Goal: Task Accomplishment & Management: Complete application form

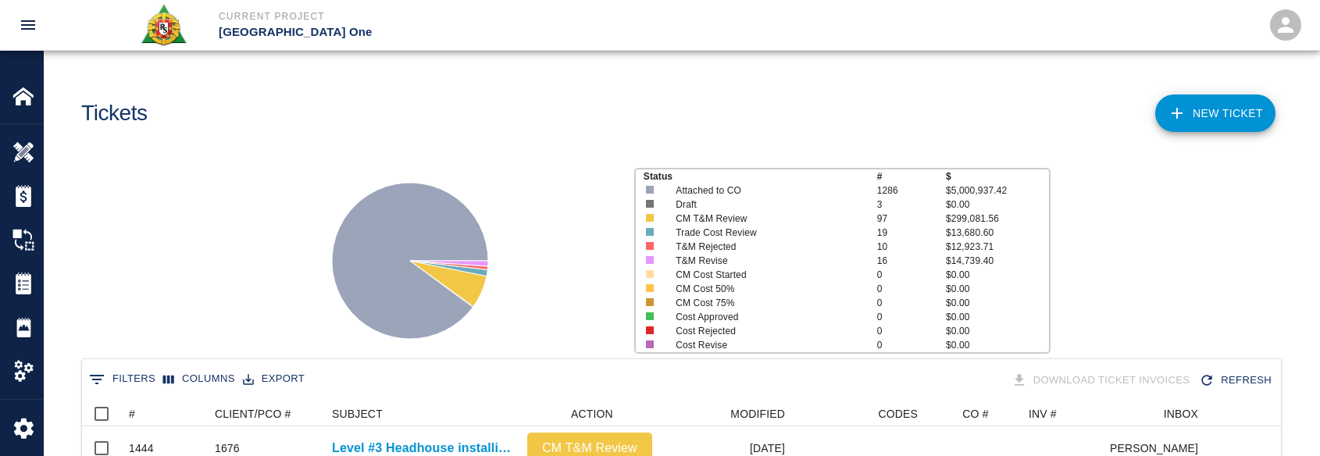
scroll to position [899, 1187]
click at [111, 383] on button "0 Filters" at bounding box center [122, 379] width 74 height 25
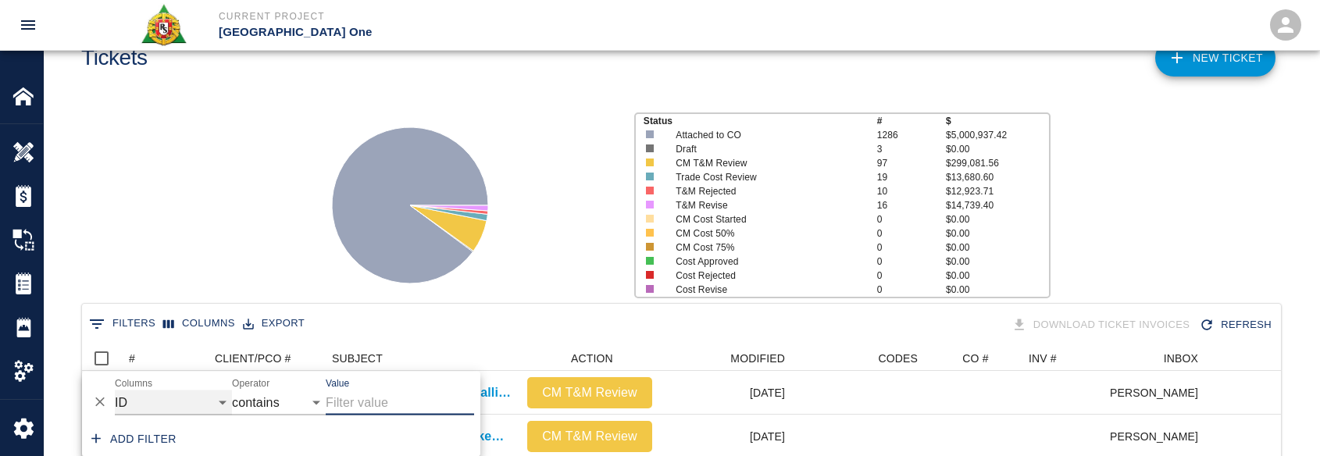
click at [147, 390] on select "ID # CLIENT/PCO # SUBJECT DESCRIPTION ACTION WORK MODIFIED CREATED CODES CO # I…" at bounding box center [173, 402] width 117 height 25
click at [115, 390] on select "ID # CLIENT/PCO # SUBJECT DESCRIPTION ACTION WORK MODIFIED CREATED CODES CO # I…" at bounding box center [173, 402] width 117 height 25
select select "description"
drag, startPoint x: 344, startPoint y: 407, endPoint x: 345, endPoint y: 377, distance: 29.7
click at [345, 407] on input "Value" at bounding box center [400, 402] width 148 height 25
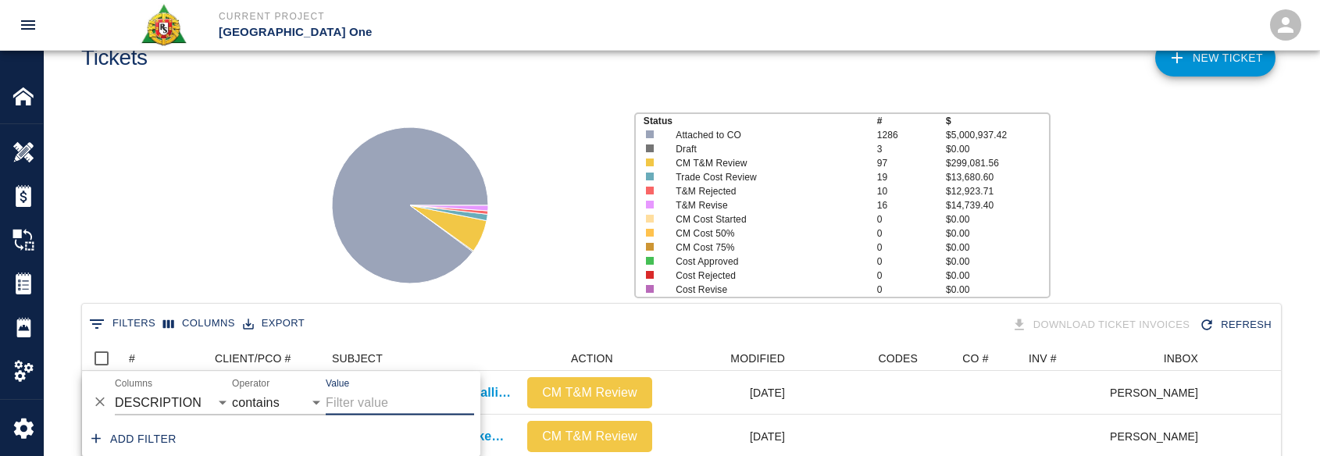
click at [386, 402] on input "Value" at bounding box center [400, 402] width 148 height 25
type input "e"
type input "sra"
click at [317, 254] on icon at bounding box center [409, 205] width 195 height 195
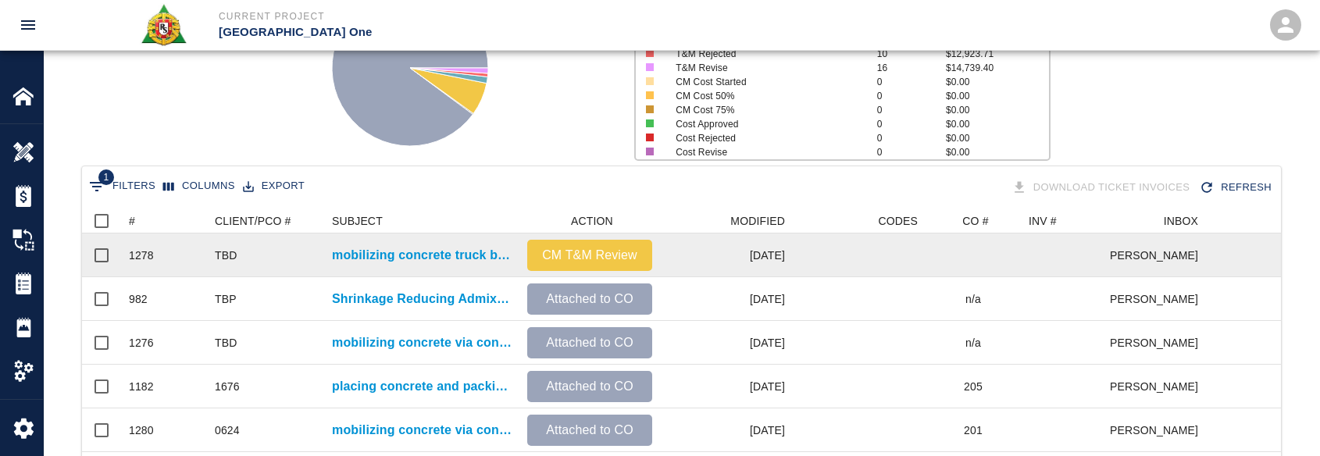
scroll to position [212, 0]
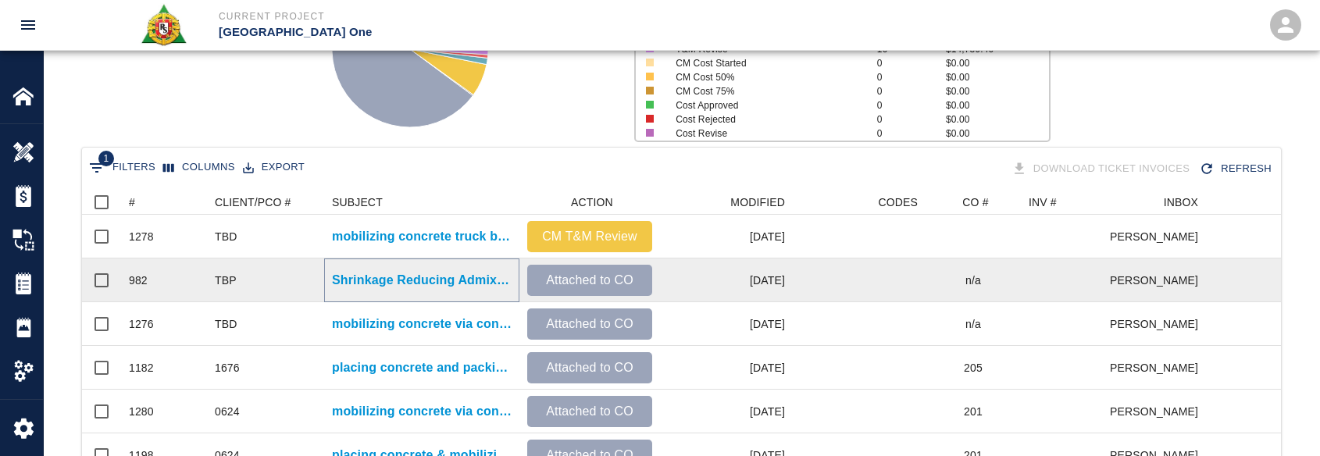
click at [424, 278] on p "Shrinkage Reducing Admixtures (SRA Mix) pours" at bounding box center [422, 280] width 180 height 19
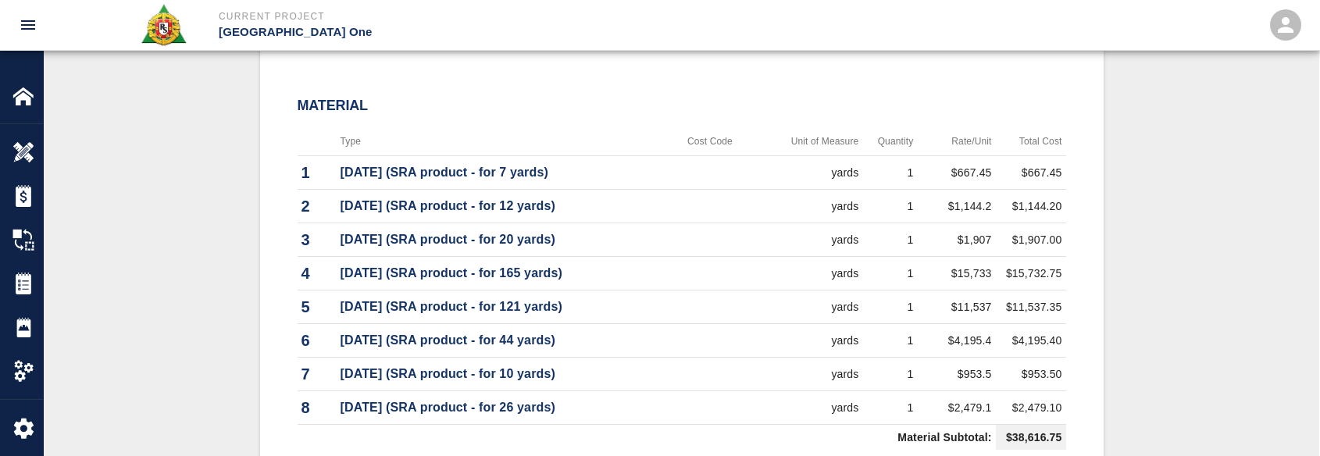
scroll to position [876, 0]
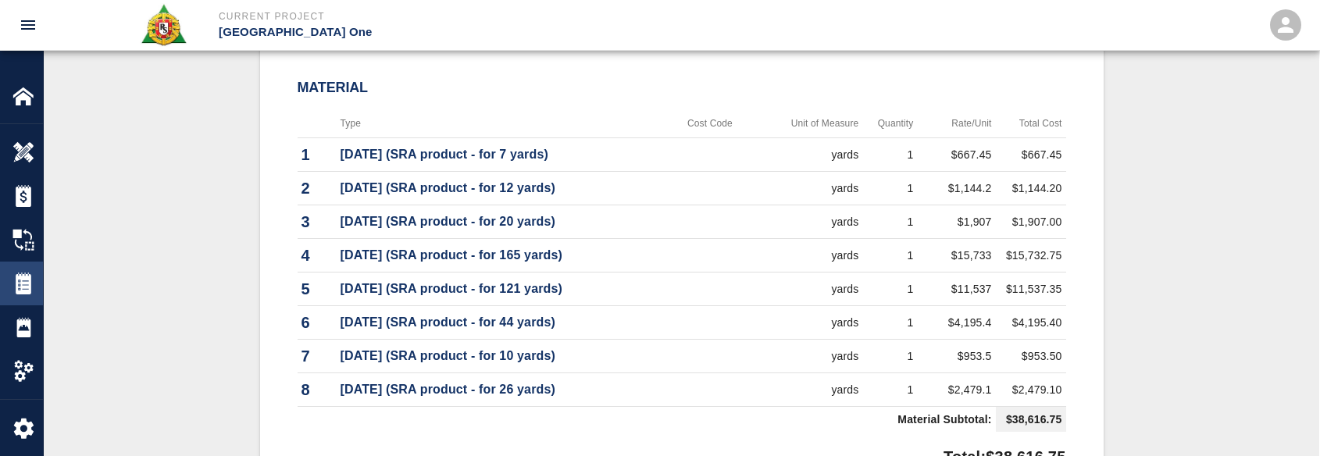
click at [38, 270] on div "Tickets" at bounding box center [21, 284] width 43 height 44
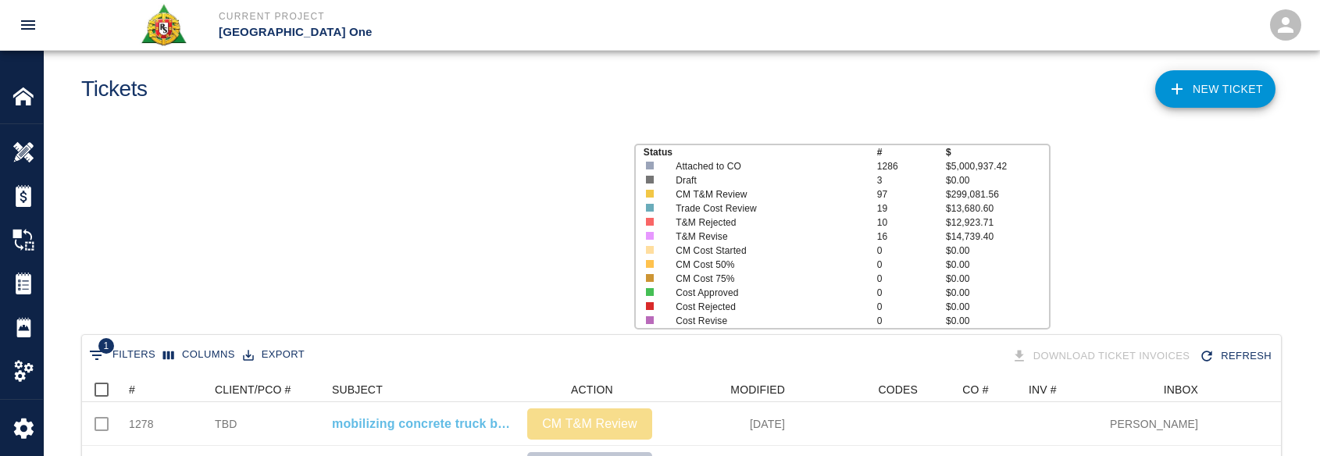
scroll to position [681, 1187]
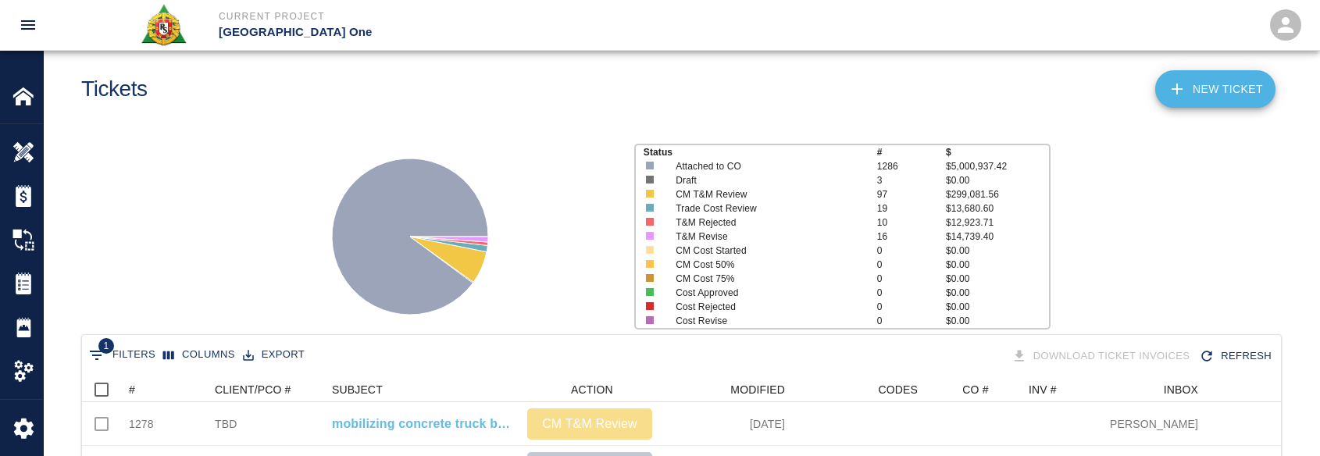
click at [1227, 81] on link "NEW TICKET" at bounding box center [1215, 88] width 120 height 37
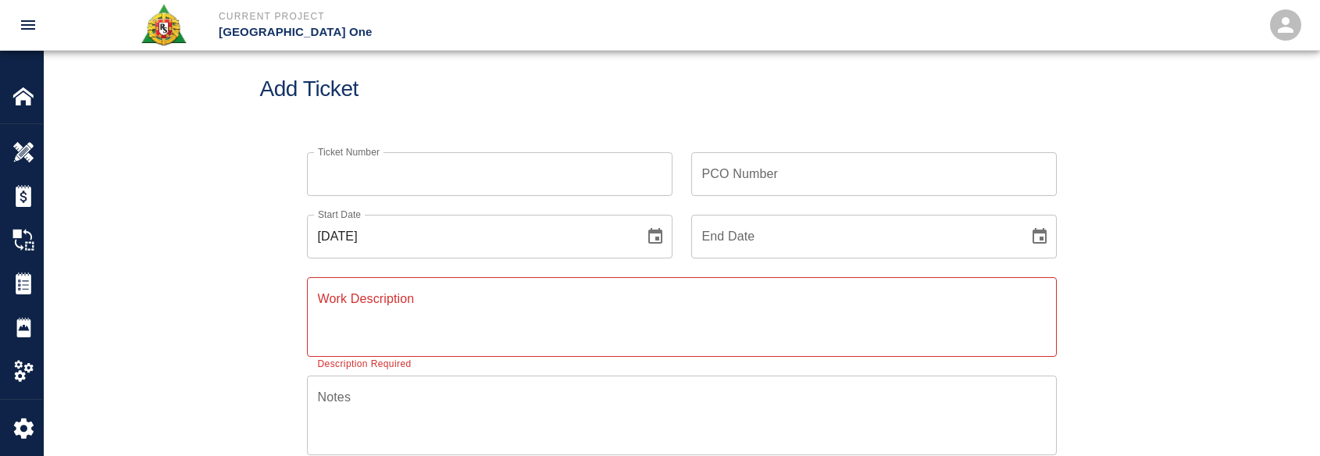
click at [280, 188] on div "Ticket Number Ticket Number PCO Number PCO Number Start Date 10/15/2025 Start D…" at bounding box center [681, 446] width 843 height 625
click at [379, 171] on input "Ticket Number" at bounding box center [489, 174] width 365 height 44
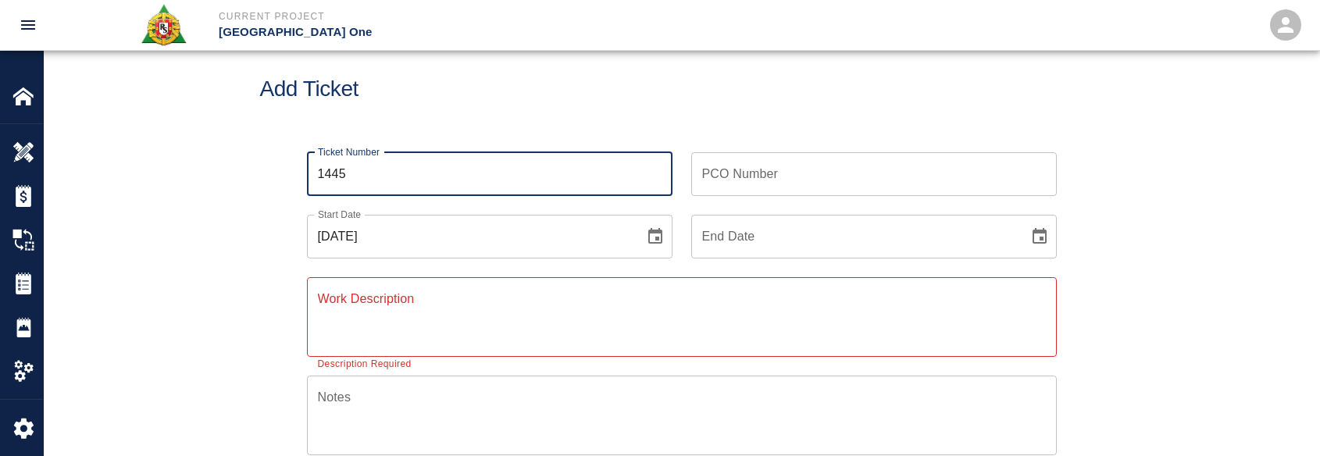
type input "1445"
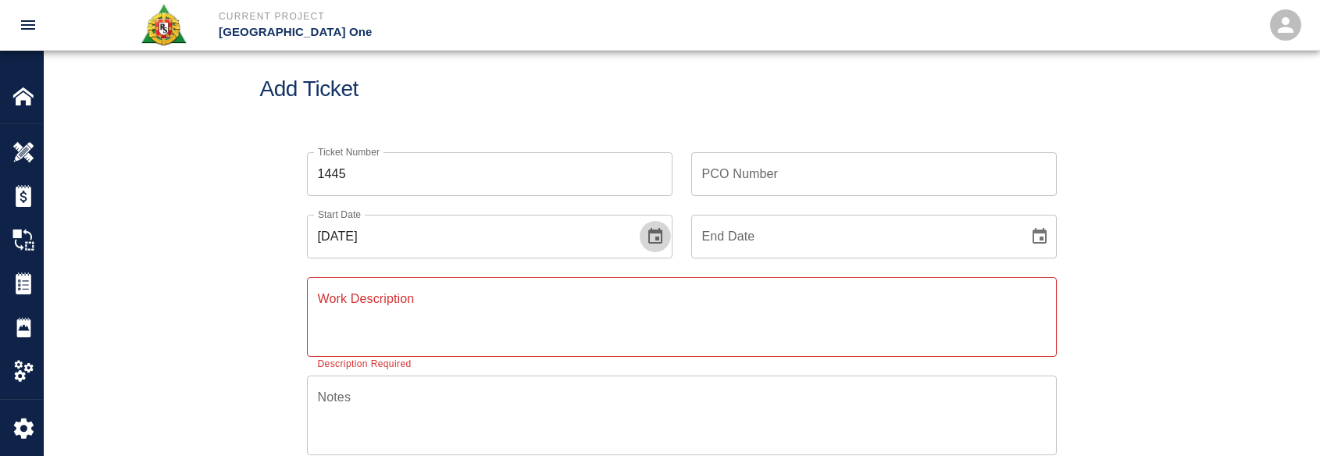
click at [658, 241] on icon "Choose date, selected date is Oct 15, 2025" at bounding box center [655, 236] width 19 height 19
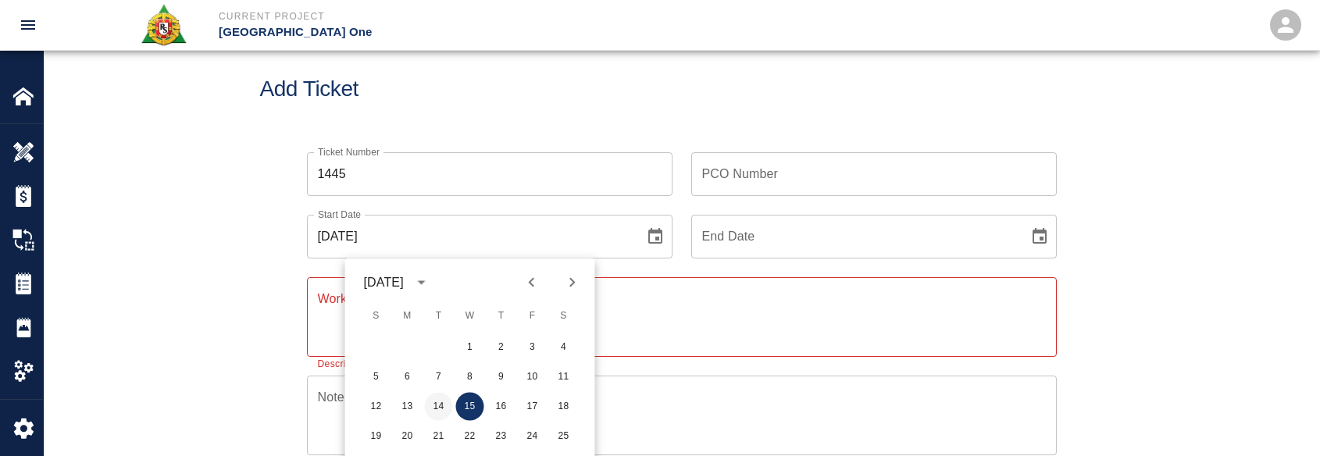
click at [444, 401] on button "14" at bounding box center [439, 407] width 28 height 28
type input "[DATE]"
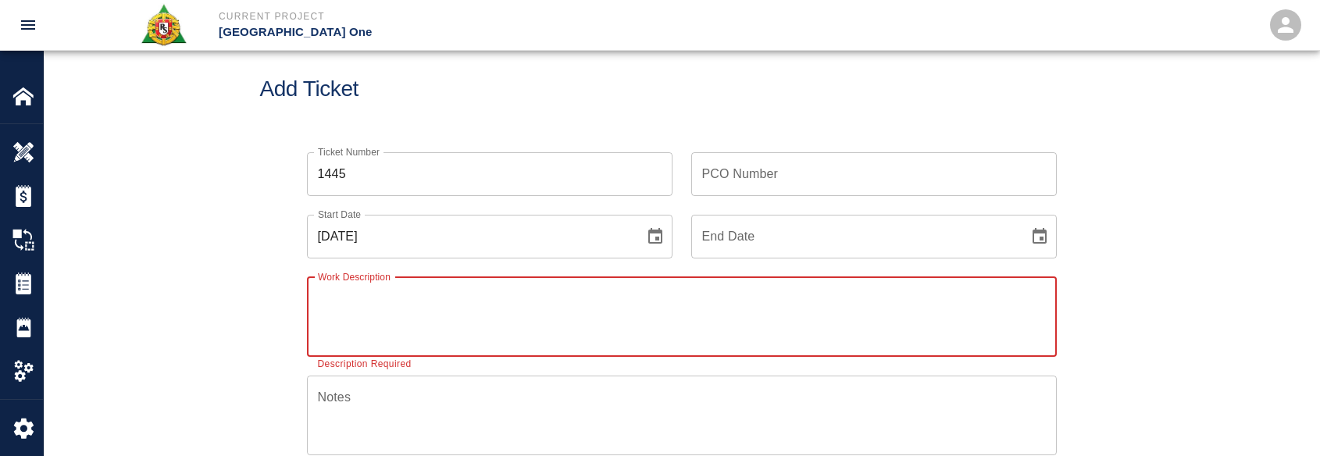
click at [414, 303] on textarea "Work Description" at bounding box center [682, 317] width 728 height 54
drag, startPoint x: 407, startPoint y: 297, endPoint x: 242, endPoint y: 284, distance: 165.2
click at [242, 284] on div "Ticket Number 1445 Ticket Number PCO Number PCO Number Start Date 10/14/2025 St…" at bounding box center [681, 465] width 1275 height 662
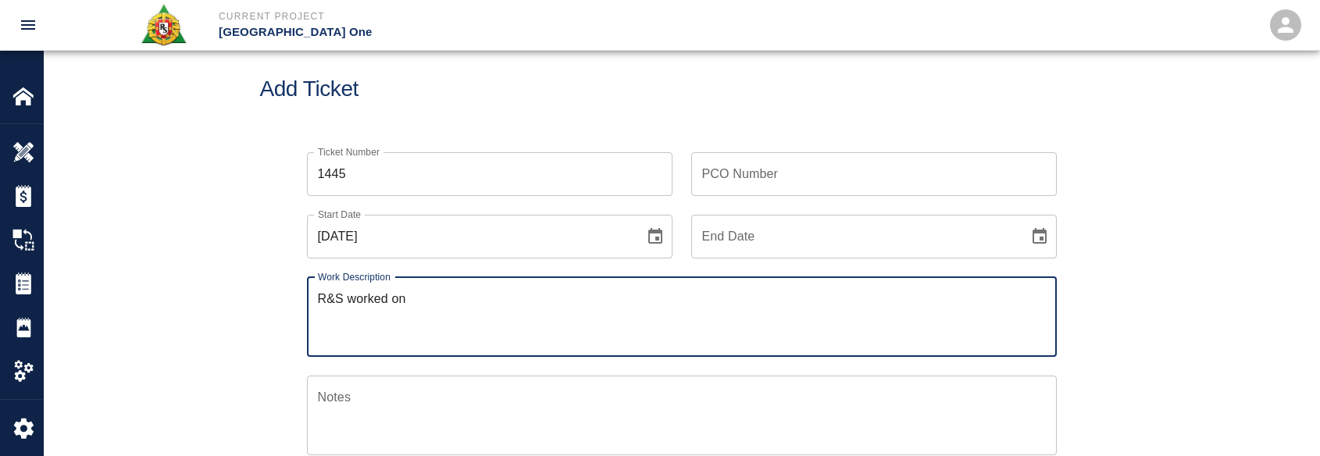
click at [543, 308] on textarea "R&S worked on" at bounding box center [682, 317] width 728 height 54
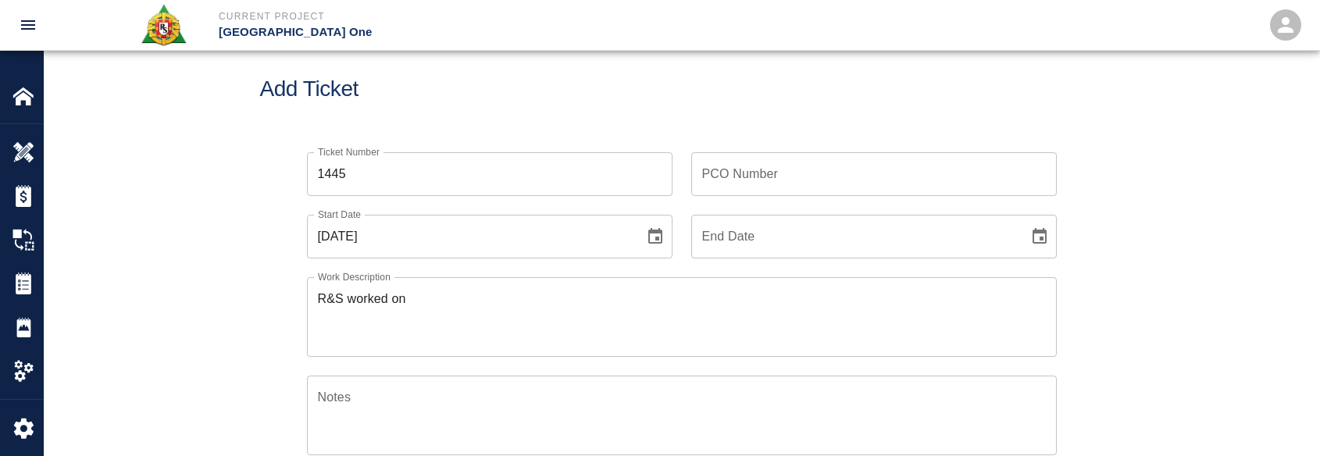
click at [864, 299] on textarea "R&S worked on" at bounding box center [682, 317] width 728 height 54
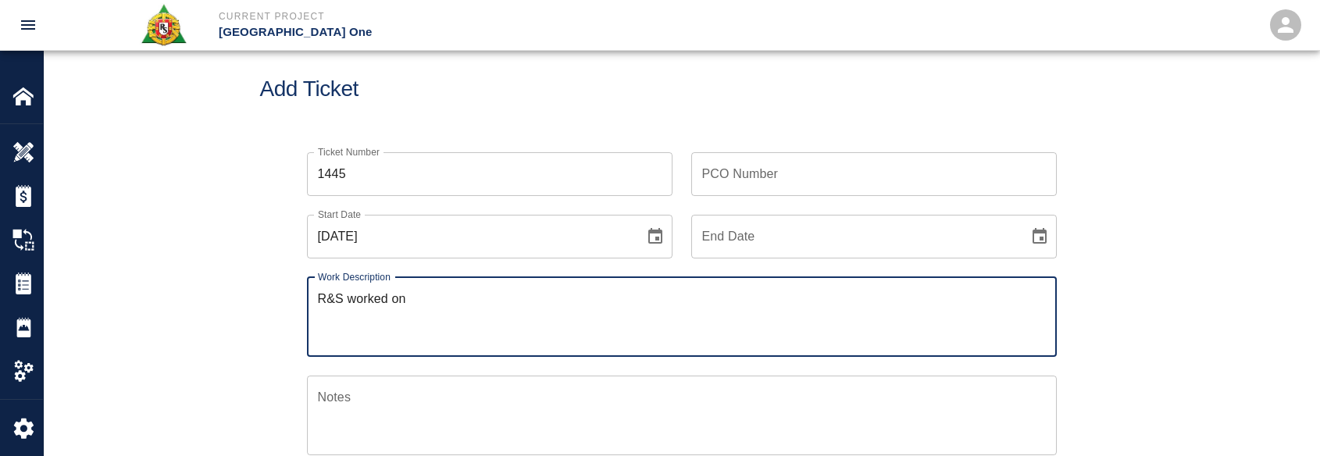
paste textarea "﻿﻿10/14/25 Patching grout on top of beams Column line L/2 2nd fl 2masons 8 hrs …"
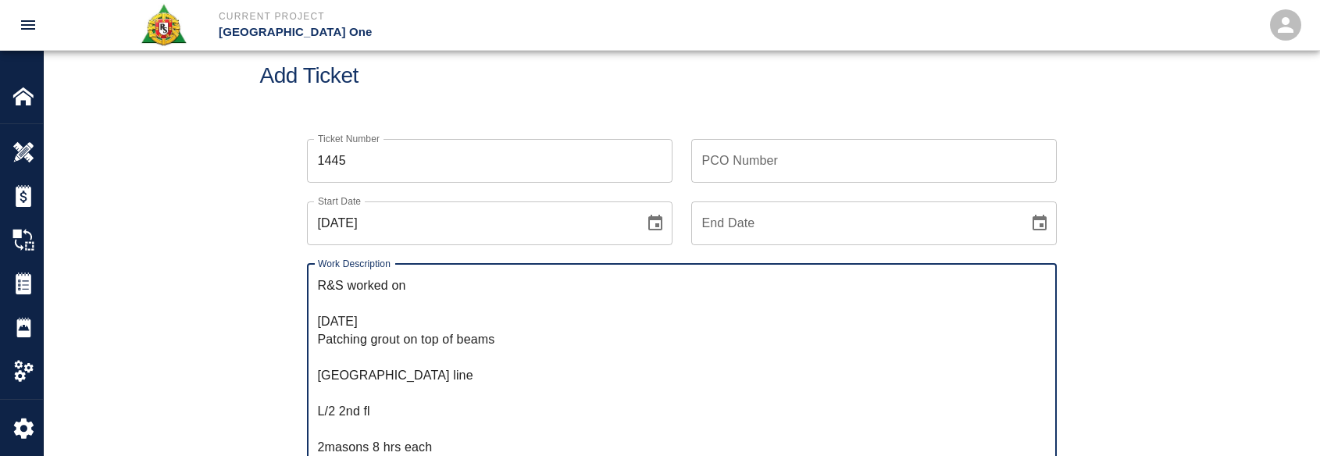
drag, startPoint x: 376, startPoint y: 324, endPoint x: 283, endPoint y: 308, distance: 95.0
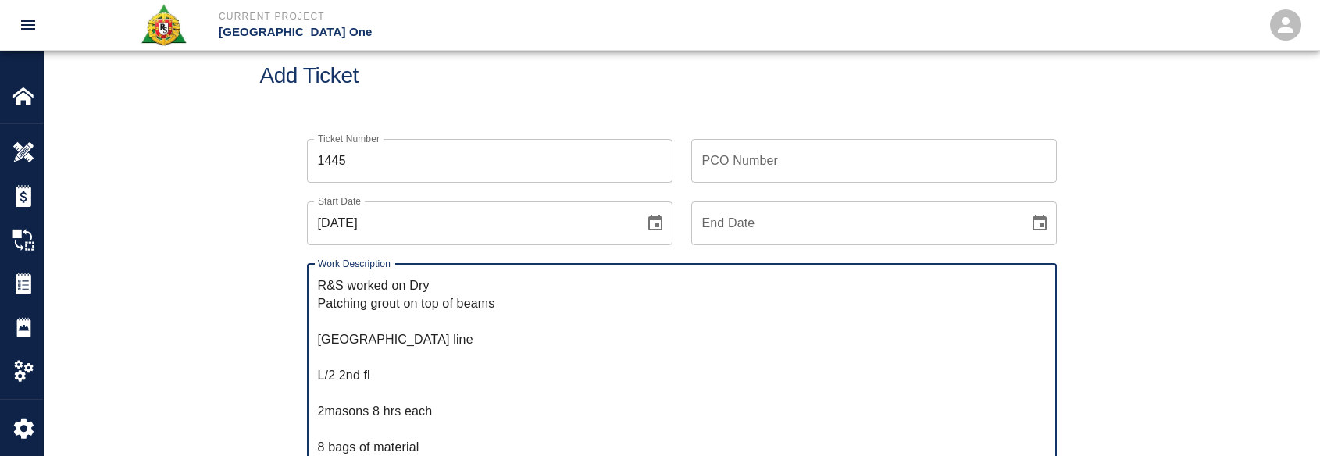
click at [324, 310] on textarea "R&S worked on Dry Patching grout on top of beams Column line L/2 2nd fl 2masons…" at bounding box center [682, 366] width 728 height 180
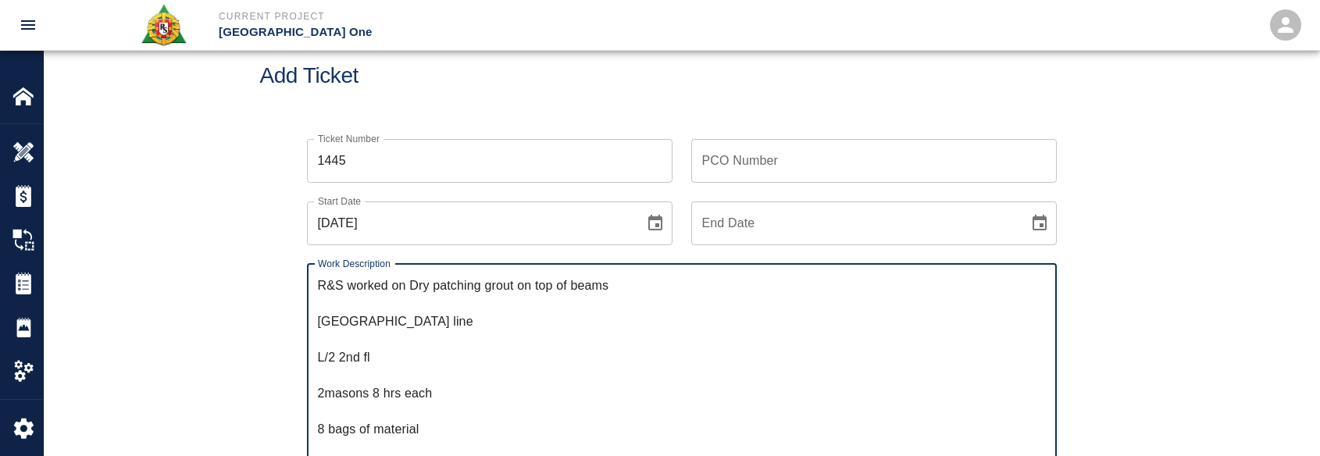
click at [319, 317] on textarea "R&S worked on Dry patching grout on top of beams Column line L/2 2nd fl 2masons…" at bounding box center [682, 366] width 728 height 180
click at [326, 317] on textarea "R&S worked on Dry patching grout on top of beams for Column line L/2 2nd fl 2ma…" at bounding box center [682, 366] width 728 height 180
click at [317, 323] on div "R&S worked on Dry patching grout on top of beams for Column line L/2 2nd floor …" at bounding box center [682, 366] width 750 height 205
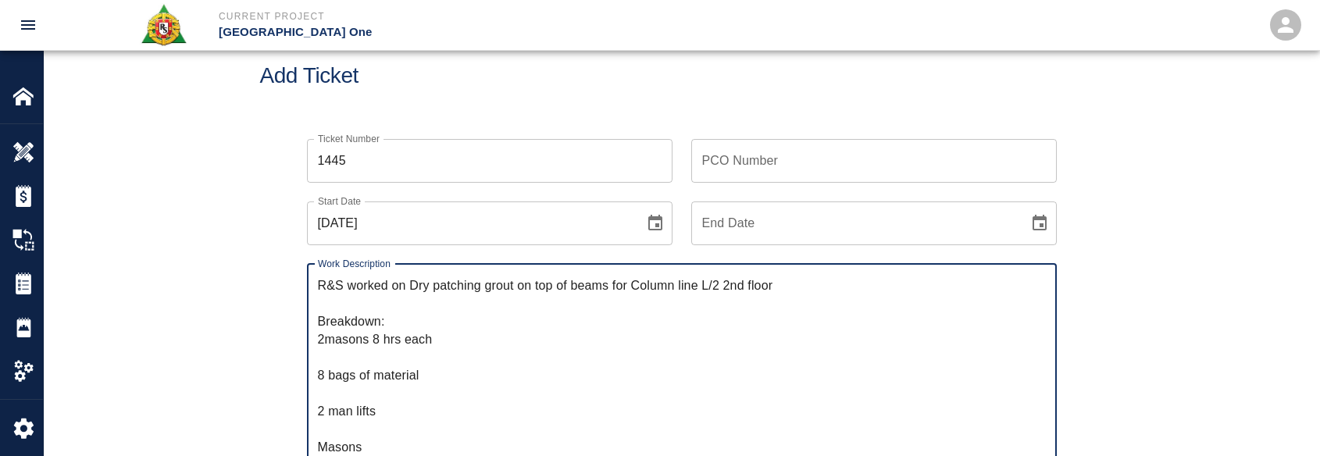
click at [321, 335] on textarea "R&S worked on Dry patching grout on top of beams for Column line L/2 2nd floor …" at bounding box center [682, 366] width 728 height 180
click at [324, 338] on textarea "R&S worked on Dry patching grout on top of beams for Column line L/2 2nd floor …" at bounding box center [682, 366] width 728 height 180
click at [339, 356] on textarea "R&S worked on Dry patching grout on top of beams for Column line L/2 2nd floor …" at bounding box center [682, 366] width 728 height 180
click at [356, 376] on textarea "R&S worked on Dry patching grout on top of beams for Column line L/2 2nd floor …" at bounding box center [682, 366] width 728 height 180
click at [357, 391] on textarea "R&S worked on Dry patching grout on top of beams for Column line L/2 2nd floor …" at bounding box center [682, 366] width 728 height 180
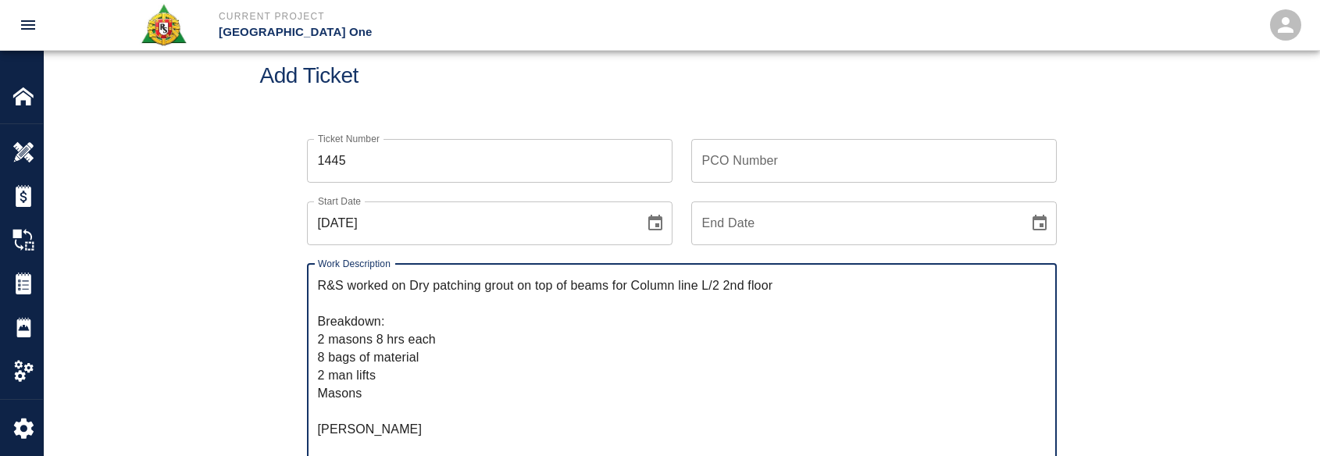
click at [357, 412] on textarea "R&S worked on Dry patching grout on top of beams for Column line L/2 2nd floor …" at bounding box center [682, 366] width 728 height 180
click at [361, 424] on textarea "R&S worked on Dry patching grout on top of beams for Column line L/2 2nd floor …" at bounding box center [682, 366] width 728 height 180
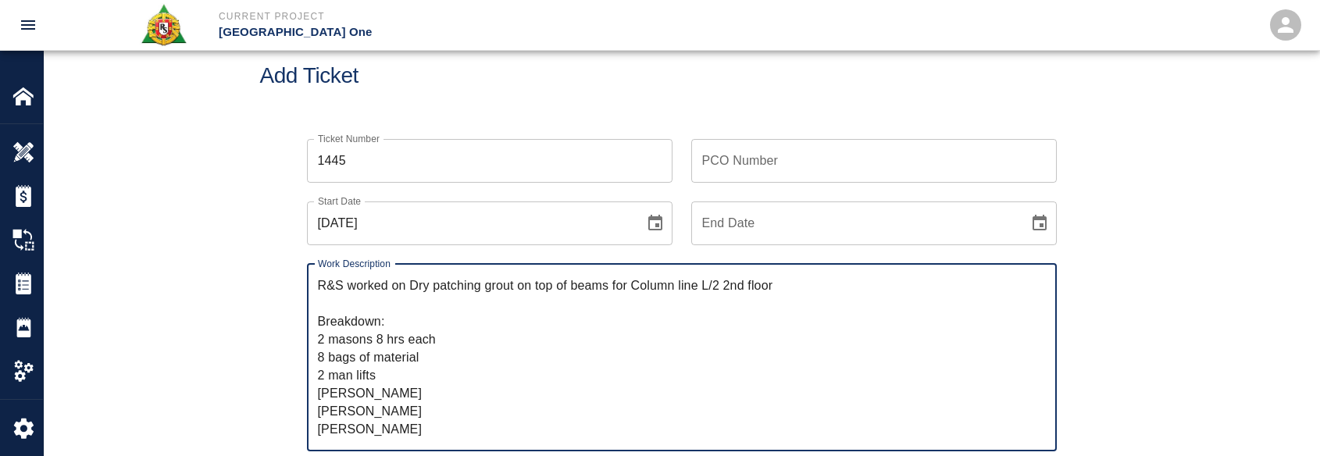
drag, startPoint x: 387, startPoint y: 394, endPoint x: 315, endPoint y: 396, distance: 71.9
click at [315, 396] on div "R&S worked on Dry patching grout on top of beams for Column line L/2 2nd floor …" at bounding box center [682, 357] width 750 height 187
click at [386, 347] on textarea "R&S worked on Dry patching grout on top of beams for Column line L/2 2nd floor …" at bounding box center [682, 357] width 728 height 162
click at [437, 331] on textarea "R&S worked on Dry patching grout on top of beams for Column line L/2 2nd floor …" at bounding box center [682, 357] width 728 height 162
type textarea "R&S worked on Dry patching grout on top of beams for Column line L/2 2nd floor …"
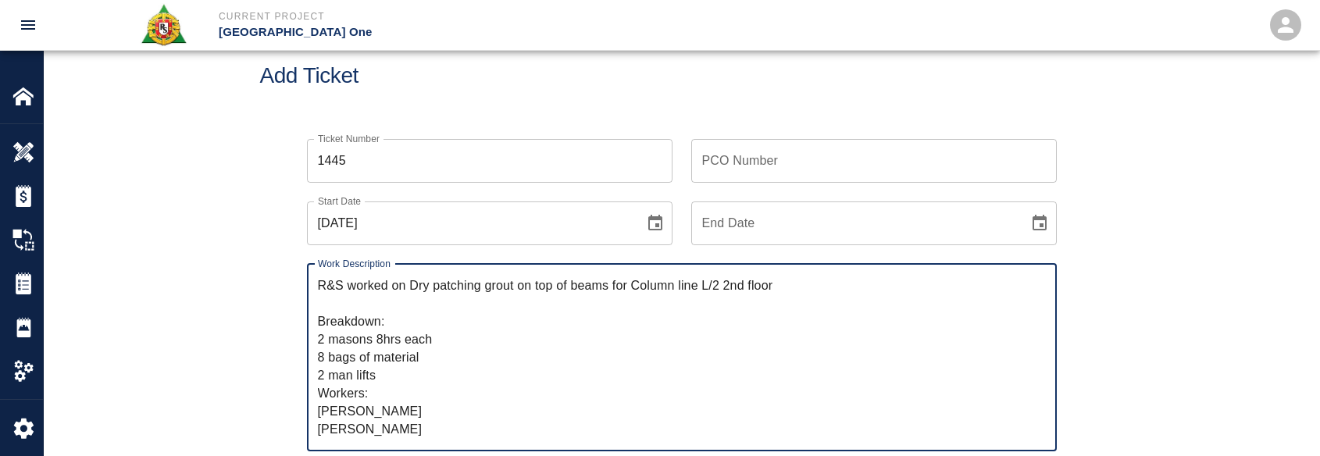
click at [778, 157] on input "PCO Number" at bounding box center [873, 161] width 365 height 44
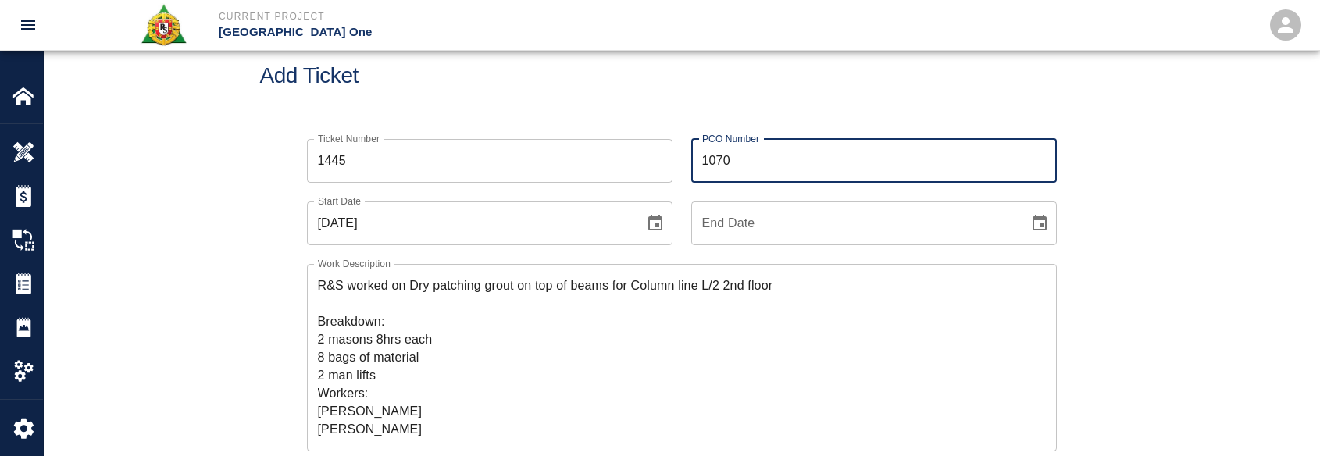
type input "1070"
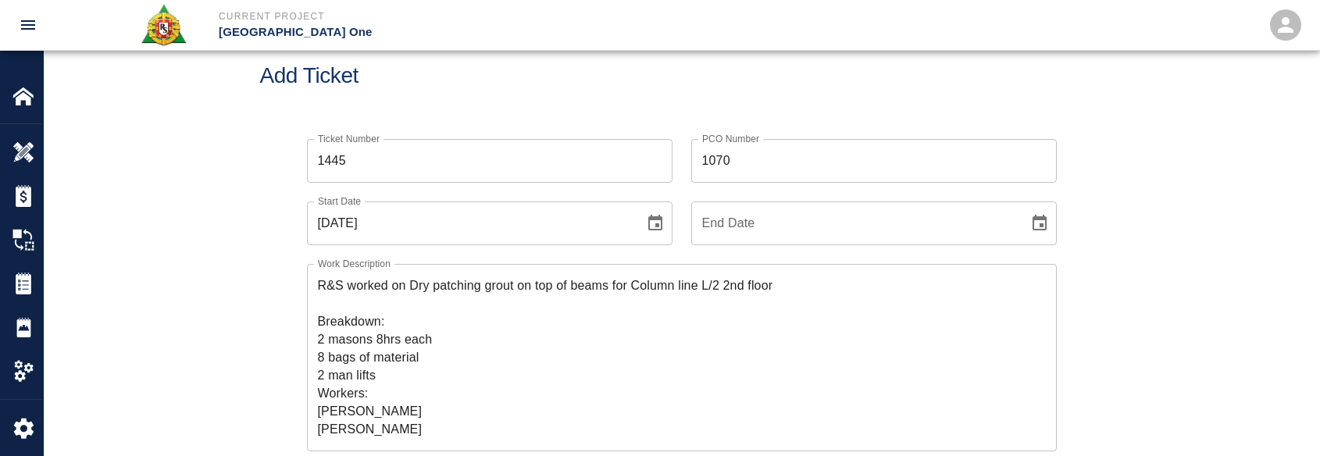
click at [600, 72] on h1 "Add Ticket" at bounding box center [681, 76] width 843 height 26
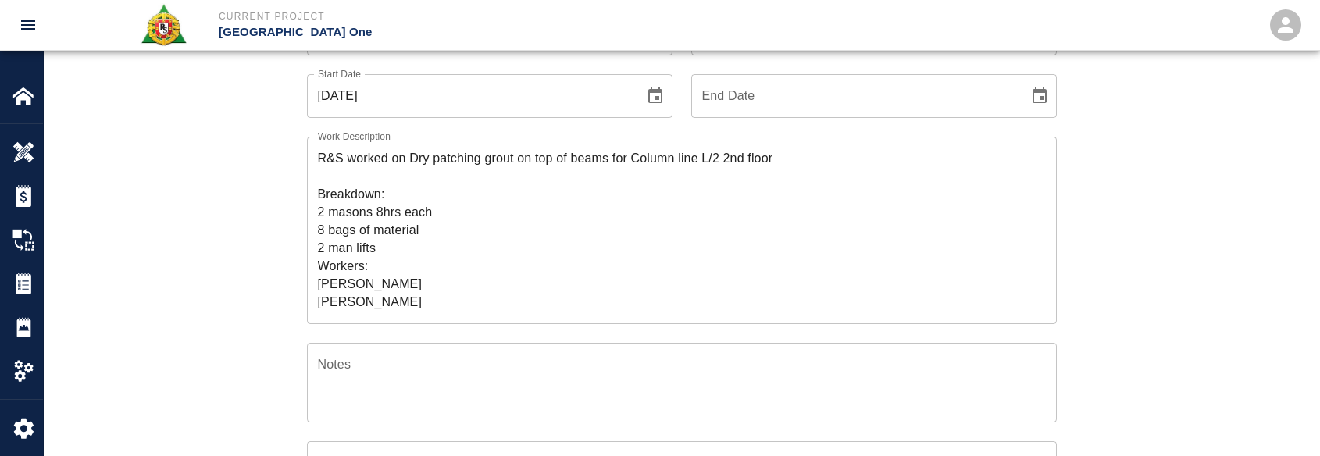
scroll to position [194, 0]
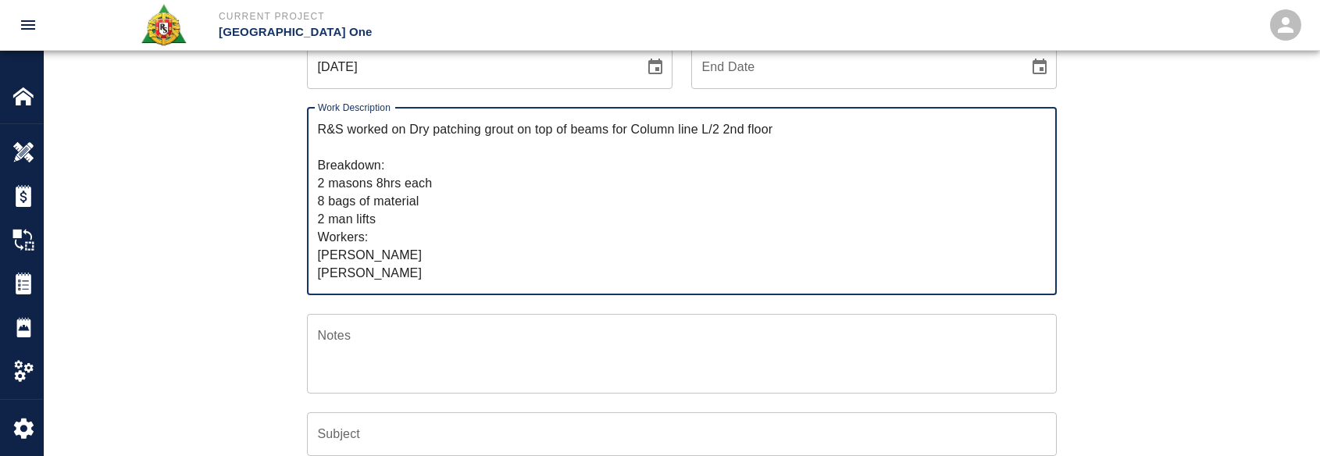
drag, startPoint x: 414, startPoint y: 144, endPoint x: 406, endPoint y: 125, distance: 20.3
click at [406, 125] on textarea "R&S worked on Dry patching grout on top of beams for Column line L/2 2nd floor …" at bounding box center [682, 201] width 728 height 162
click at [333, 426] on input "Subject" at bounding box center [682, 434] width 750 height 44
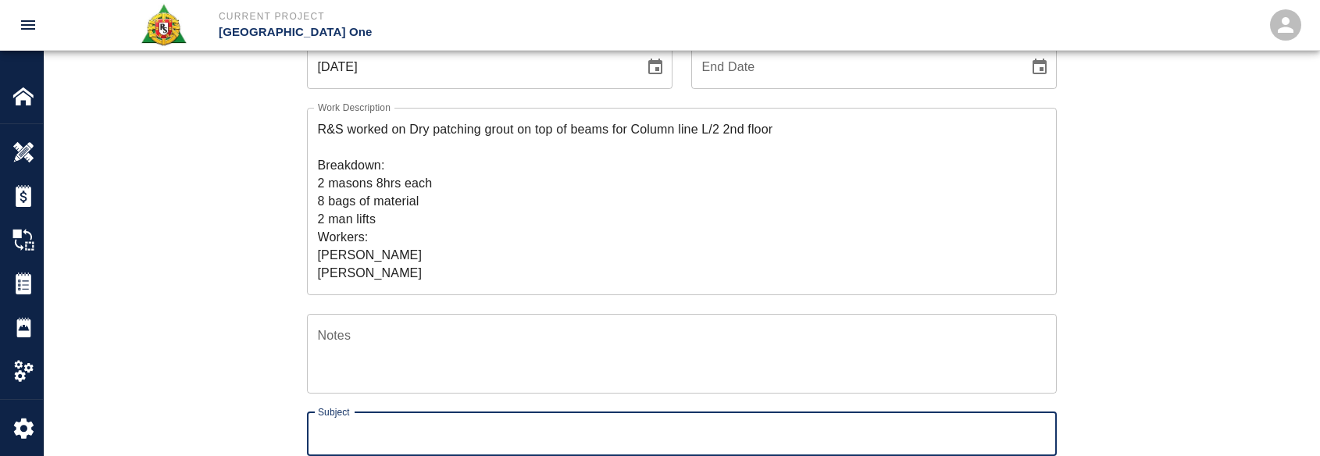
paste input "Dry patching grout on top of beams for Column line L/2 2nd floor"
type input "Dry patching grout on top of beams for Column line L/2 2nd floor"
click at [204, 322] on div "Ticket Number 1445 Ticket Number PCO Number 1070 PCO Number Start Date 10/14/20…" at bounding box center [681, 349] width 1275 height 770
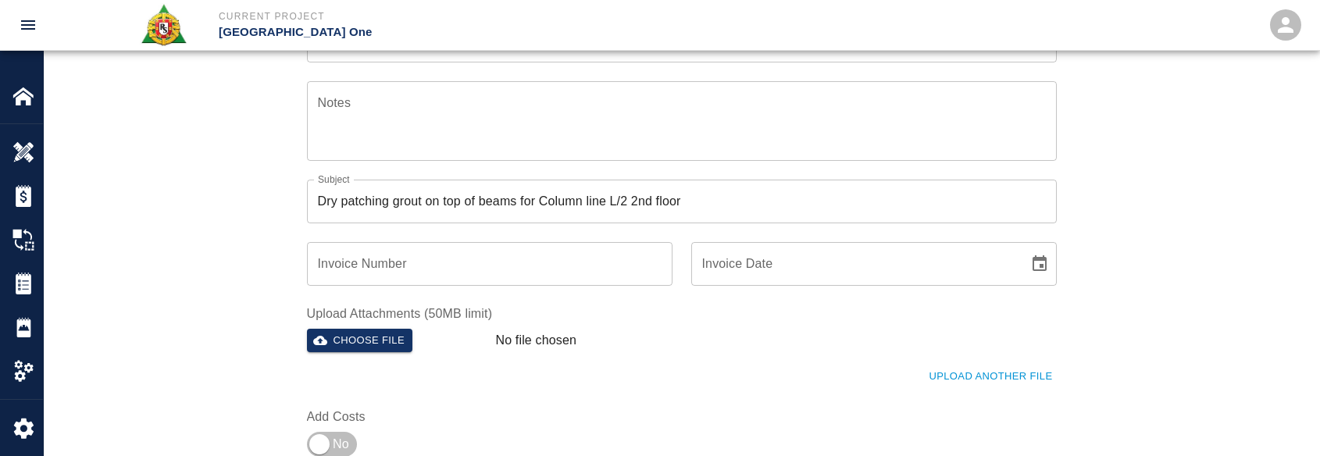
scroll to position [428, 0]
click at [309, 429] on input "checkbox" at bounding box center [319, 442] width 112 height 37
checkbox input "true"
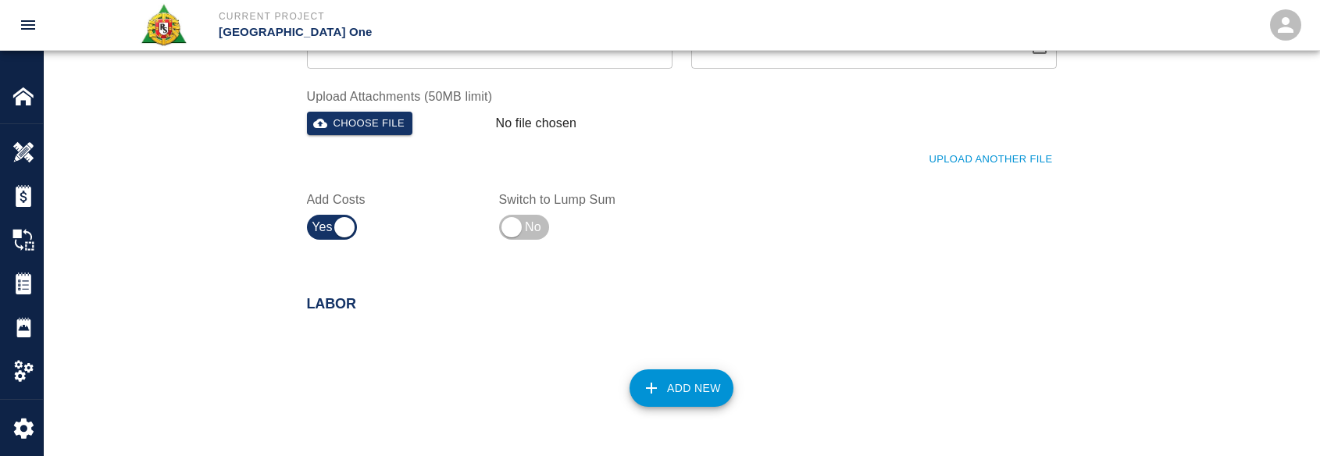
scroll to position [662, 0]
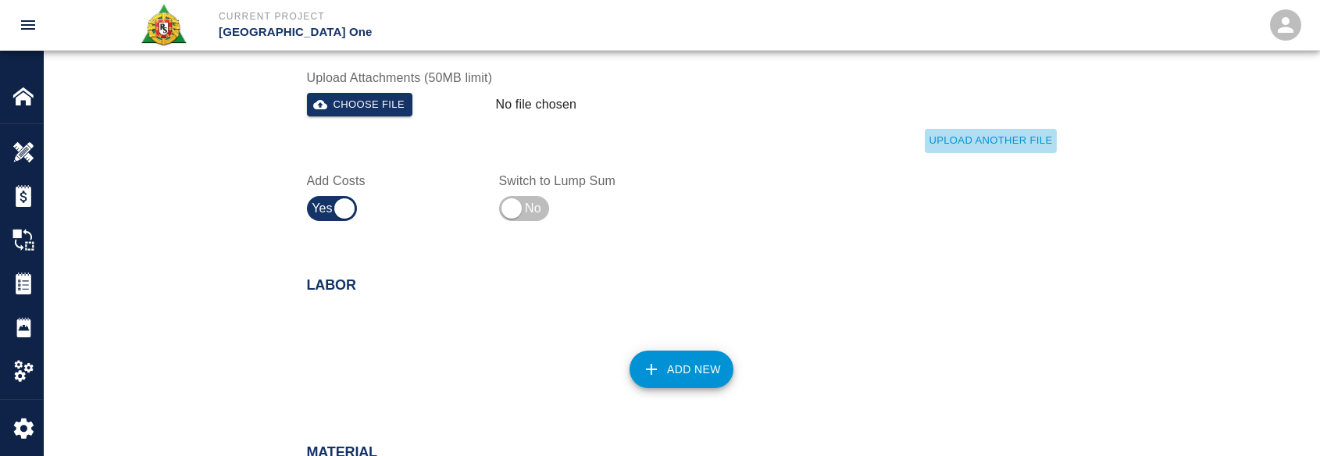
click at [960, 142] on button "Upload Another File" at bounding box center [989, 141] width 131 height 24
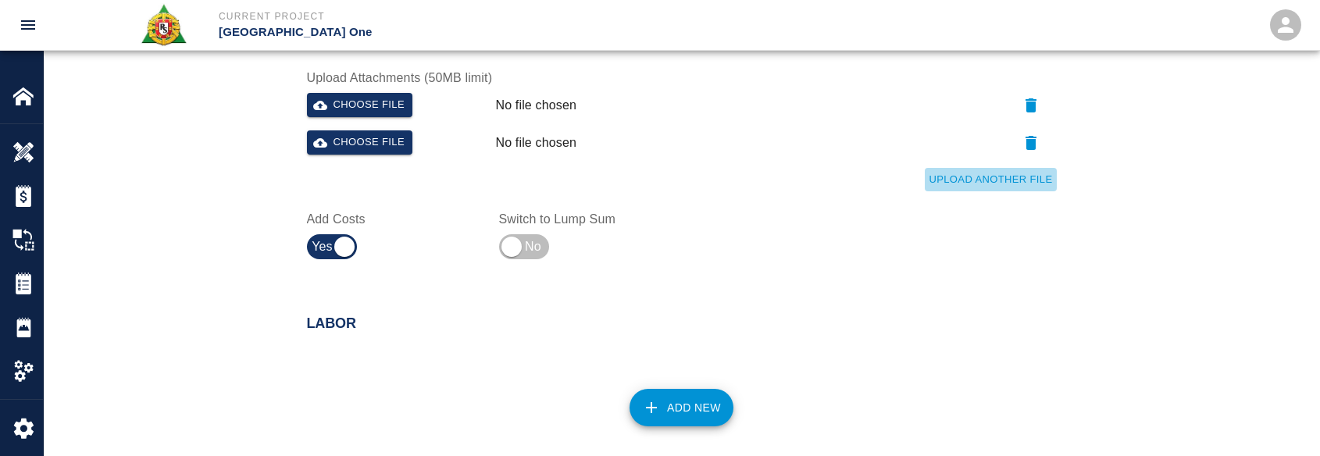
click at [956, 175] on button "Upload Another File" at bounding box center [989, 180] width 131 height 24
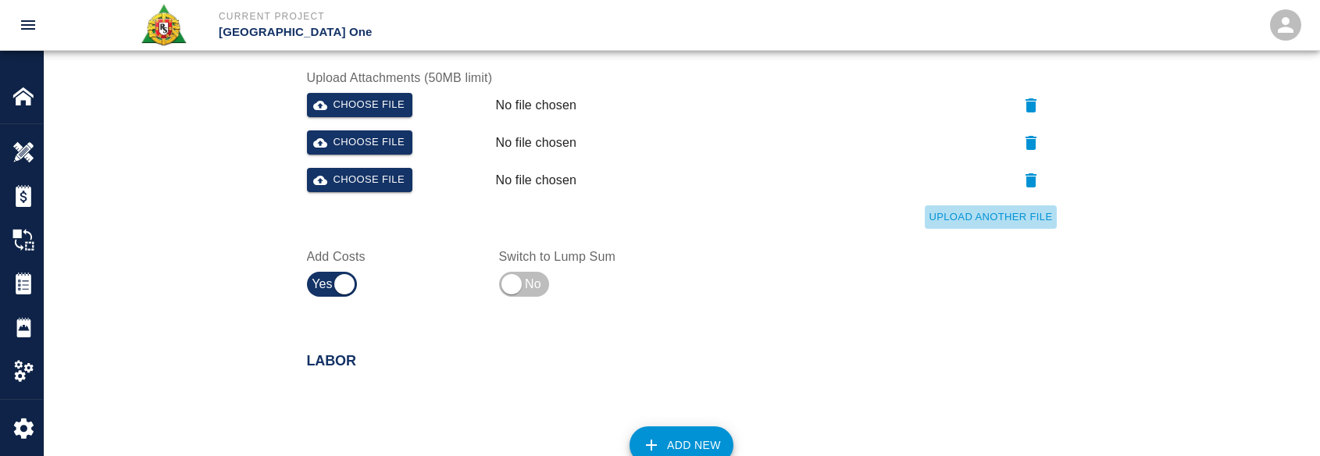
click at [940, 218] on button "Upload Another File" at bounding box center [989, 217] width 131 height 24
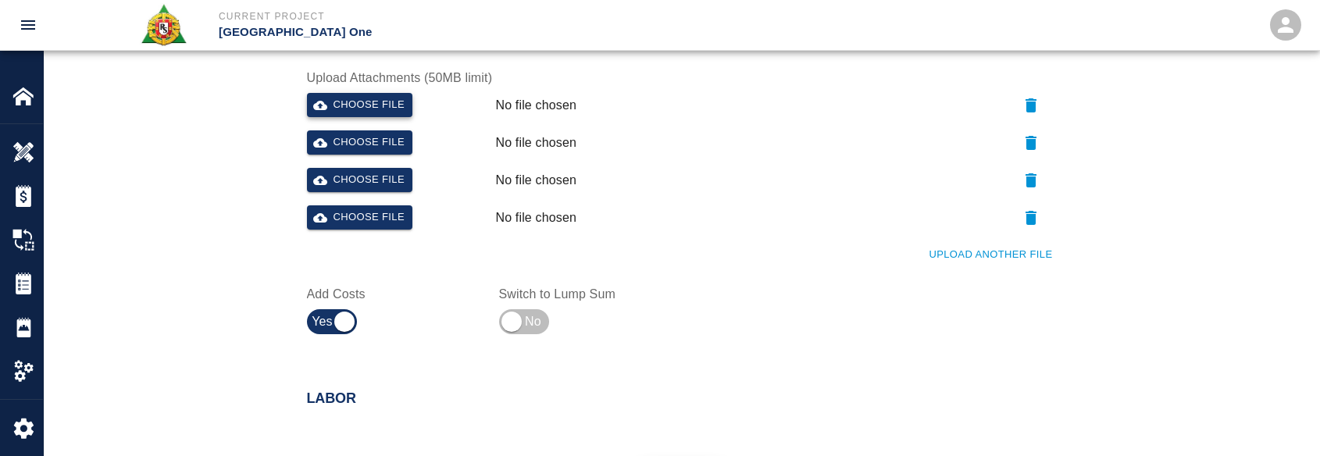
click at [383, 98] on button "Choose file" at bounding box center [360, 105] width 106 height 24
click at [1033, 131] on div at bounding box center [993, 139] width 126 height 31
click at [1035, 134] on button "button" at bounding box center [1031, 142] width 50 height 25
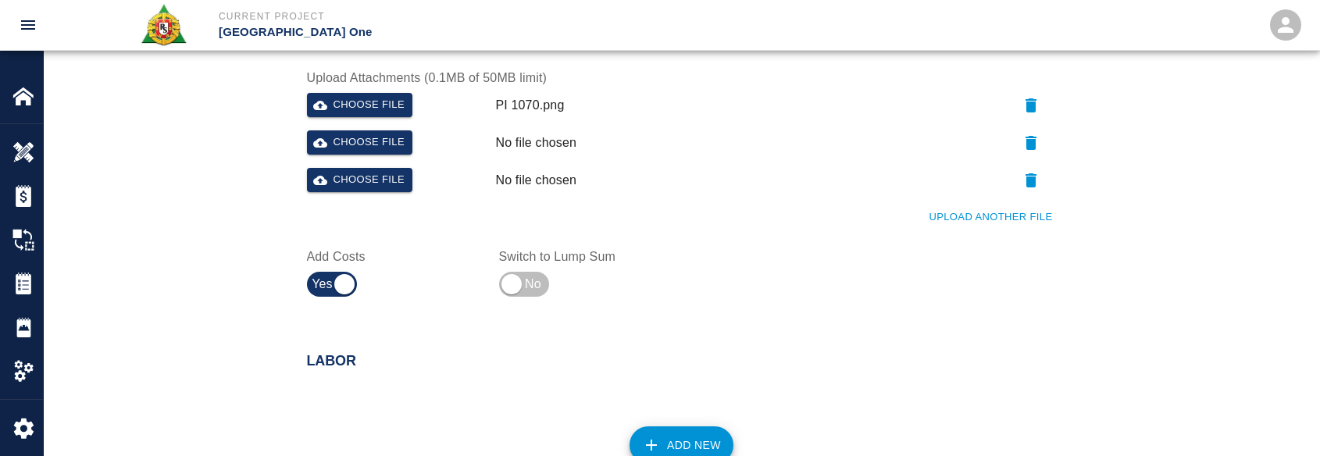
click at [1044, 144] on button "button" at bounding box center [1031, 142] width 50 height 25
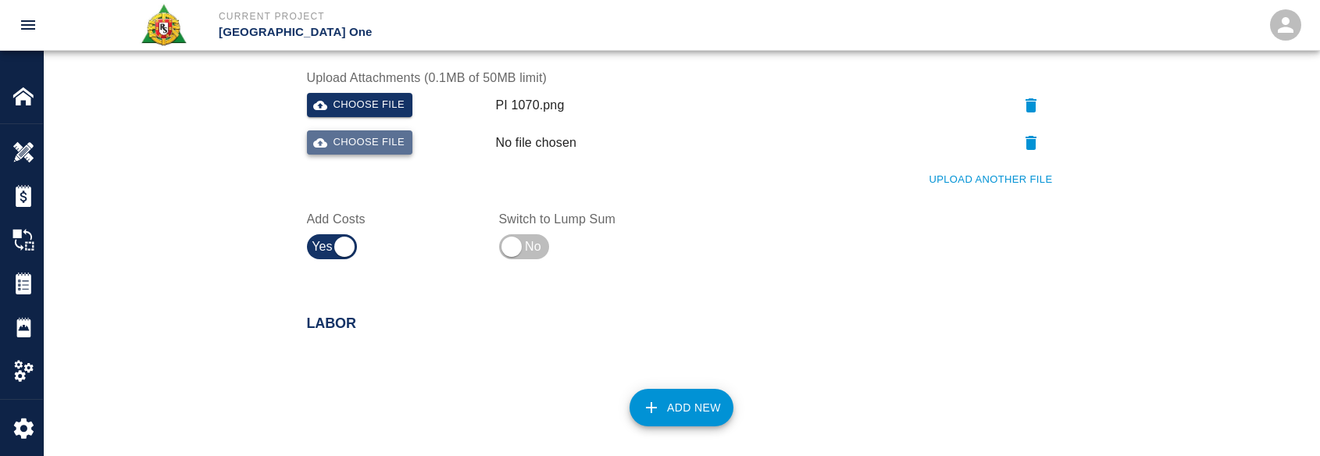
click at [401, 144] on button "Choose file" at bounding box center [360, 142] width 106 height 24
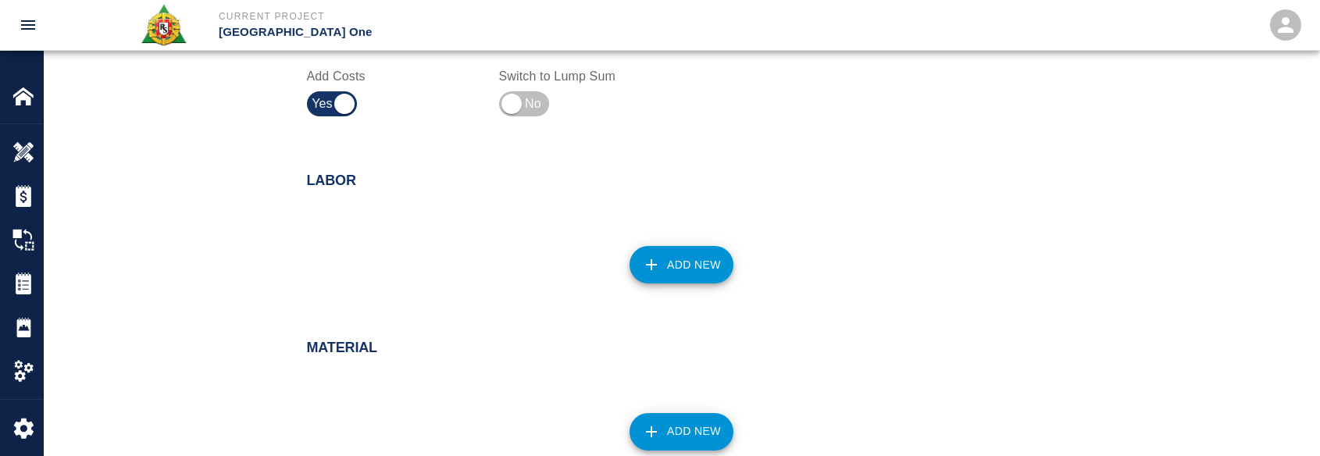
scroll to position [818, 0]
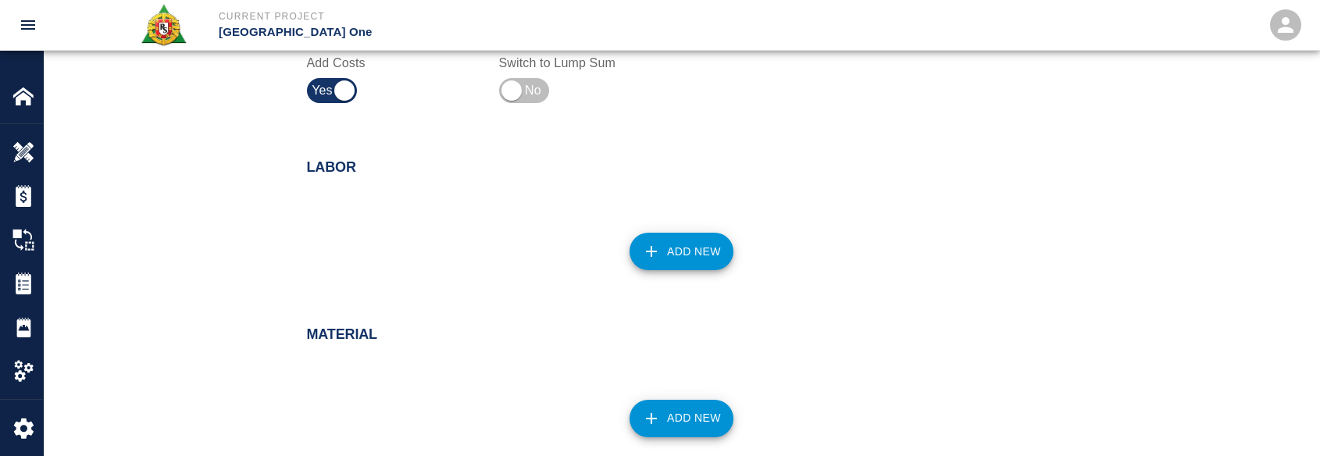
click at [648, 251] on icon "button" at bounding box center [651, 251] width 19 height 19
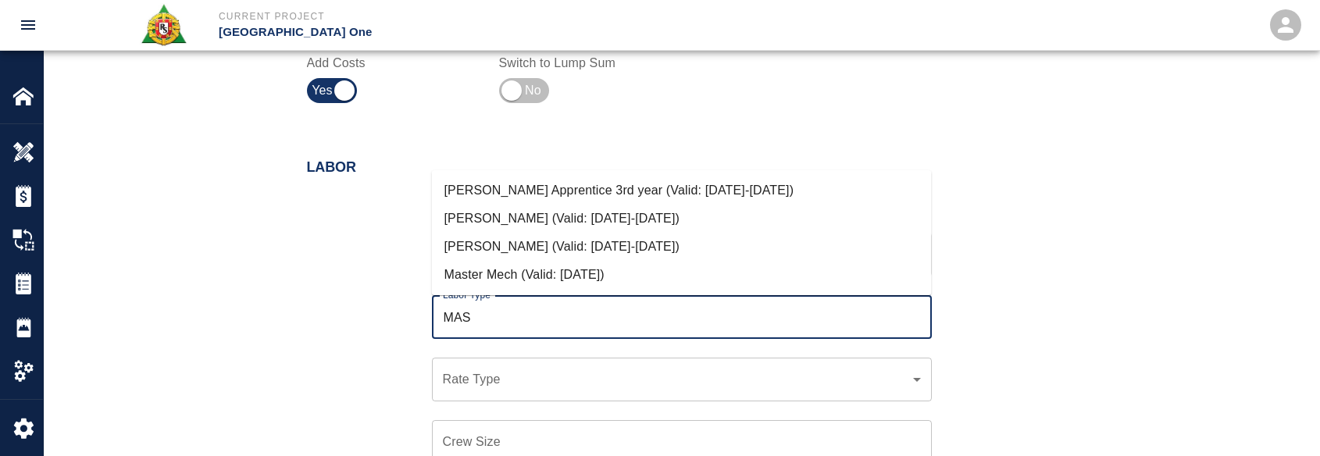
click at [600, 244] on li "Mason Journeyman (Valid: 07/01/2024-10/31/2025)" at bounding box center [682, 247] width 500 height 28
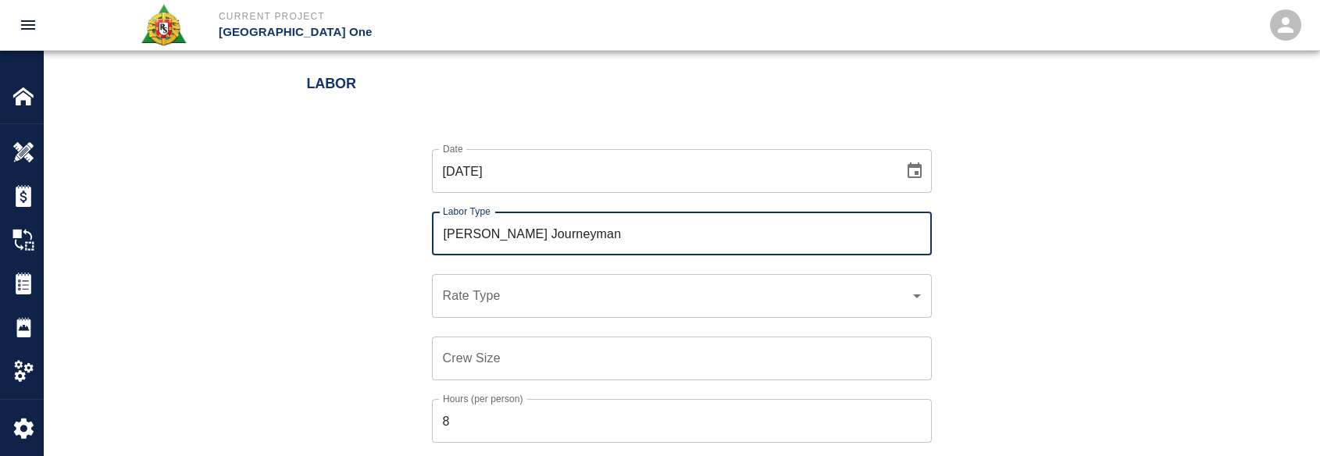
scroll to position [974, 0]
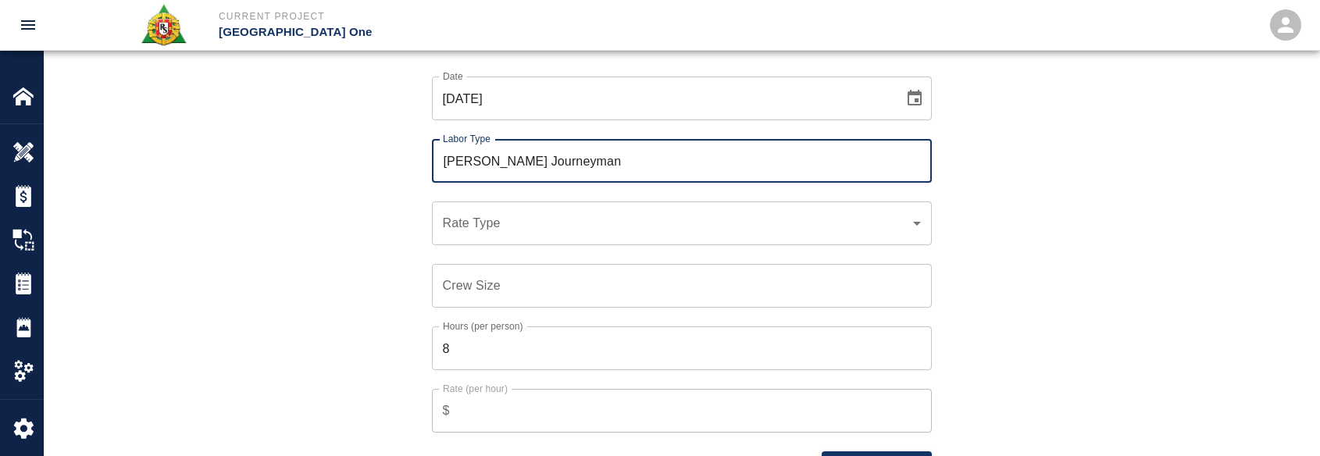
type input "Mason Journeyman"
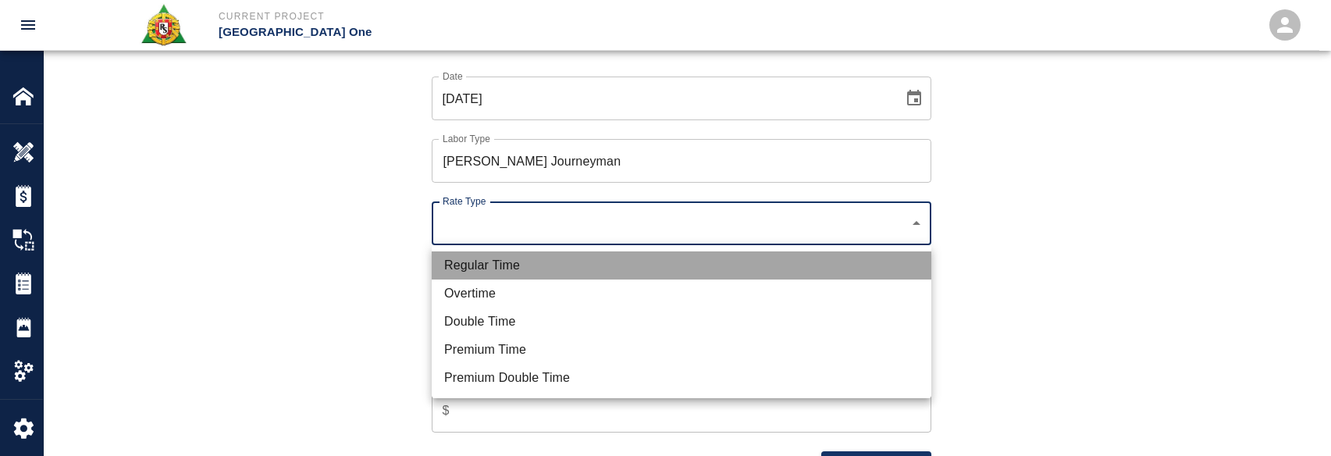
click at [535, 256] on li "Regular Time" at bounding box center [682, 265] width 500 height 28
type input "rate_rt"
type input "112.04"
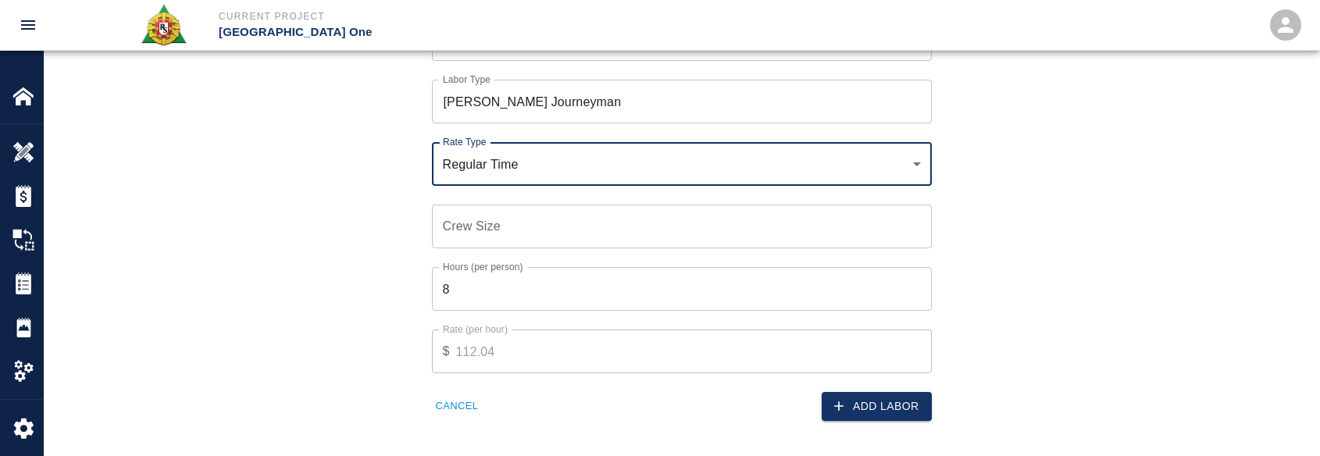
scroll to position [1052, 0]
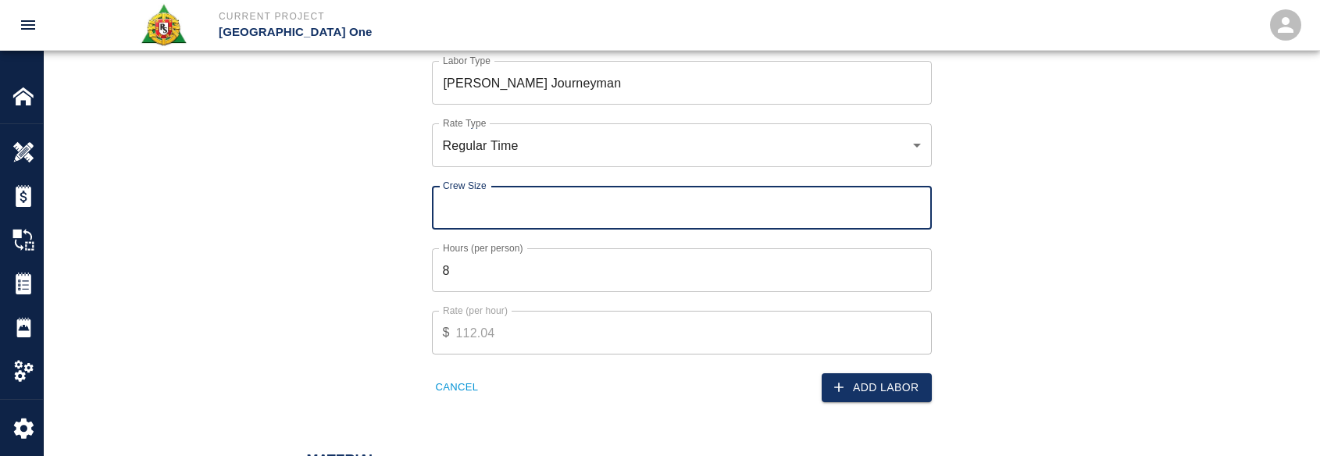
click at [536, 203] on input "Crew Size" at bounding box center [682, 208] width 500 height 44
type input "2"
click at [900, 380] on button "Add Labor" at bounding box center [876, 387] width 110 height 29
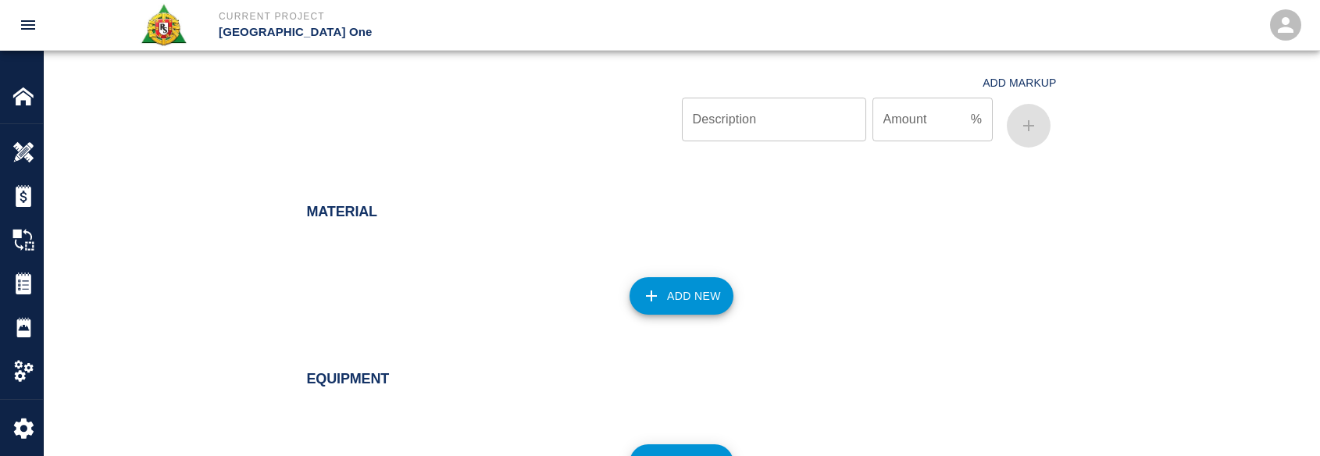
scroll to position [1004, 0]
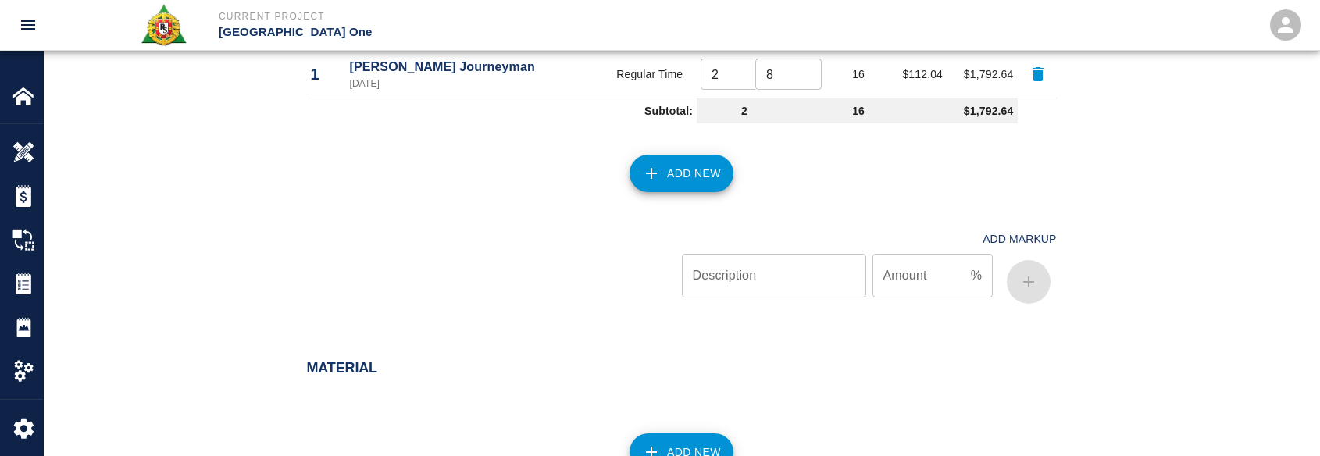
click at [693, 167] on button "Add New" at bounding box center [681, 173] width 104 height 37
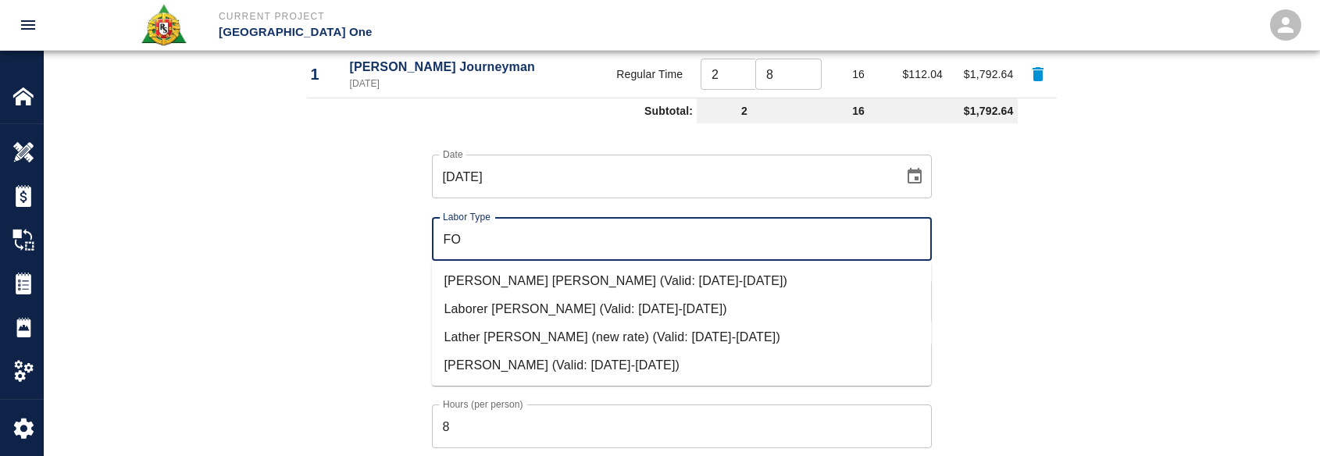
click at [576, 367] on li "Mason Foreman (Valid: 07/01/2024-10/31/2025)" at bounding box center [682, 365] width 500 height 28
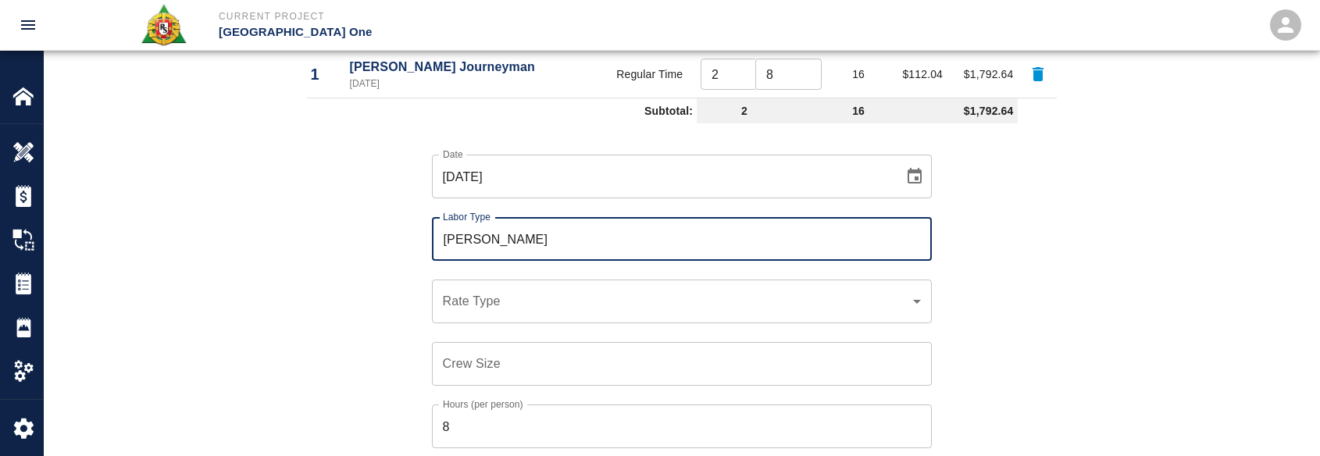
type input "Mason Foreman"
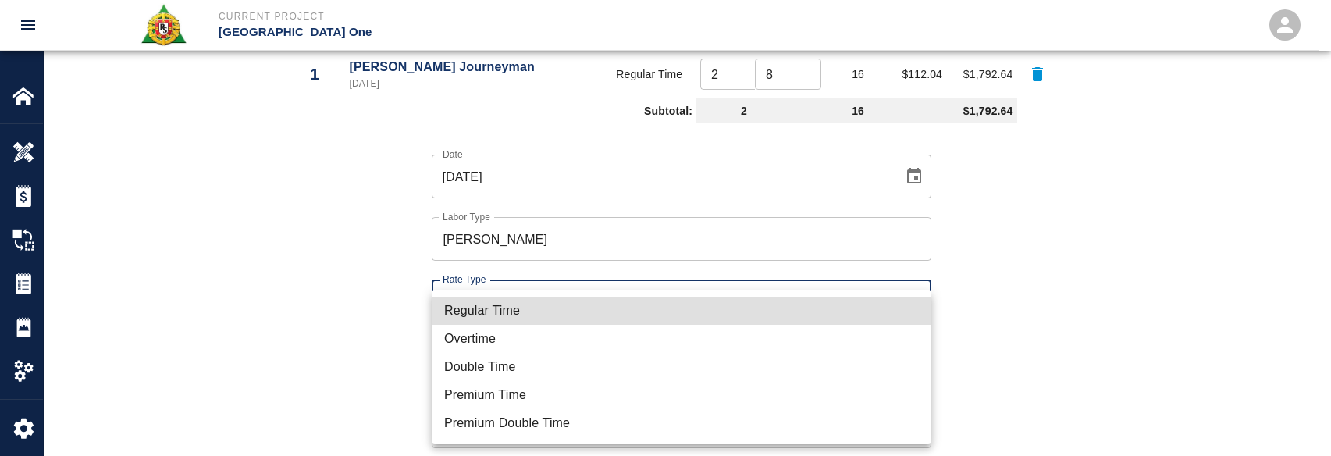
click at [540, 312] on li "Regular Time" at bounding box center [682, 311] width 500 height 28
type input "rate_rt"
type input "114.53"
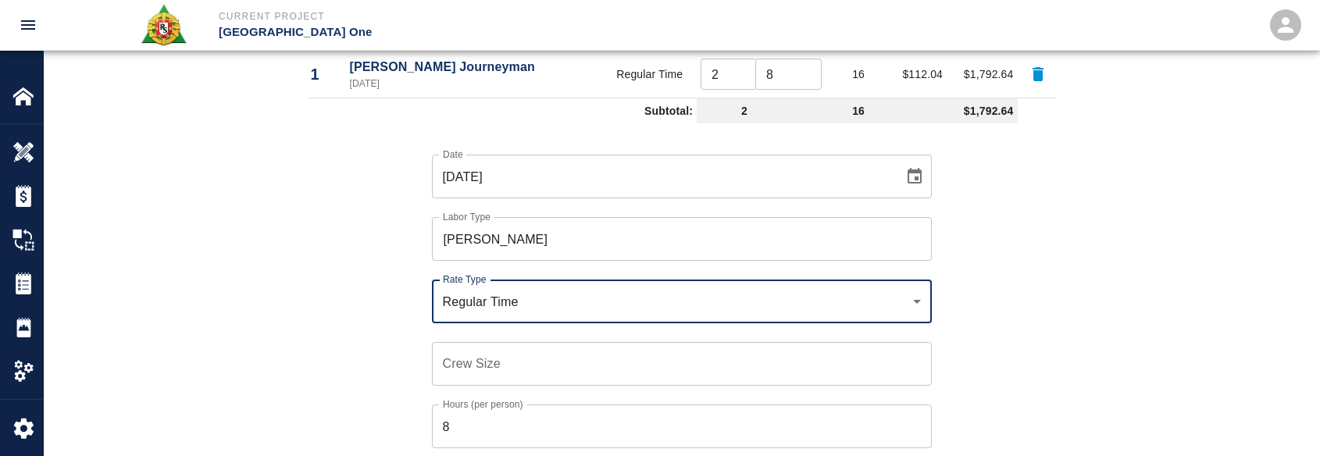
click at [523, 347] on input "Crew Size" at bounding box center [682, 364] width 500 height 44
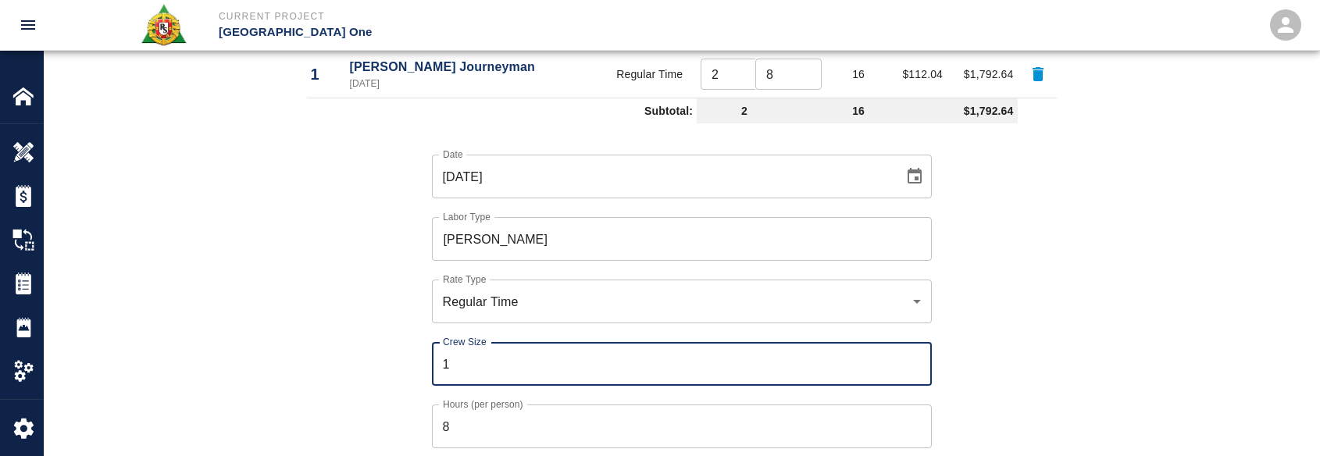
type input "1"
click at [483, 423] on input "8" at bounding box center [682, 426] width 500 height 44
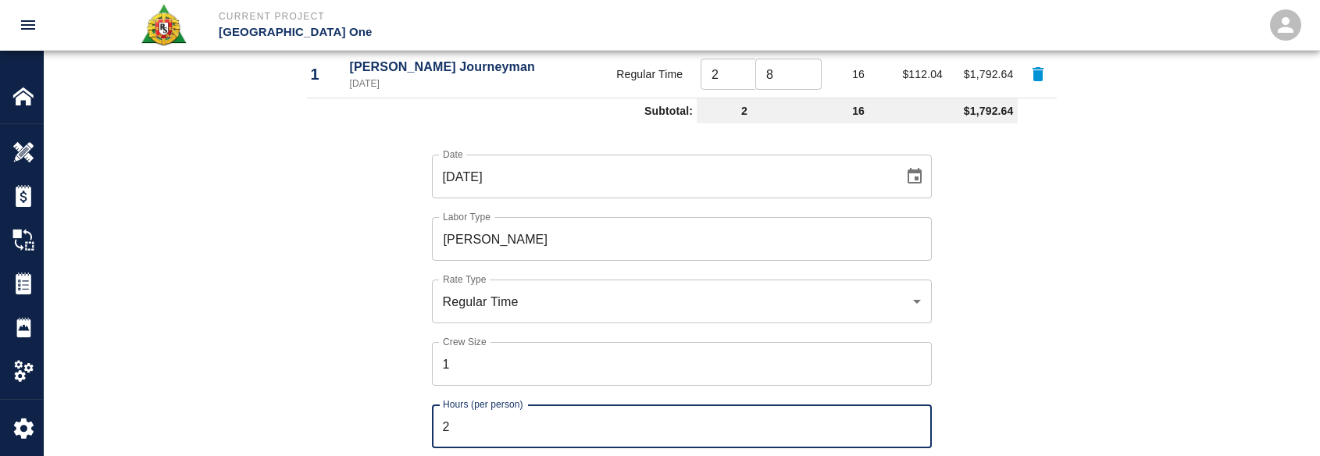
type input "2"
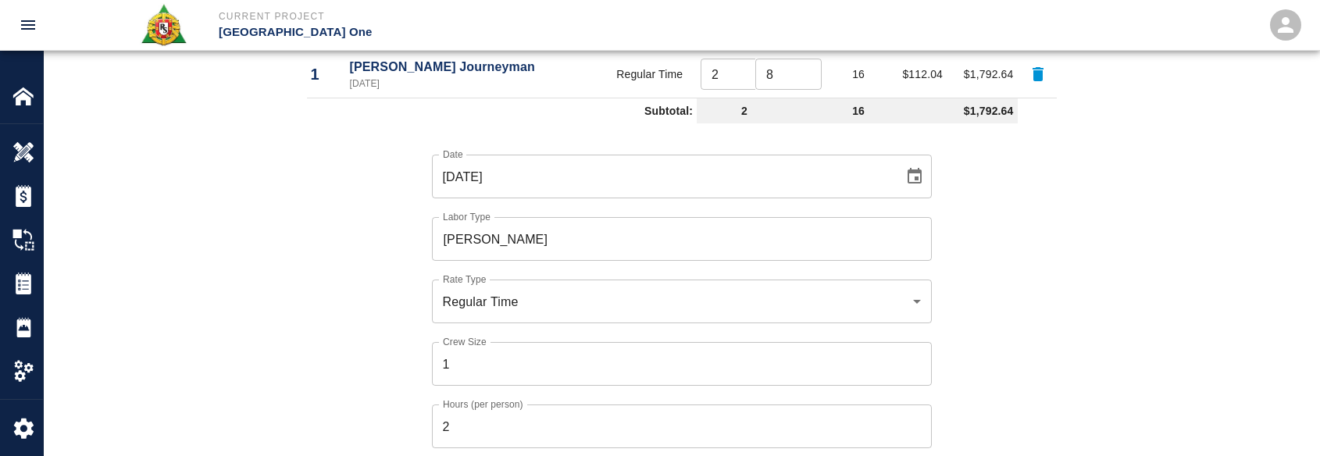
click at [405, 385] on div "Date 10/14/2025 Date Labor Type Mason Foreman Labor Type Rate Type Regular Time…" at bounding box center [672, 344] width 768 height 429
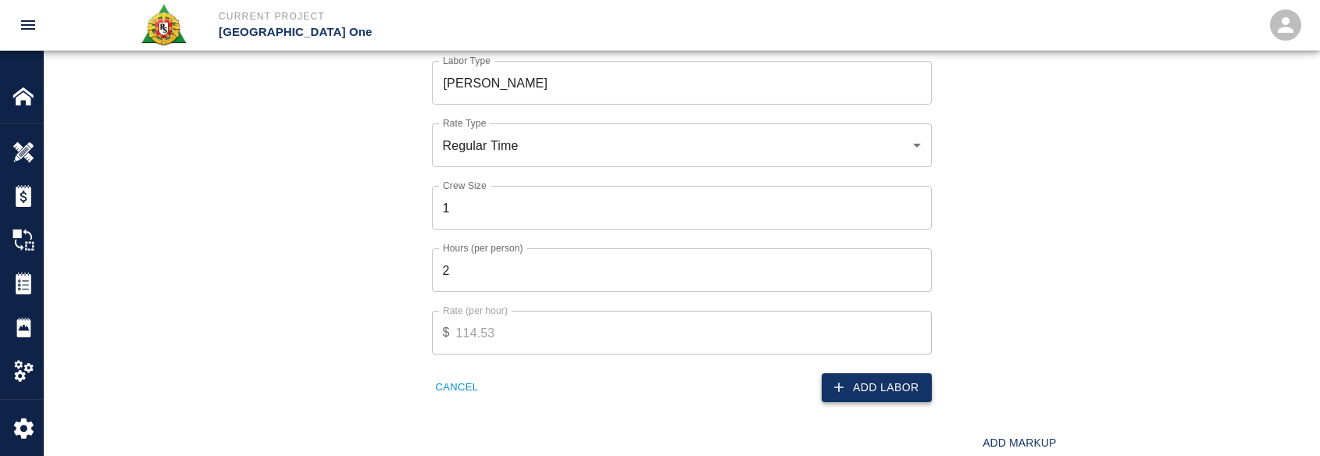
click at [828, 396] on button "Add Labor" at bounding box center [876, 387] width 110 height 29
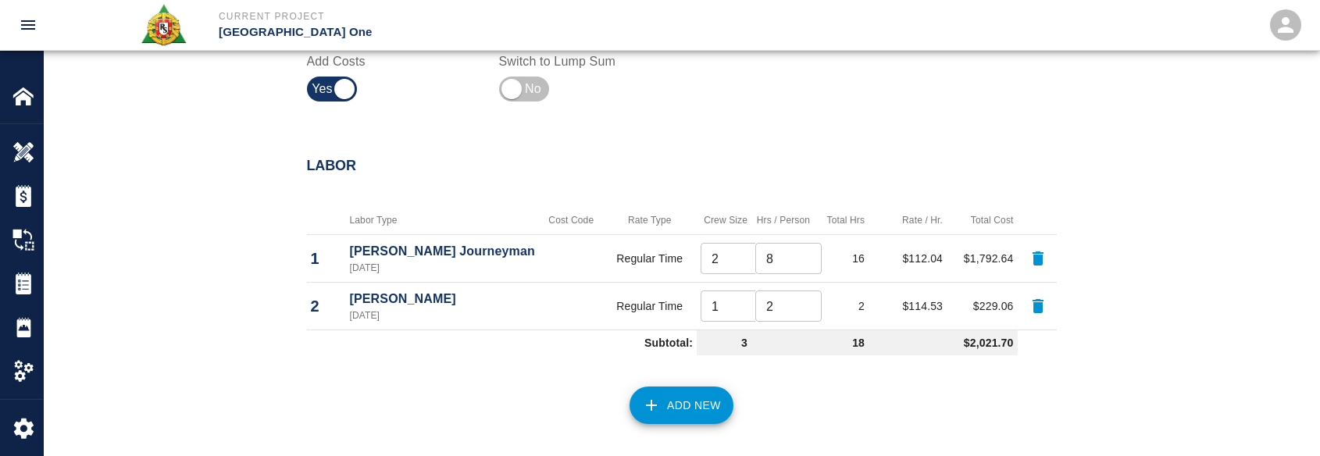
scroll to position [896, 0]
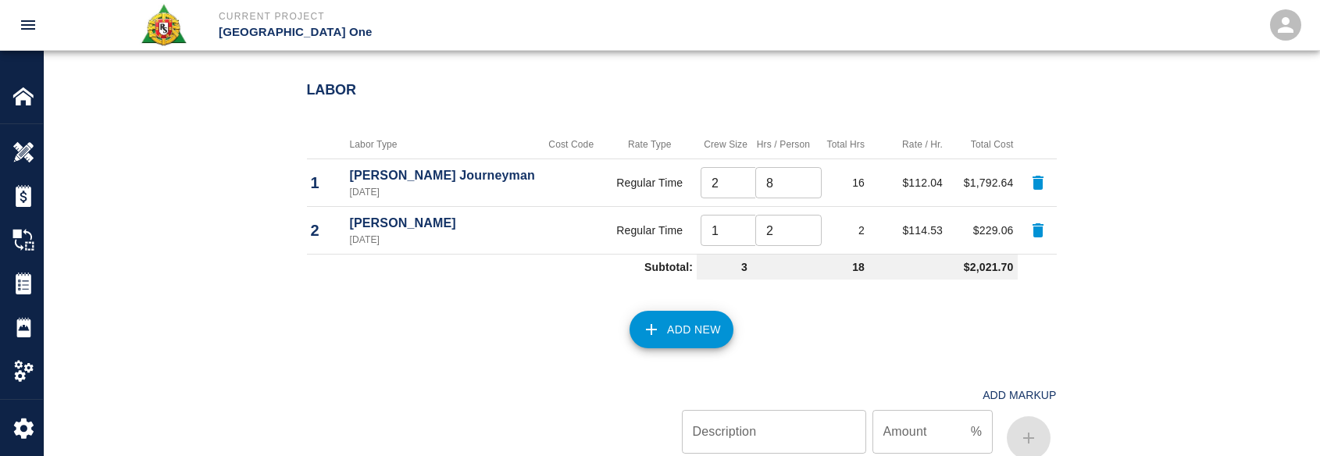
click at [682, 345] on button "Add New" at bounding box center [681, 329] width 104 height 37
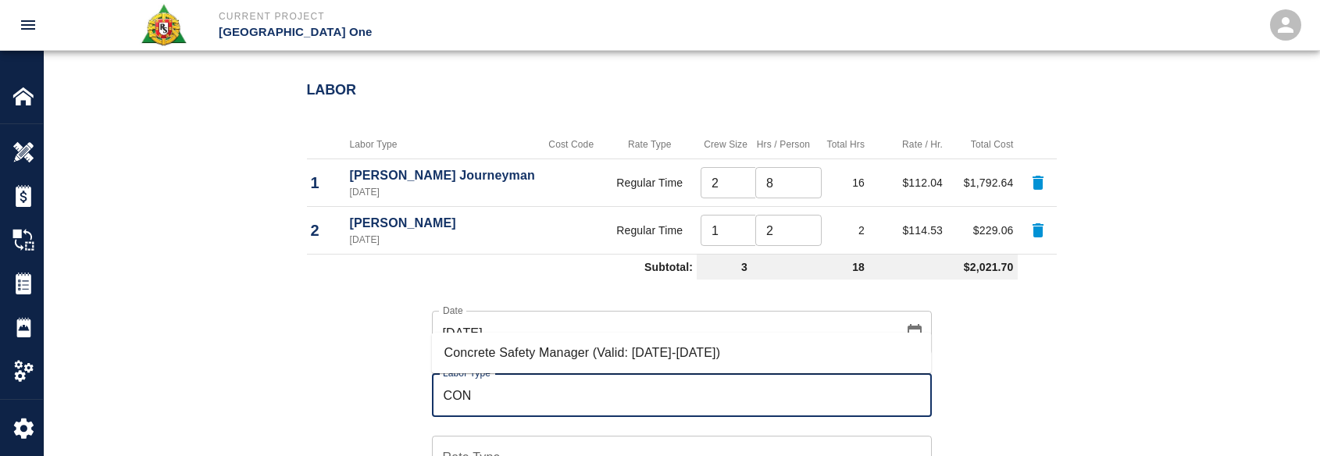
click at [680, 345] on li "Concrete Safety Manager (Valid: 01/01/2025-01/01/2026)" at bounding box center [682, 353] width 500 height 28
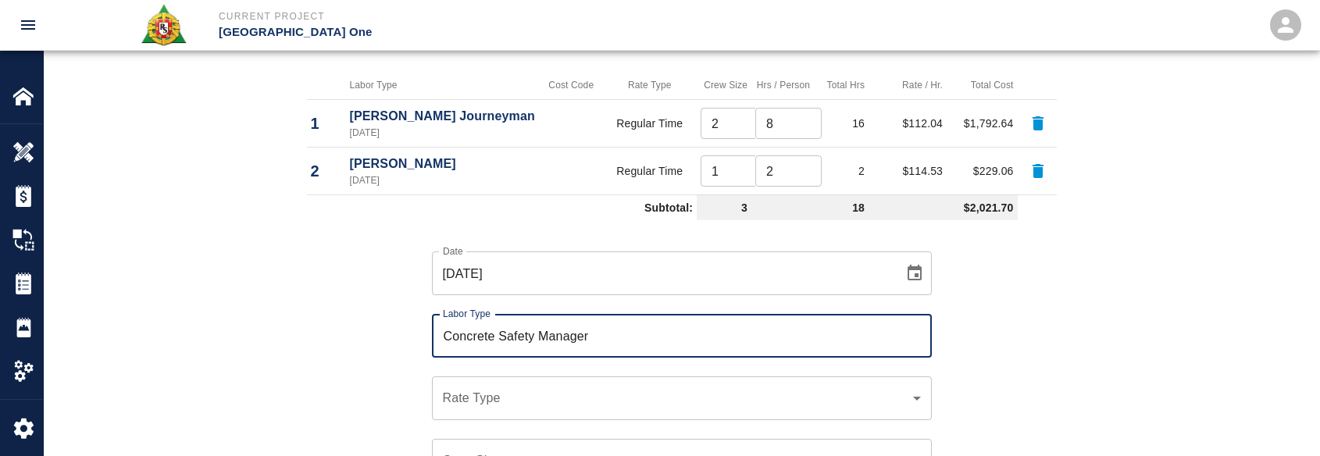
scroll to position [1052, 0]
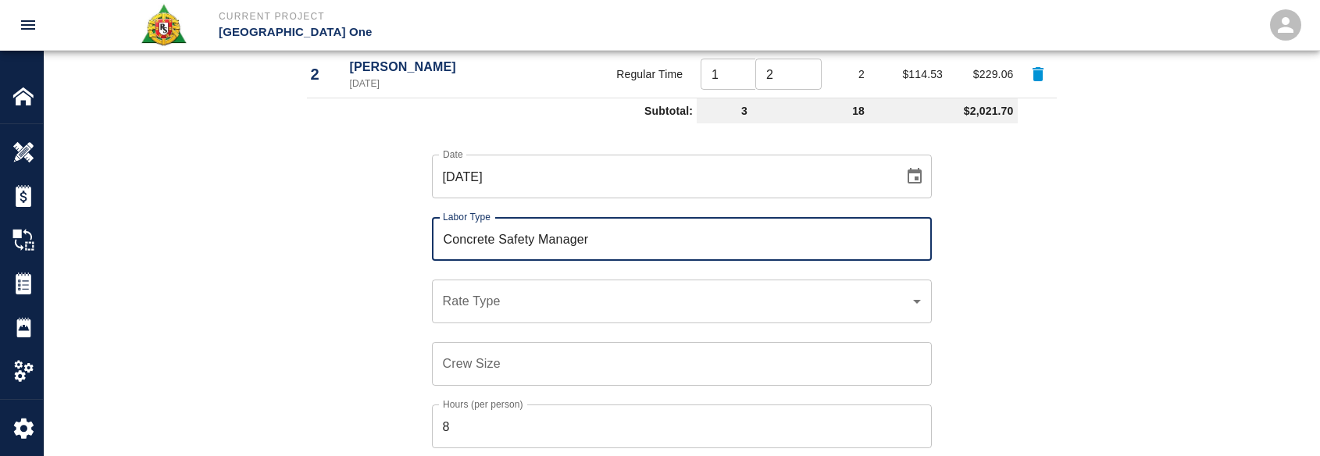
type input "Concrete Safety Manager"
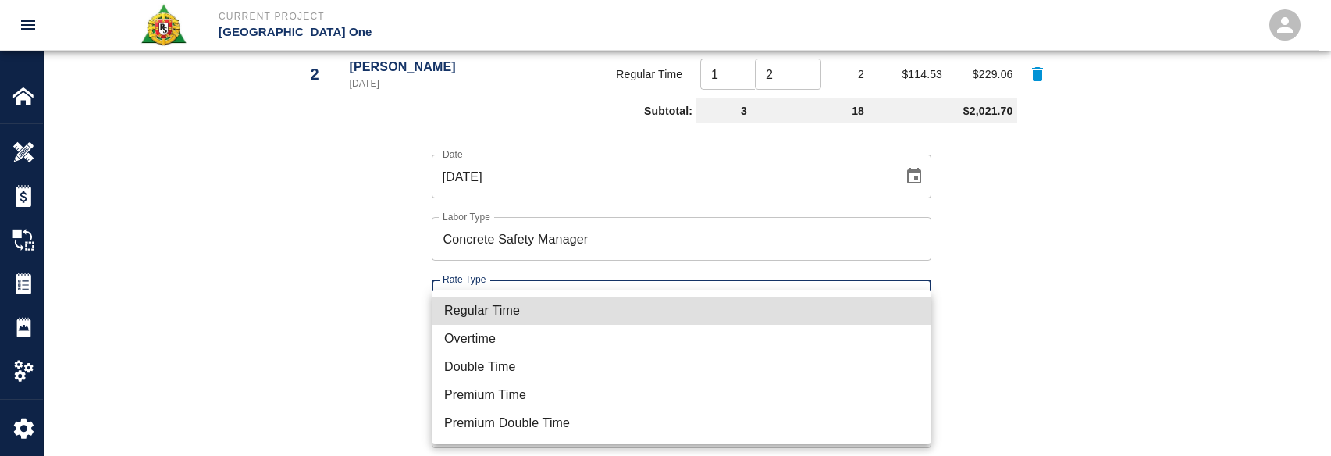
click at [664, 319] on li "Regular Time" at bounding box center [682, 311] width 500 height 28
type input "rate_rt"
type input "100.05"
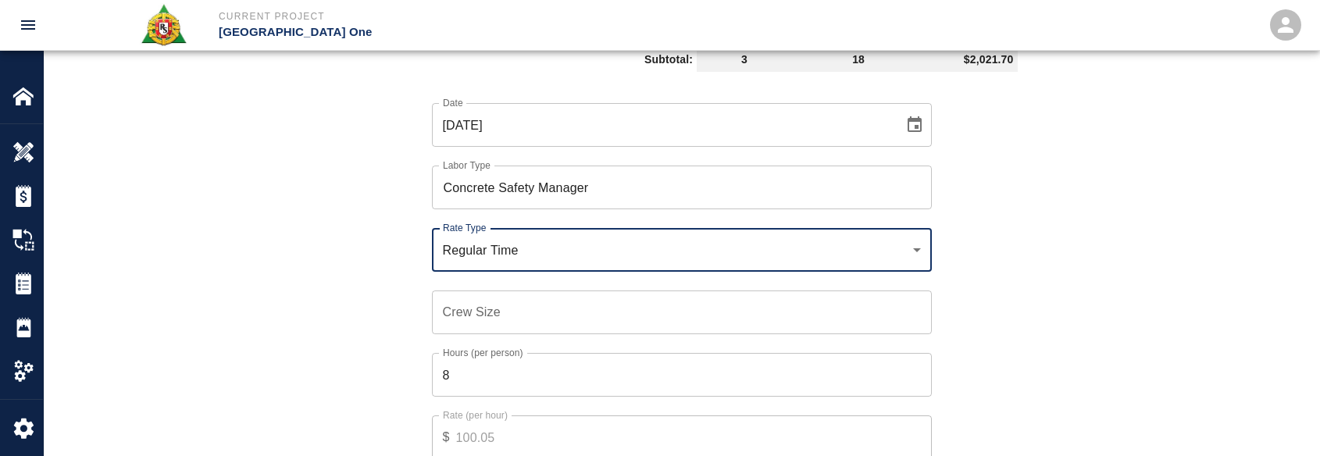
scroll to position [1130, 0]
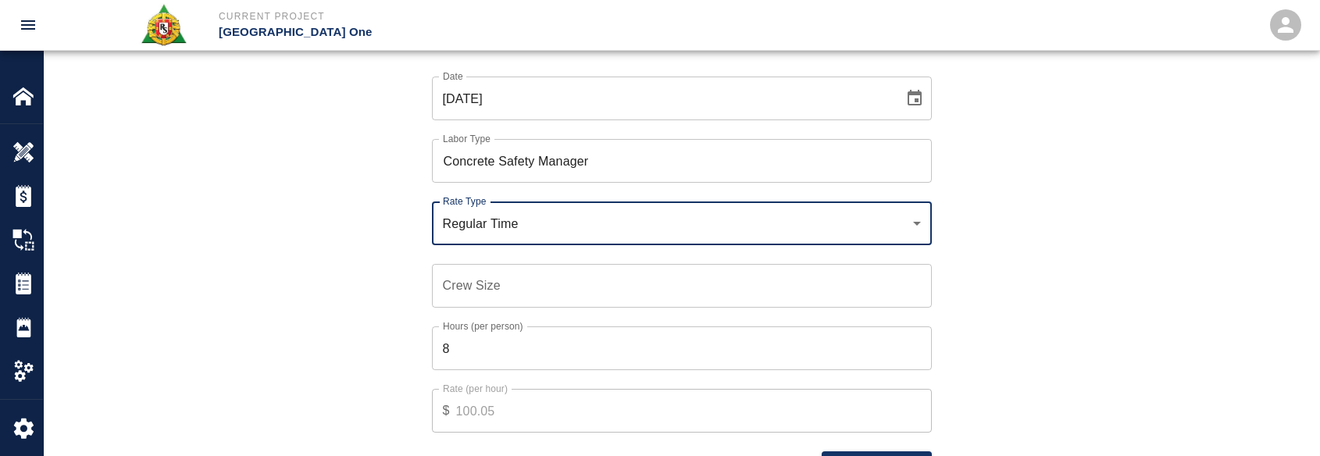
click at [664, 307] on input "Crew Size" at bounding box center [682, 286] width 500 height 44
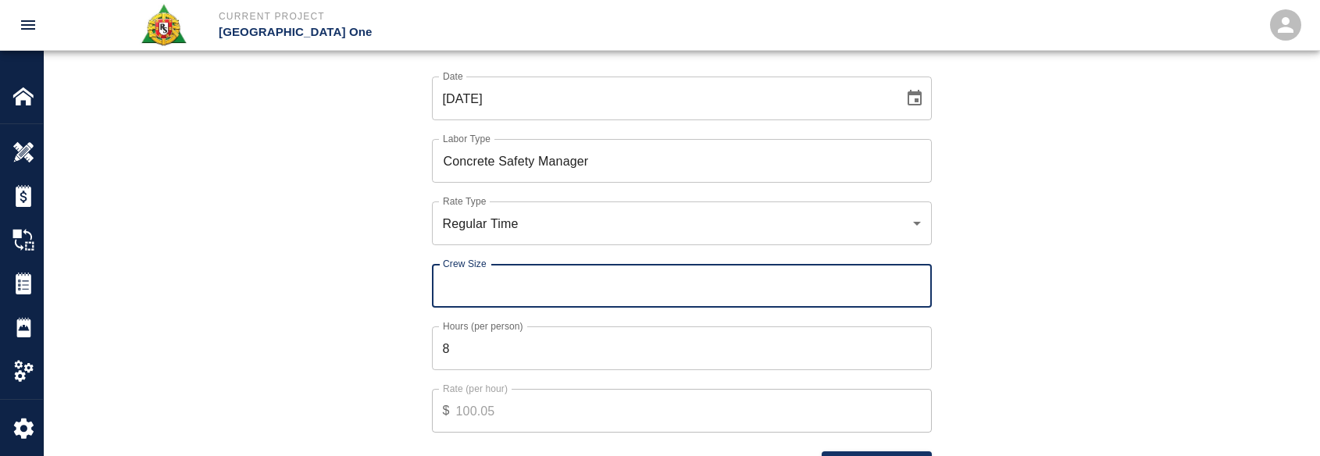
click at [643, 356] on input "8" at bounding box center [682, 348] width 500 height 44
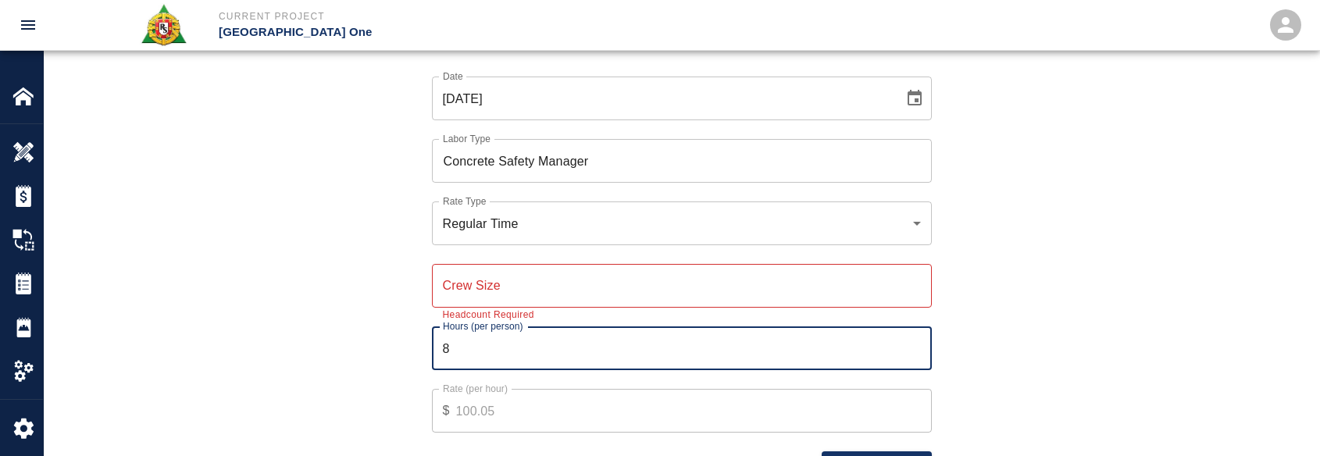
click at [628, 283] on input "Crew Size" at bounding box center [682, 286] width 500 height 44
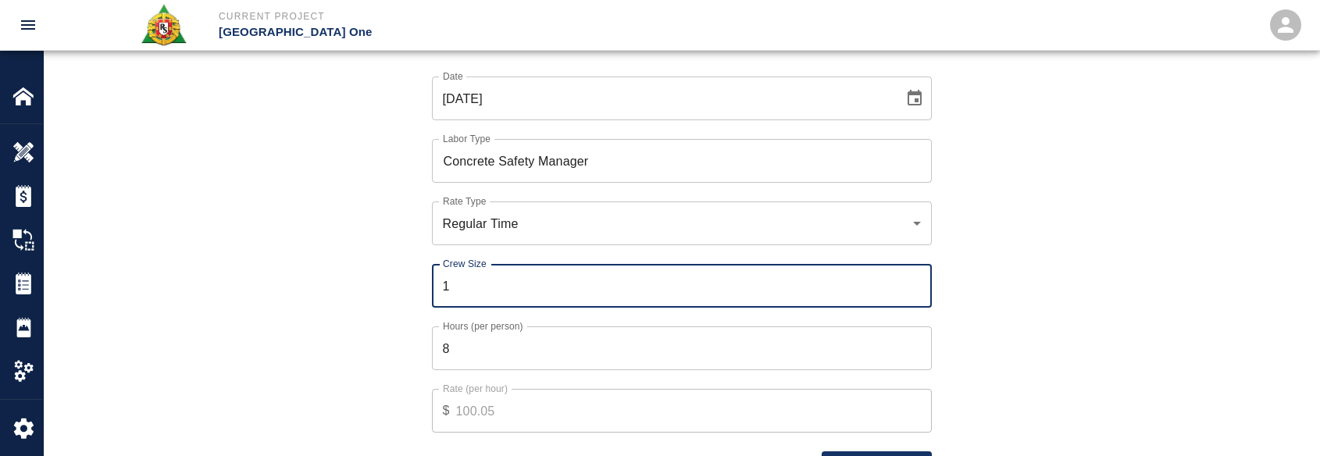
type input "1"
click at [569, 343] on input "8" at bounding box center [682, 348] width 500 height 44
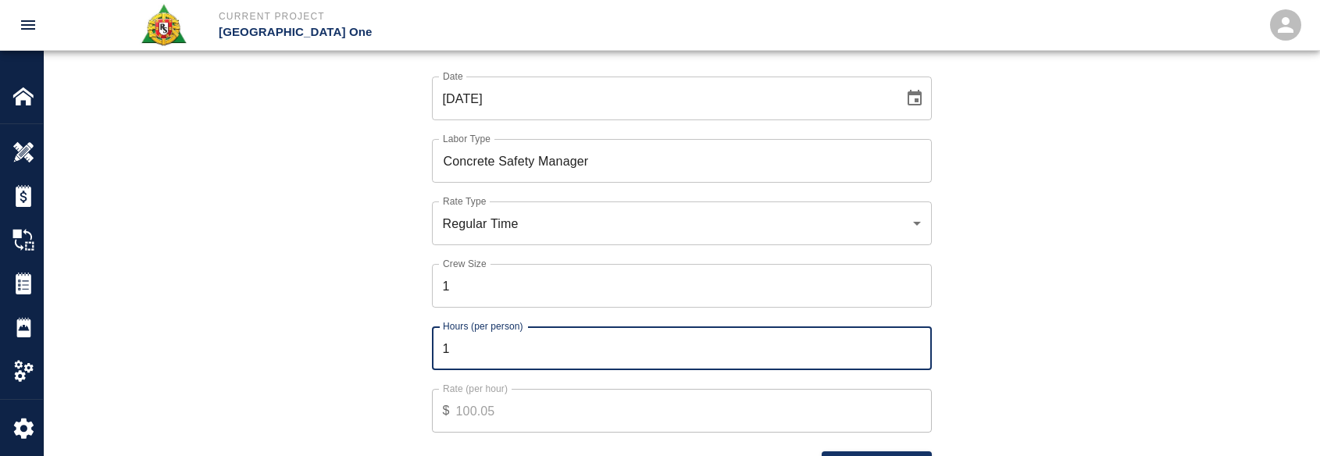
type input "1"
click at [414, 297] on div "Crew Size 1 Crew Size" at bounding box center [672, 276] width 518 height 62
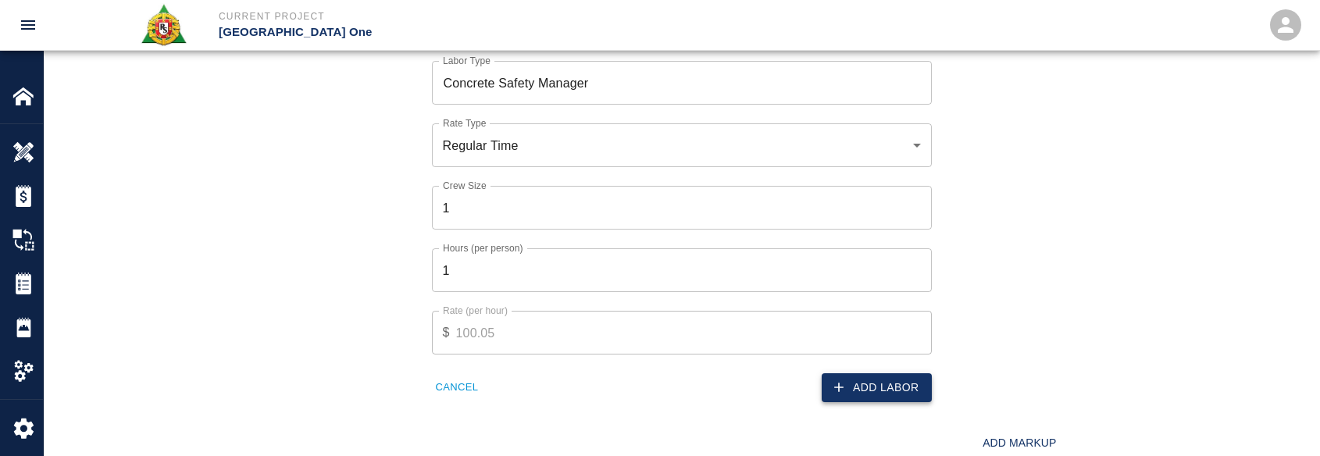
click at [855, 383] on button "Add Labor" at bounding box center [876, 387] width 110 height 29
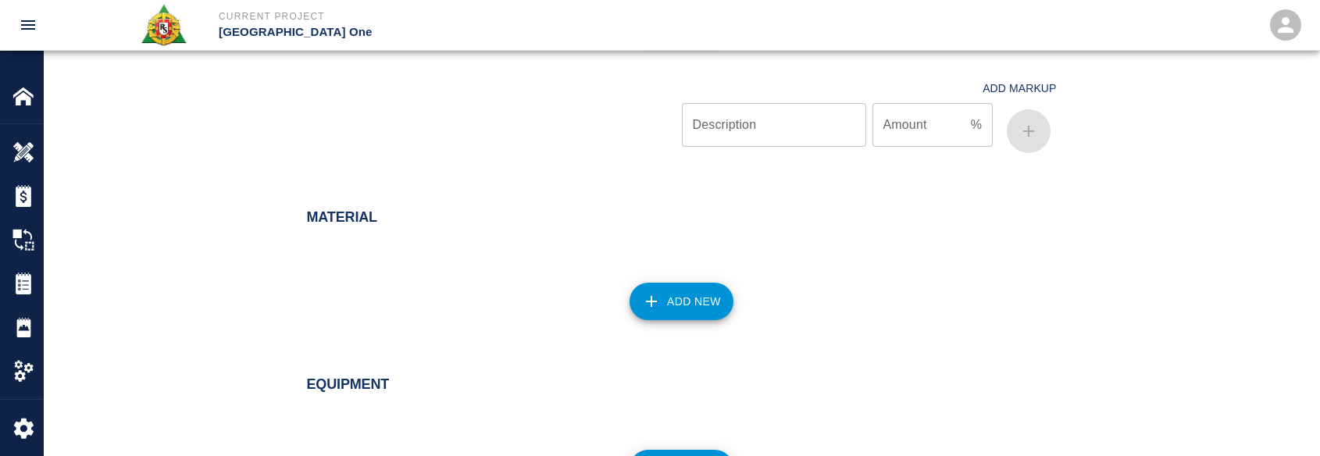
scroll to position [1249, 0]
click at [630, 305] on button "Add New" at bounding box center [681, 301] width 104 height 37
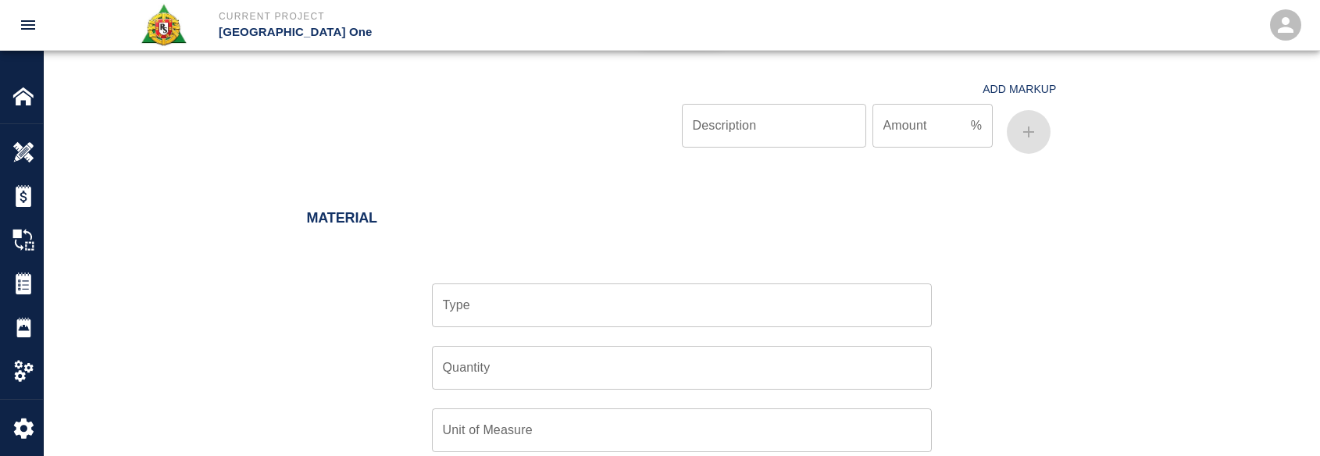
click at [614, 308] on input "Type" at bounding box center [682, 305] width 486 height 30
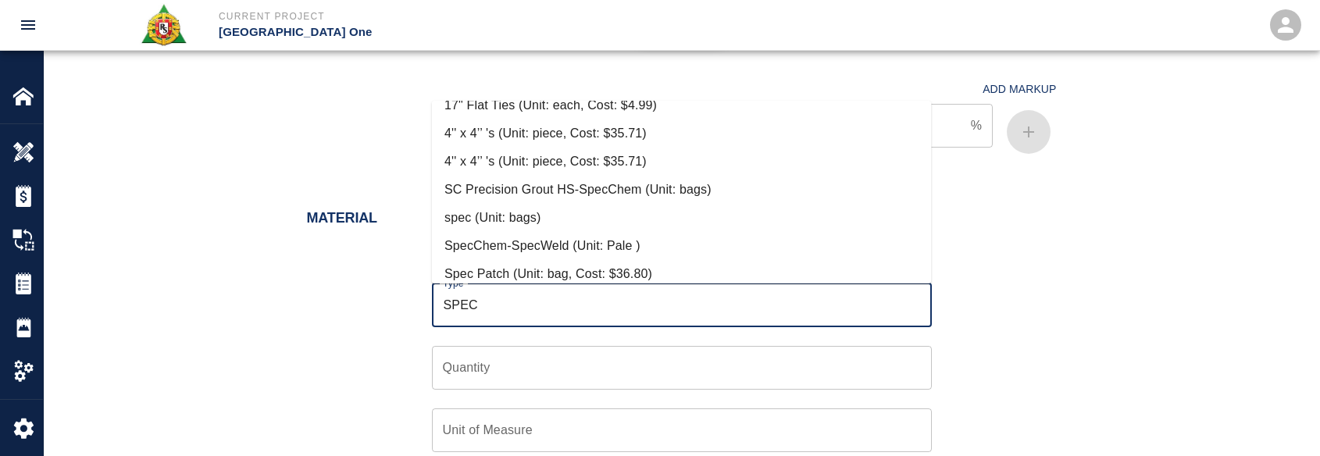
scroll to position [156, 0]
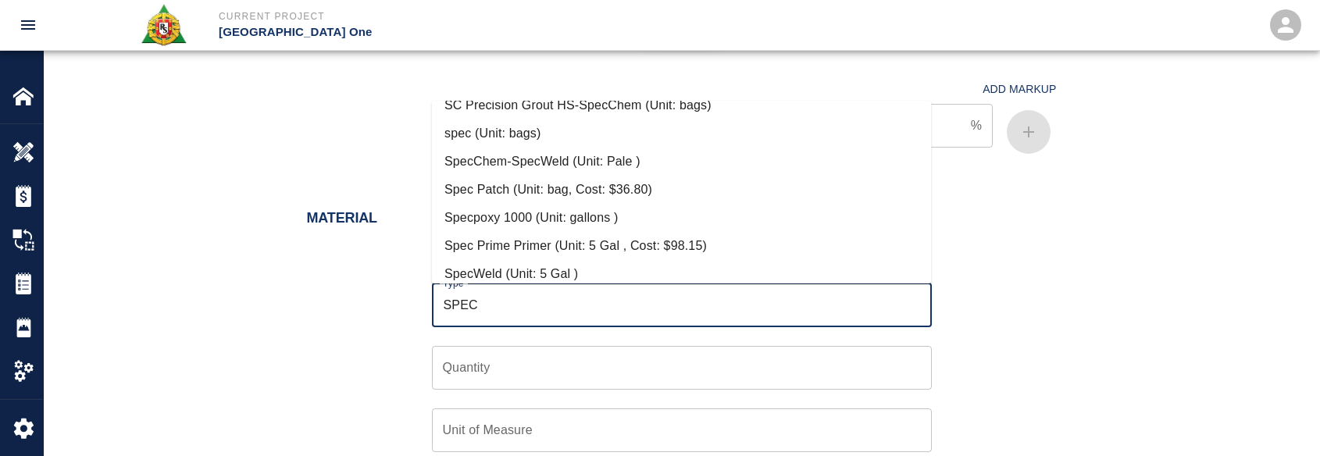
click at [589, 185] on li "Spec Patch (Unit: bag, Cost: $36.80)" at bounding box center [682, 190] width 500 height 28
type input "Spec Patch (Unit: bag, Cost: $36.80)"
type input "bag"
type input "36.8"
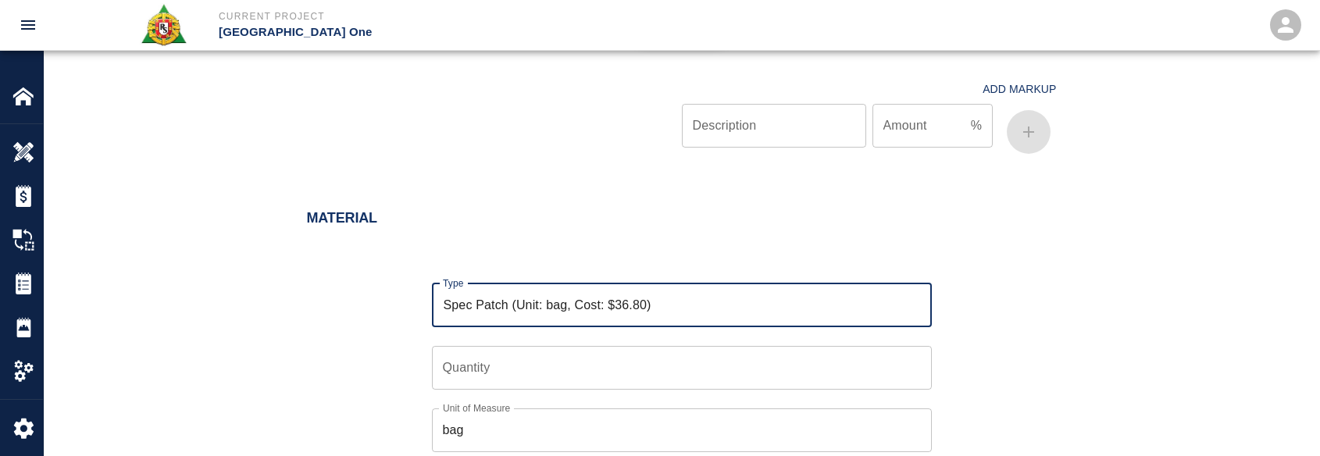
type input "Spec Patch (Unit: bag, Cost: $36.80)"
click at [608, 358] on input "Quantity" at bounding box center [682, 368] width 500 height 44
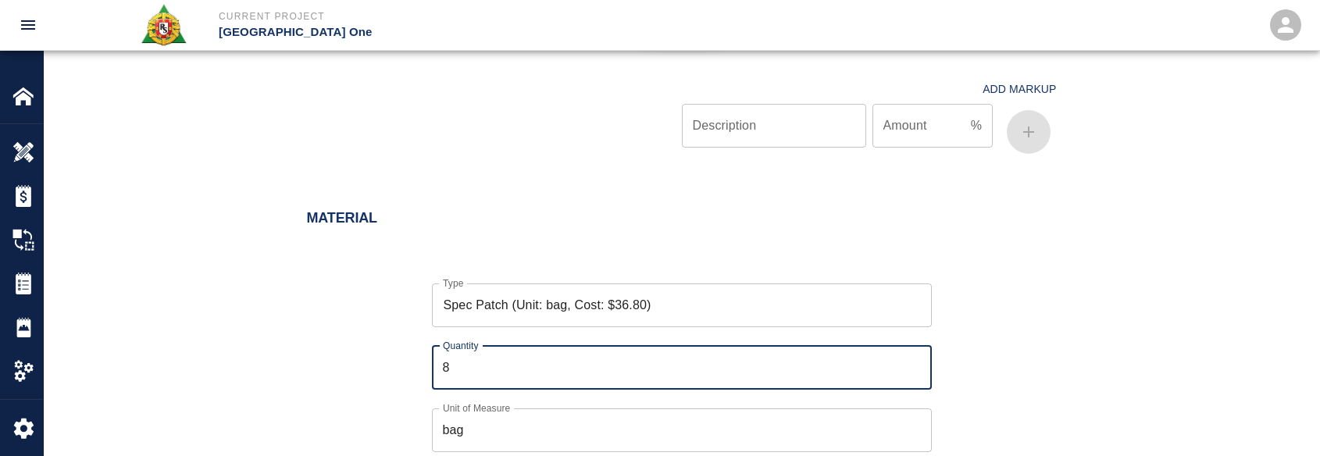
type input "8"
click at [591, 180] on div "Material" at bounding box center [672, 209] width 768 height 61
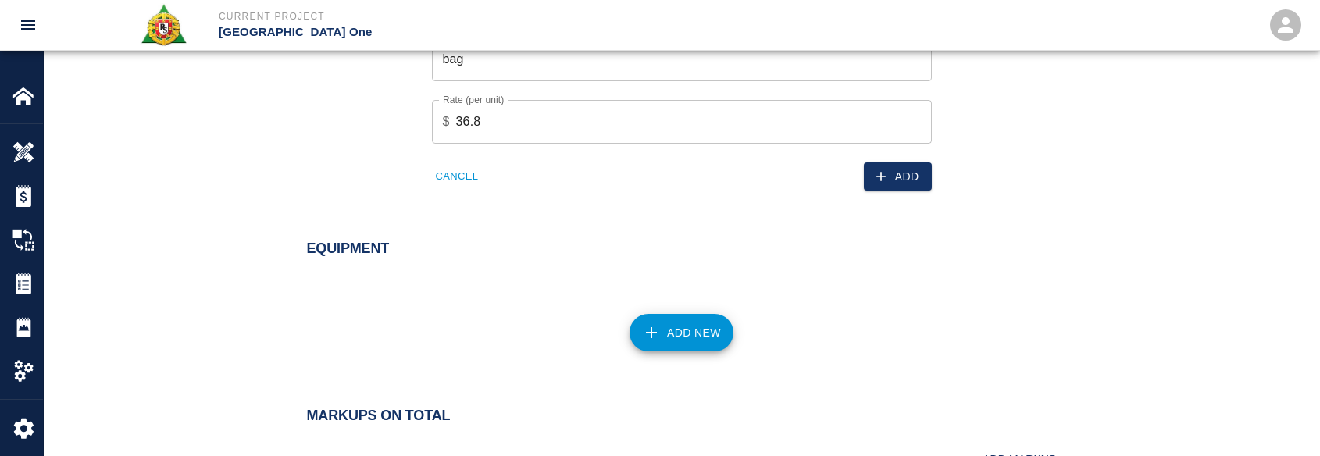
scroll to position [1640, 0]
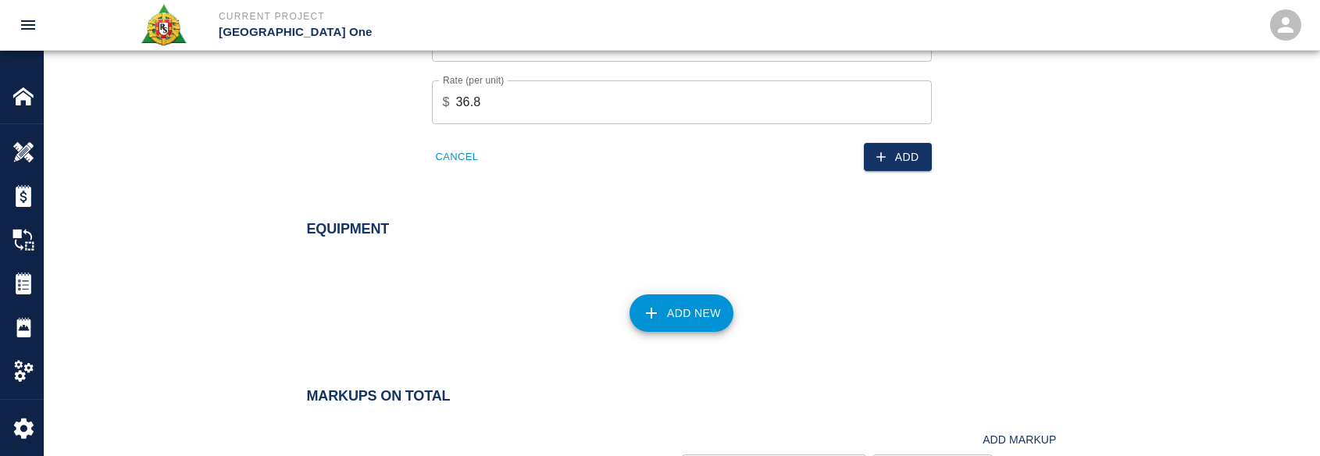
click at [881, 152] on icon "button" at bounding box center [880, 156] width 9 height 9
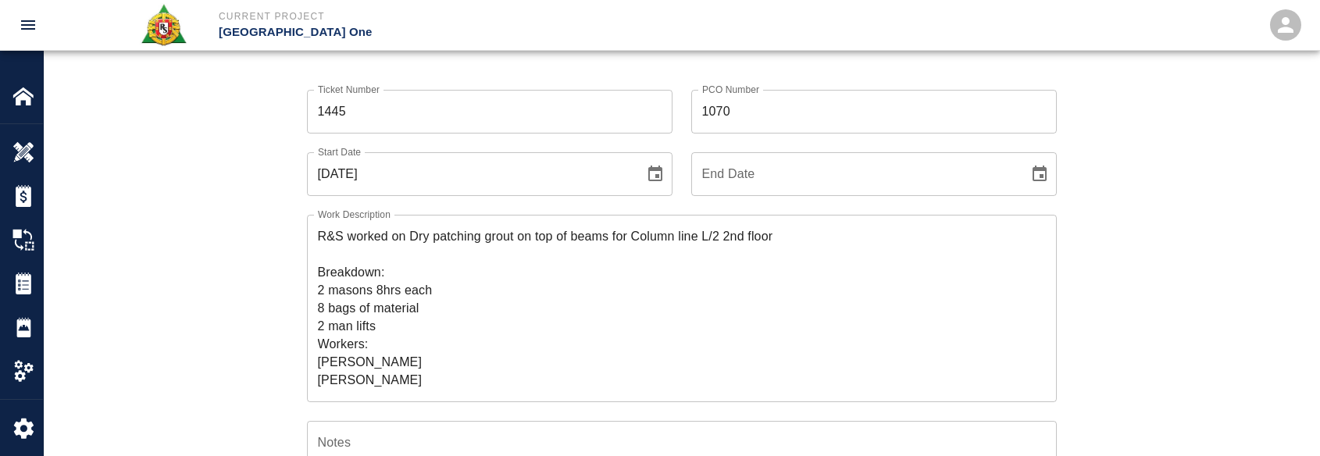
scroll to position [158, 0]
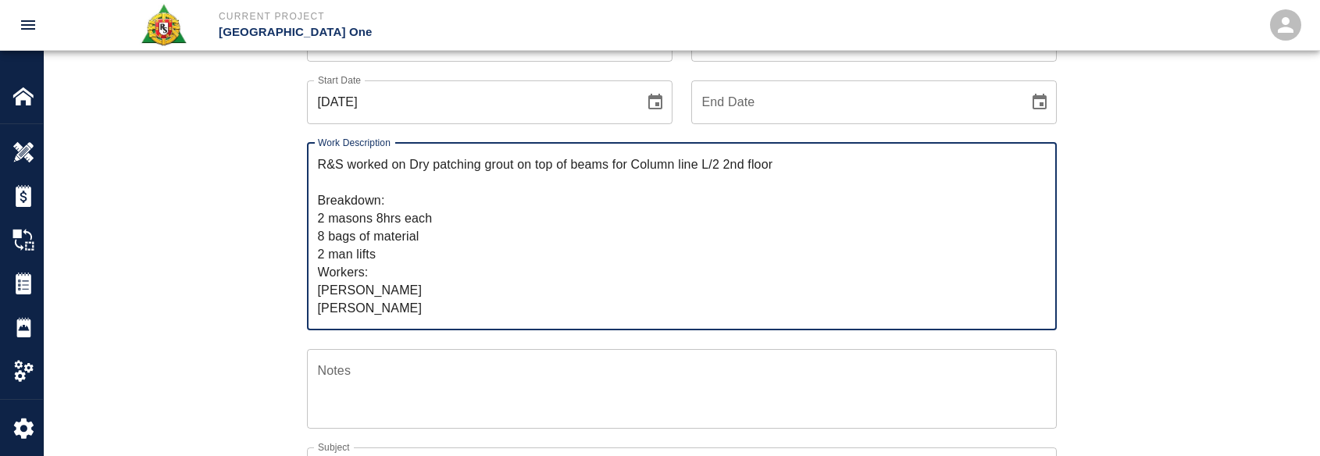
drag, startPoint x: 440, startPoint y: 315, endPoint x: 312, endPoint y: 124, distance: 230.6
click at [312, 124] on div "Work Description R&S worked on Dry patching grout on top of beams for Column li…" at bounding box center [672, 227] width 768 height 206
click at [297, 194] on div "Work Description R&S worked on Dry patching grout on top of beams for Column li…" at bounding box center [672, 227] width 768 height 206
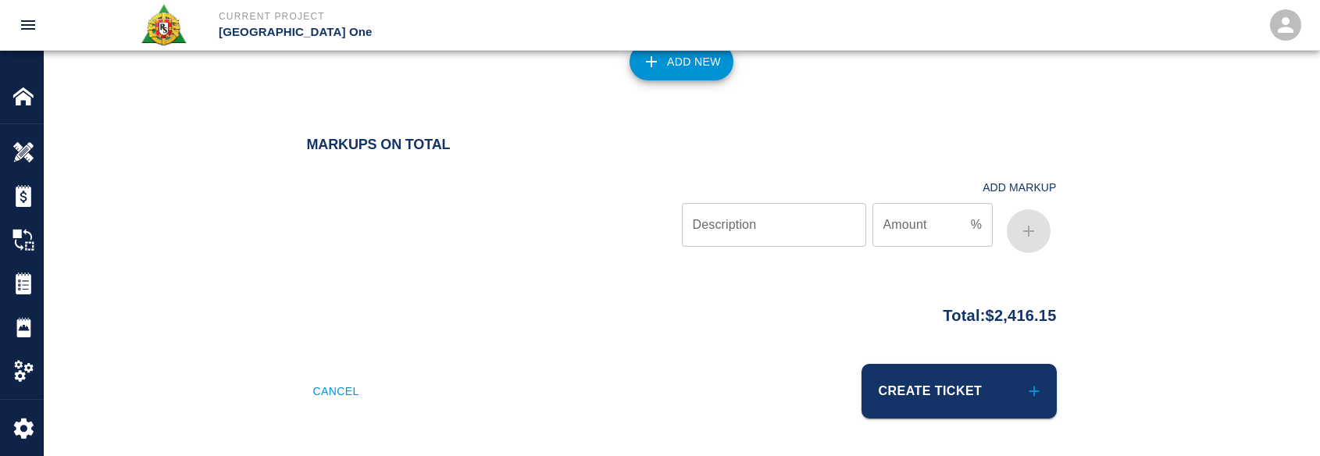
scroll to position [1876, 0]
drag, startPoint x: 1056, startPoint y: 323, endPoint x: 970, endPoint y: 322, distance: 86.7
click at [970, 322] on div "Total: $2,416.15" at bounding box center [681, 312] width 843 height 30
copy p "$2,416.15"
click at [394, 236] on div at bounding box center [494, 212] width 375 height 93
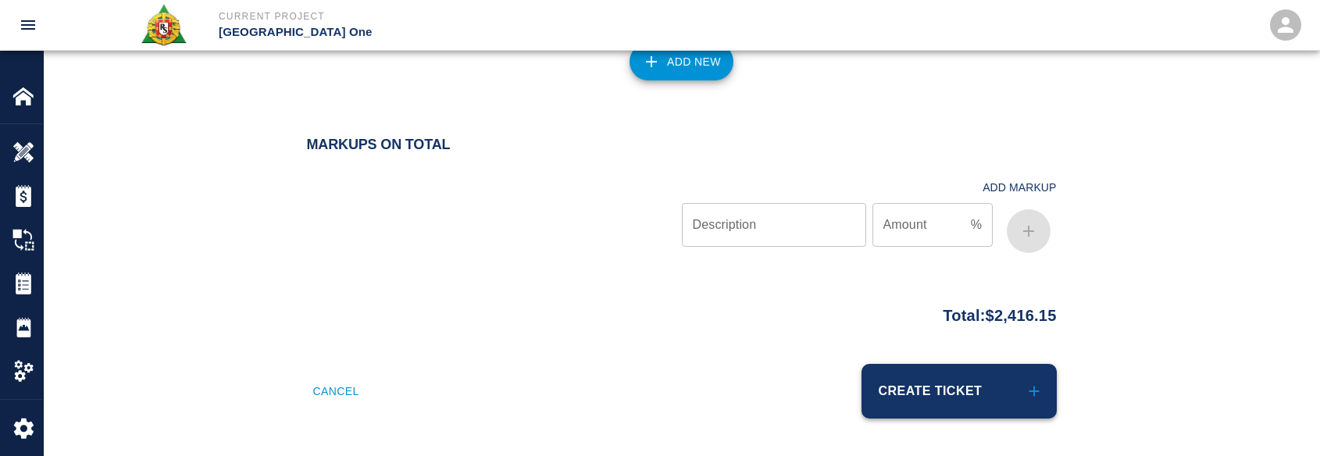
click at [882, 371] on button "Create Ticket" at bounding box center [958, 391] width 195 height 55
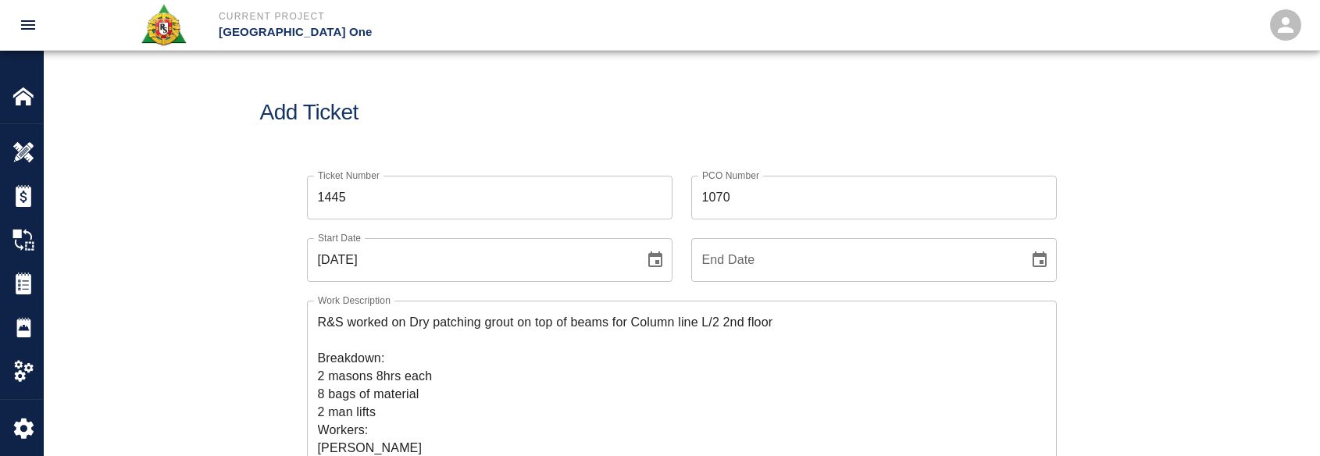
scroll to position [0, 0]
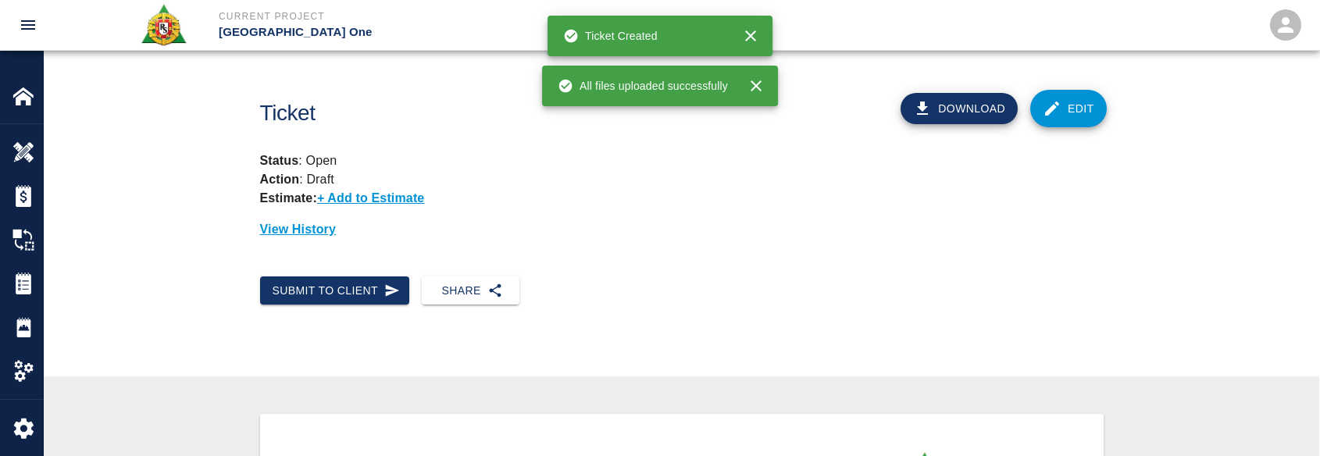
click at [1060, 115] on icon at bounding box center [1051, 108] width 19 height 19
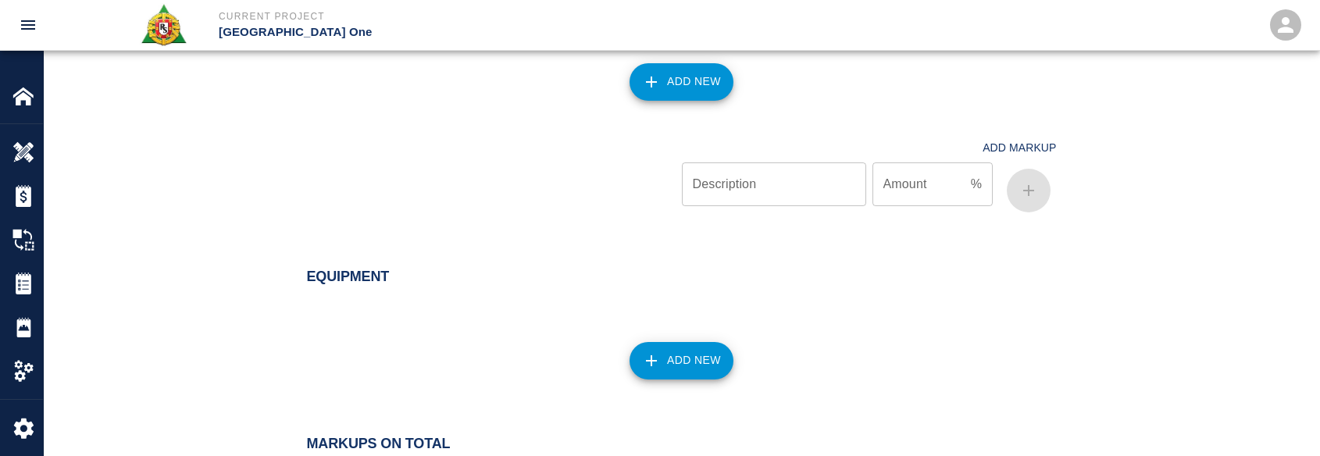
scroll to position [1874, 0]
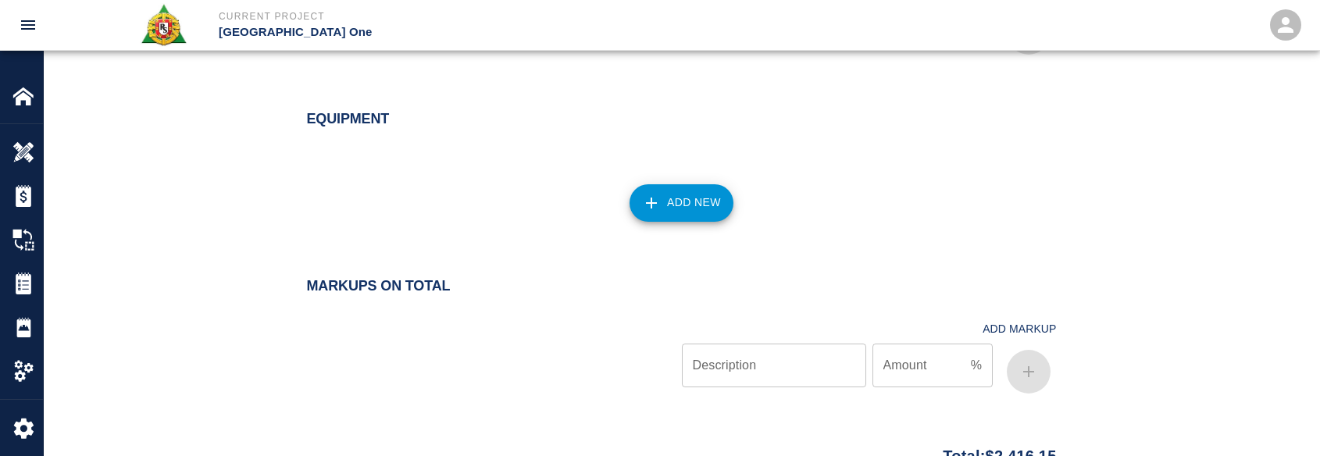
click at [662, 202] on button "Add New" at bounding box center [681, 202] width 104 height 37
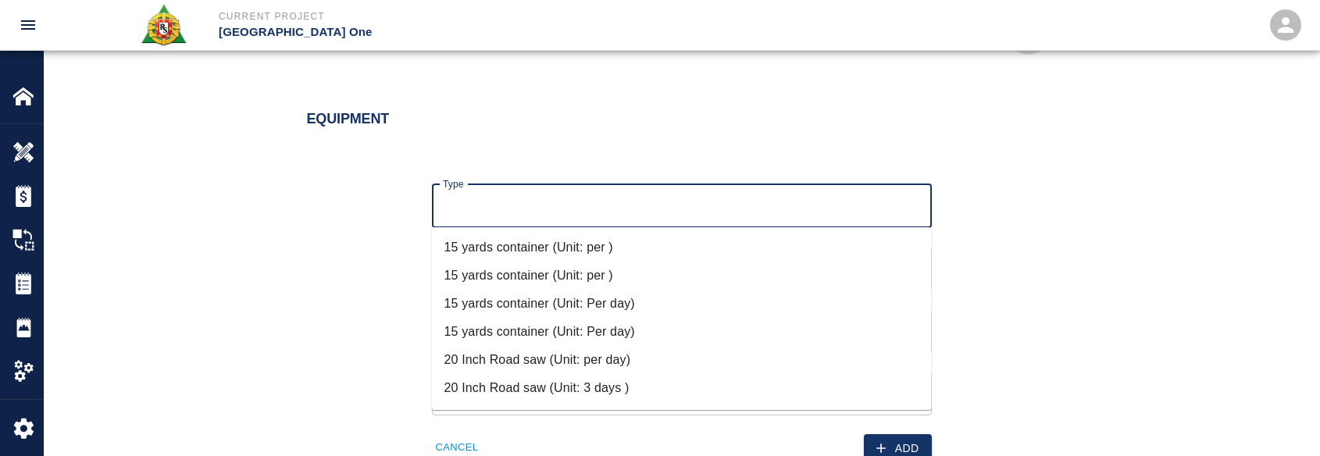
drag, startPoint x: 566, startPoint y: 212, endPoint x: 515, endPoint y: 193, distance: 54.4
click at [566, 212] on input "Type" at bounding box center [682, 206] width 486 height 30
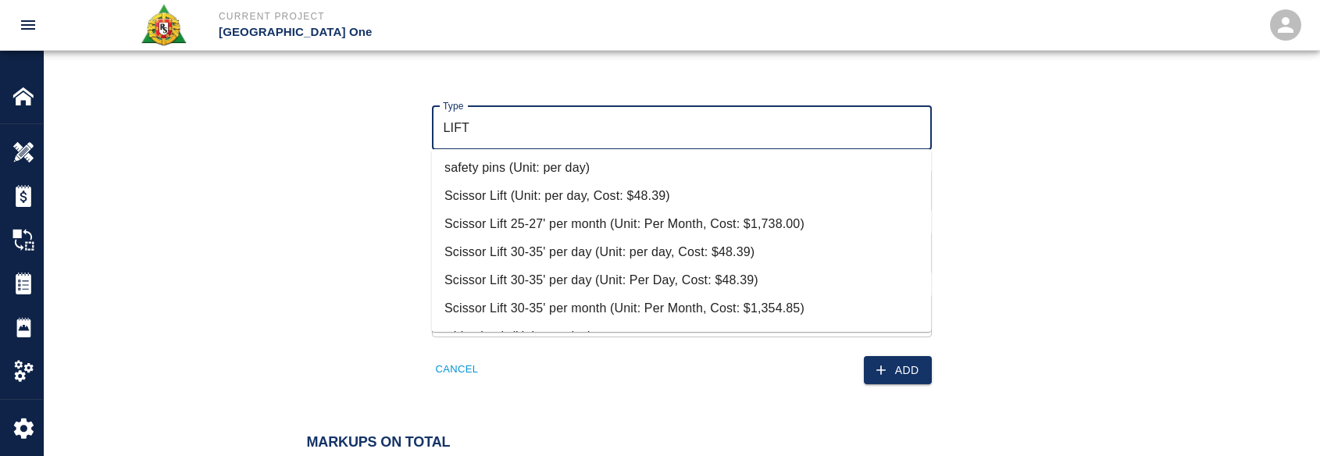
scroll to position [754, 0]
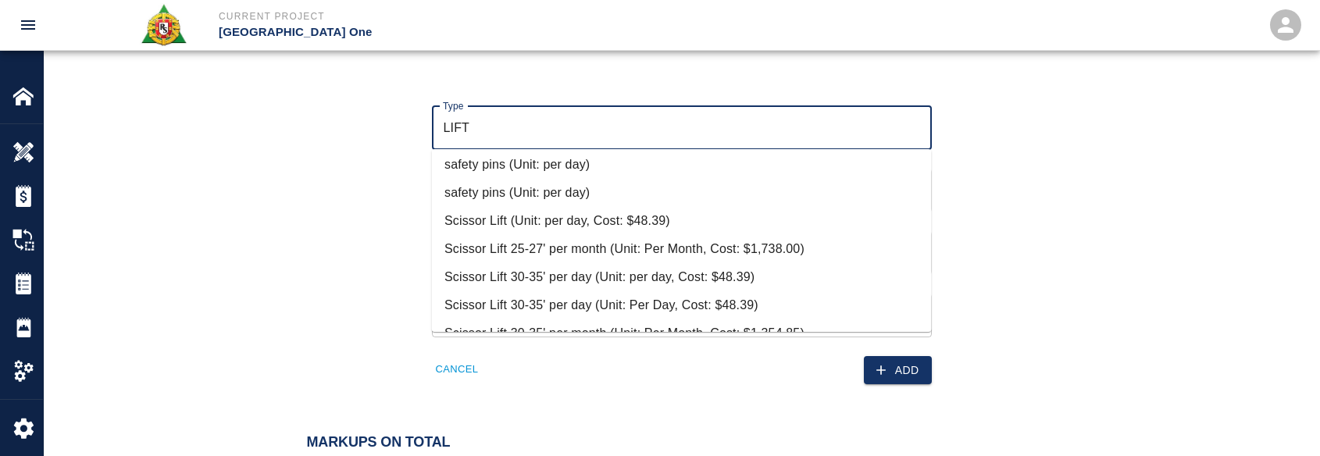
click at [646, 218] on li "Scissor Lift (Unit: per day, Cost: $48.39)" at bounding box center [682, 221] width 500 height 28
type input "Scissor Lift (Unit: per day, Cost: $48.39)"
type input "per day"
type input "48.39"
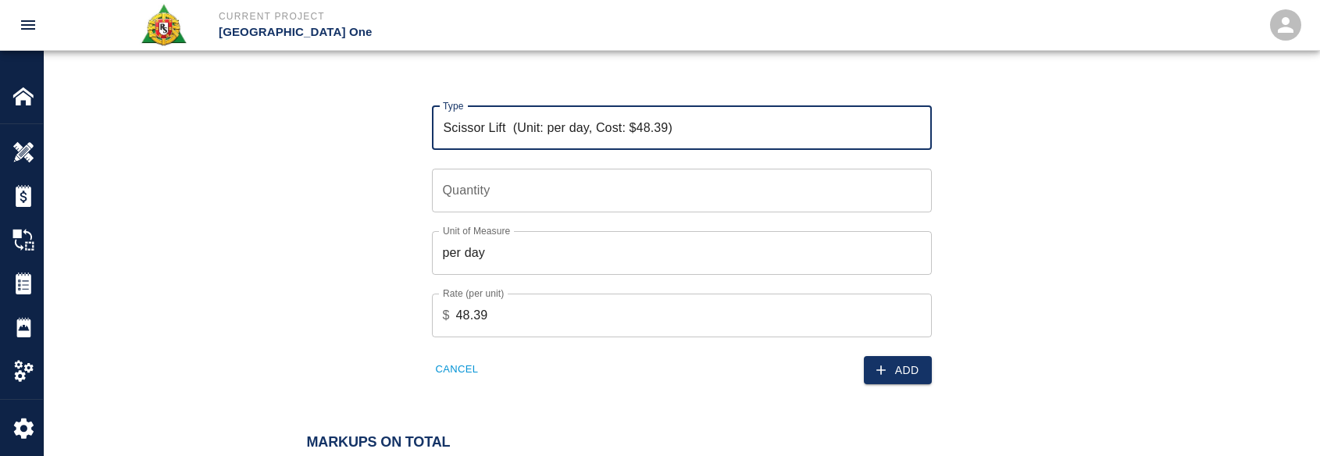
type input "Scissor Lift (Unit: per day, Cost: $48.39)"
click at [540, 178] on input "Quantity" at bounding box center [682, 191] width 500 height 44
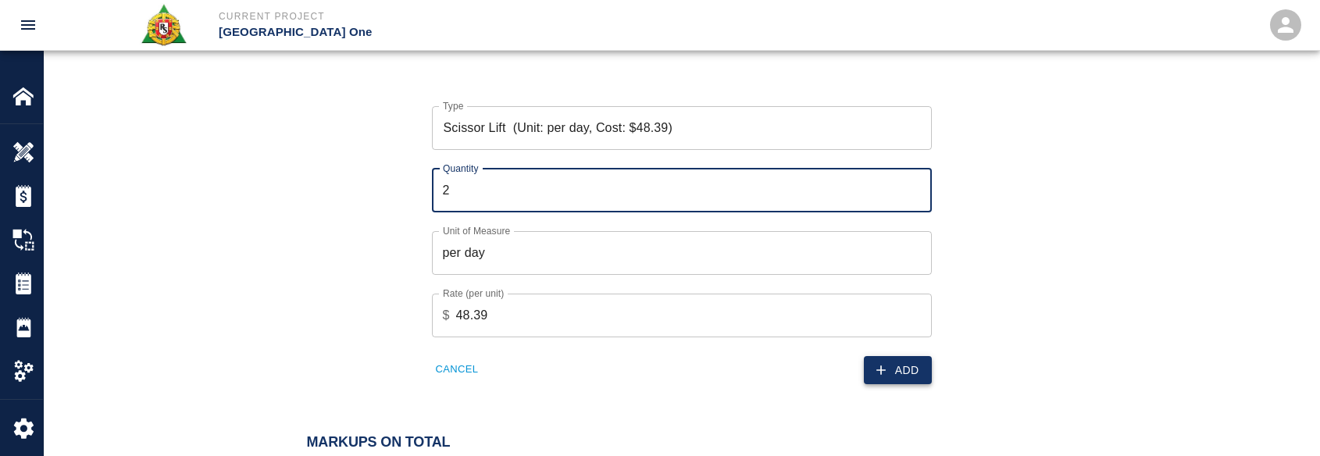
type input "2"
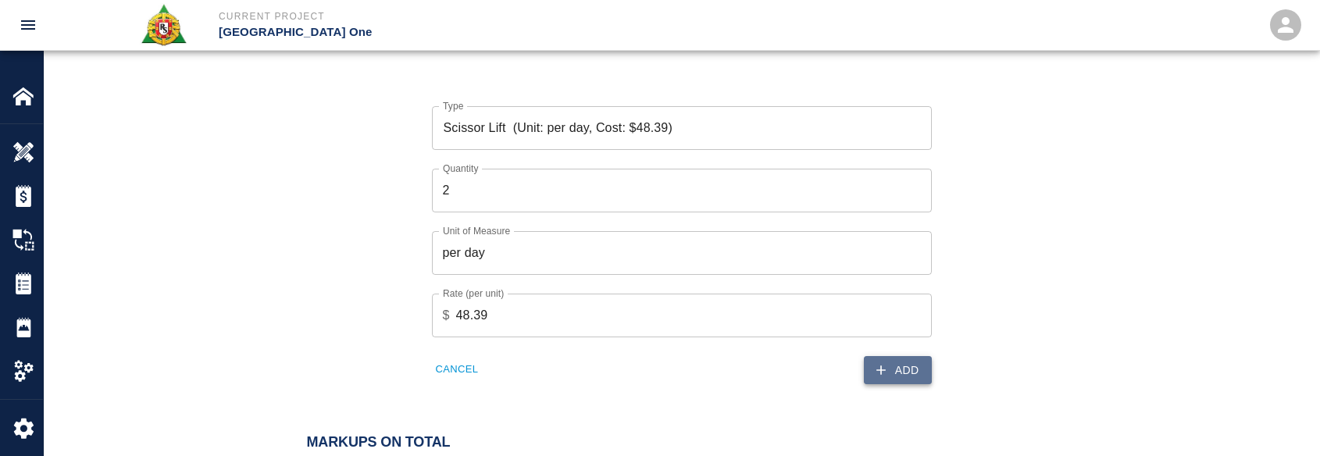
click at [910, 380] on button "Add" at bounding box center [898, 370] width 68 height 29
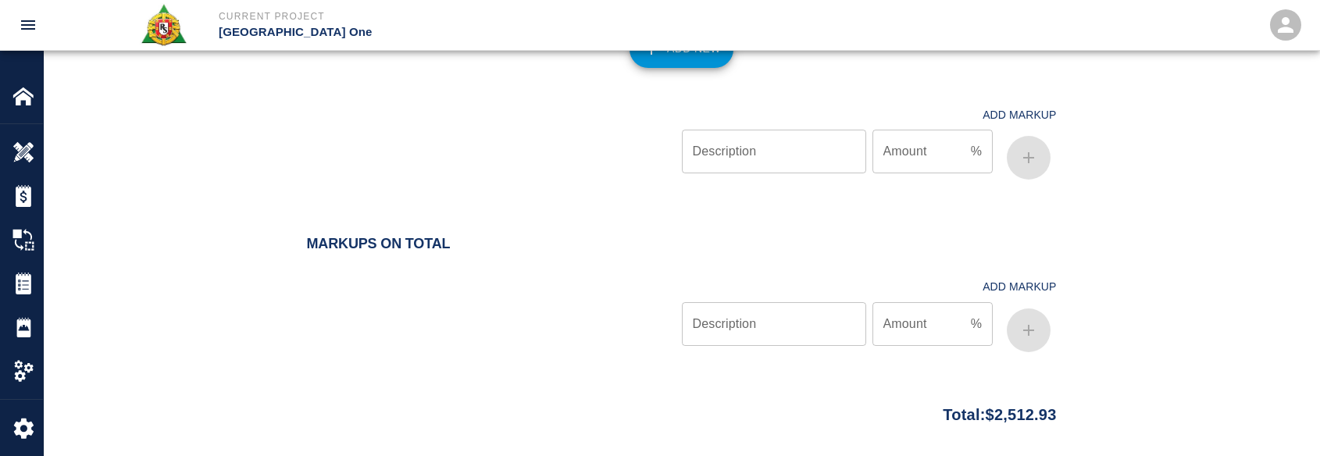
scroll to position [2235, 0]
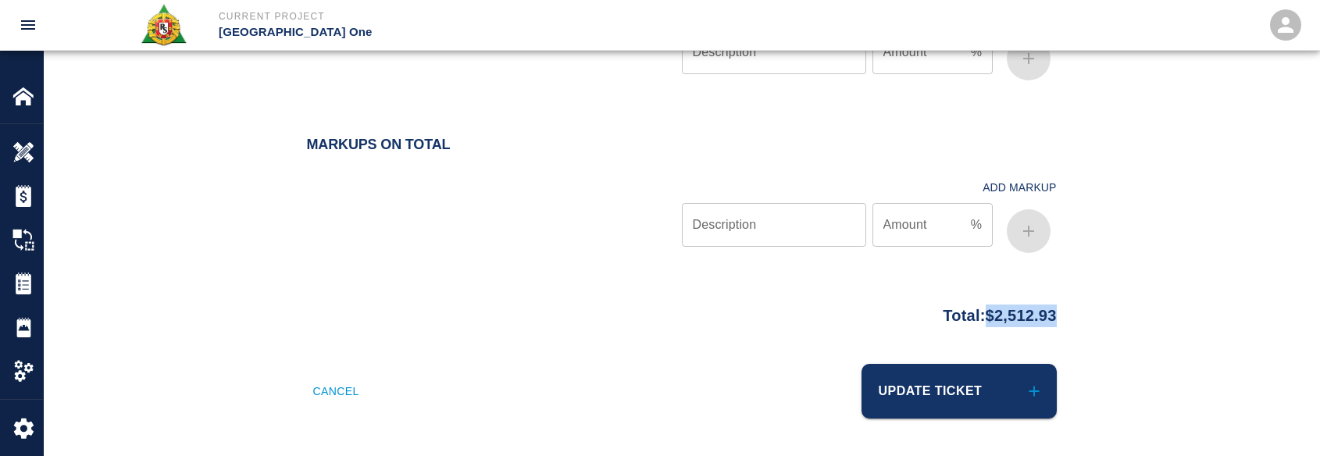
drag, startPoint x: 1069, startPoint y: 306, endPoint x: 974, endPoint y: 314, distance: 94.8
click at [974, 314] on div "Total: $2,512.93" at bounding box center [681, 312] width 843 height 30
copy p "$2,512.93"
click at [615, 297] on div "Total: $2,512.93" at bounding box center [682, 312] width 750 height 30
click at [902, 368] on button "Update Ticket" at bounding box center [958, 391] width 195 height 55
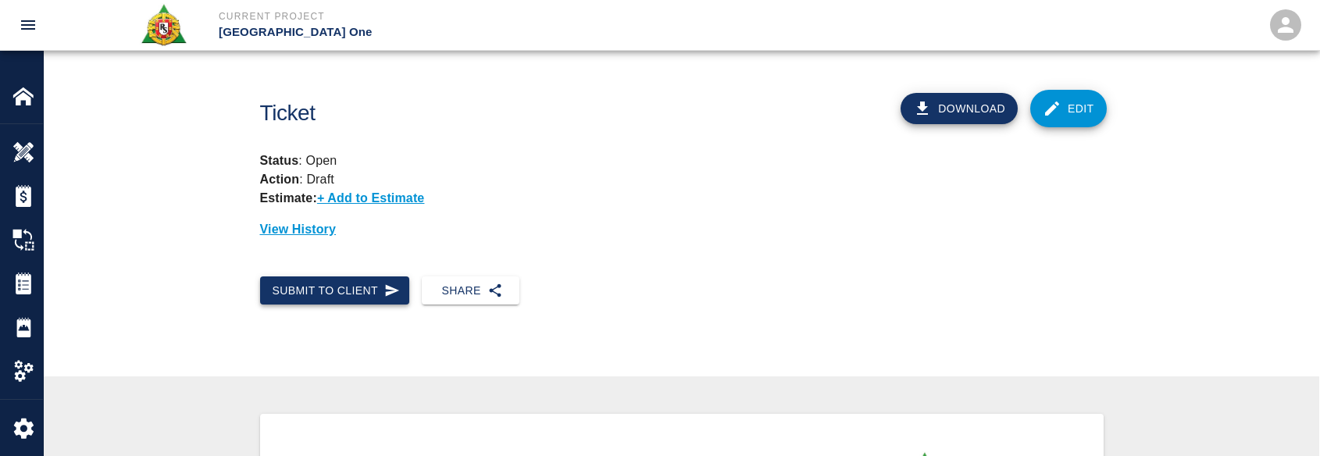
click at [372, 293] on button "Submit to Client" at bounding box center [335, 290] width 150 height 29
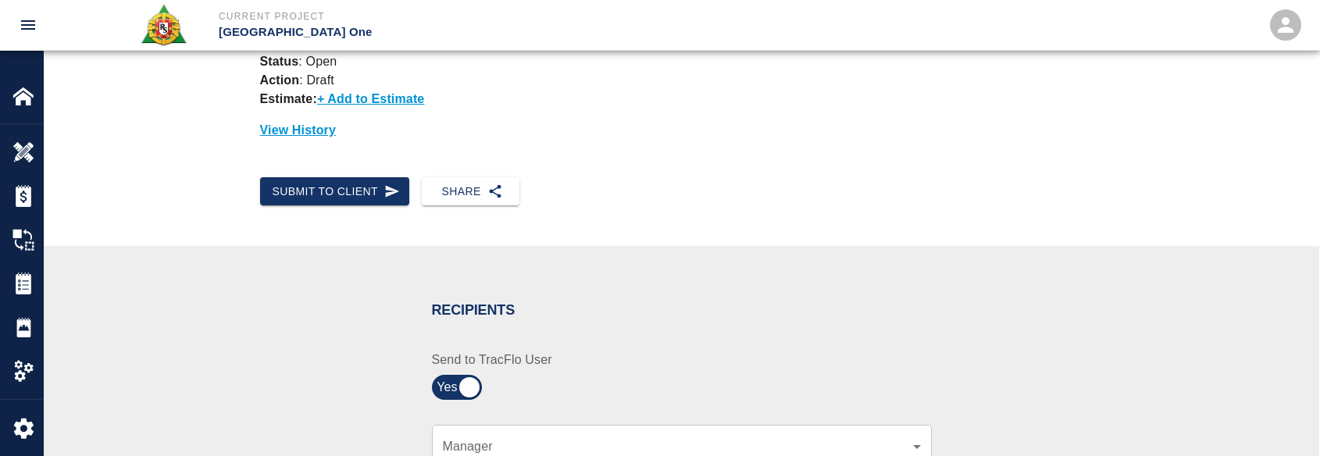
scroll to position [156, 0]
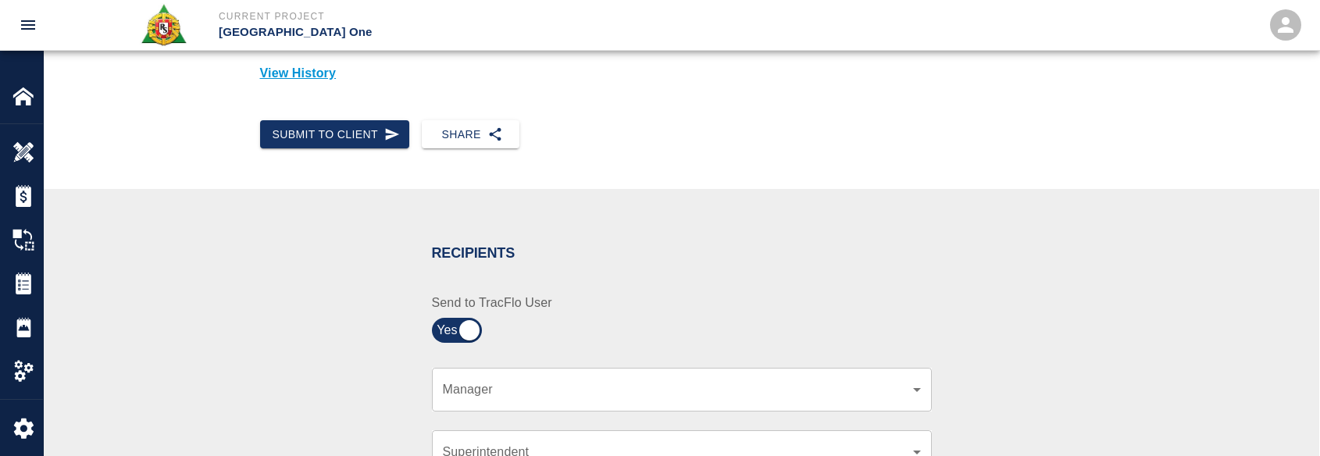
click at [537, 379] on div "​ Manager" at bounding box center [682, 390] width 500 height 44
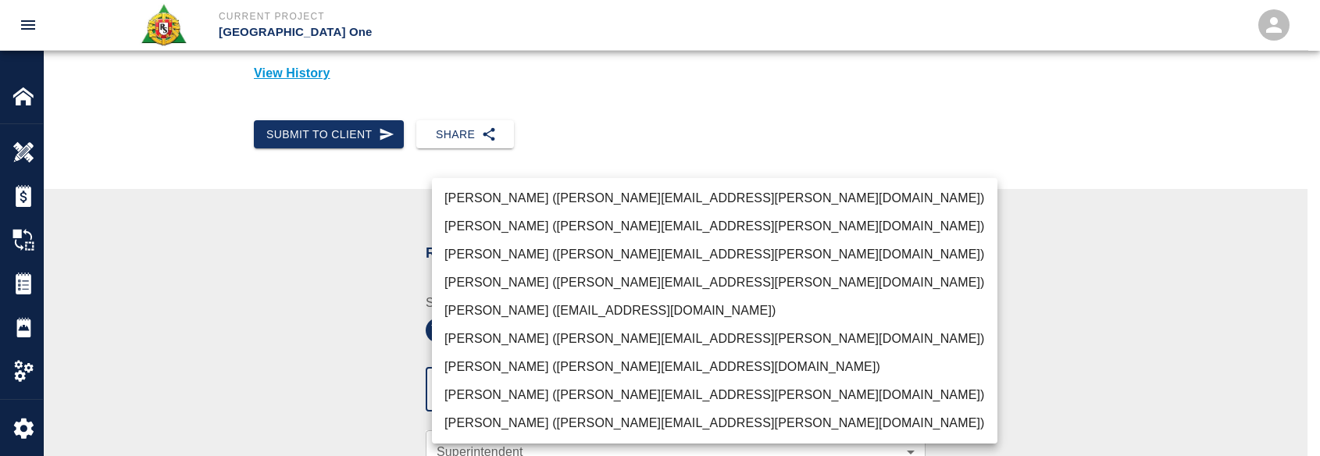
click at [540, 300] on body "Current Project JFK Terminal One Home JFK Terminal One Overview Estimates Chang…" at bounding box center [660, 72] width 1320 height 456
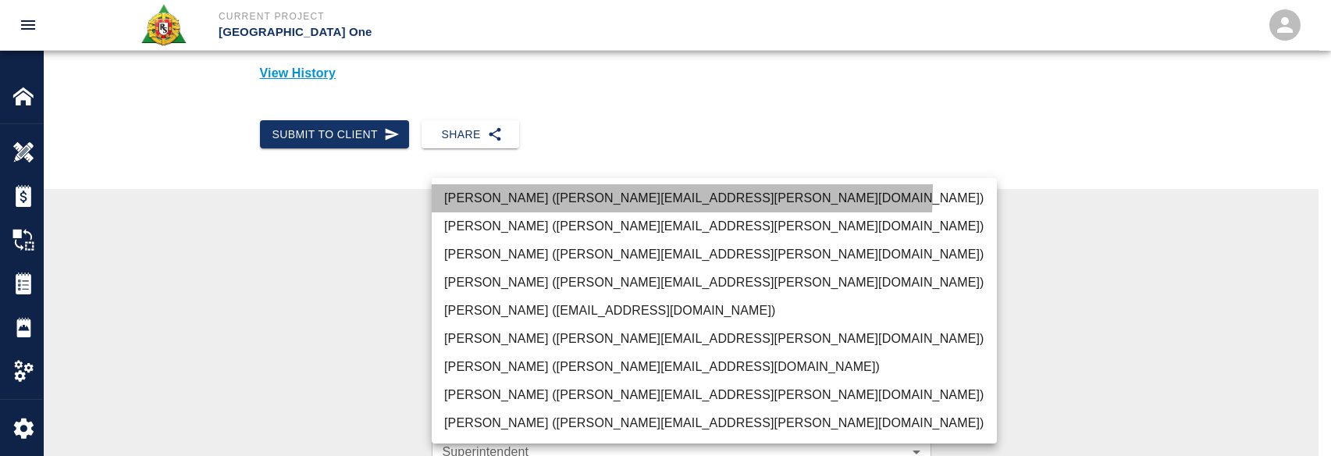
click at [541, 187] on li "Peter Hardecker (peter.hardecker@aecom.com)" at bounding box center [714, 198] width 565 height 28
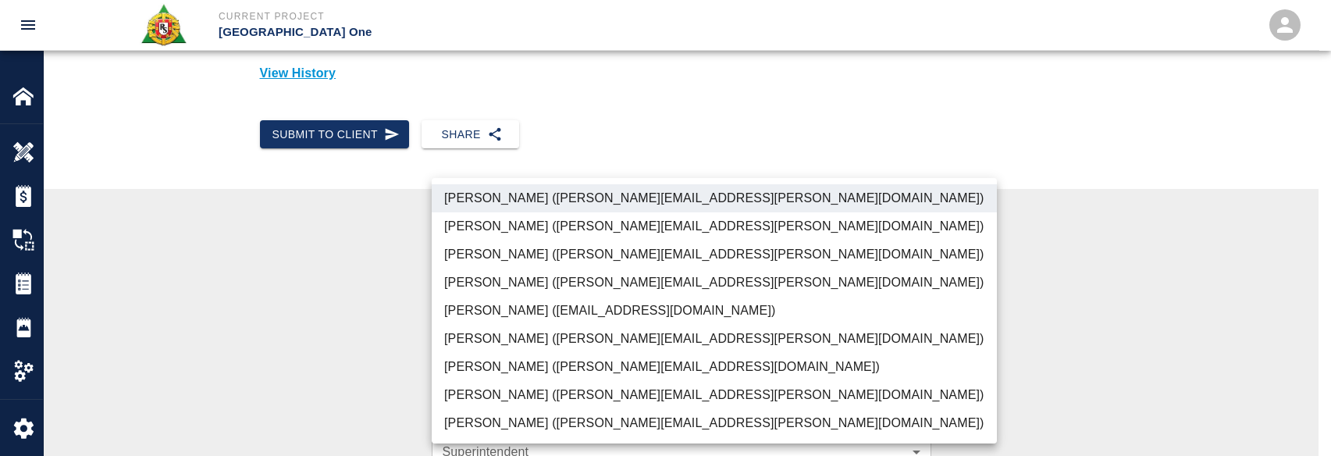
click at [525, 263] on li "Parin Kanani (parin.kanani@aecom.com)" at bounding box center [714, 254] width 565 height 28
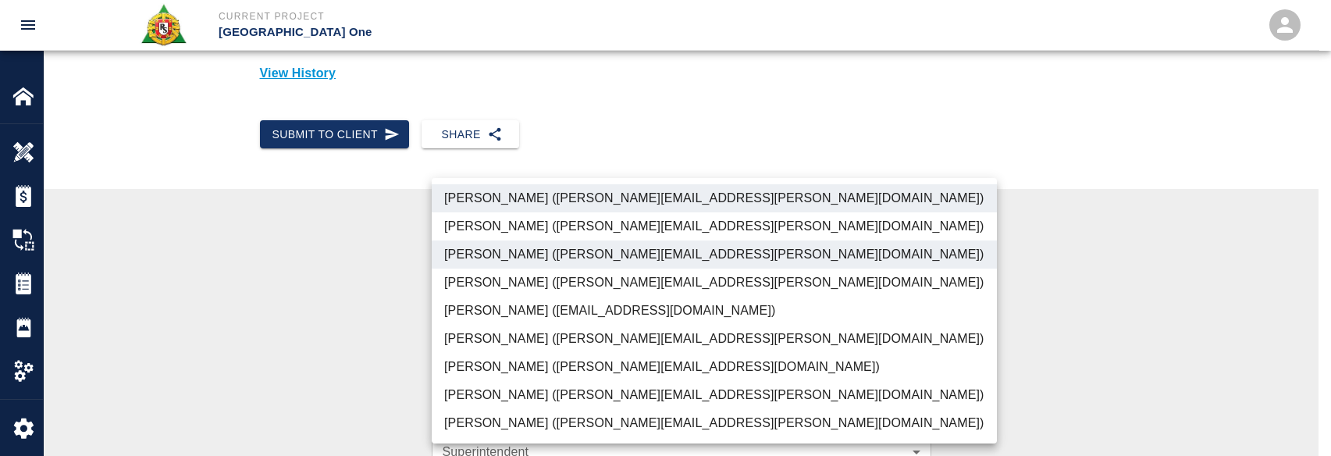
click at [522, 387] on li "Dylan Sims (dylan.sims@aecom.com)" at bounding box center [714, 395] width 565 height 28
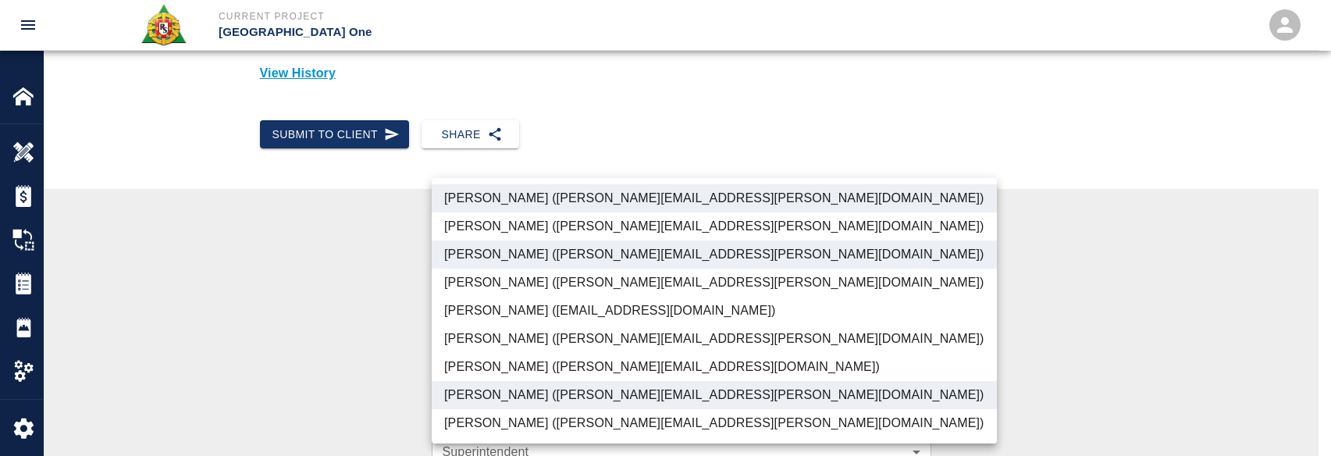
click at [518, 367] on li "Patrick Testino (patrick.testino@aecom.com)" at bounding box center [714, 367] width 565 height 28
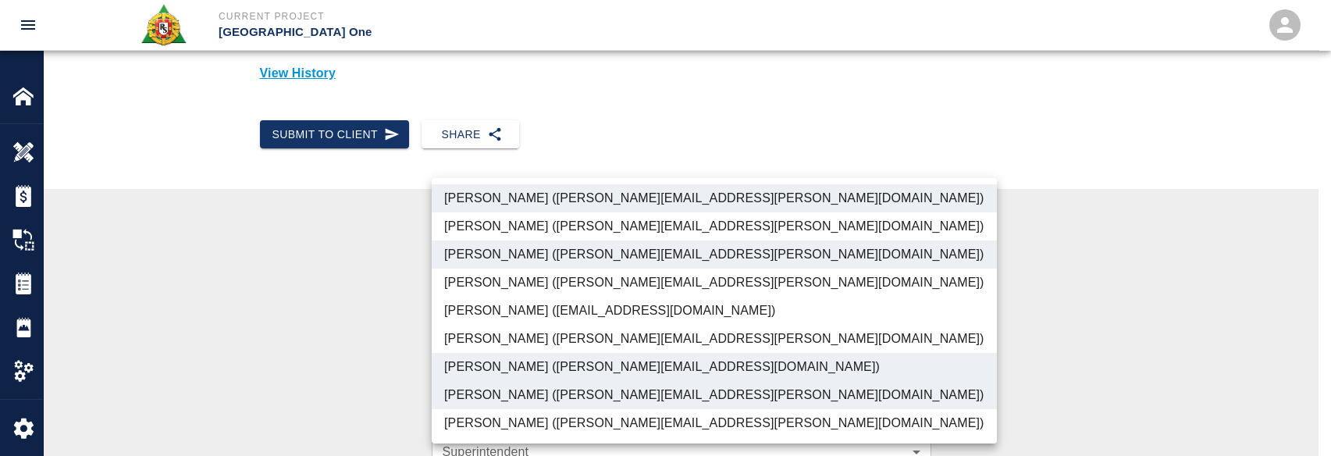
click at [516, 420] on li "Shane Lamay (shane.lamay@aecom.com)" at bounding box center [714, 423] width 565 height 28
type input "ede96749-2565-4a65-a76c-ac2c5448e16e,69d78ca4-8a93-4c72-a988-7271956ccf0b,b38a7…"
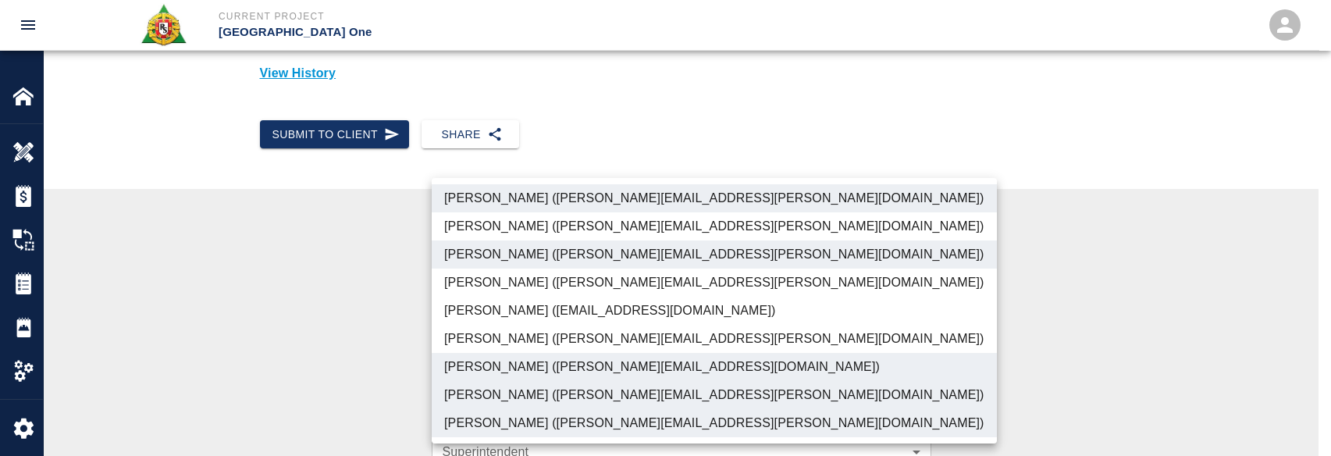
click at [416, 367] on div at bounding box center [665, 228] width 1331 height 456
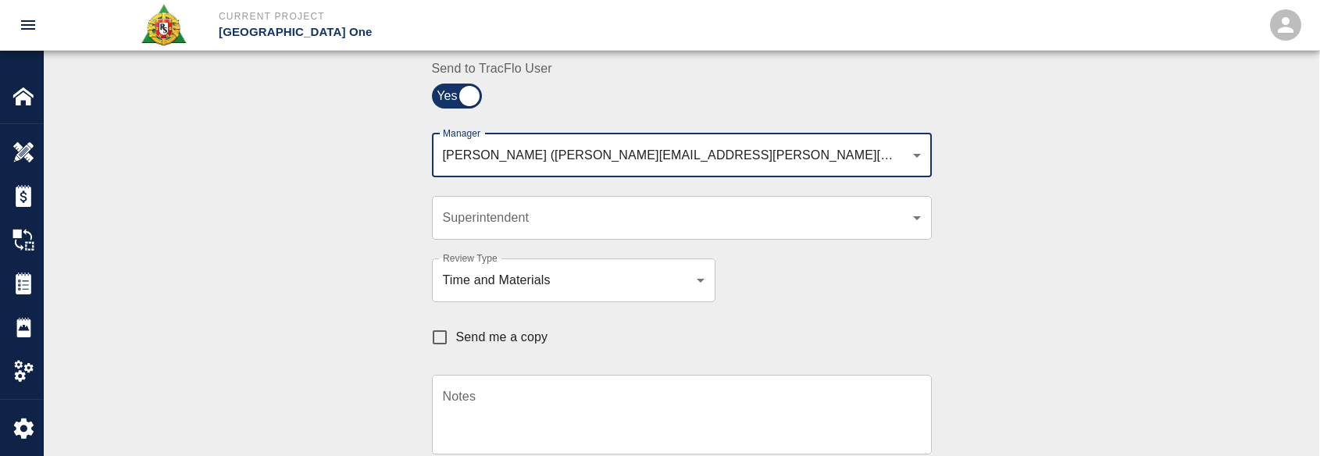
click at [454, 340] on input "Send me a copy" at bounding box center [439, 337] width 33 height 33
checkbox input "true"
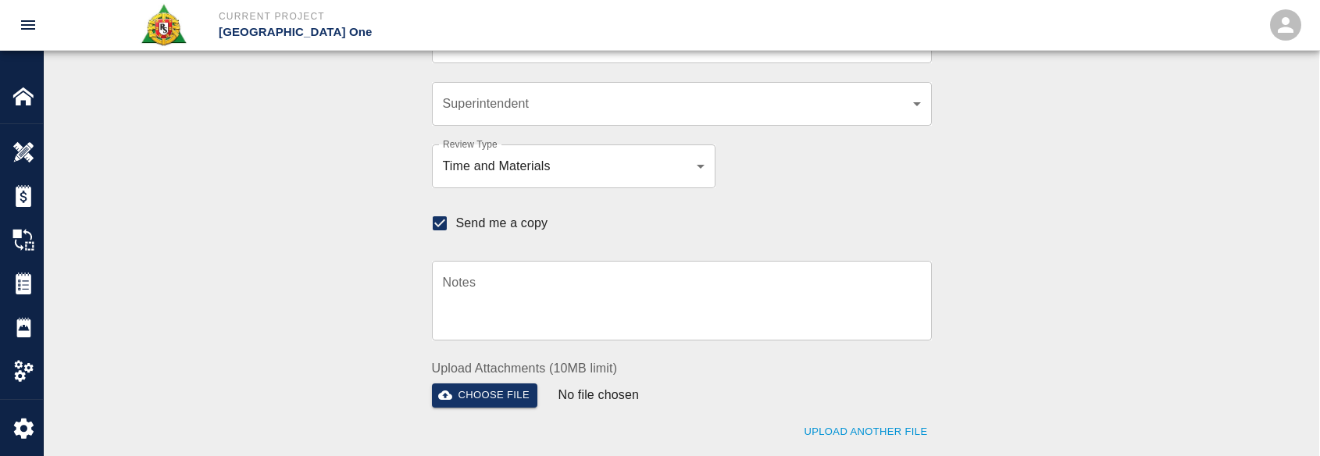
scroll to position [547, 0]
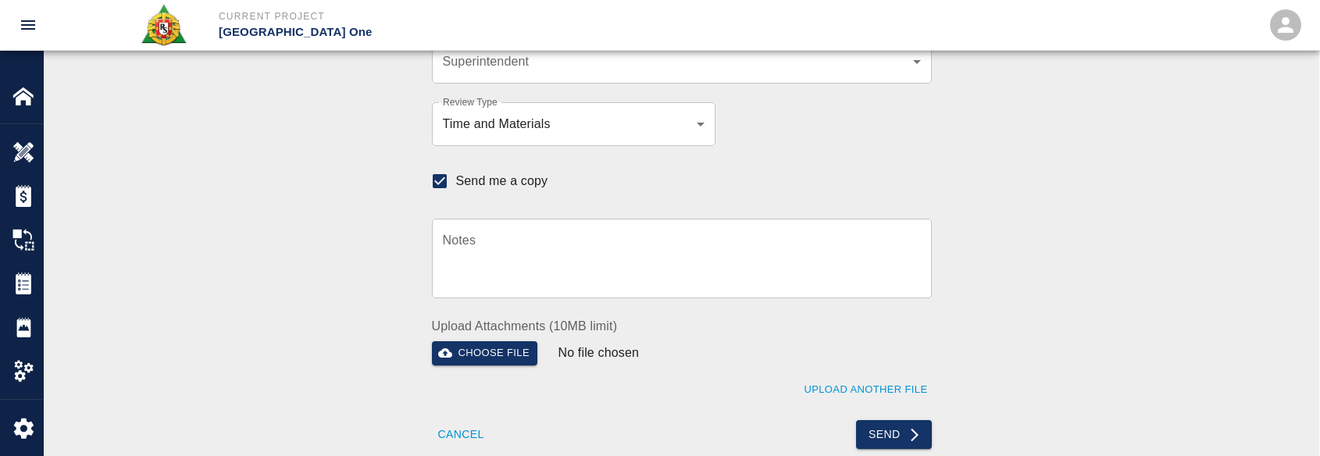
click at [886, 429] on button "Send" at bounding box center [894, 434] width 76 height 29
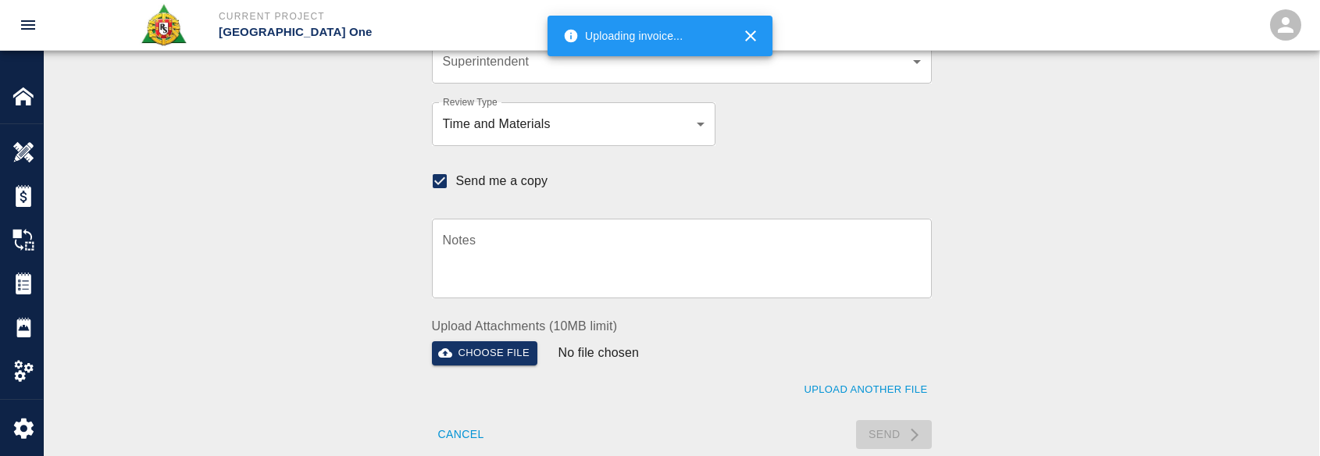
checkbox input "false"
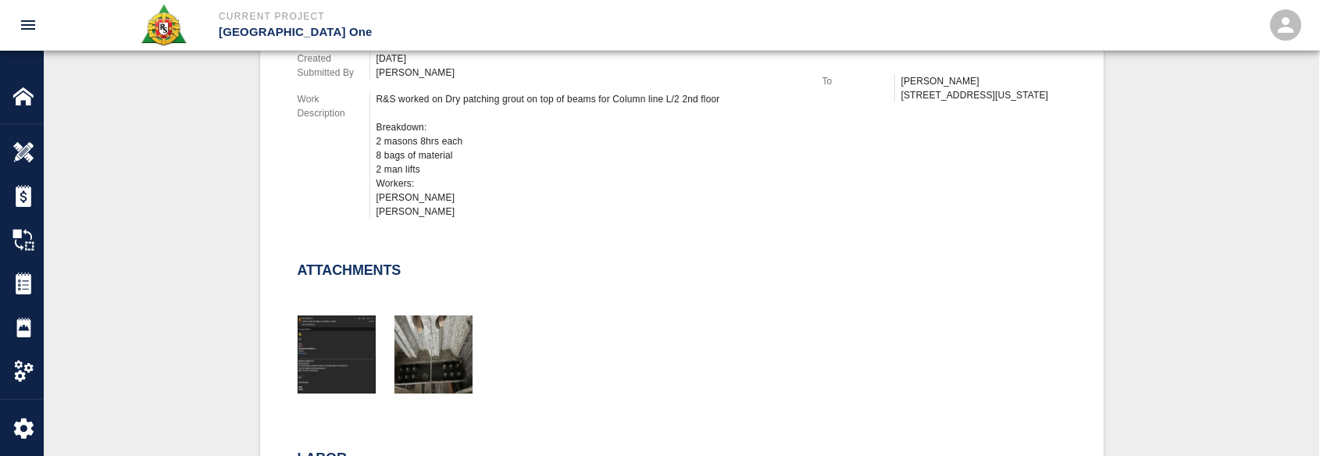
click at [493, 252] on div "Attachments" at bounding box center [672, 315] width 787 height 168
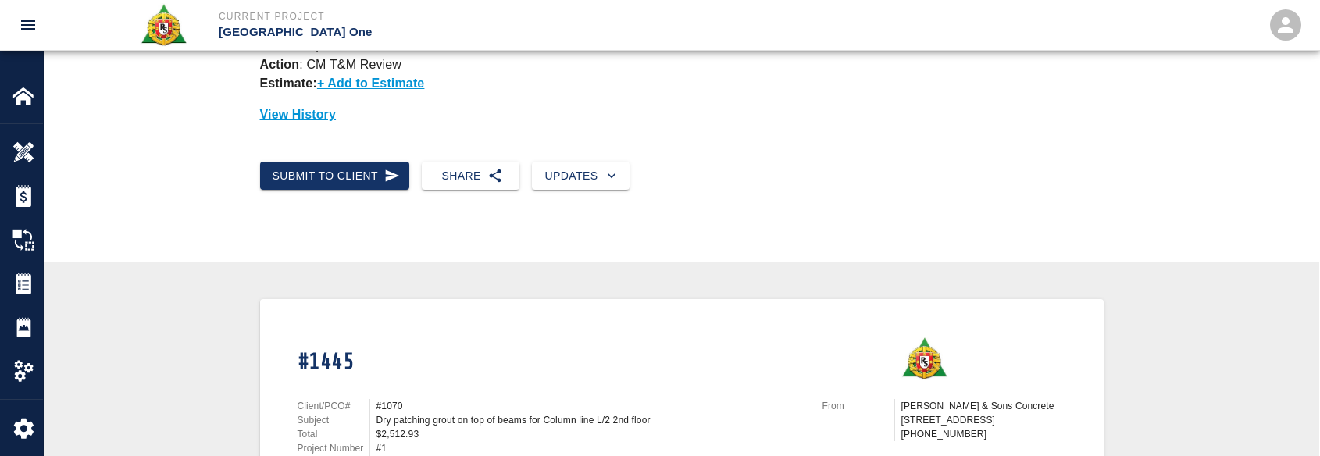
scroll to position [156, 0]
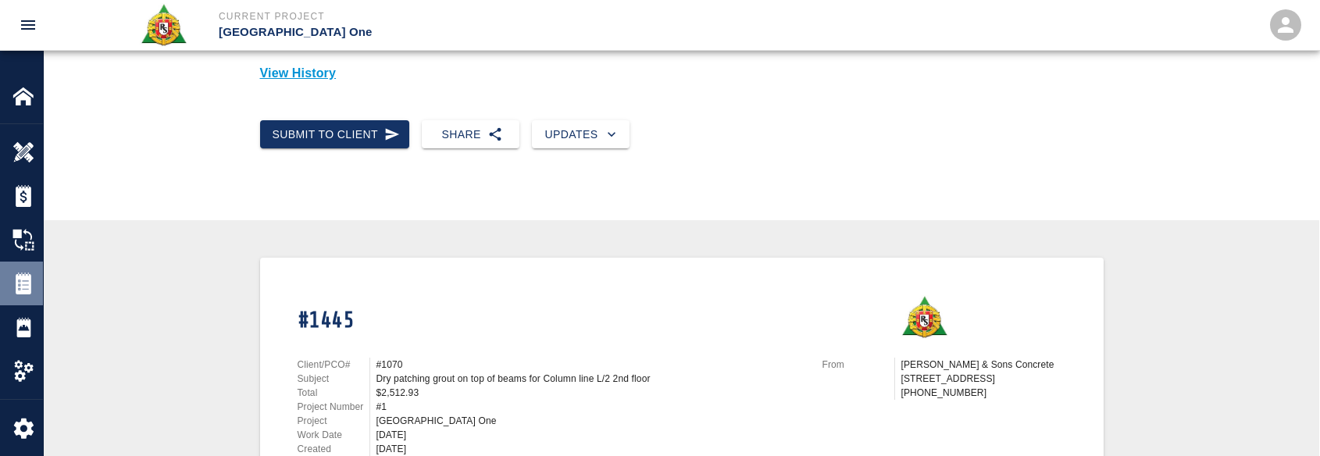
click at [20, 296] on div "Tickets" at bounding box center [21, 284] width 43 height 44
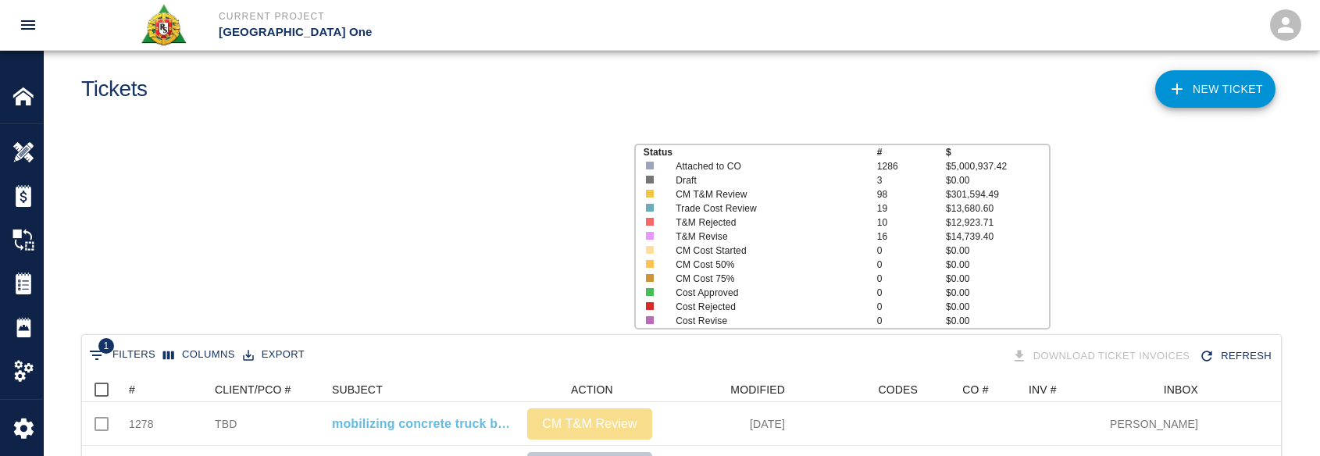
scroll to position [681, 1187]
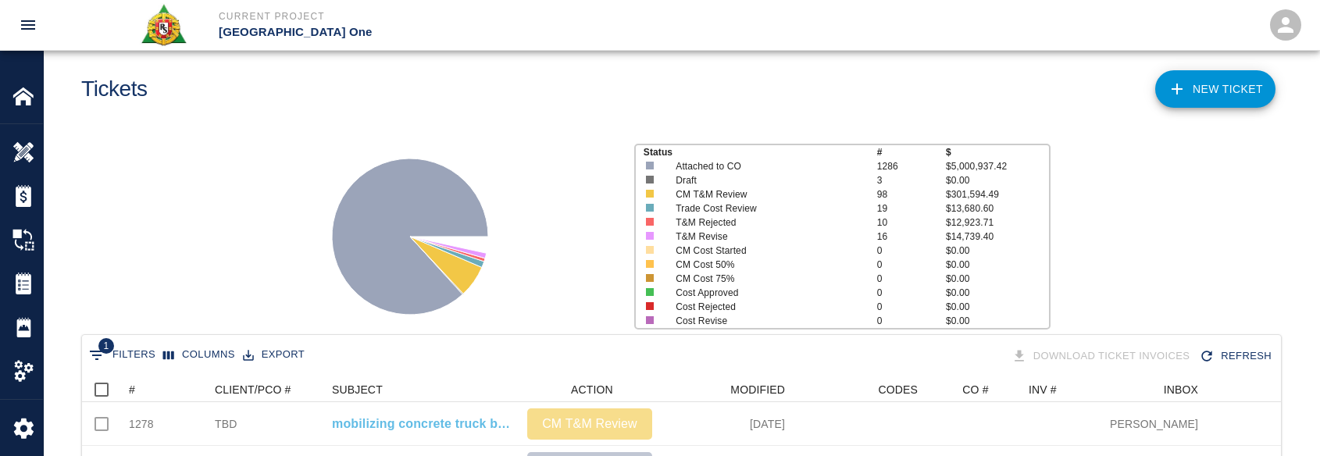
click at [95, 346] on icon "Show filters" at bounding box center [96, 355] width 19 height 19
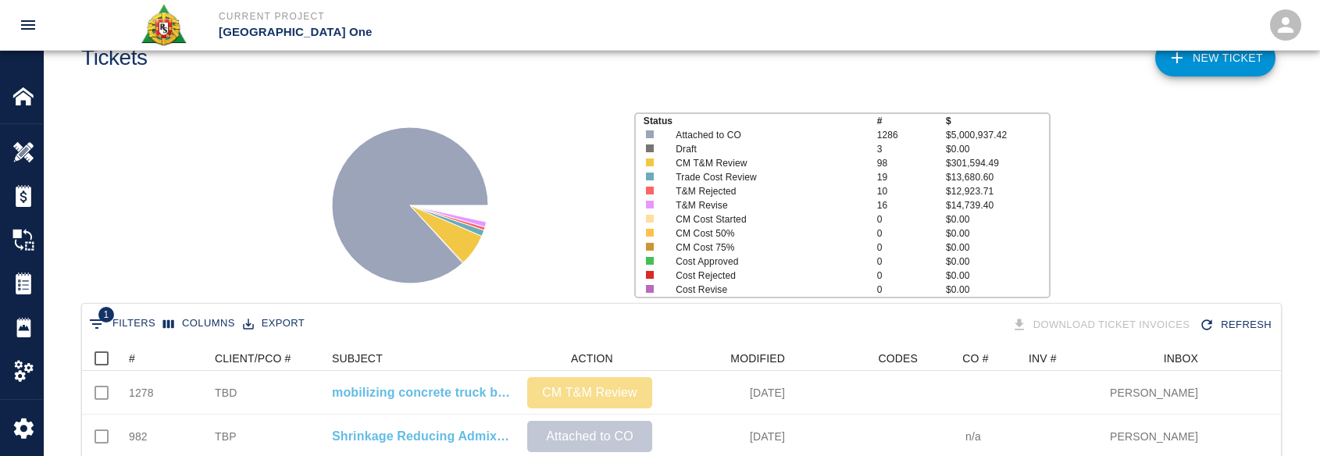
select select "description"
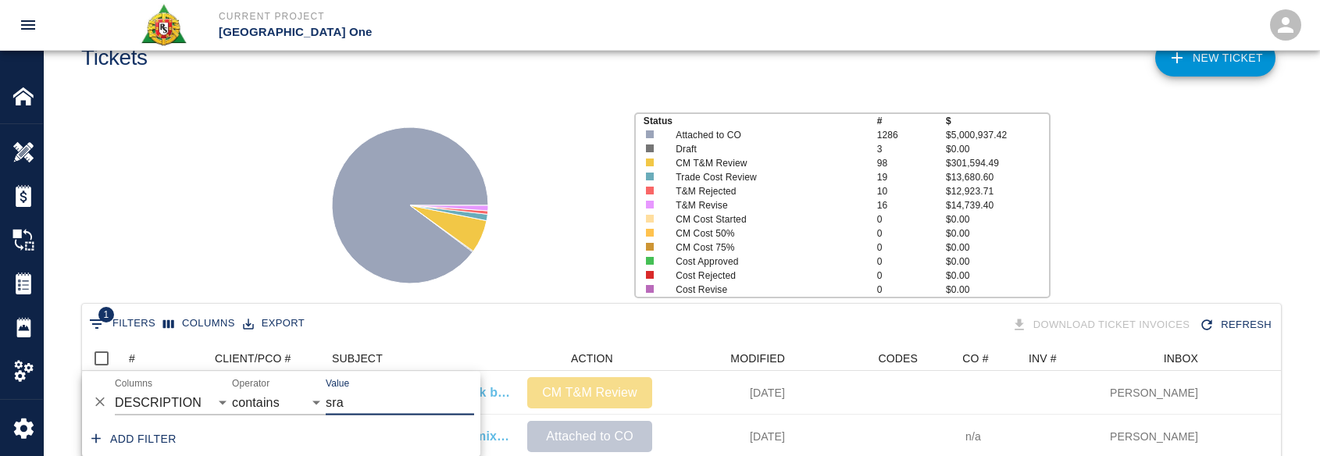
drag, startPoint x: 102, startPoint y: 401, endPoint x: 138, endPoint y: 323, distance: 86.3
click at [101, 401] on icon "Delete" at bounding box center [100, 402] width 16 height 16
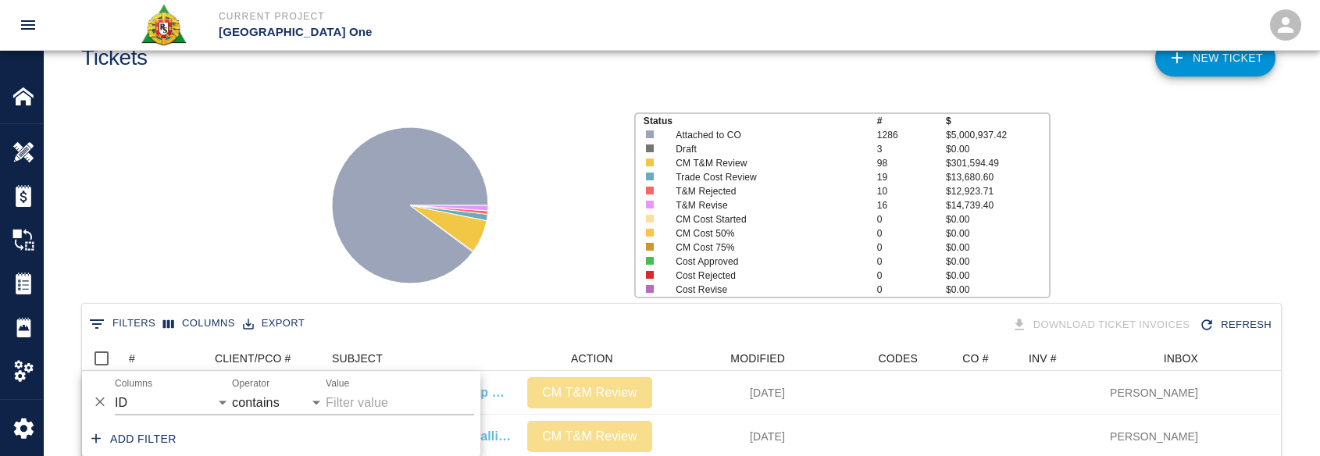
scroll to position [899, 1187]
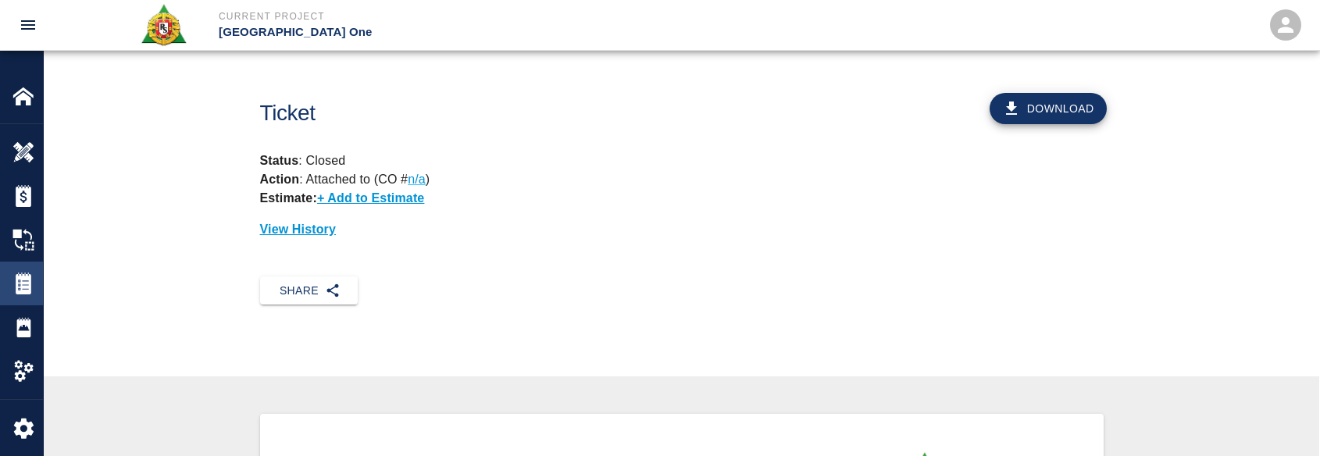
click at [5, 281] on div "Tickets" at bounding box center [21, 284] width 43 height 44
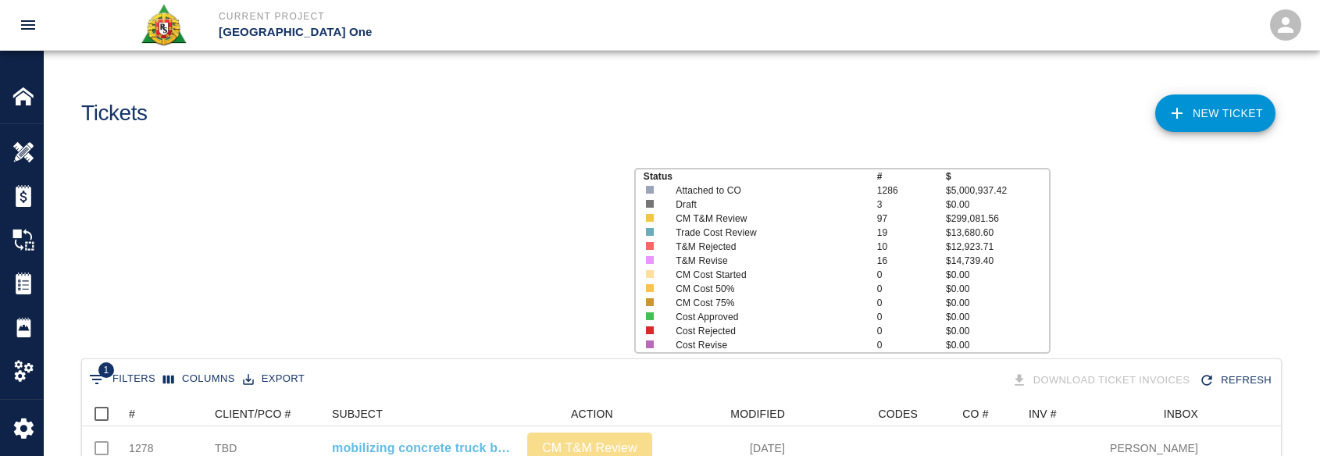
scroll to position [681, 1187]
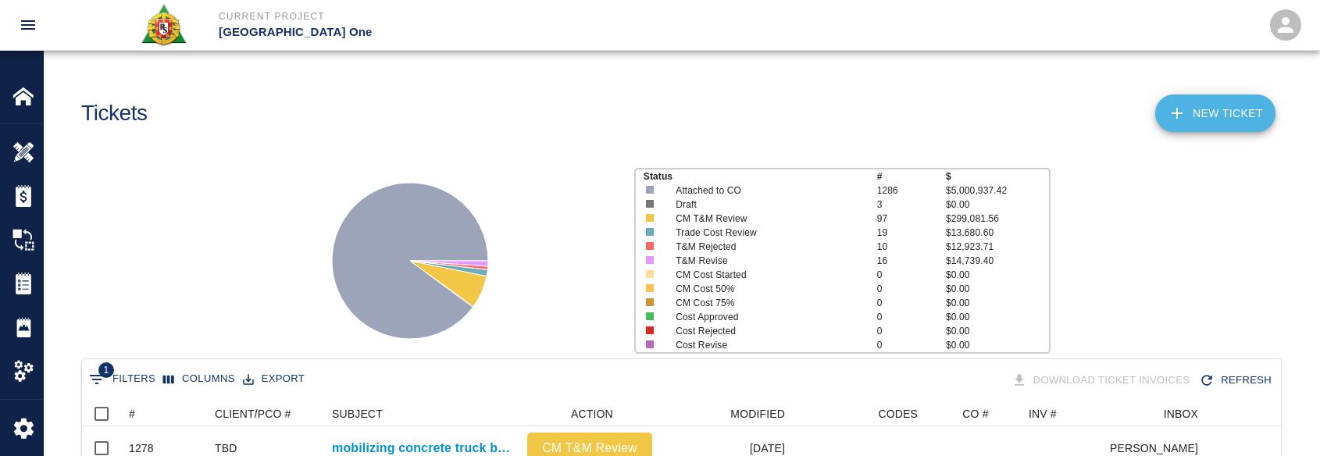
click at [1185, 123] on icon at bounding box center [1176, 113] width 19 height 19
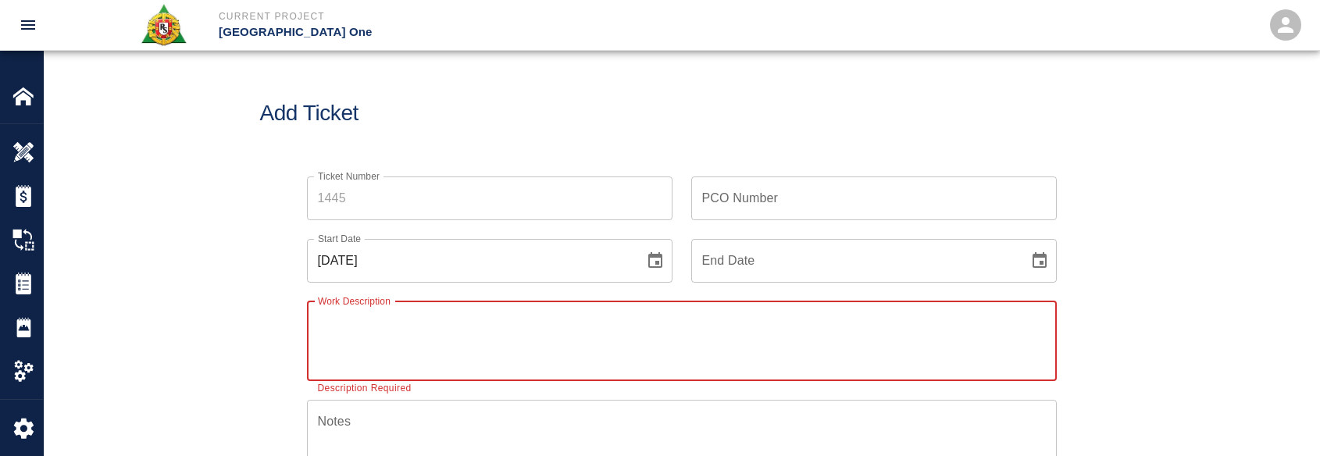
click at [390, 188] on input "Ticket Number" at bounding box center [489, 198] width 365 height 44
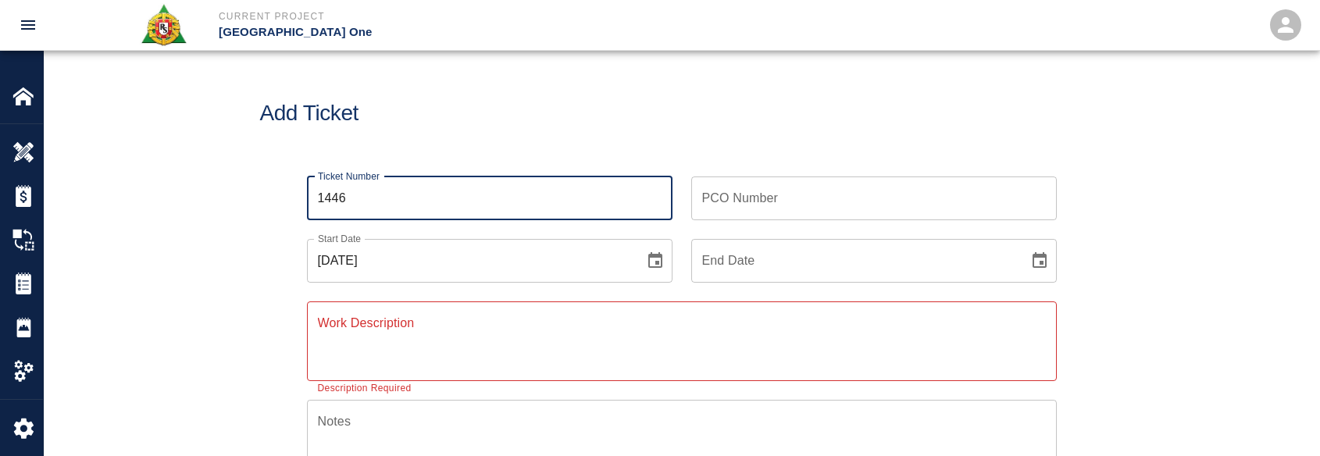
type input "1446"
click at [643, 259] on button "Choose date, selected date is Oct 15, 2025" at bounding box center [654, 260] width 31 height 31
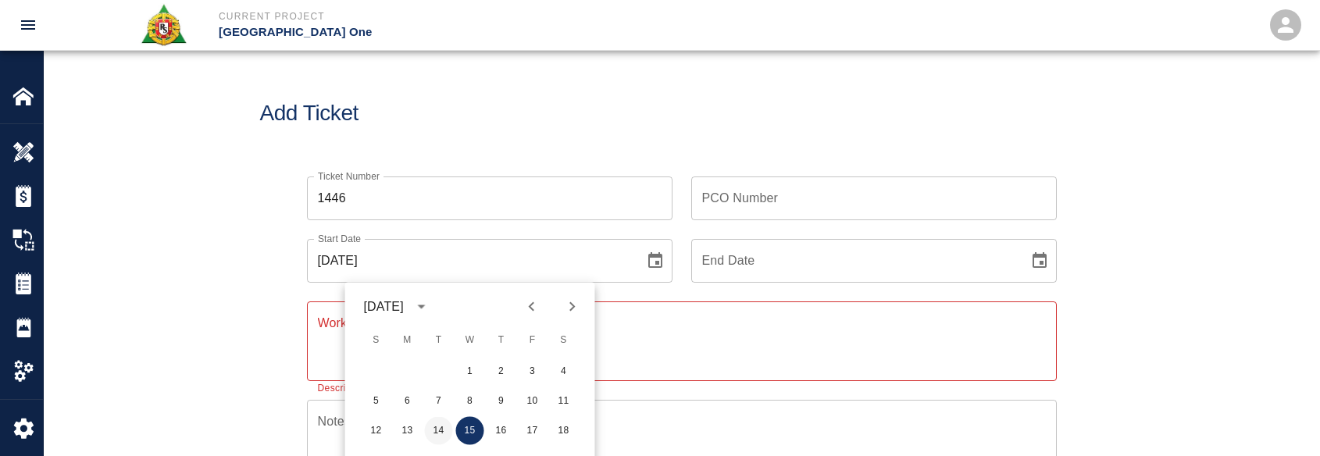
click at [440, 435] on button "14" at bounding box center [439, 431] width 28 height 28
type input "[DATE]"
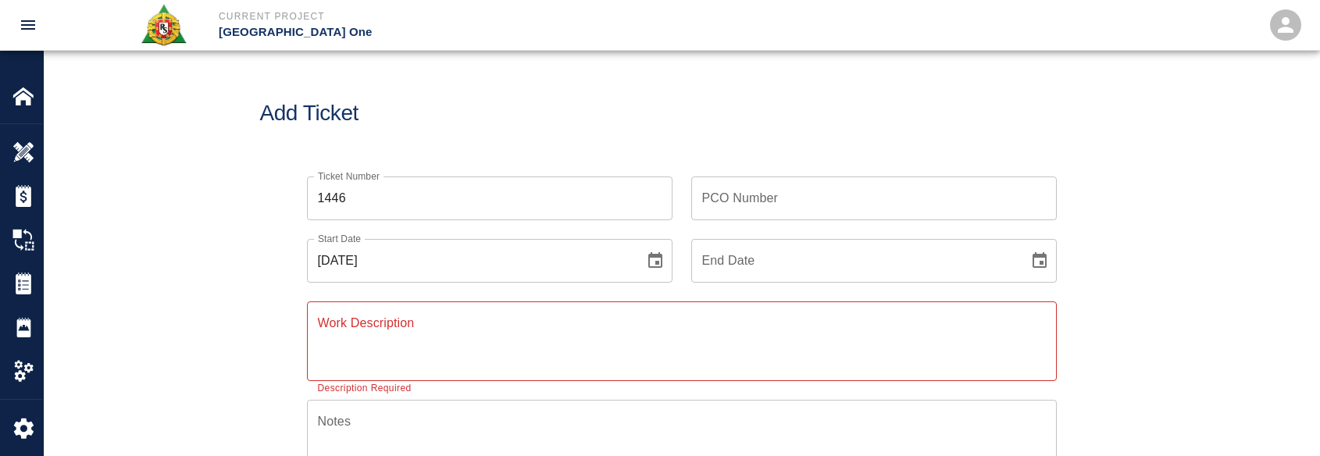
click at [461, 319] on textarea "Work Description" at bounding box center [682, 341] width 728 height 54
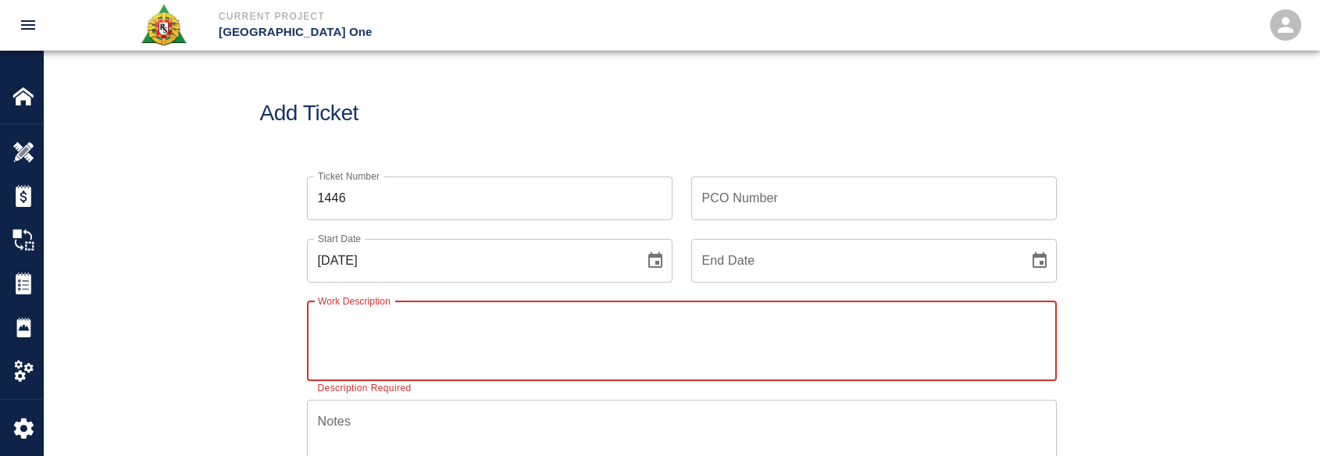
paste textarea "R&S worked on"
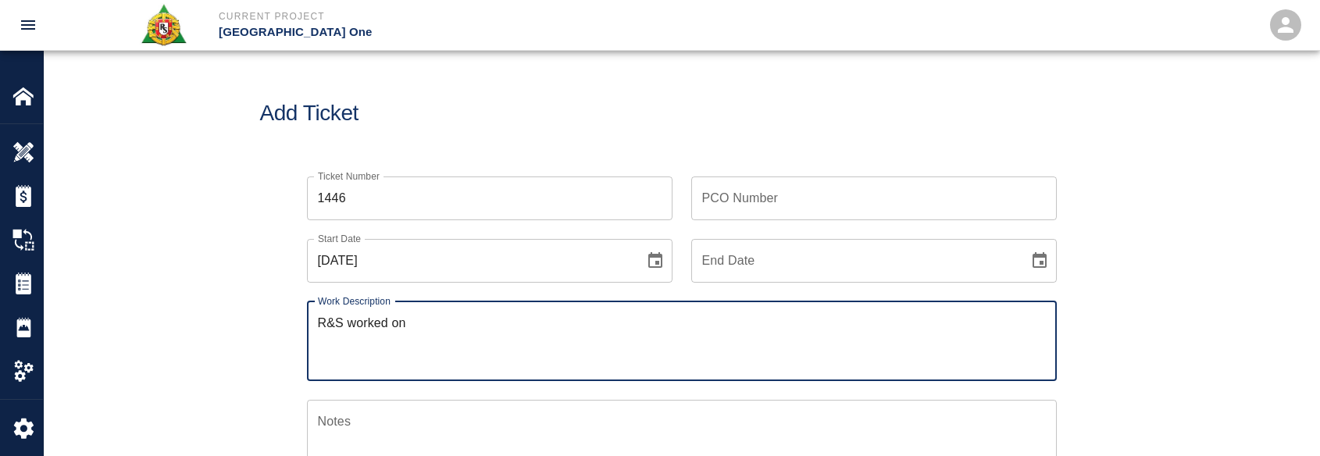
paste textarea "T-1 ticket work packing framing and pouring drains 1 mason 8hrs Sandro Giambron…"
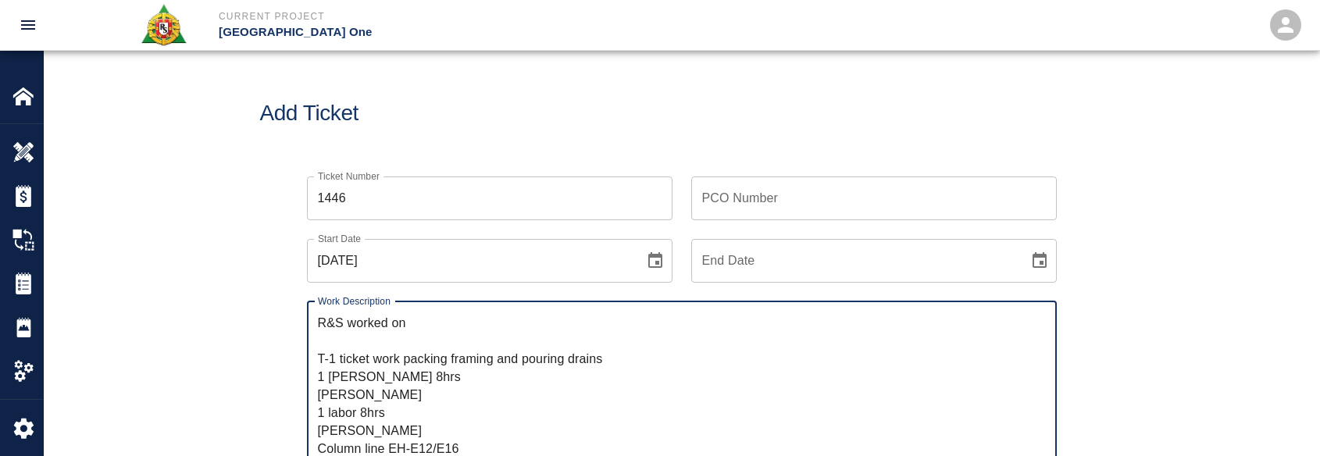
scroll to position [36, 0]
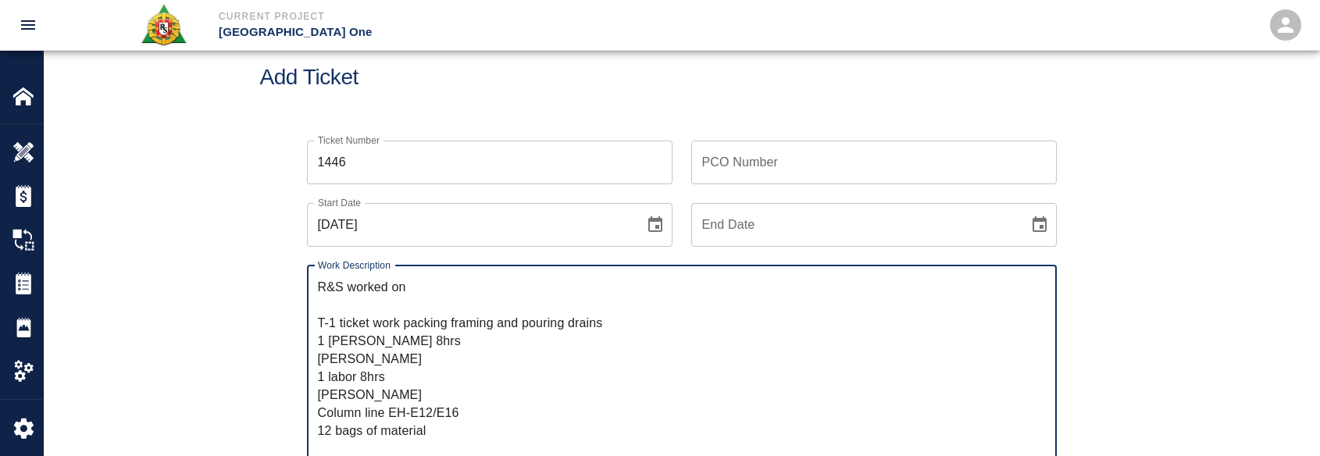
drag, startPoint x: 401, startPoint y: 324, endPoint x: 415, endPoint y: 287, distance: 39.8
click at [415, 287] on textarea "R&S worked on T-1 ticket work packing framing and pouring drains 1 mason 8hrs S…" at bounding box center [682, 368] width 728 height 180
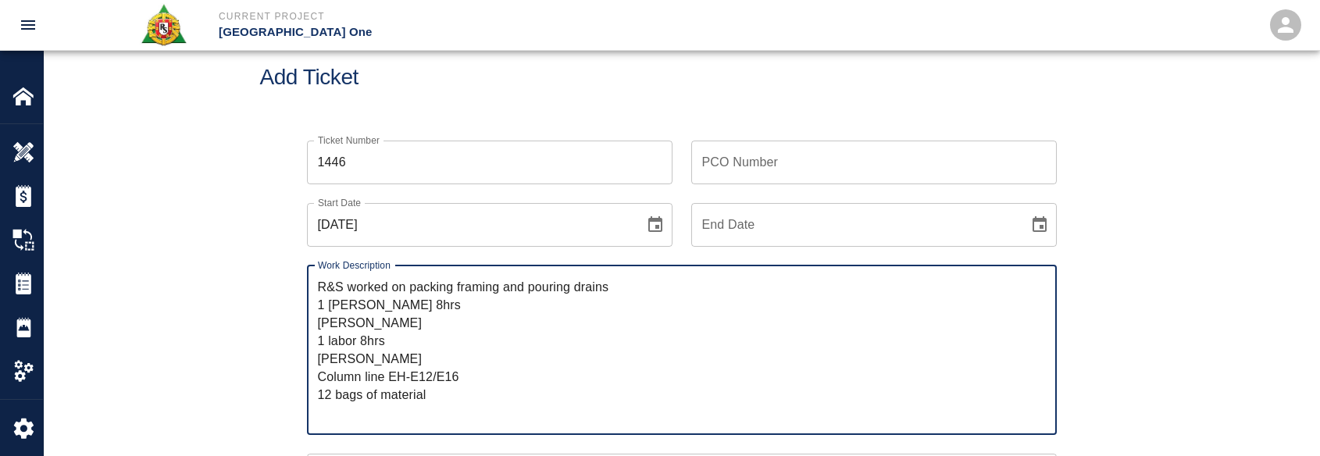
click at [573, 276] on div "R&S worked on packing framing and pouring drains 1 mason 8hrs Sandro Giambrone …" at bounding box center [682, 349] width 750 height 169
click at [389, 393] on textarea "R&S worked on packing framing and pouring drains 1 mason 8hrs Sandro Giambrone …" at bounding box center [682, 350] width 728 height 144
drag, startPoint x: 479, startPoint y: 378, endPoint x: 312, endPoint y: 377, distance: 167.9
click at [313, 376] on div "R&S worked on packing framing and pouring drains 1 mason 8hrs Sandro Giambrone …" at bounding box center [682, 349] width 750 height 169
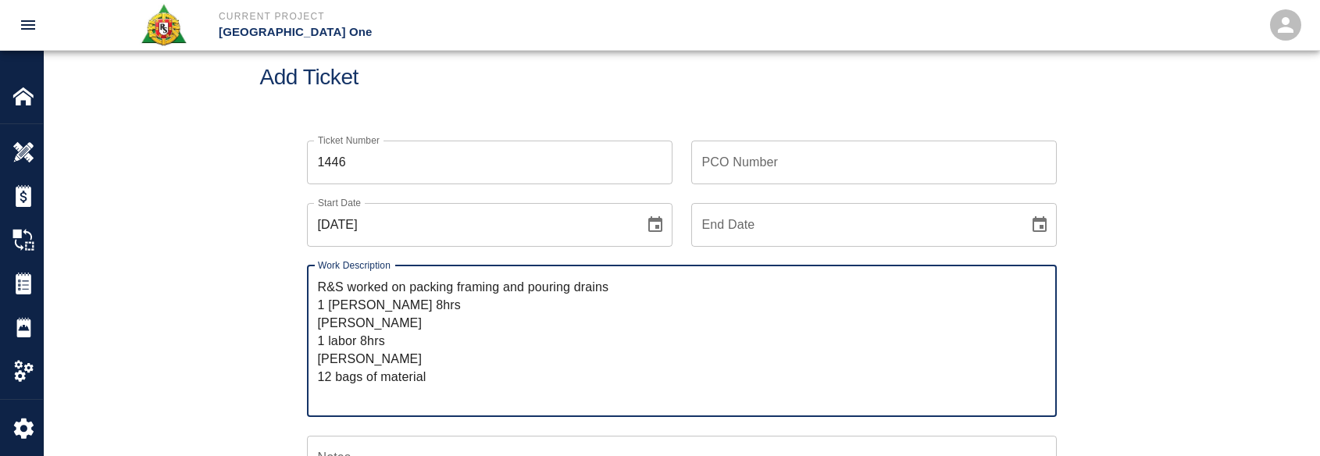
click at [628, 292] on textarea "R&S worked on packing framing and pouring drains 1 mason 8hrs Sandro Giambrone …" at bounding box center [682, 341] width 728 height 126
paste textarea "Column line EH-E12/E16"
click at [691, 291] on textarea "R&S worked on packing framing and pouring drains for Column line EH-E12/E16 1 m…" at bounding box center [682, 341] width 728 height 126
click at [778, 287] on textarea "R&S worked on packing framing and pouring drains for Column line EH-E12/E16 1 m…" at bounding box center [682, 341] width 728 height 126
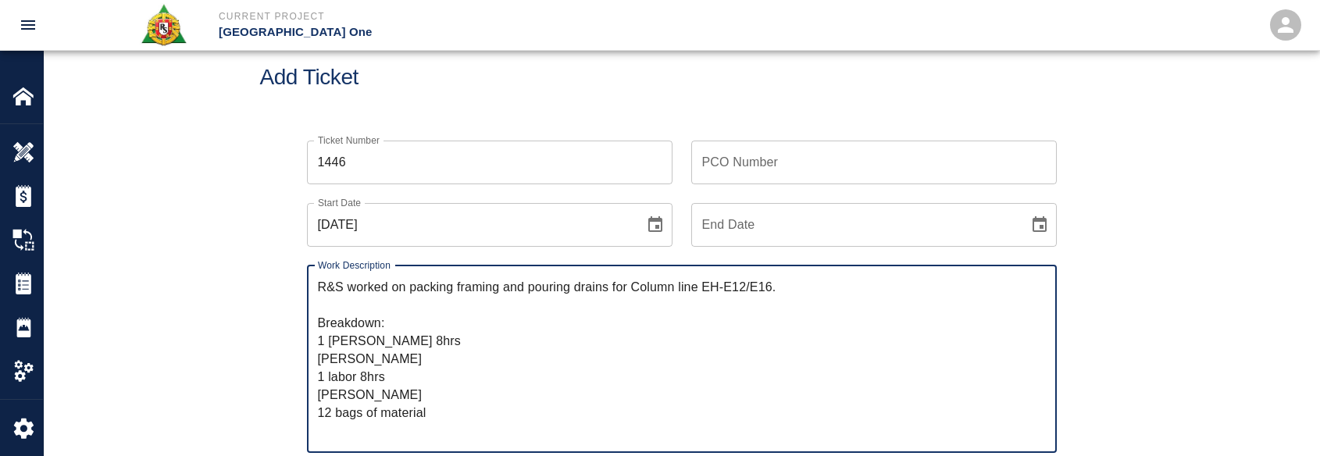
click at [373, 361] on textarea "R&S worked on packing framing and pouring drains for Column line EH-E12/E16. Br…" at bounding box center [682, 359] width 728 height 162
click at [396, 361] on textarea "R&S worked on packing framing and pouring drains for Column line EH-E12/E16. Br…" at bounding box center [682, 359] width 728 height 162
click at [365, 390] on textarea "R&S worked on packing framing and pouring drains for Column line EH-E12/E16. Br…" at bounding box center [682, 359] width 728 height 162
click at [411, 388] on textarea "R&S worked on packing framing and pouring drains for Column line EH-E12/E16. Br…" at bounding box center [682, 359] width 728 height 162
click at [412, 424] on textarea "R&S worked on packing framing and pouring drains for Column line EH-E12/E16. Br…" at bounding box center [682, 359] width 728 height 162
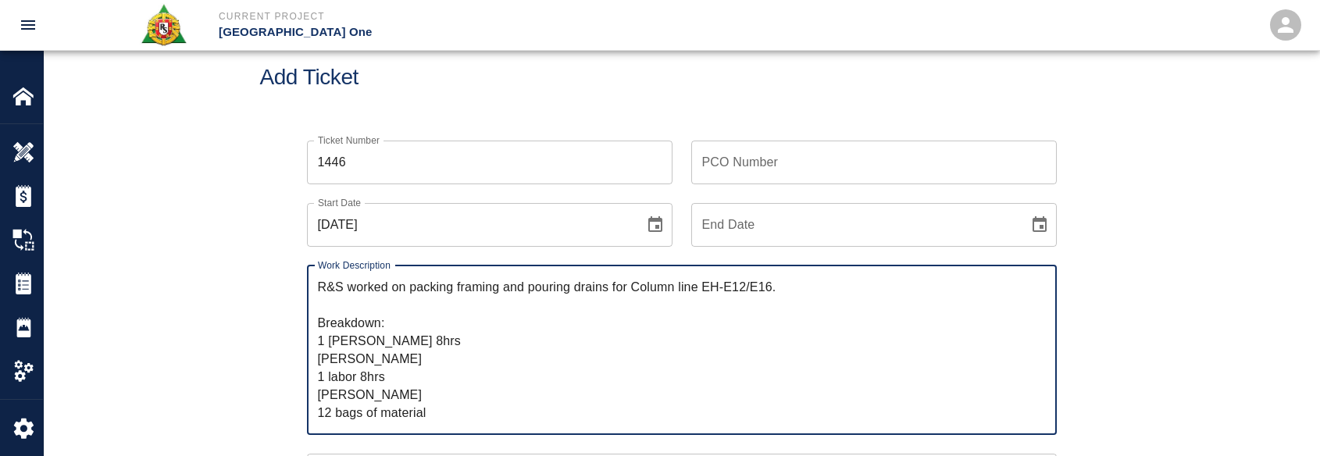
click at [444, 415] on textarea "R&S worked on packing framing and pouring drains for Column line EH-E12/E16. Br…" at bounding box center [682, 350] width 728 height 144
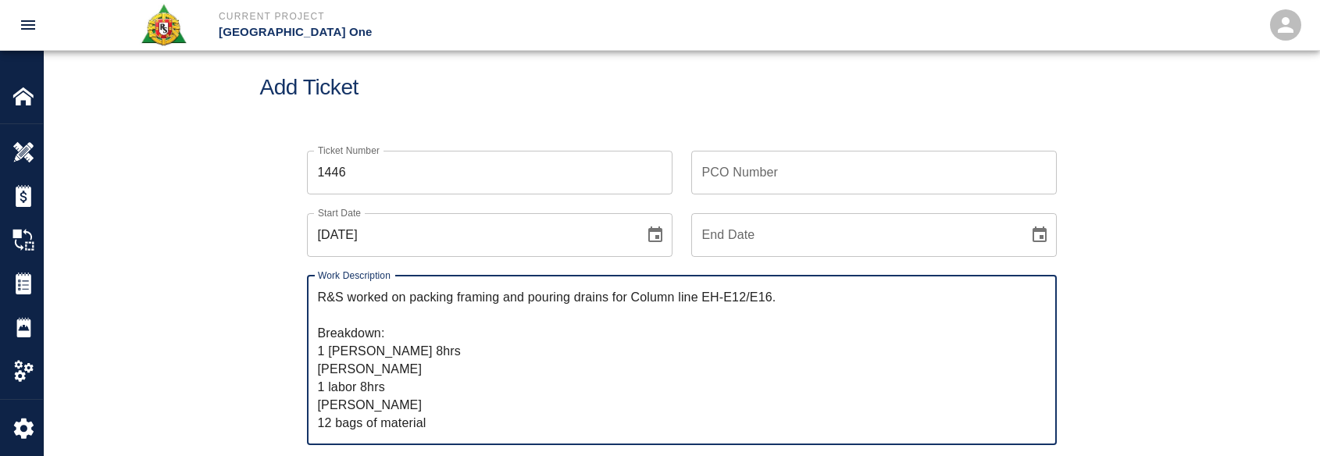
scroll to position [78, 0]
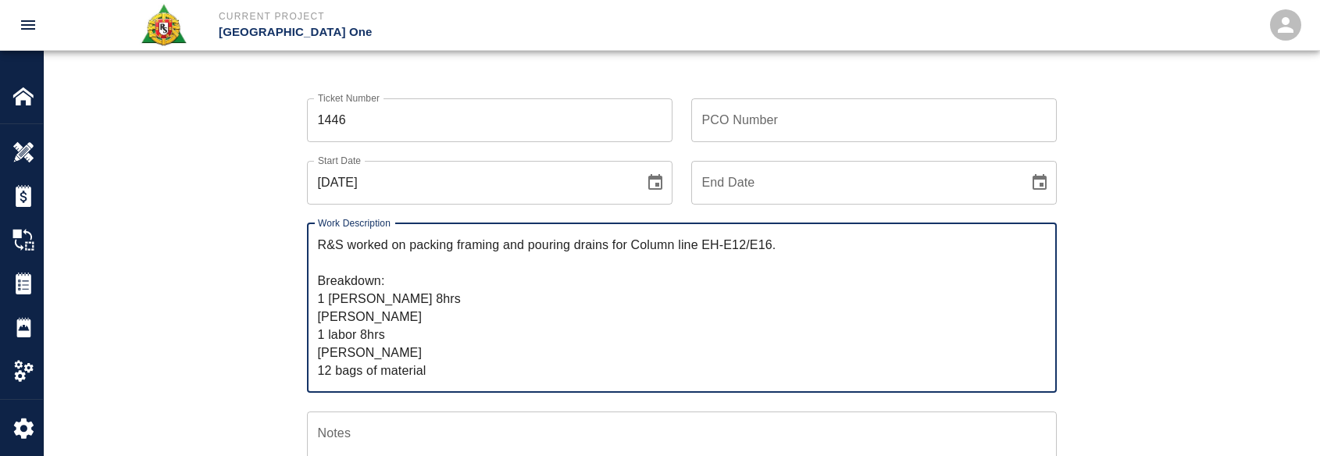
type textarea "R&S worked on packing framing and pouring drains for Column line EH-E12/E16. Br…"
click at [724, 116] on input "PCO Number" at bounding box center [873, 120] width 365 height 44
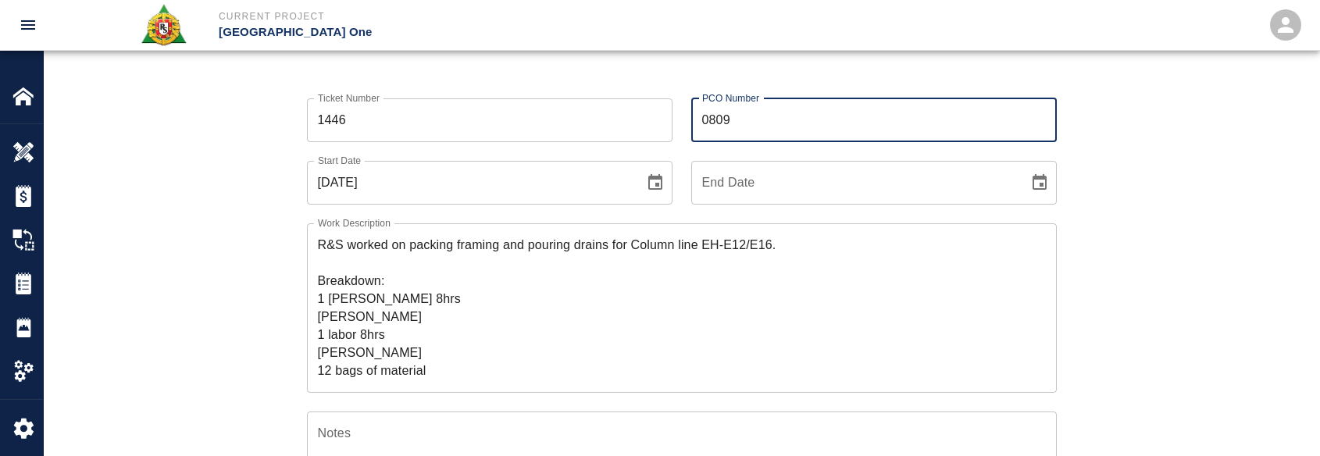
type input "0809"
click at [651, 46] on div "Current Project JFK Terminal One" at bounding box center [743, 25] width 1113 height 50
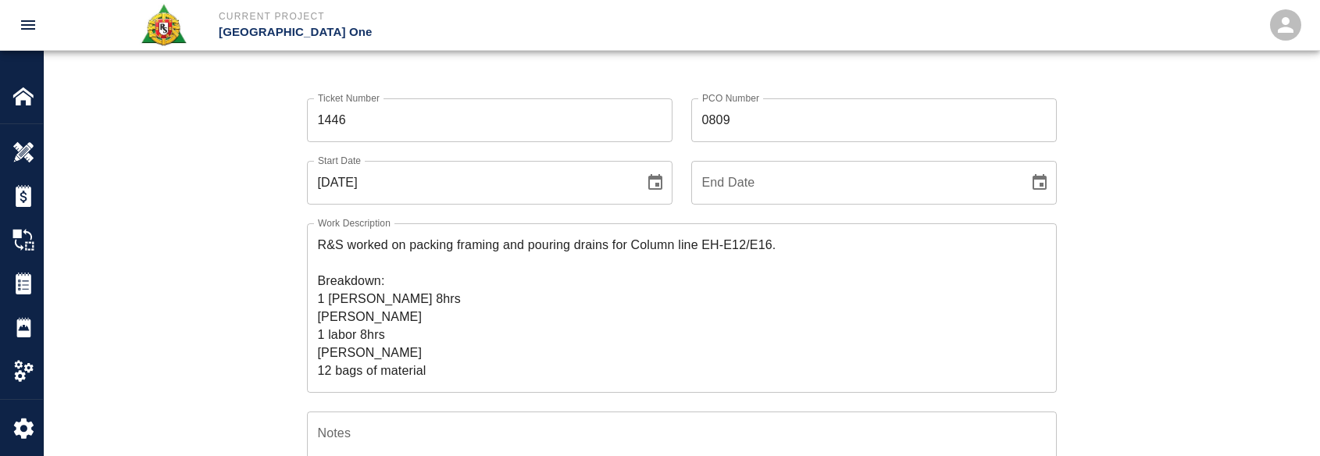
click at [251, 186] on div "Ticket Number 1446 Ticket Number PCO Number 0809 PCO Number Start Date 10/14/20…" at bounding box center [681, 456] width 1275 height 752
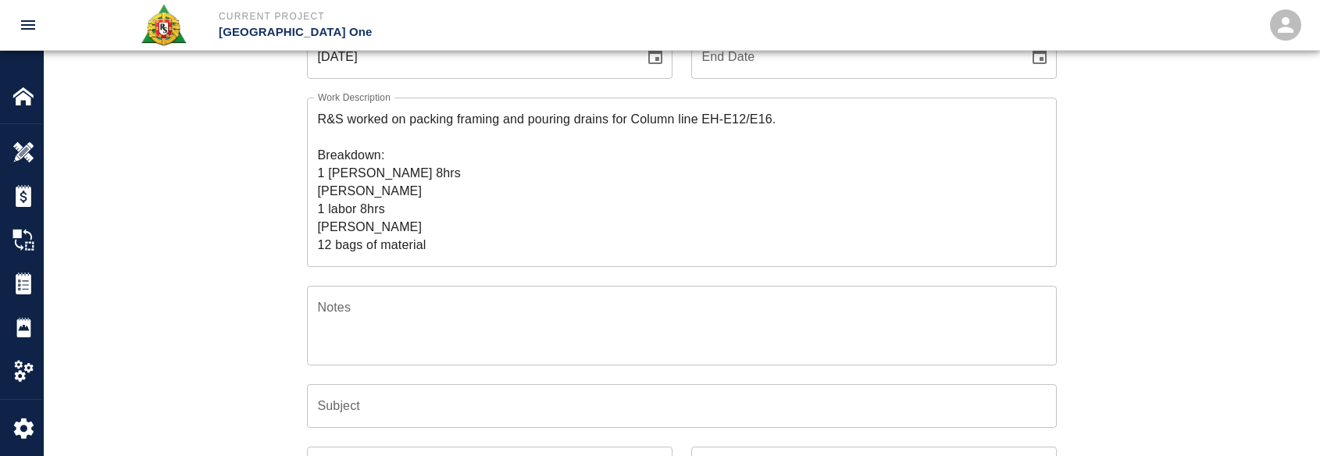
scroll to position [234, 0]
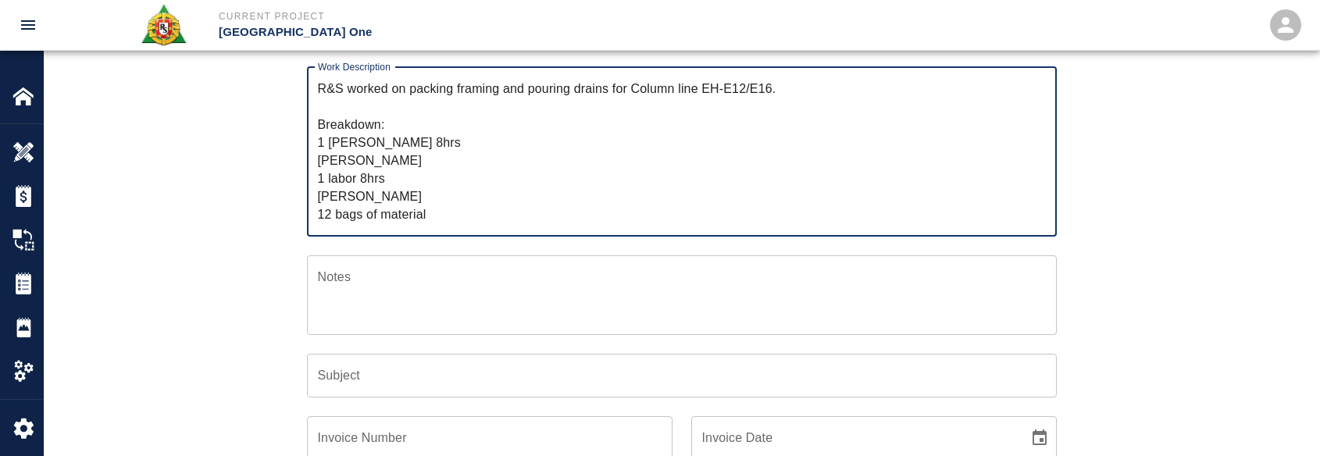
drag, startPoint x: 422, startPoint y: 109, endPoint x: 412, endPoint y: 86, distance: 25.2
click at [412, 86] on textarea "R&S worked on packing framing and pouring drains for Column line EH-E12/E16. Br…" at bounding box center [682, 152] width 728 height 144
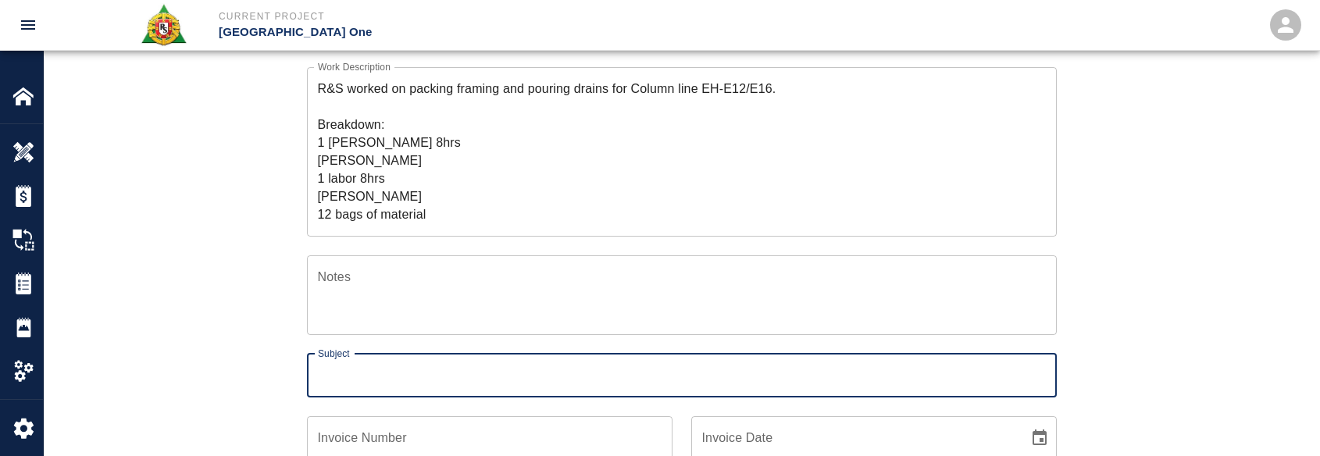
click at [393, 377] on input "Subject" at bounding box center [682, 376] width 750 height 44
paste input "packing framing and pouring drains for Column line EH-E12/E16."
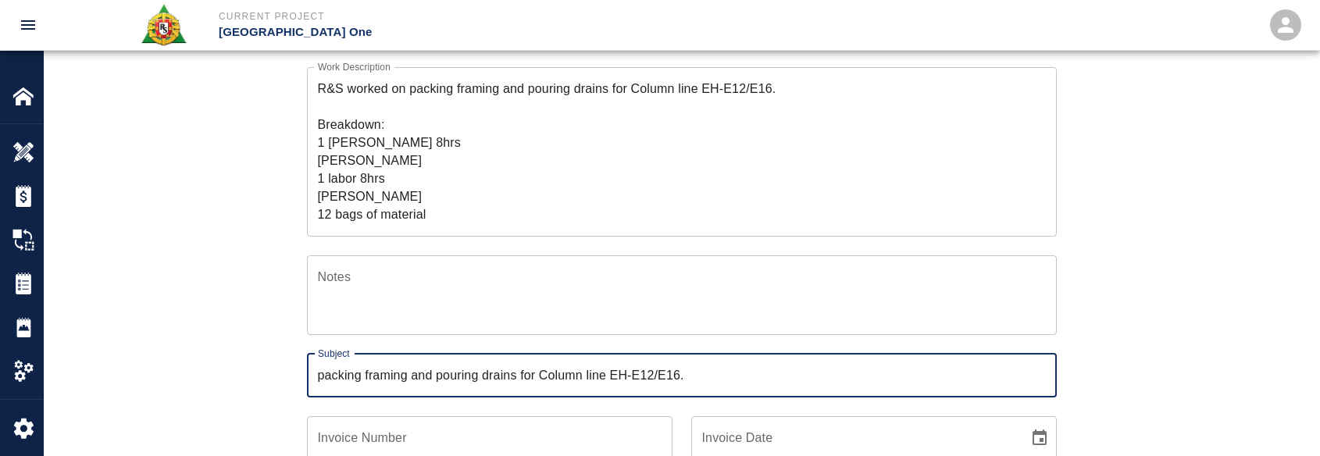
type input "packing framing and pouring drains for Column line EH-E12/E16."
click at [233, 352] on div "Ticket Number 1446 Ticket Number PCO Number 0809 PCO Number Start Date 10/14/20…" at bounding box center [681, 299] width 1275 height 752
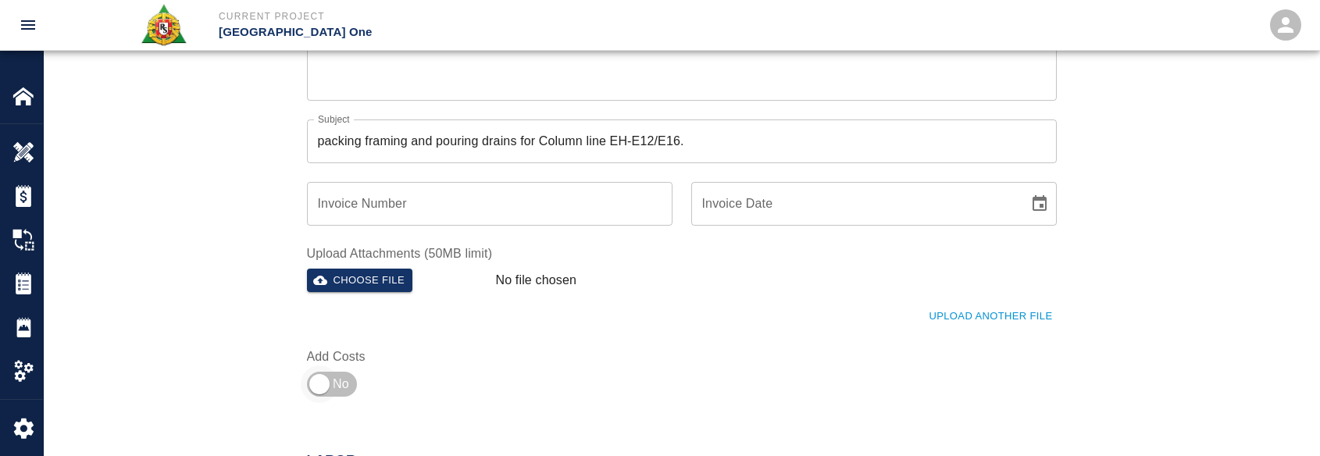
click at [329, 379] on input "checkbox" at bounding box center [319, 383] width 112 height 37
checkbox input "true"
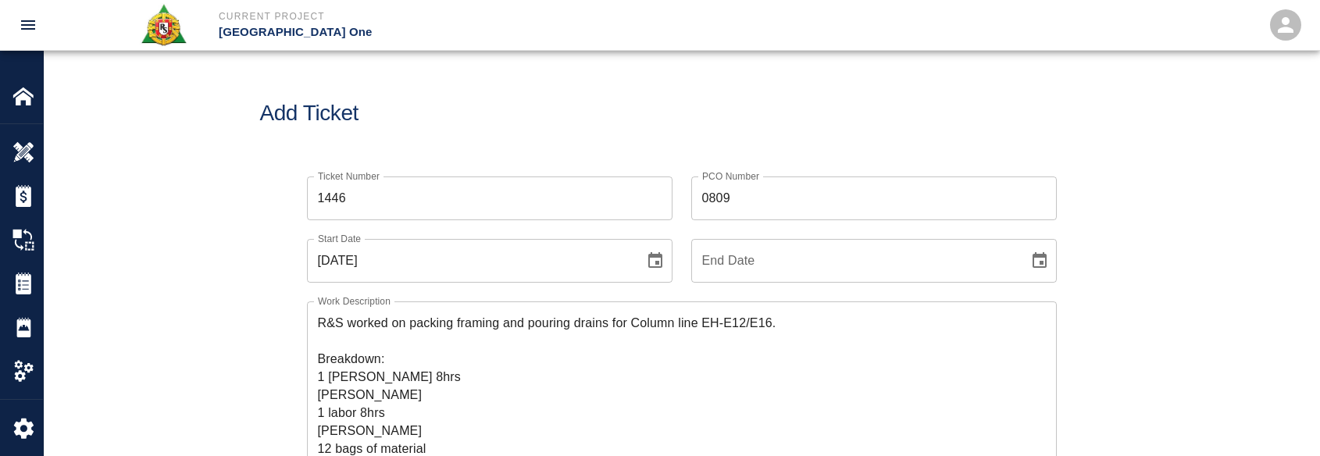
scroll to position [78, 0]
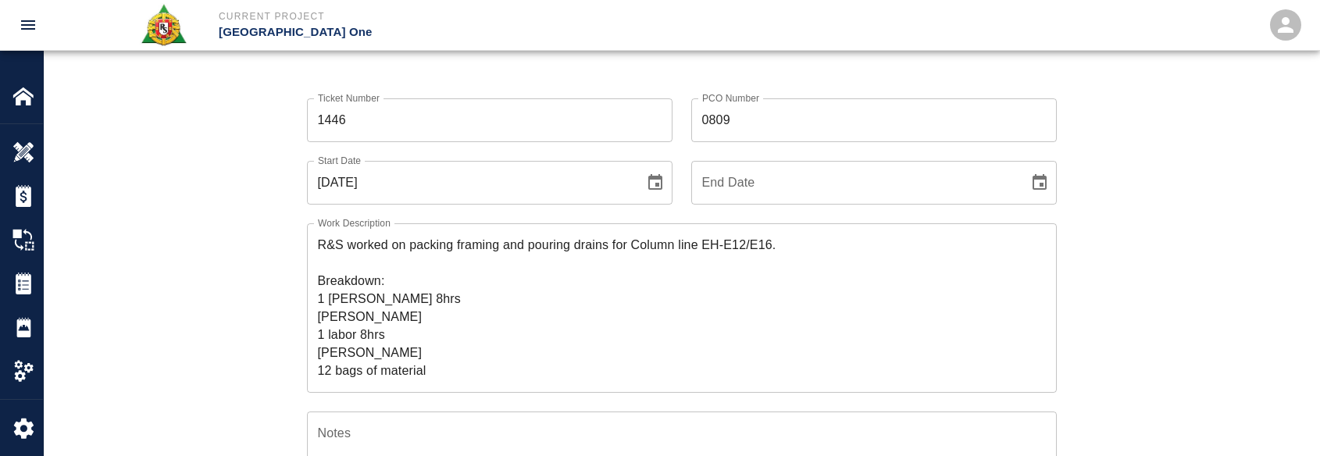
click at [425, 306] on textarea "R&S worked on packing framing and pouring drains for Column line EH-E12/E16. Br…" at bounding box center [682, 308] width 728 height 144
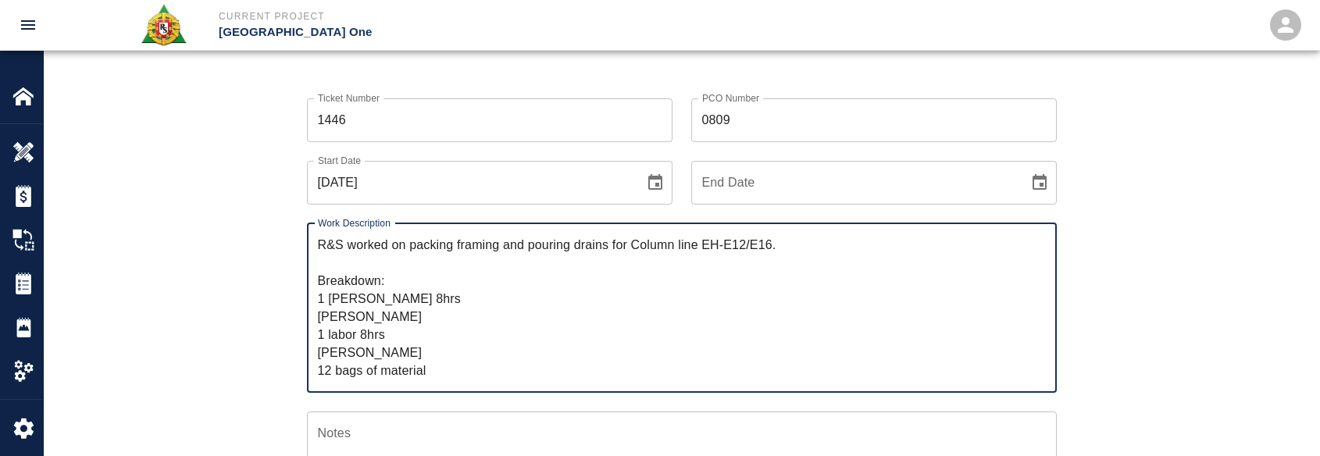
drag, startPoint x: 466, startPoint y: 320, endPoint x: 302, endPoint y: 319, distance: 164.0
click at [302, 319] on div "Work Description R&S worked on packing framing and pouring drains for Column li…" at bounding box center [672, 299] width 768 height 188
click at [427, 360] on textarea "R&S worked on packing framing and pouring drains for Column line EH-E12/E16. Br…" at bounding box center [682, 308] width 728 height 144
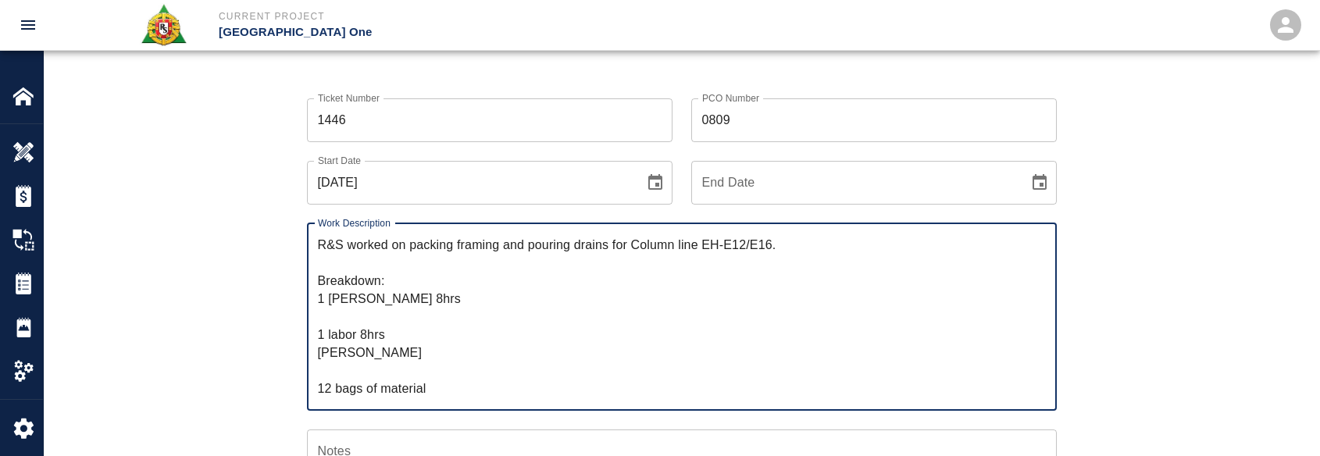
paste textarea "Sandro Giambrone"
drag, startPoint x: 451, startPoint y: 381, endPoint x: 295, endPoint y: 387, distance: 155.5
click at [295, 387] on div "Work Description R&S worked on packing framing and pouring drains for Column li…" at bounding box center [672, 308] width 768 height 206
click at [389, 331] on textarea "R&S worked on packing framing and pouring drains for Column line EH-E12/E16. Br…" at bounding box center [682, 317] width 728 height 162
click at [385, 319] on textarea "R&S worked on packing framing and pouring drains for Column line EH-E12/E16. Br…" at bounding box center [682, 317] width 728 height 162
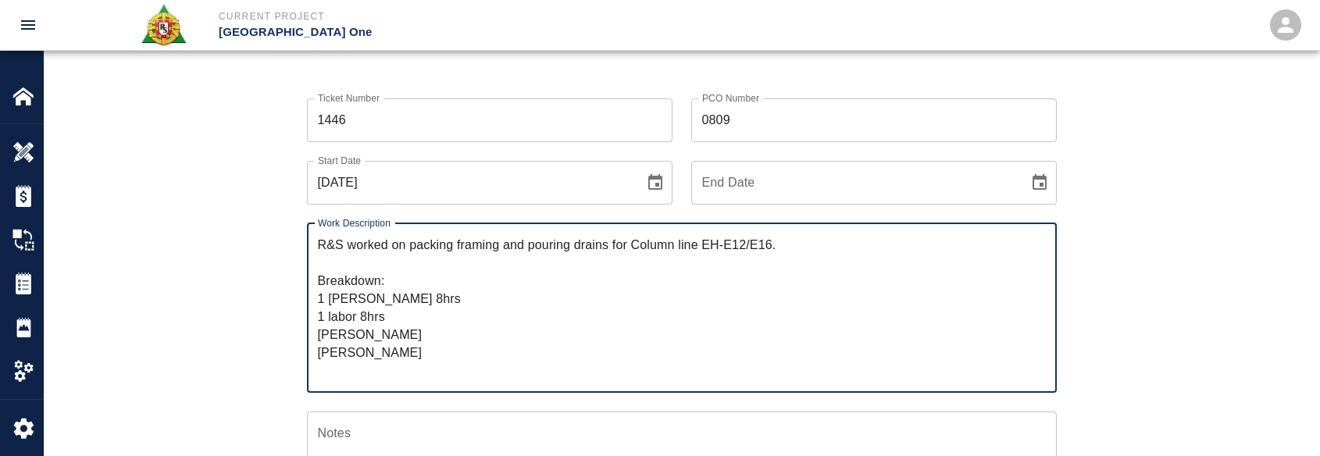
click at [386, 319] on textarea "R&S worked on packing framing and pouring drains for Column line EH-E12/E16. Br…" at bounding box center [682, 308] width 728 height 144
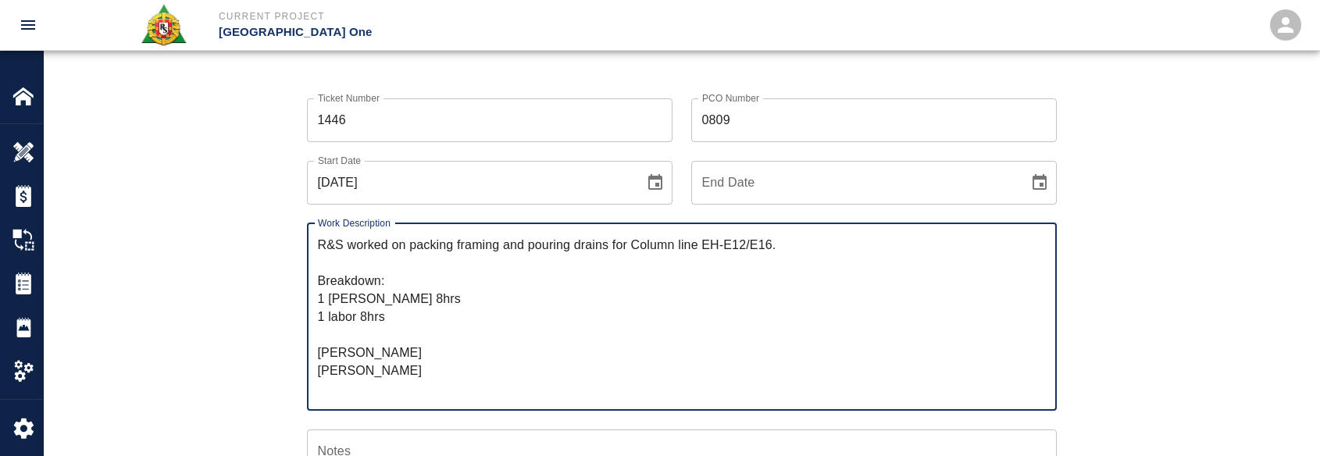
paste textarea "12 bags of material"
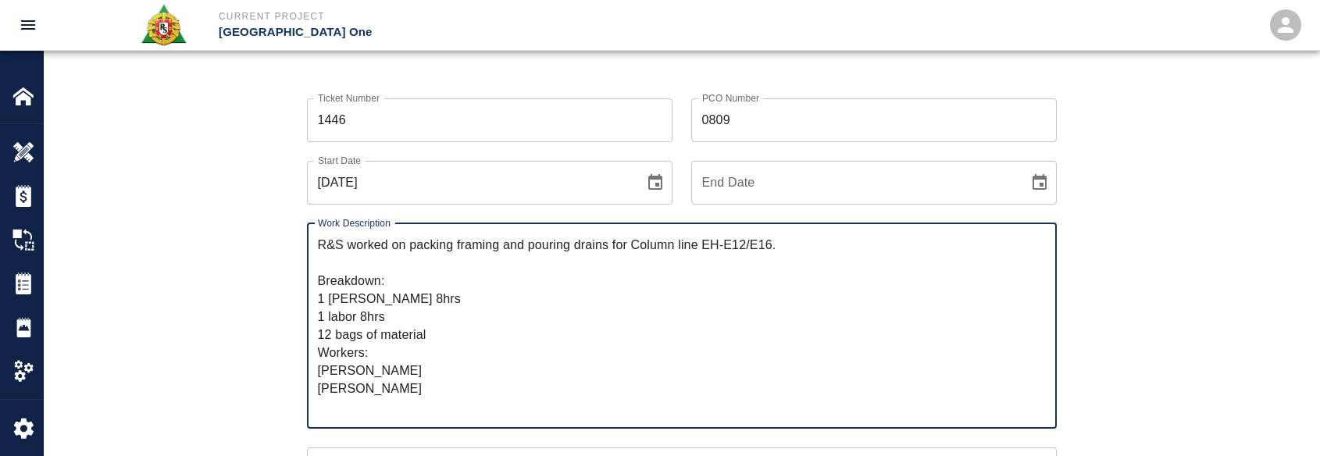
click at [390, 378] on textarea "R&S worked on packing framing and pouring drains for Column line EH-E12/E16. Br…" at bounding box center [682, 326] width 728 height 180
click at [426, 408] on textarea "R&S worked on packing framing and pouring drains for Column line EH-E12/E16. Br…" at bounding box center [682, 326] width 728 height 180
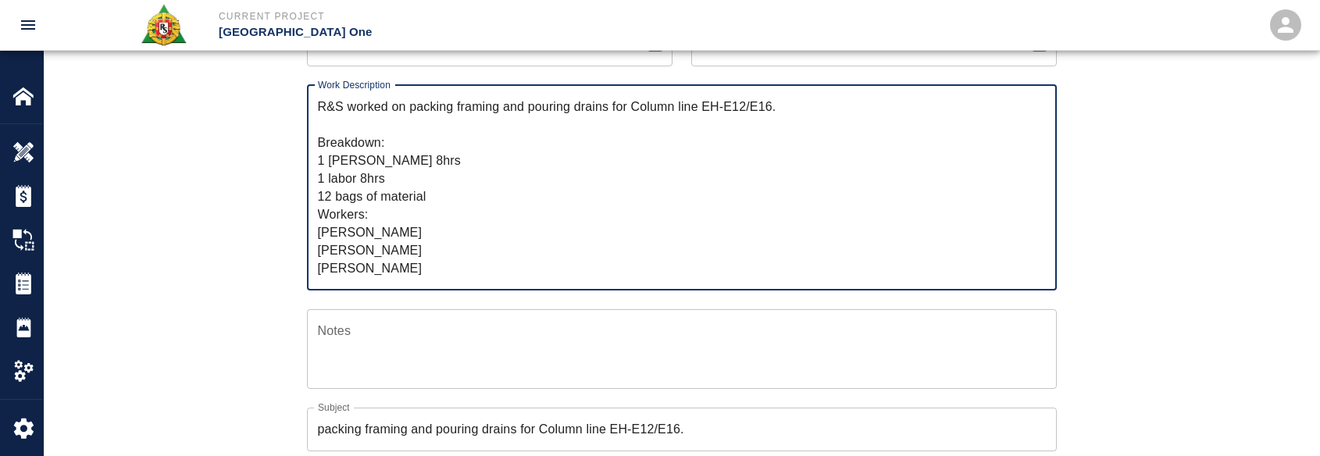
scroll to position [234, 0]
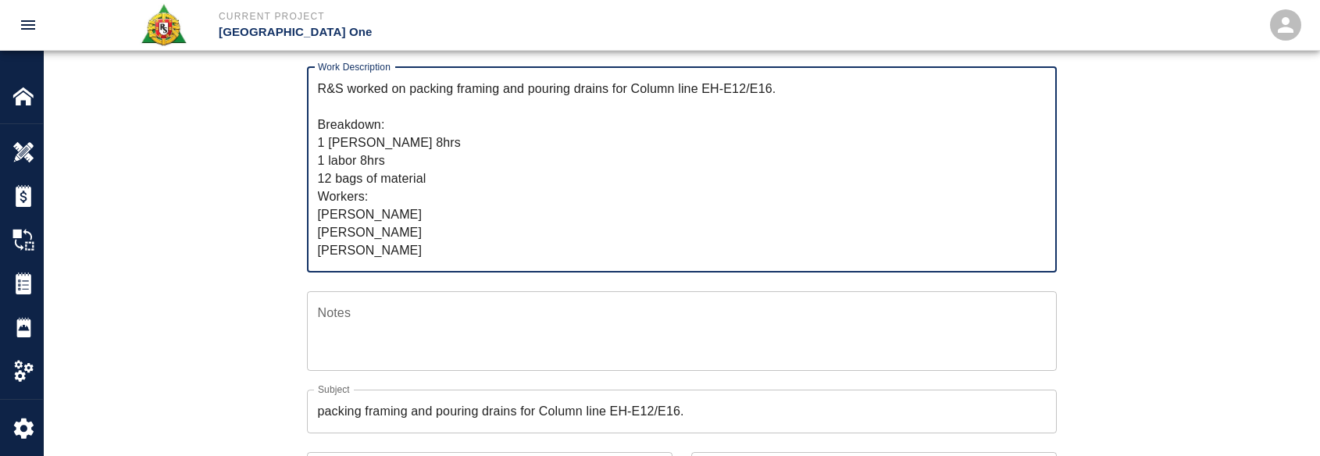
click at [382, 158] on textarea "R&S worked on packing framing and pouring drains for Column line EH-E12/E16. Br…" at bounding box center [682, 170] width 728 height 180
click at [256, 263] on div "Ticket Number 1446 Ticket Number PCO Number 0809 PCO Number Start Date 10/14/20…" at bounding box center [681, 317] width 1275 height 788
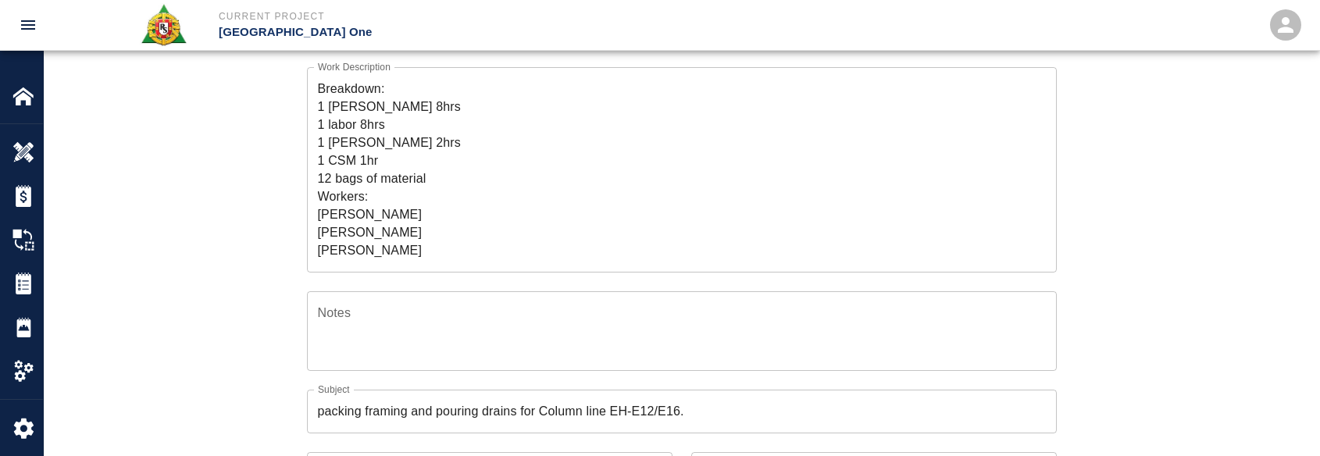
scroll to position [312, 0]
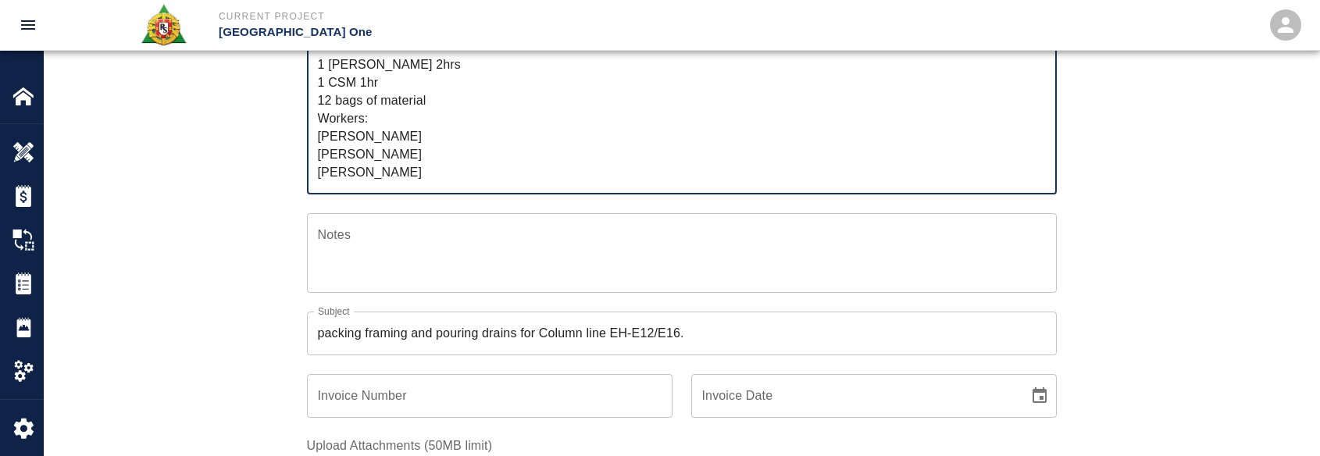
click at [488, 166] on textarea "R&S worked on packing framing and pouring drains for Column line EH-E12/E16. Br…" at bounding box center [682, 92] width 728 height 180
click at [206, 244] on div "Ticket Number 1446 Ticket Number PCO Number 0809 PCO Number Start Date 10/14/20…" at bounding box center [681, 239] width 1275 height 788
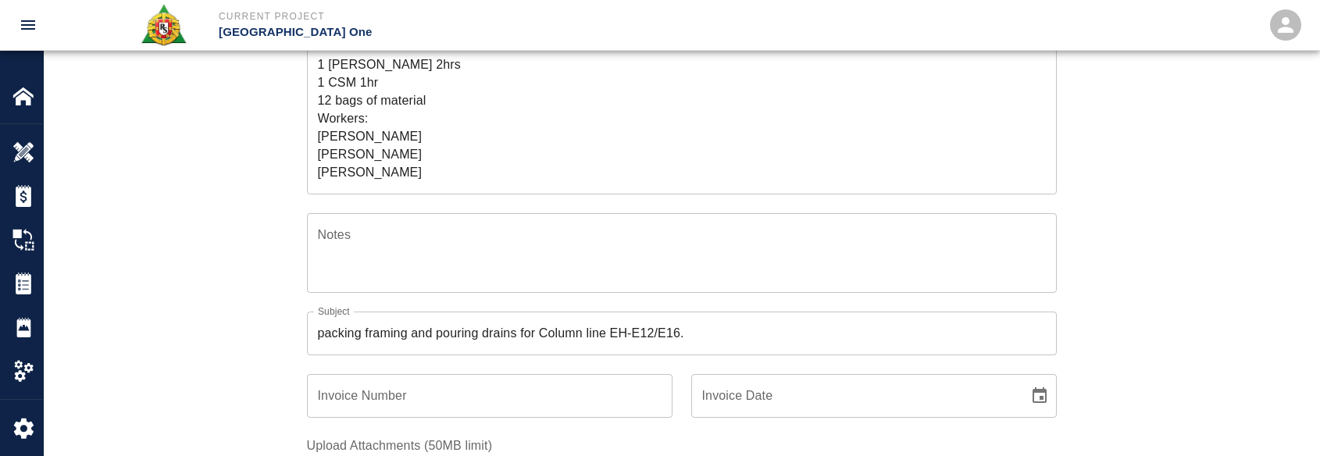
click at [386, 64] on textarea "R&S worked on packing framing and pouring drains for Column line EH-E12/E16. Br…" at bounding box center [682, 92] width 728 height 180
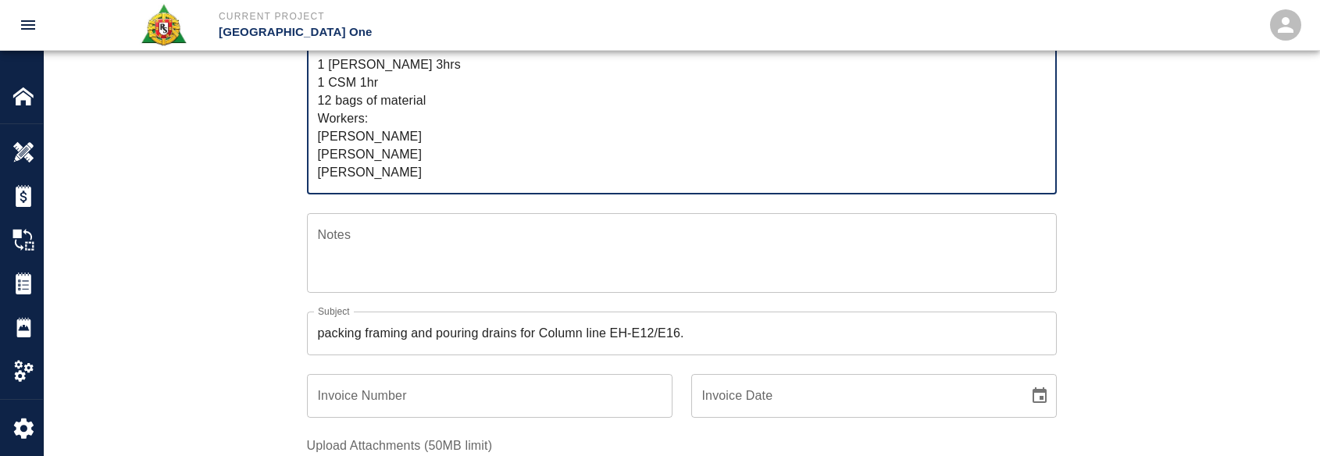
type textarea "R&S worked on packing framing and pouring drains for Column line EH-E12/E16. Br…"
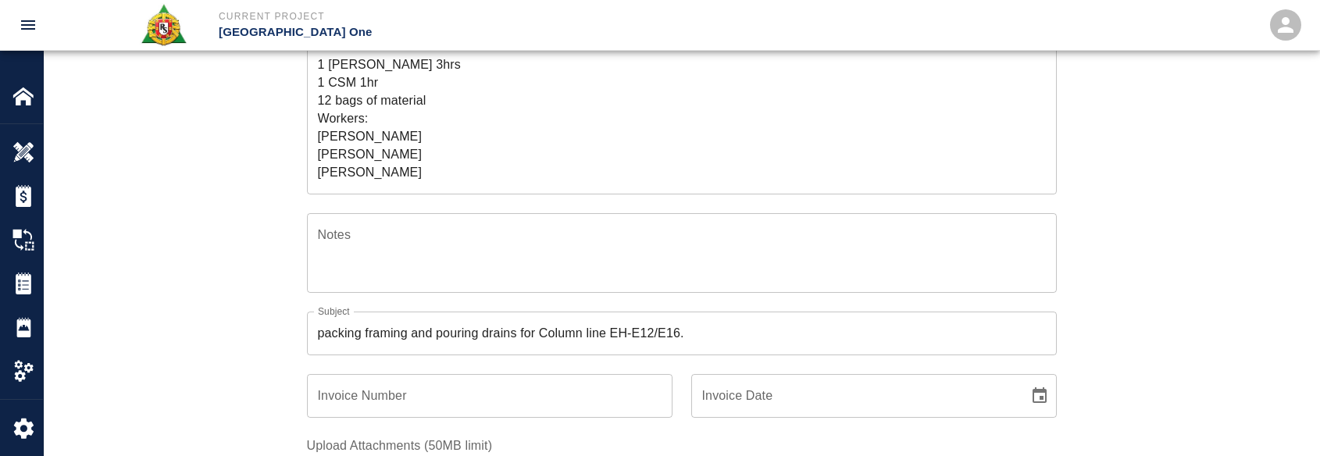
click at [185, 188] on div "Ticket Number 1446 Ticket Number PCO Number 0809 PCO Number Start Date 10/14/20…" at bounding box center [681, 239] width 1275 height 788
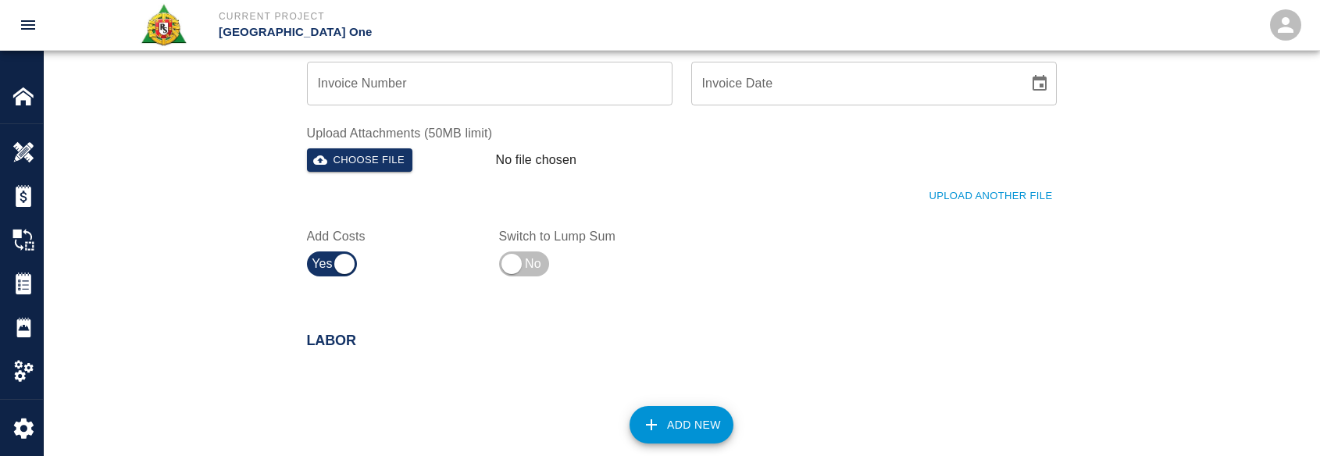
scroll to position [781, 0]
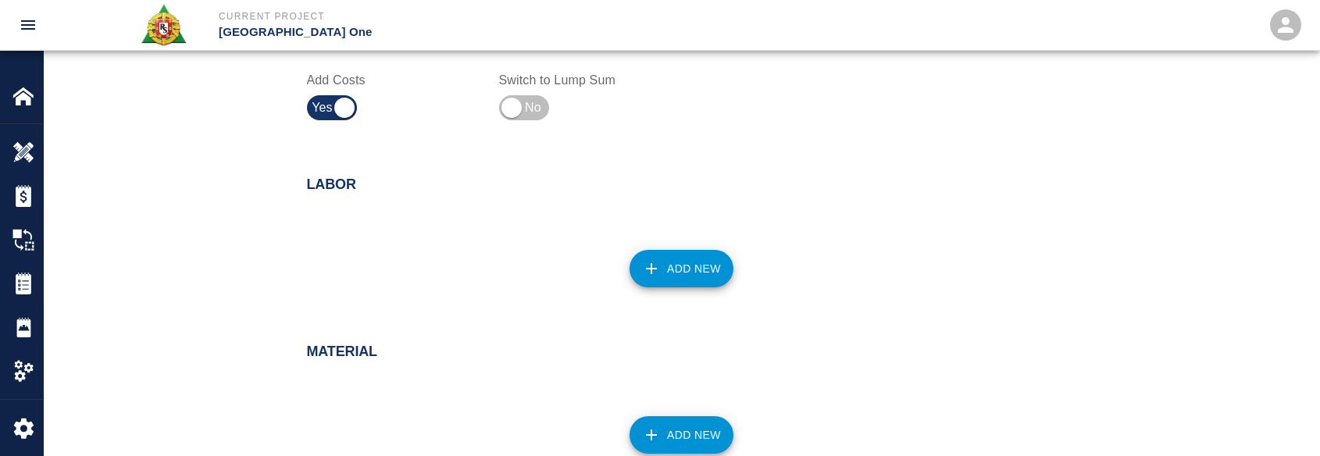
click at [678, 276] on button "Add New" at bounding box center [681, 268] width 104 height 37
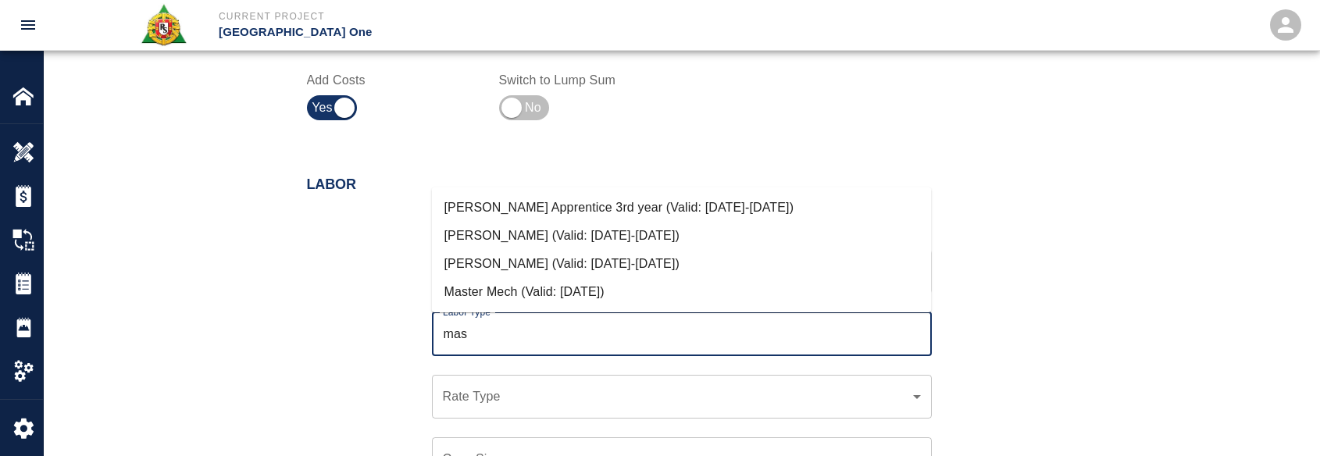
click at [681, 270] on li "Mason Journeyman (Valid: 07/01/2024-10/31/2025)" at bounding box center [682, 264] width 500 height 28
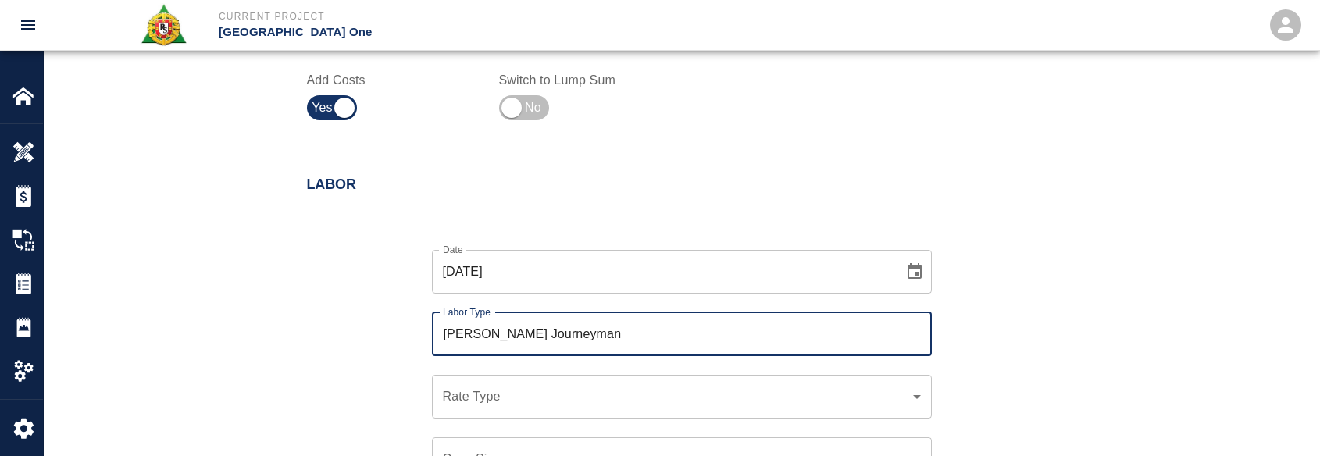
scroll to position [937, 0]
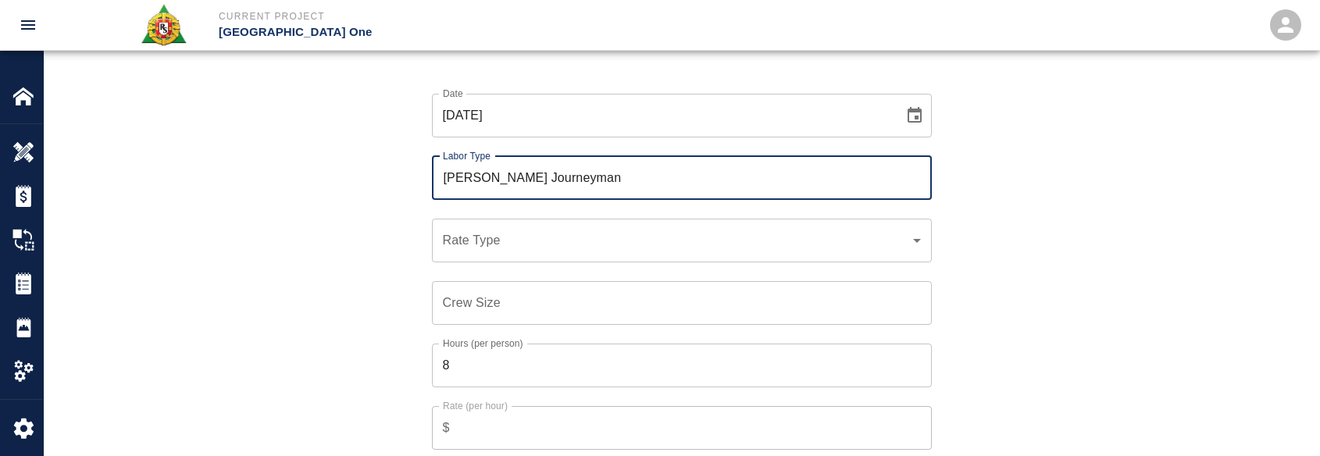
type input "Mason Journeyman"
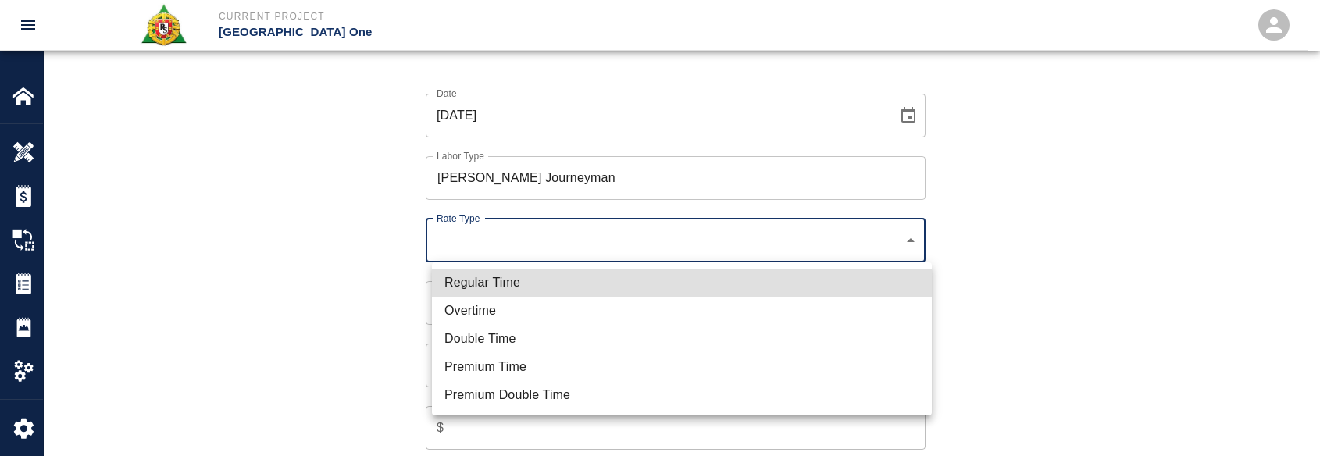
click at [509, 292] on li "Regular Time" at bounding box center [682, 283] width 500 height 28
type input "rate_rt"
type input "112.04"
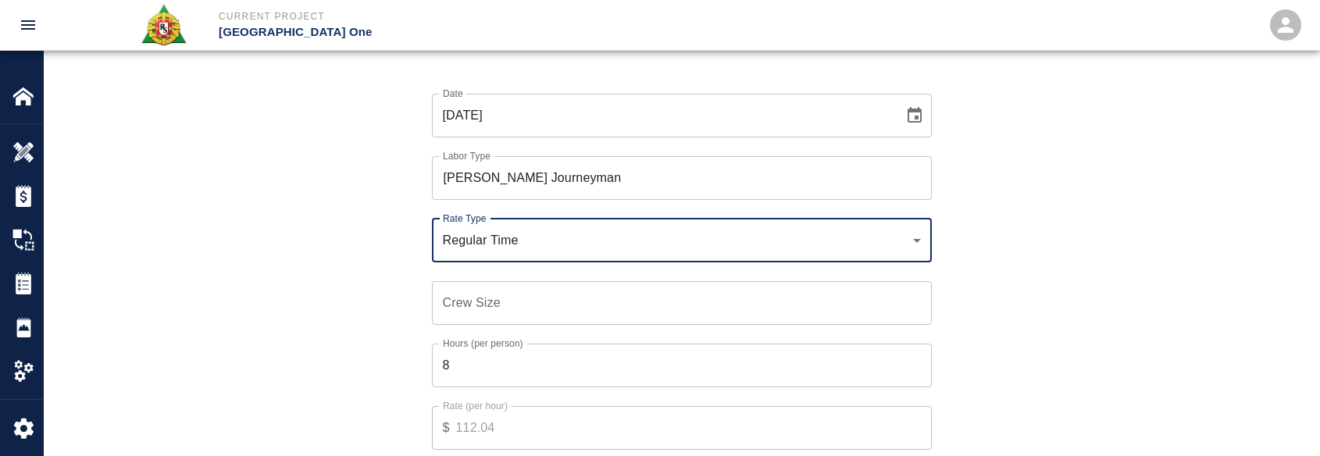
click at [510, 309] on input "Crew Size" at bounding box center [682, 303] width 500 height 44
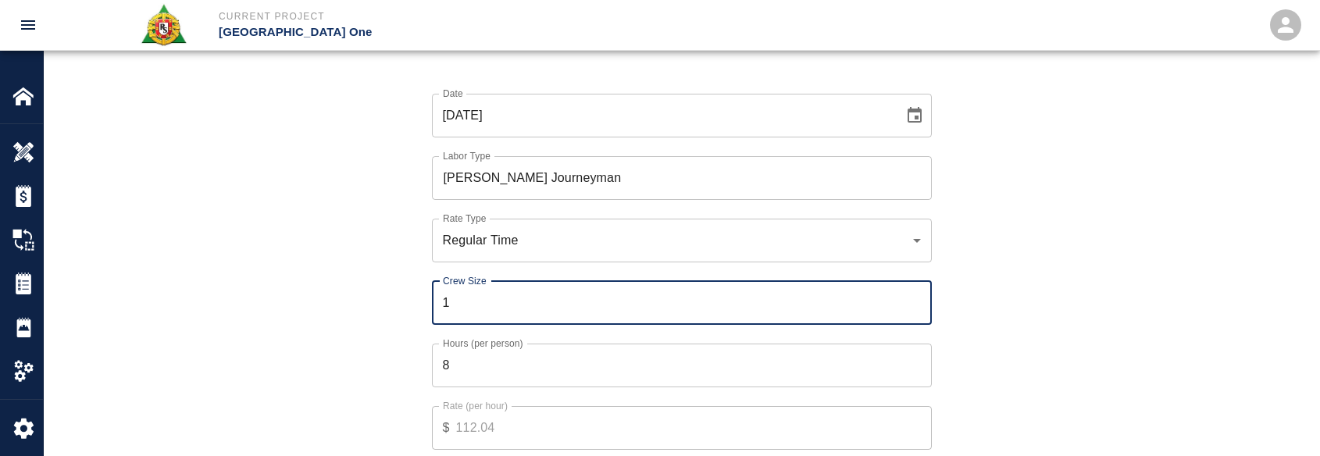
type input "1"
click at [418, 354] on div "Hours (per person) 8 Hours (per person)" at bounding box center [672, 356] width 518 height 62
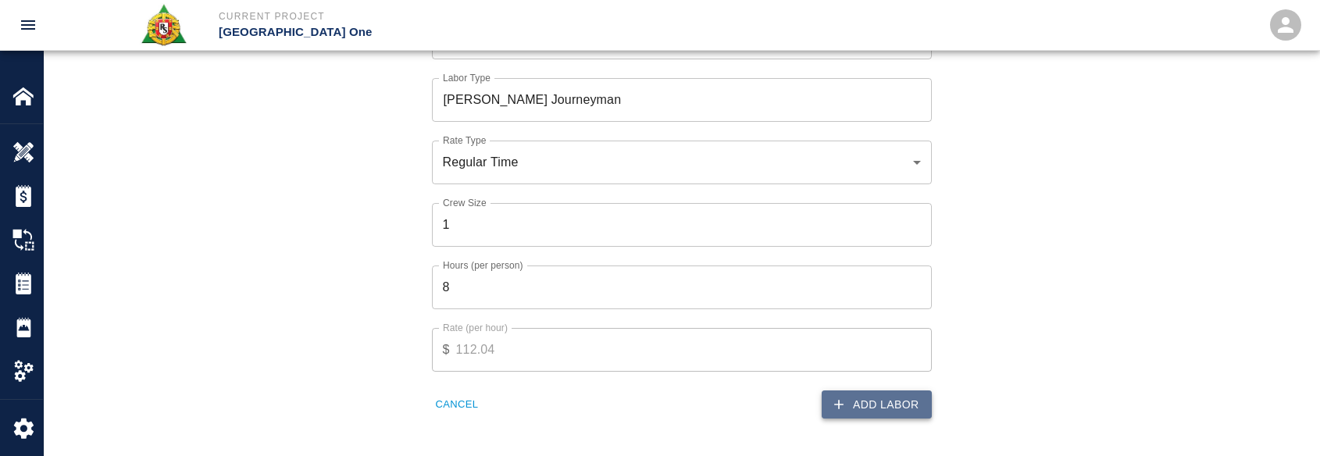
click at [857, 392] on button "Add Labor" at bounding box center [876, 404] width 110 height 29
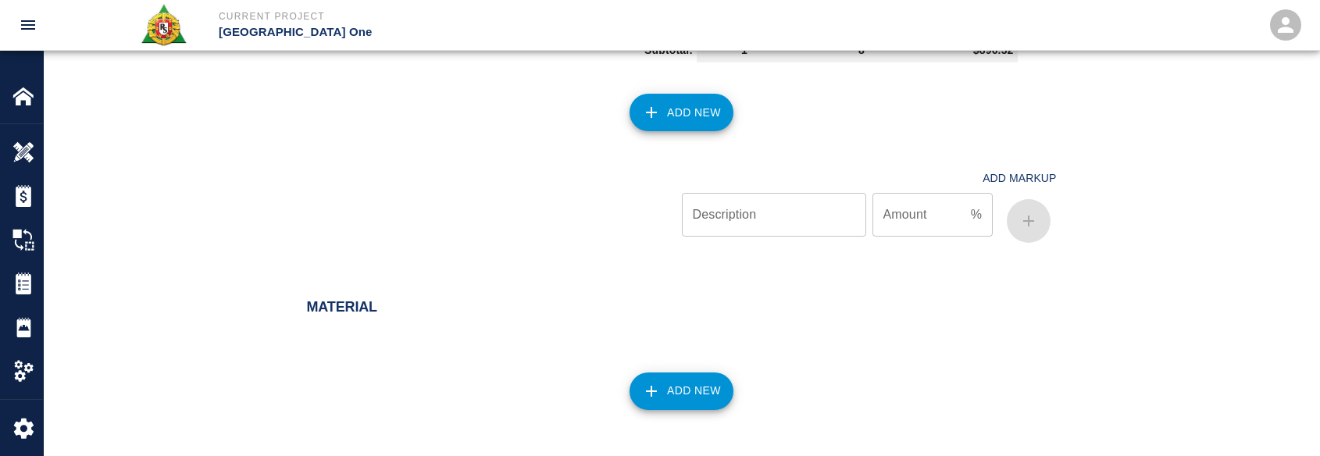
scroll to position [810, 0]
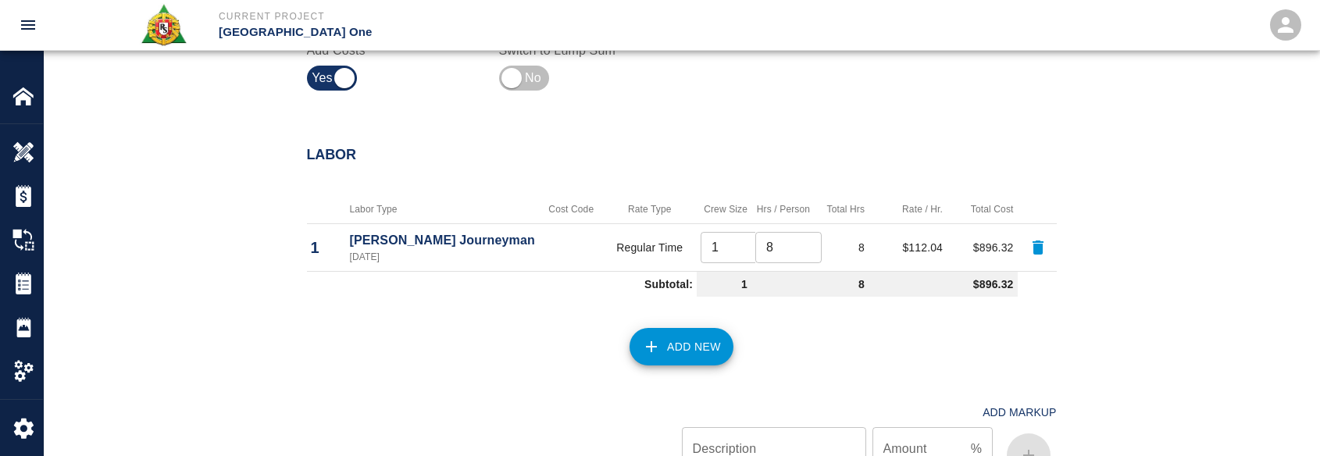
click at [663, 348] on button "Add New" at bounding box center [681, 346] width 104 height 37
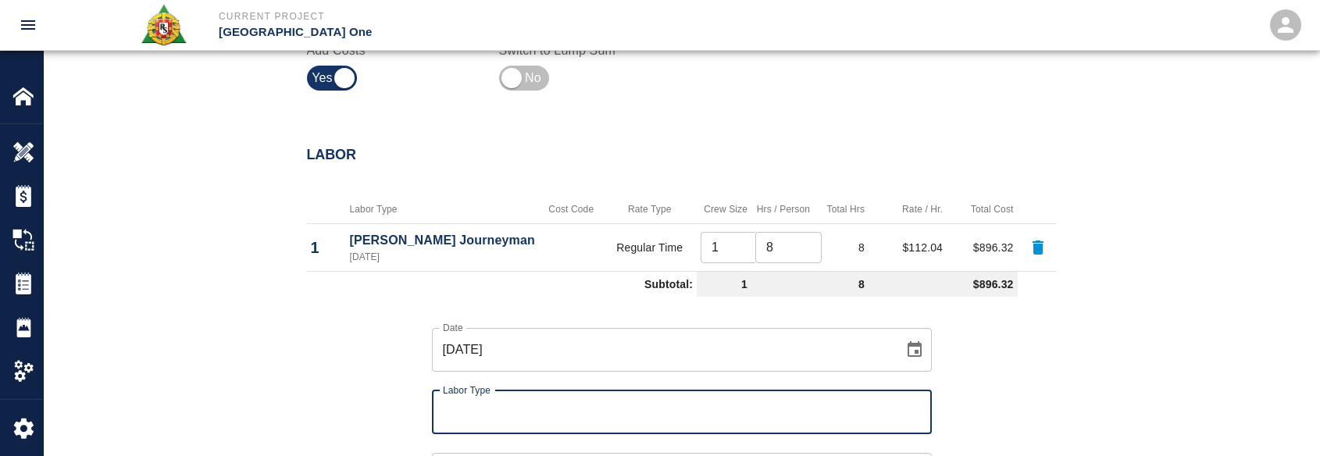
type input "a"
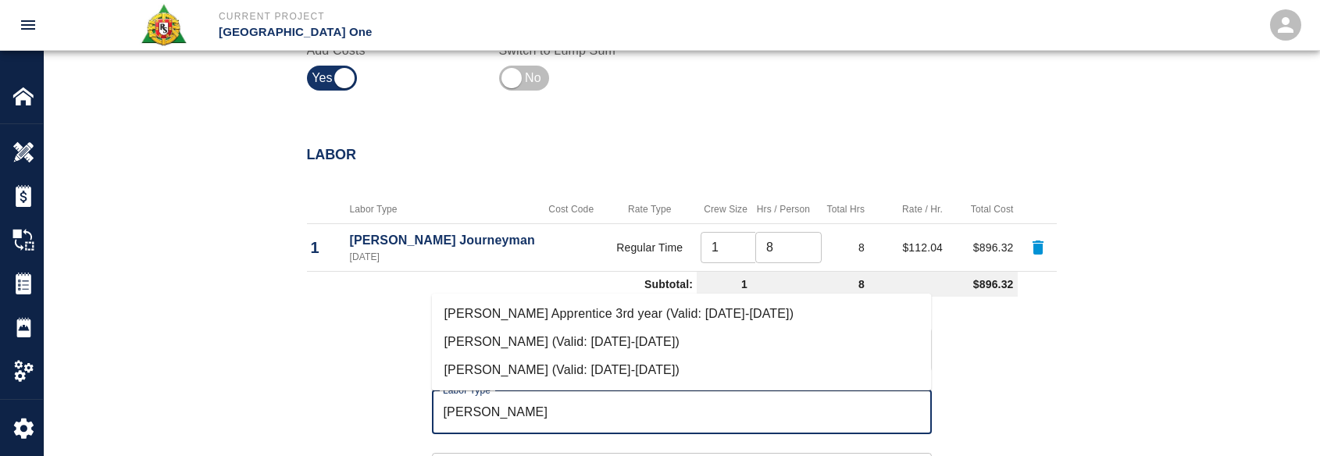
click at [601, 366] on li "Mason Journeyman (Valid: 07/01/2024-10/31/2025)" at bounding box center [682, 370] width 500 height 28
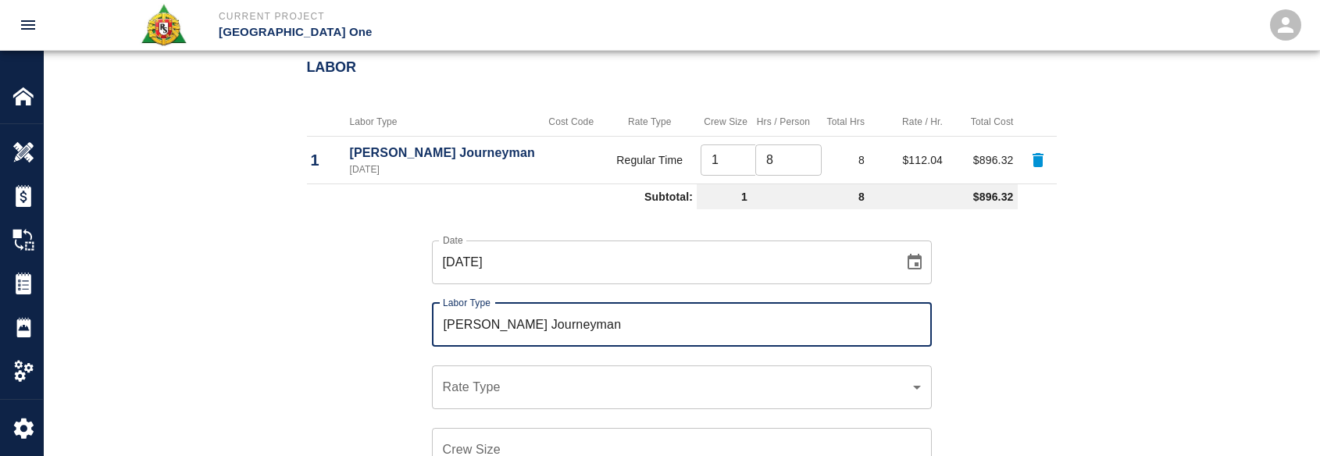
scroll to position [967, 0]
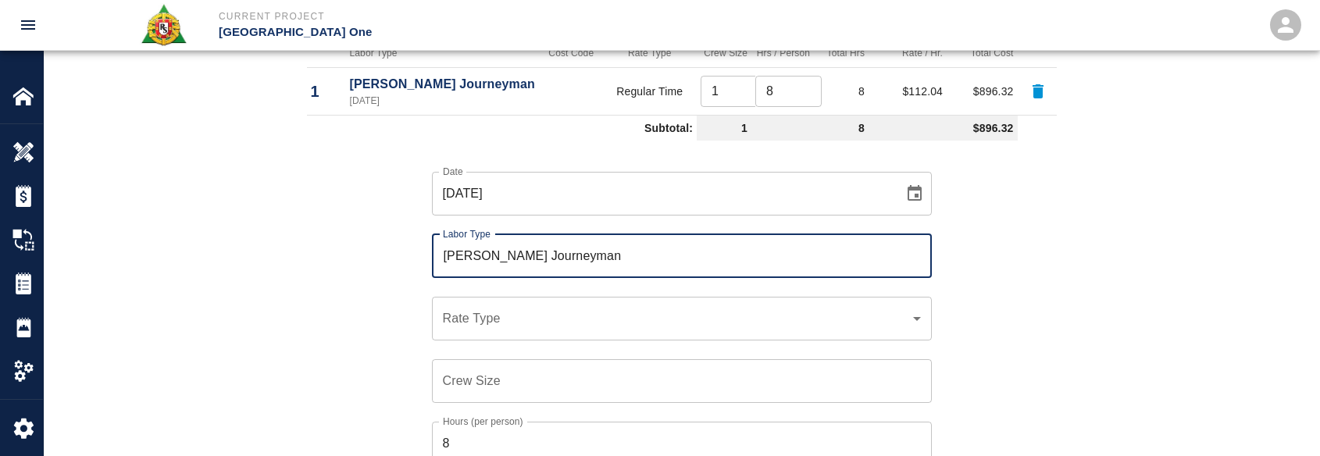
type input "Mason Journeyman"
click at [493, 326] on div "​ Rate Type" at bounding box center [682, 319] width 500 height 44
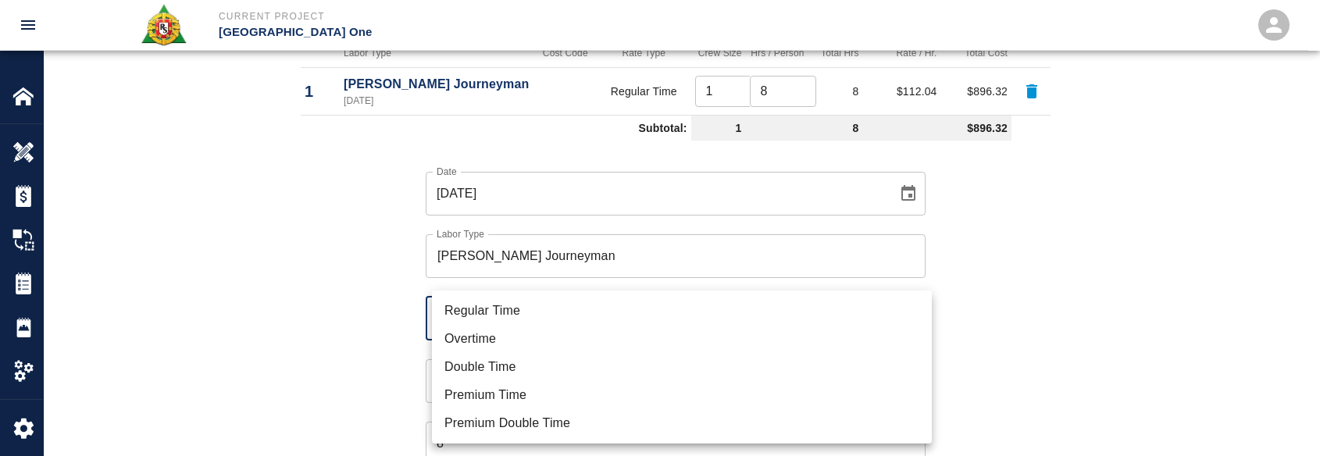
click at [507, 313] on li "Regular Time" at bounding box center [682, 311] width 500 height 28
type input "rate_rt"
type input "112.04"
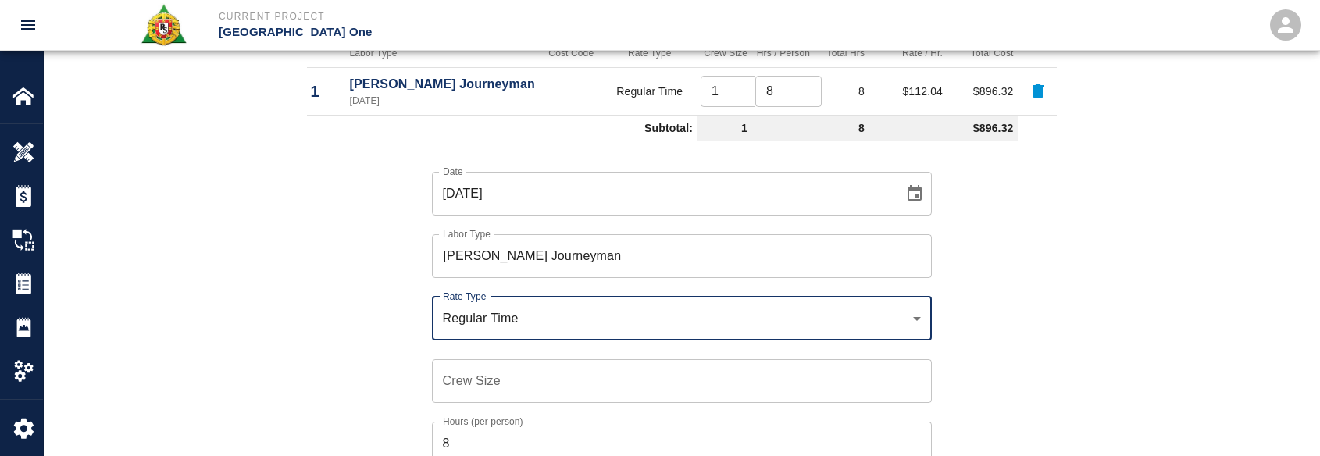
scroll to position [1201, 0]
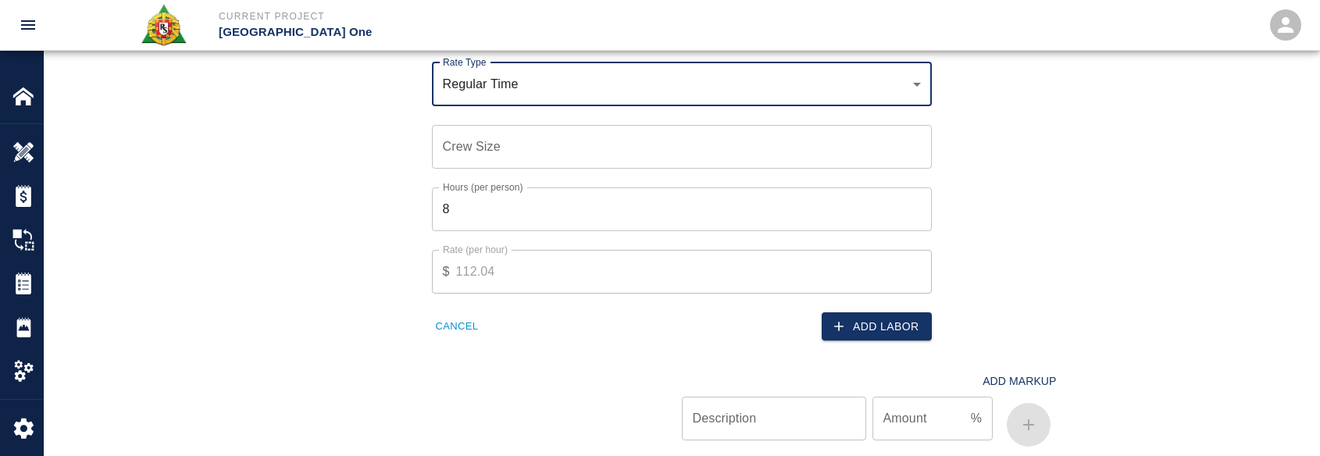
click at [492, 154] on input "Crew Size" at bounding box center [682, 147] width 500 height 44
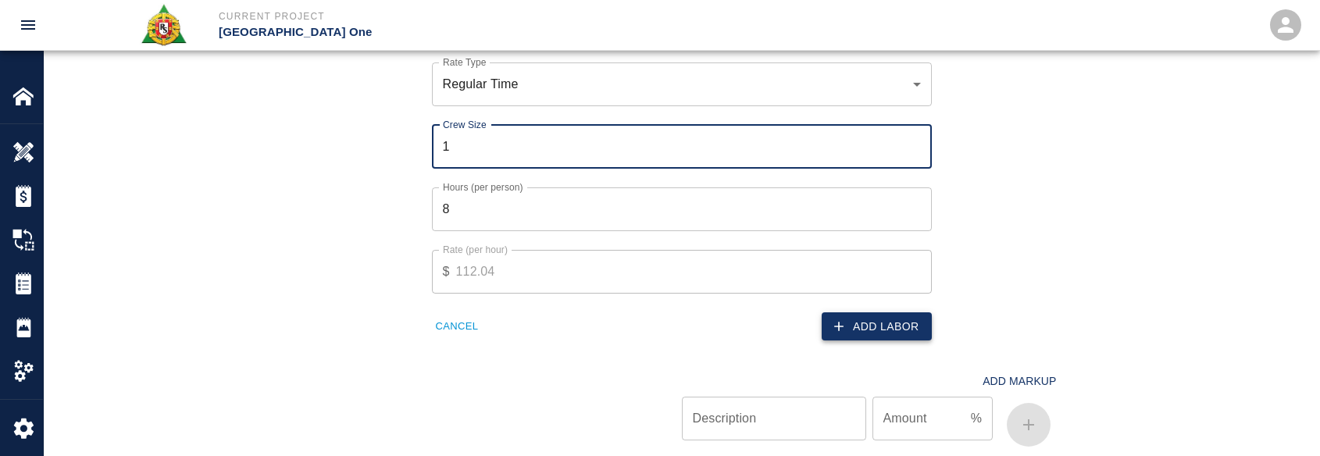
type input "1"
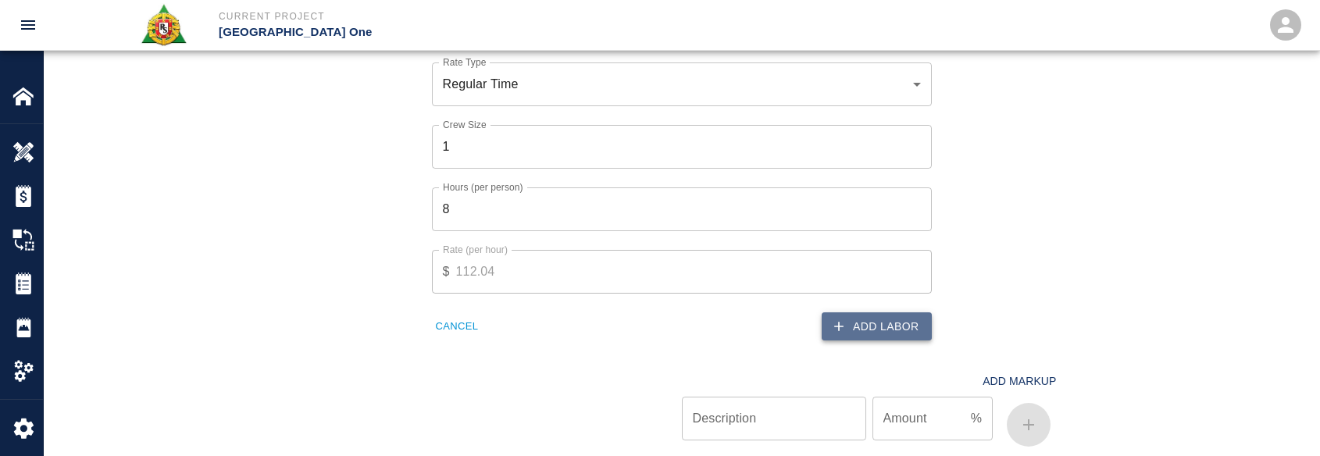
click at [917, 329] on button "Add Labor" at bounding box center [876, 326] width 110 height 29
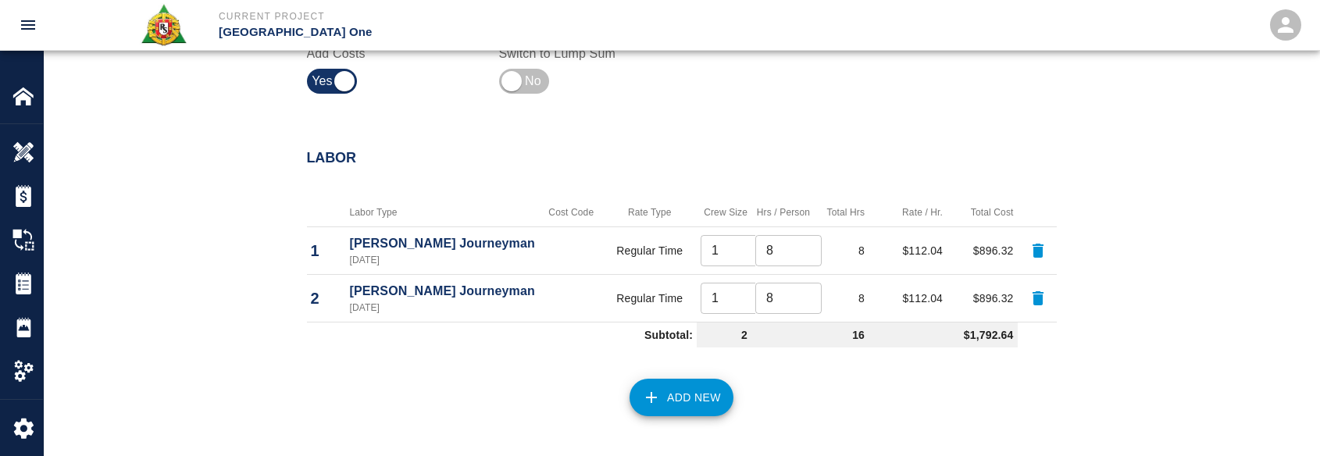
click at [658, 382] on button "Add New" at bounding box center [681, 397] width 104 height 37
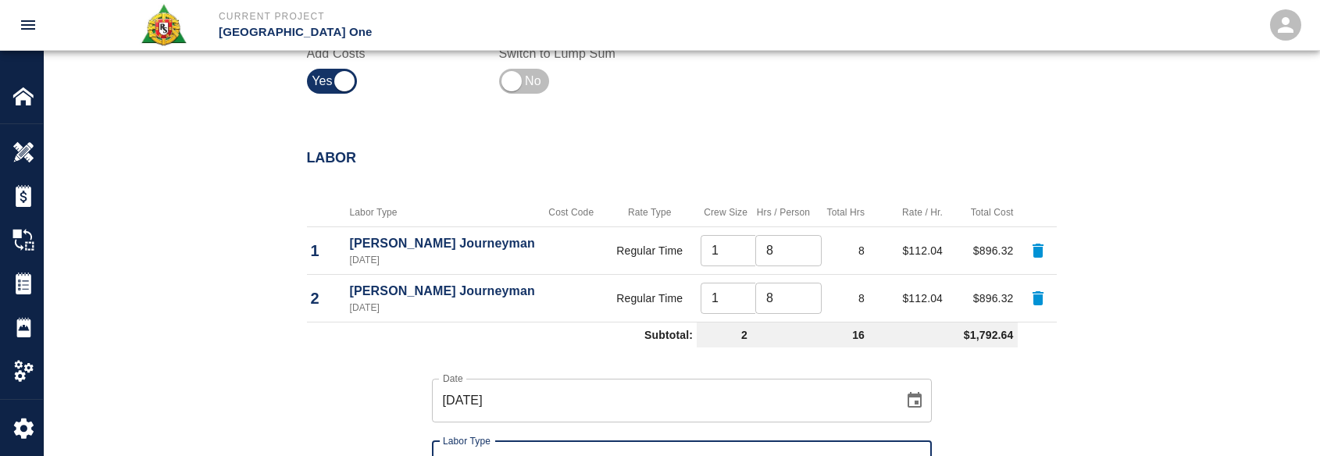
scroll to position [829, 0]
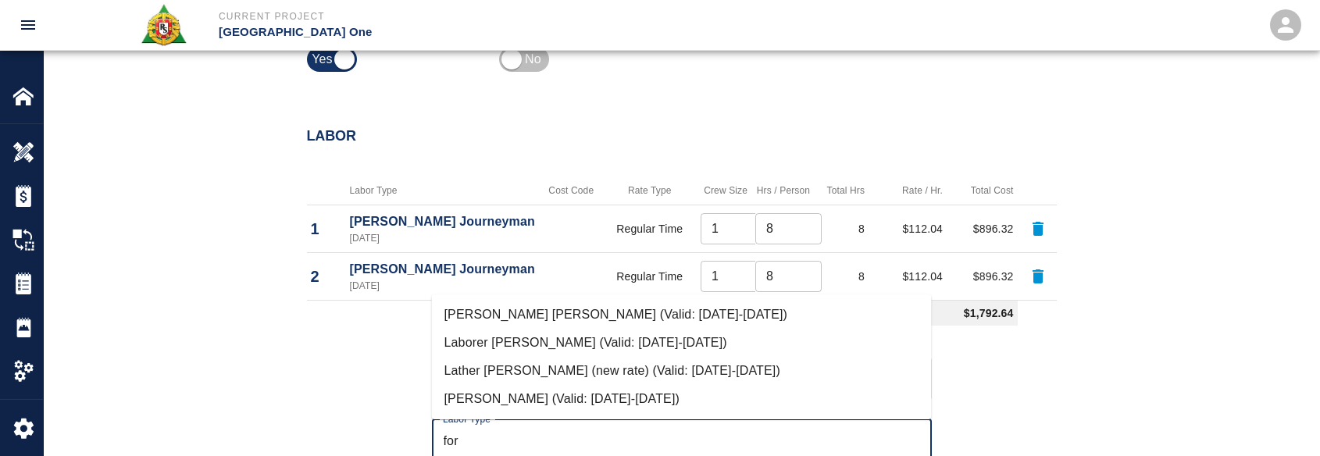
click at [595, 405] on li "Mason Foreman (Valid: 07/01/2024-10/31/2025)" at bounding box center [682, 399] width 500 height 28
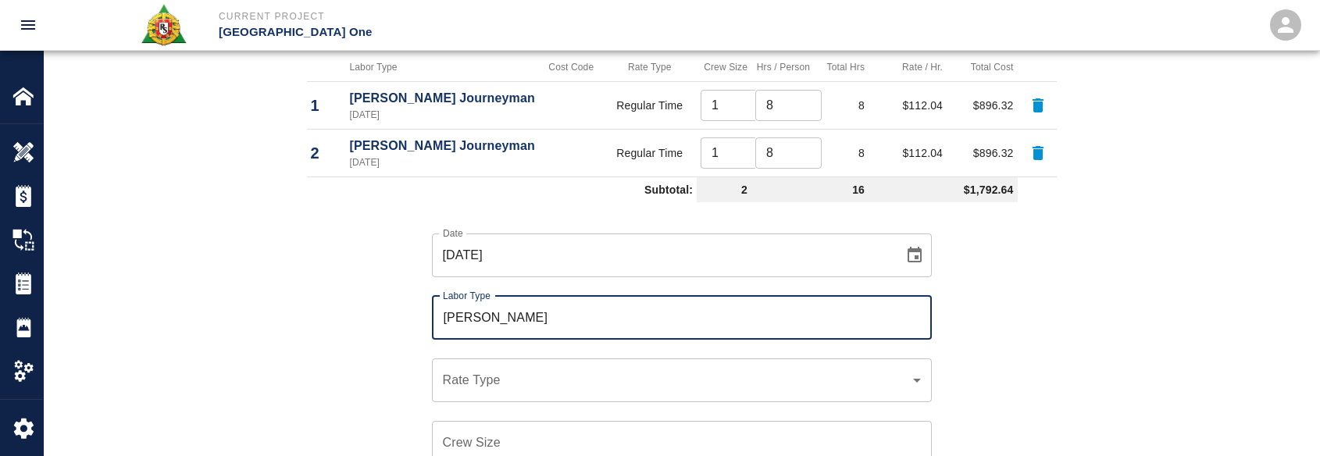
scroll to position [985, 0]
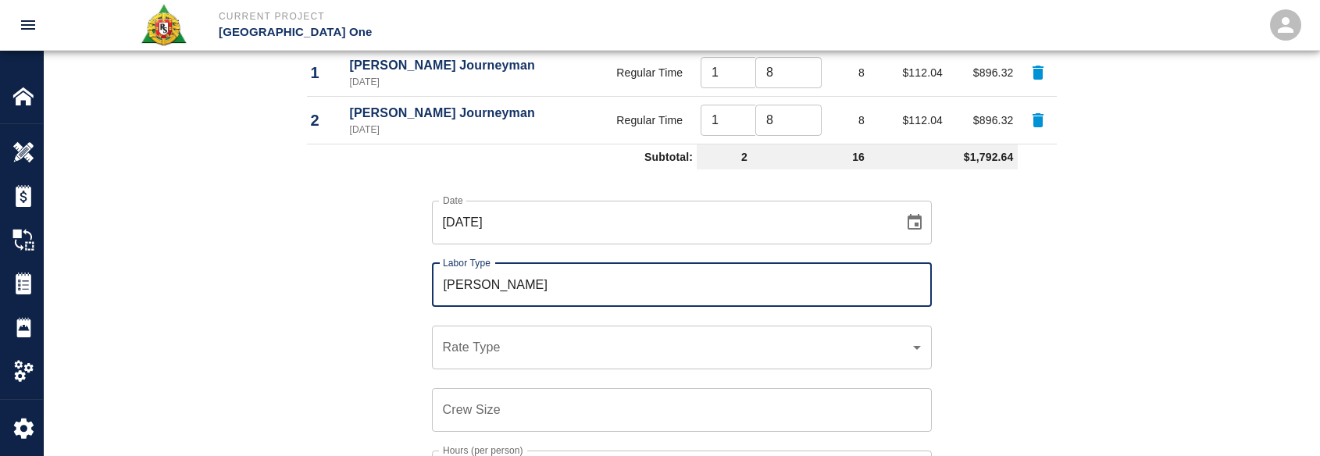
type input "Mason Foreman"
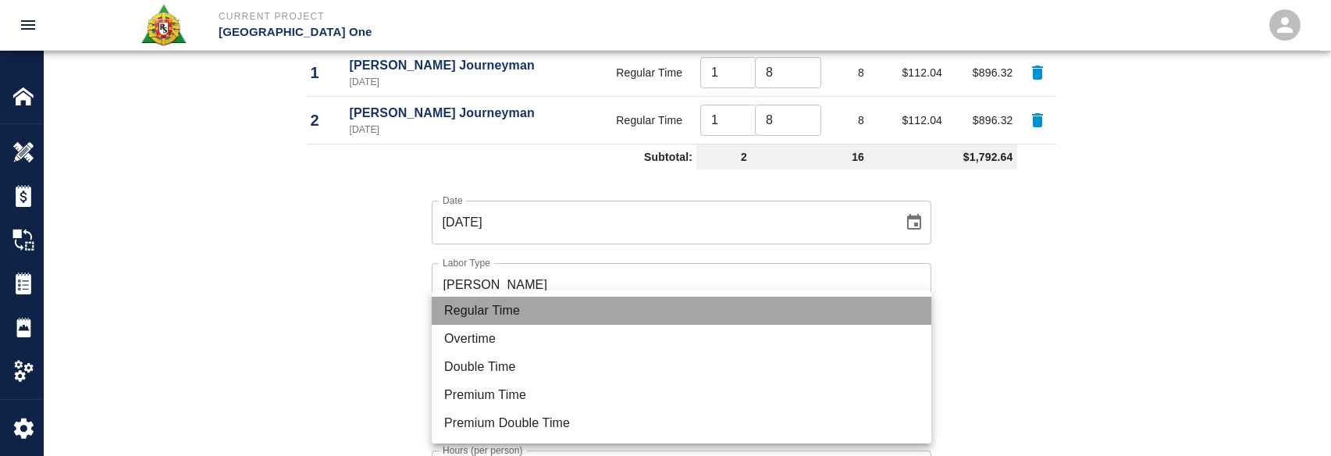
click at [524, 315] on li "Regular Time" at bounding box center [682, 311] width 500 height 28
type input "rate_rt"
type input "114.53"
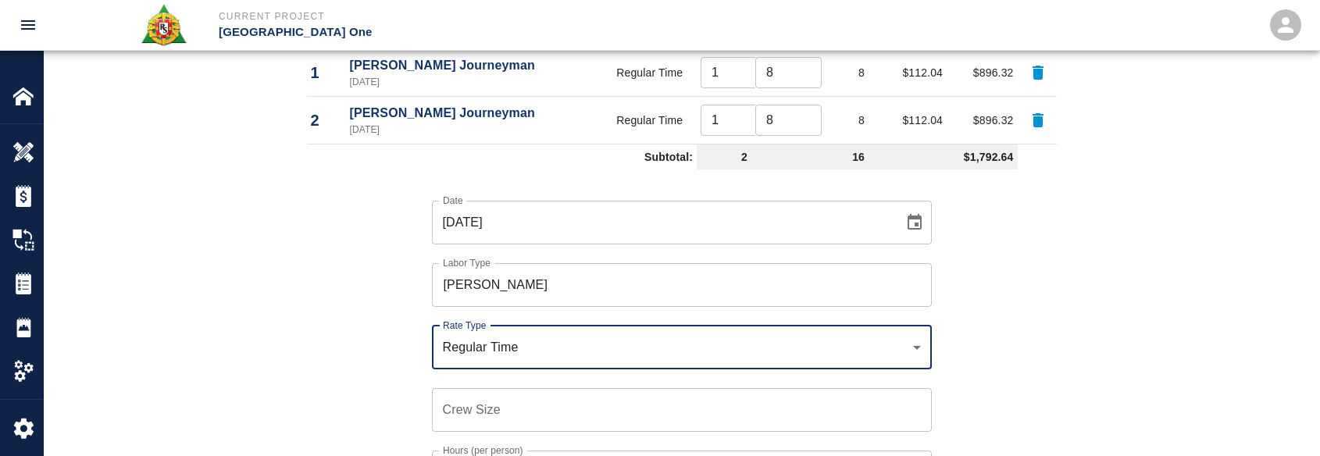
scroll to position [1141, 0]
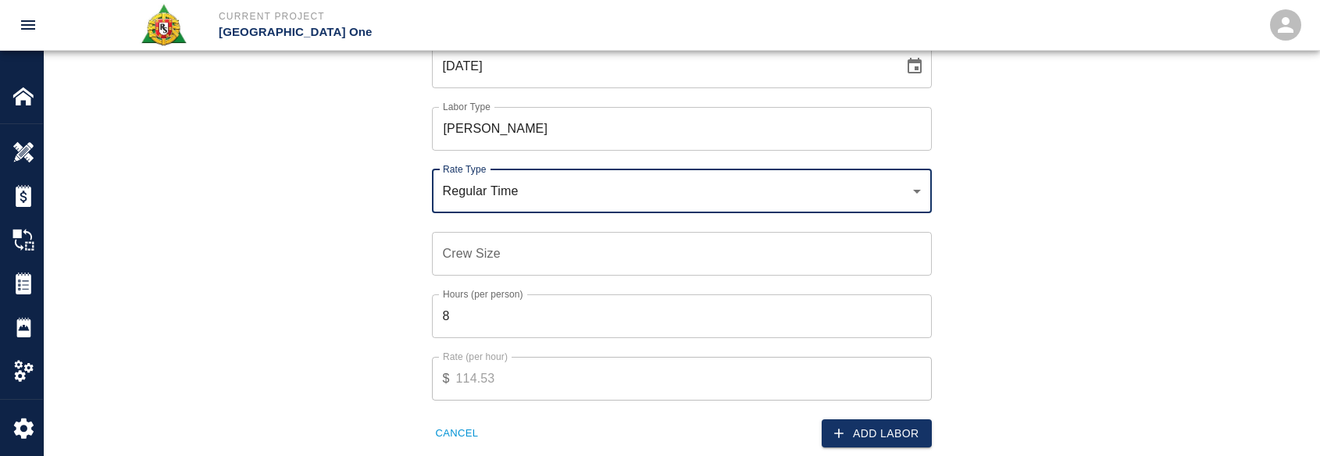
click at [498, 234] on input "Crew Size" at bounding box center [682, 254] width 500 height 44
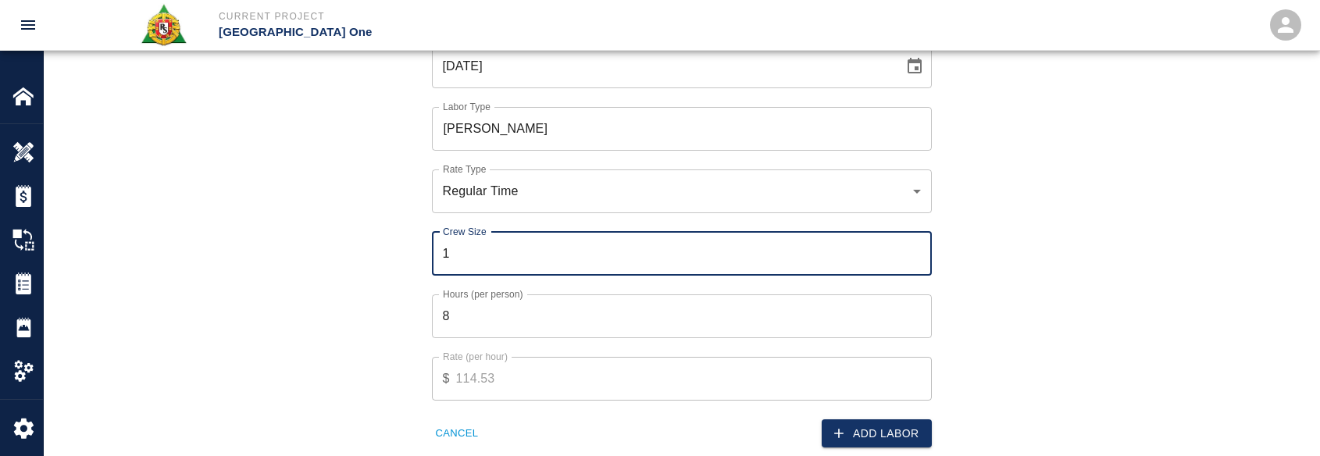
type input "1"
click at [509, 321] on input "8" at bounding box center [682, 316] width 500 height 44
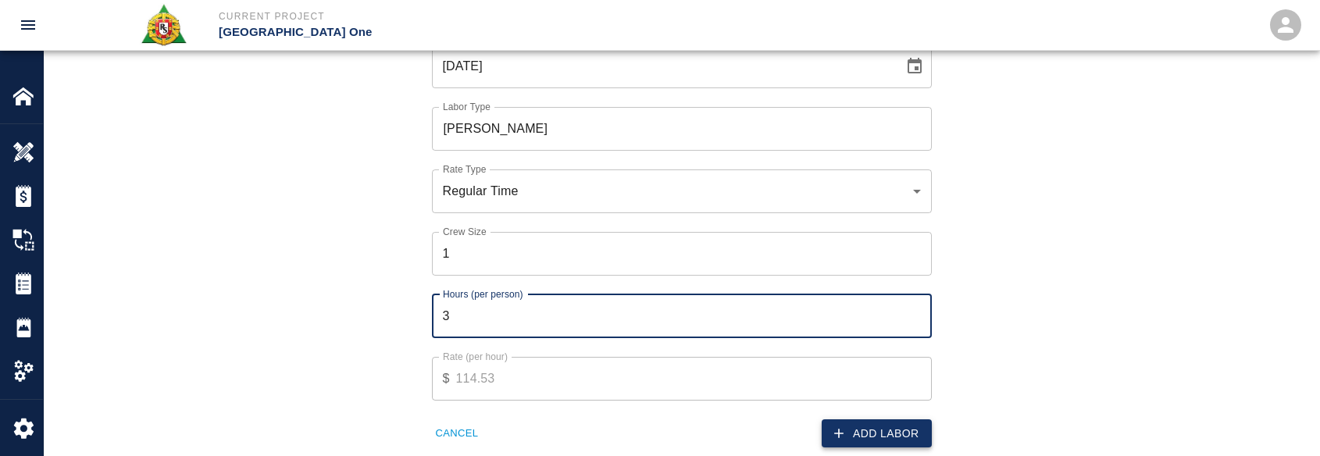
type input "3"
drag, startPoint x: 862, startPoint y: 440, endPoint x: 855, endPoint y: 422, distance: 19.3
click at [863, 440] on button "Add Labor" at bounding box center [876, 433] width 110 height 29
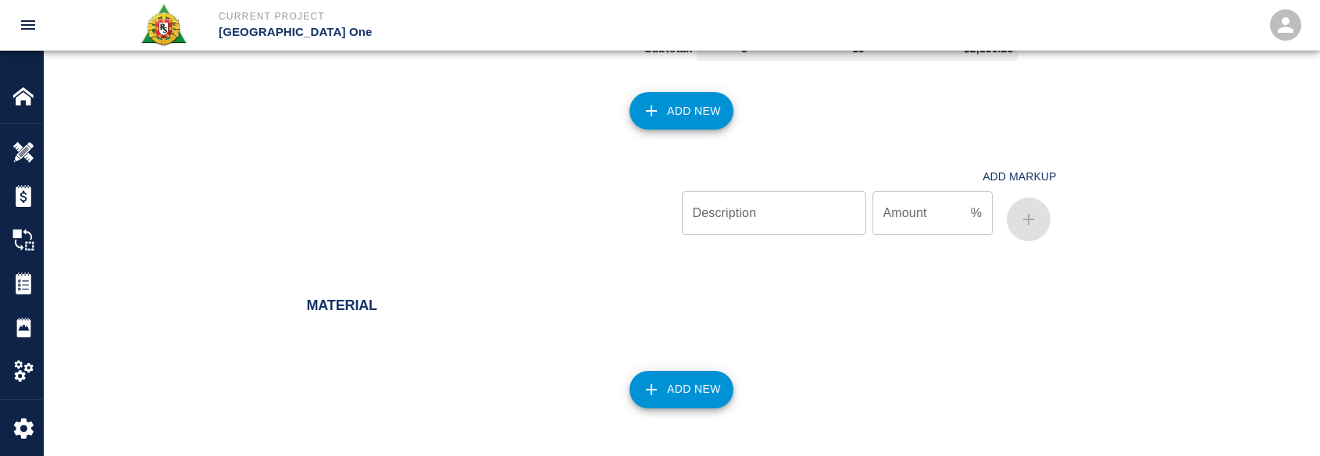
scroll to position [1189, 0]
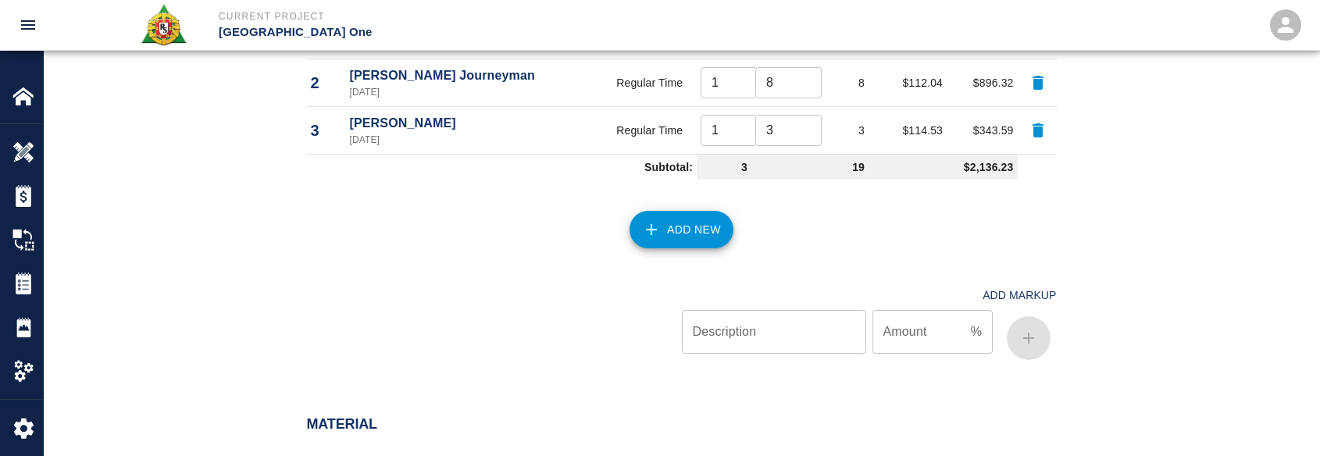
scroll to position [955, 0]
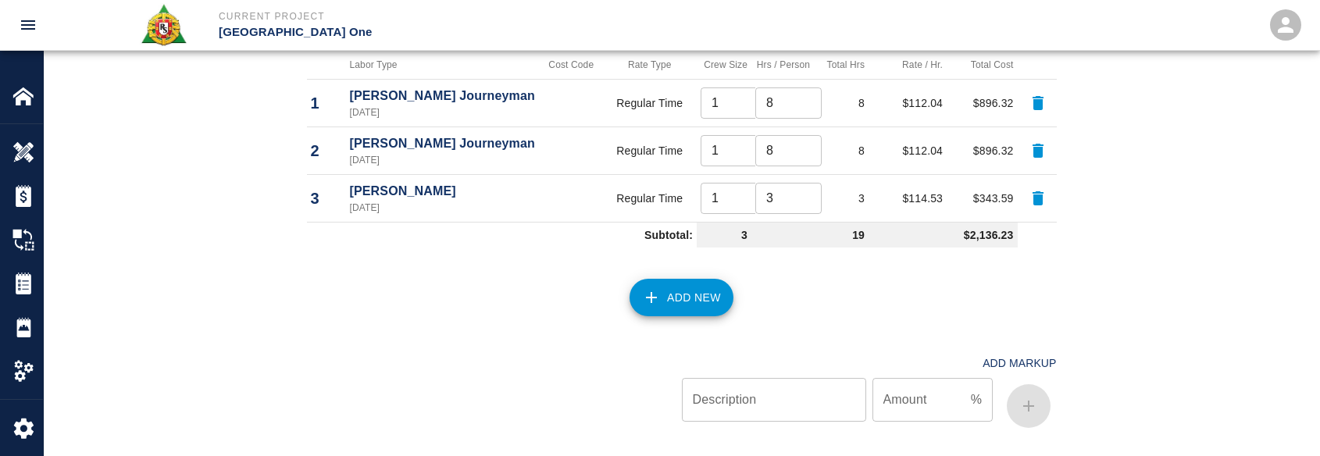
click at [667, 308] on button "Add New" at bounding box center [681, 297] width 104 height 37
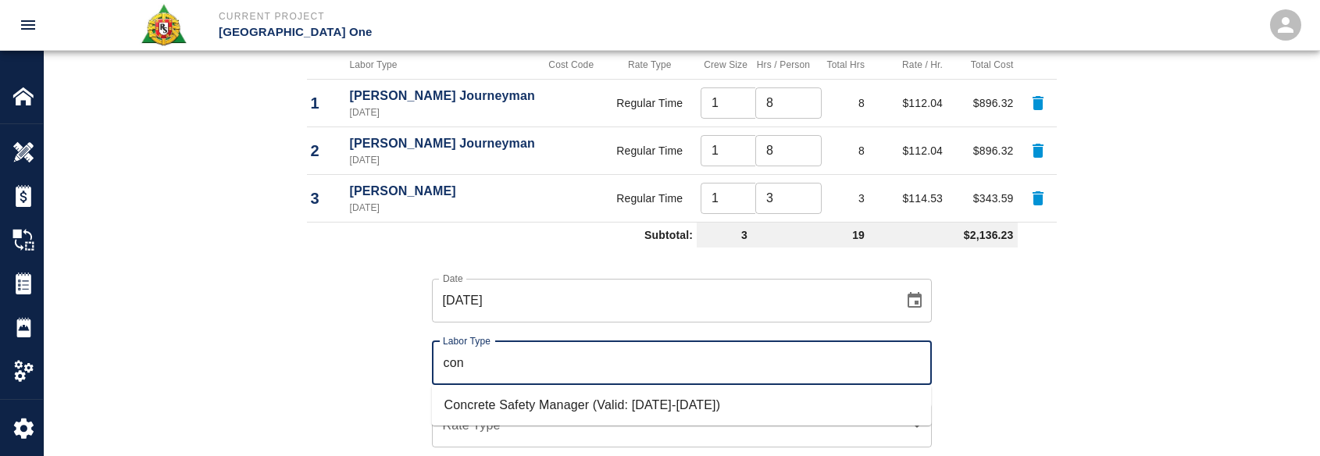
click at [534, 404] on li "Concrete Safety Manager (Valid: 01/01/2025-01/01/2026)" at bounding box center [682, 405] width 500 height 28
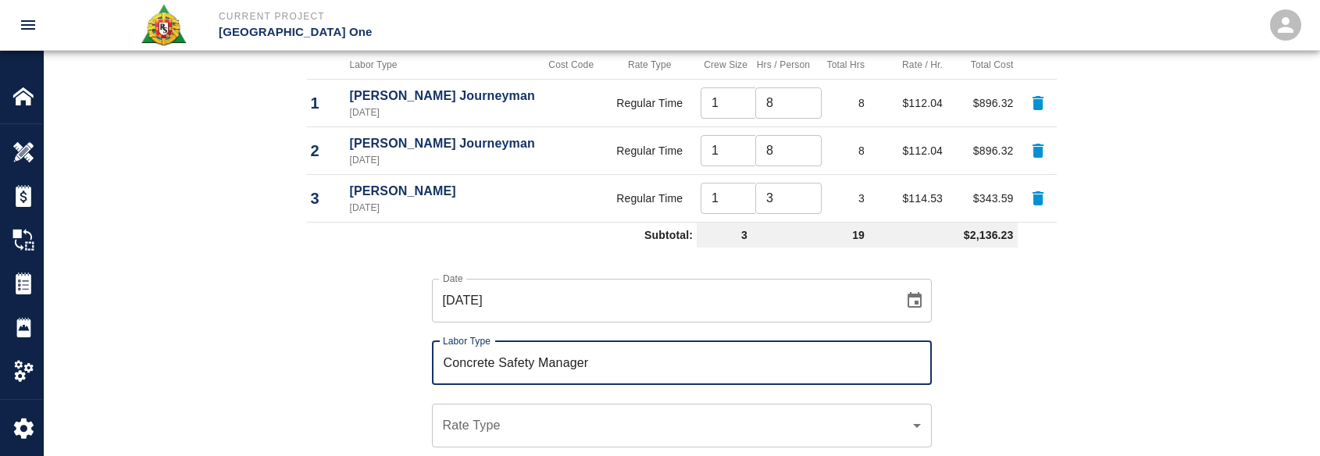
scroll to position [1111, 0]
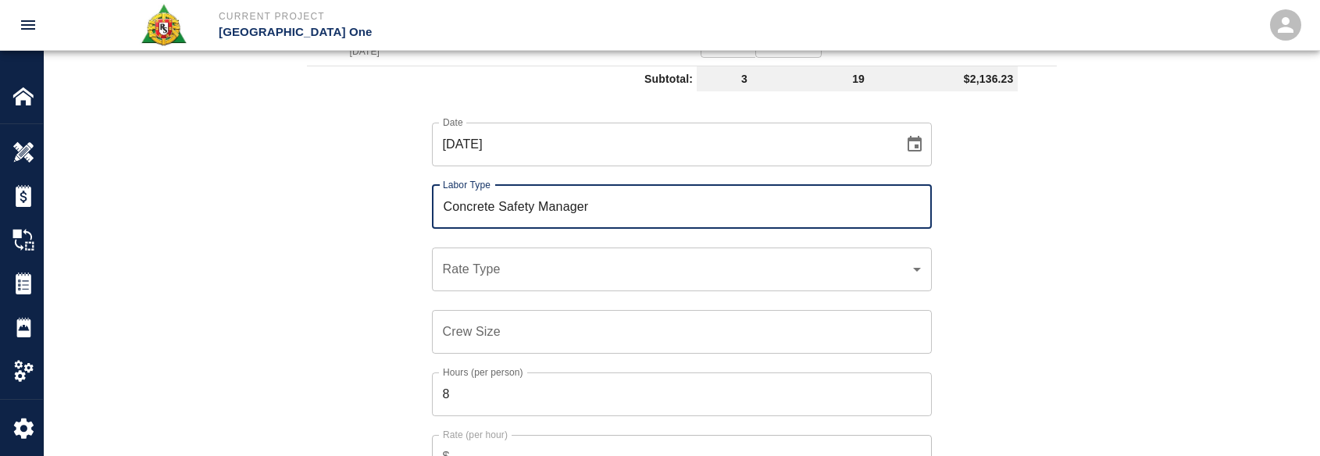
type input "Concrete Safety Manager"
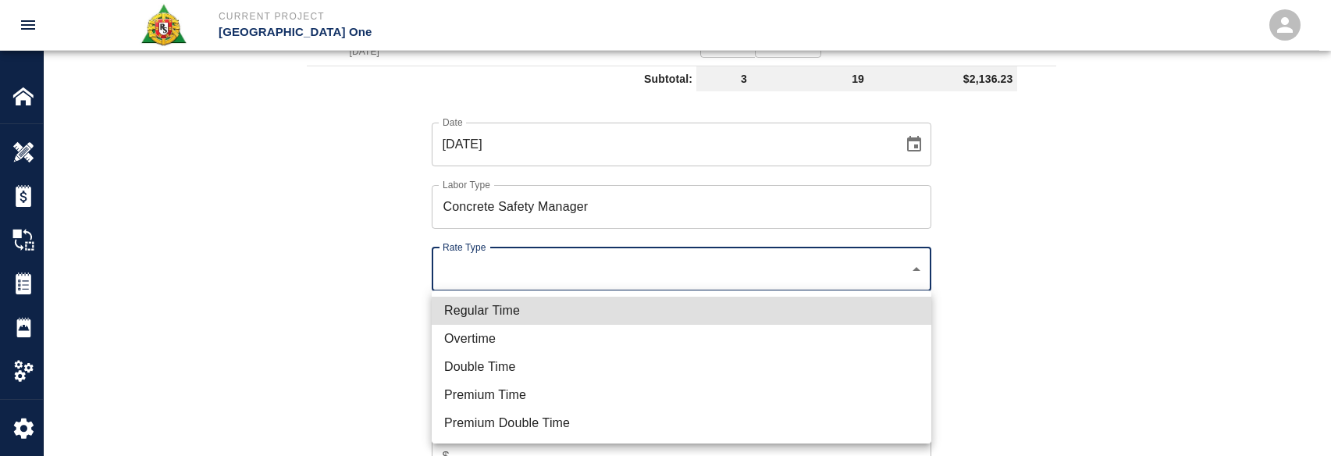
click at [494, 324] on li "Regular Time" at bounding box center [682, 311] width 500 height 28
type input "rate_rt"
type input "100.05"
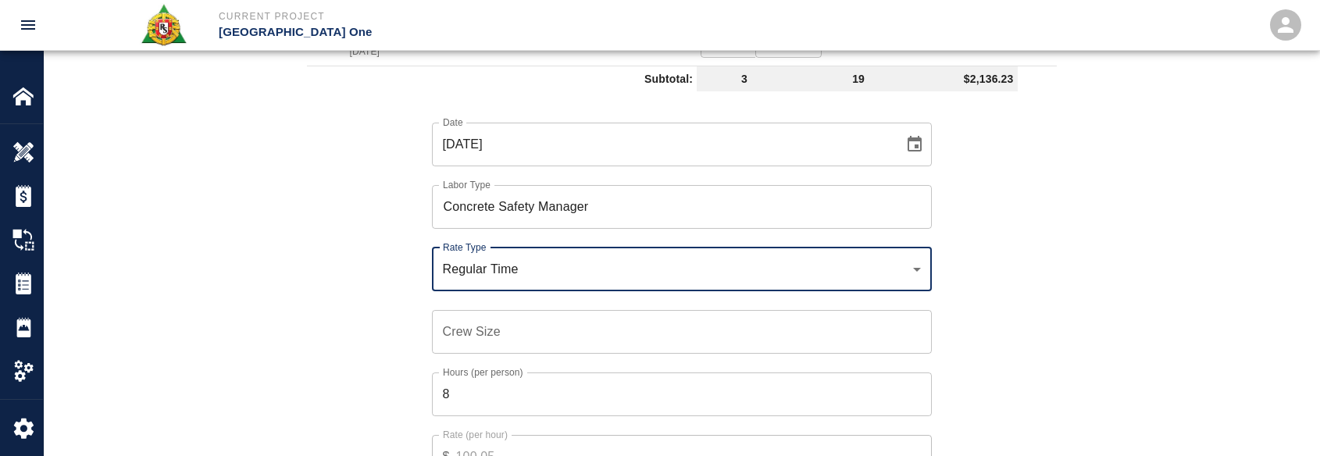
scroll to position [1267, 0]
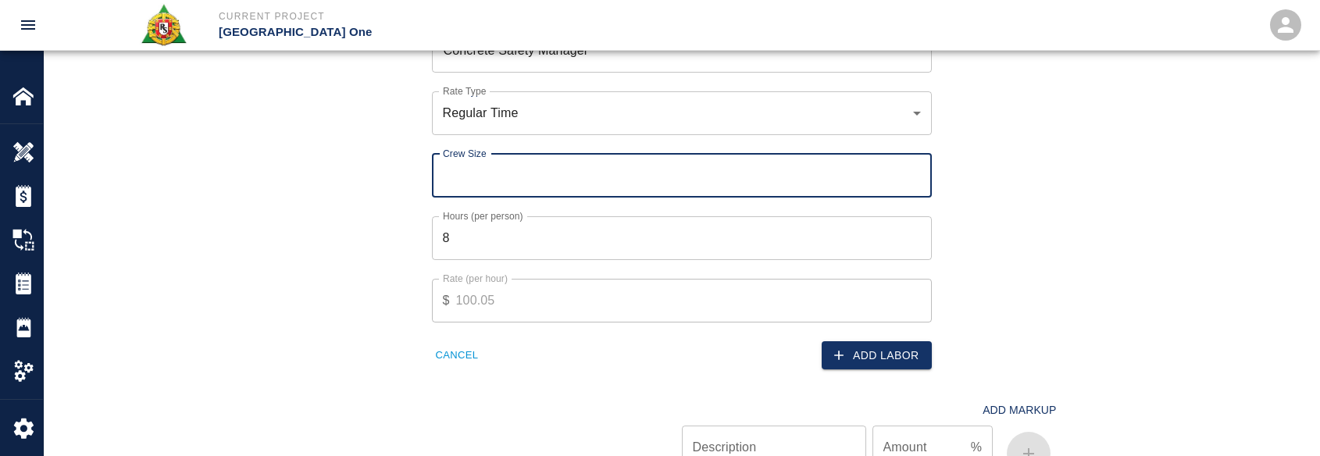
click at [542, 187] on input "Crew Size" at bounding box center [682, 176] width 500 height 44
type input "1"
click at [471, 240] on input "8" at bounding box center [682, 238] width 500 height 44
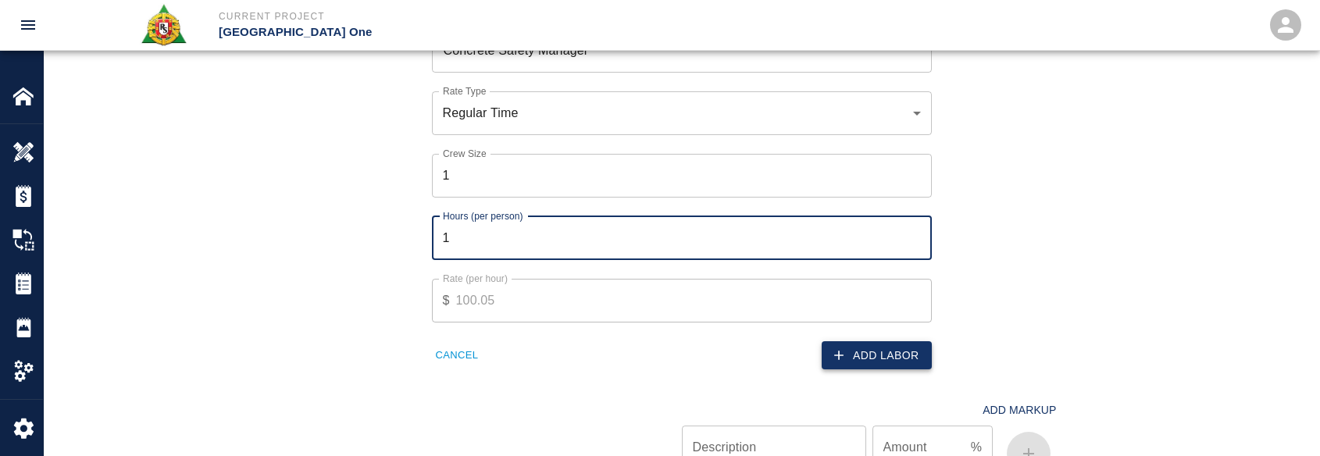
type input "1"
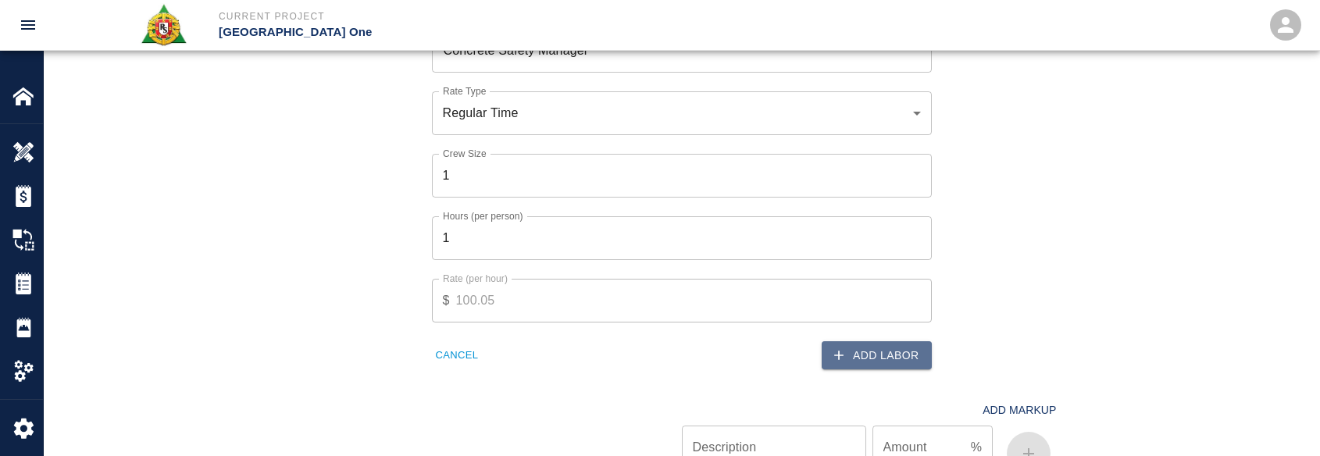
click at [864, 351] on button "Add Labor" at bounding box center [876, 355] width 110 height 29
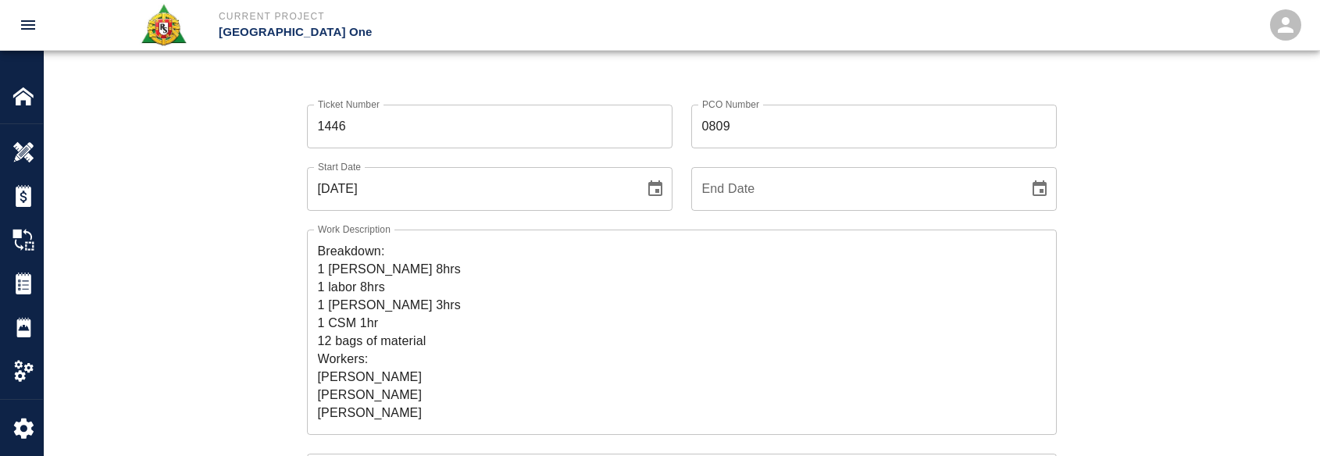
scroll to position [0, 0]
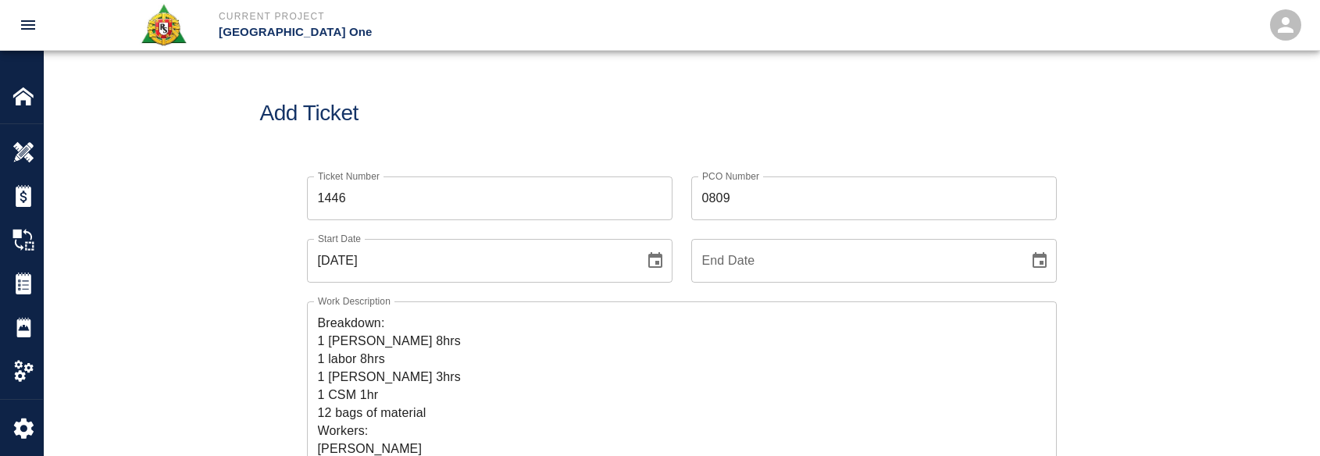
click at [693, 165] on div "PCO Number 0809 PCO Number" at bounding box center [864, 189] width 384 height 62
click at [571, 368] on textarea "R&S worked on packing framing and pouring drains for Column line EH-E12/E16. Br…" at bounding box center [682, 404] width 728 height 180
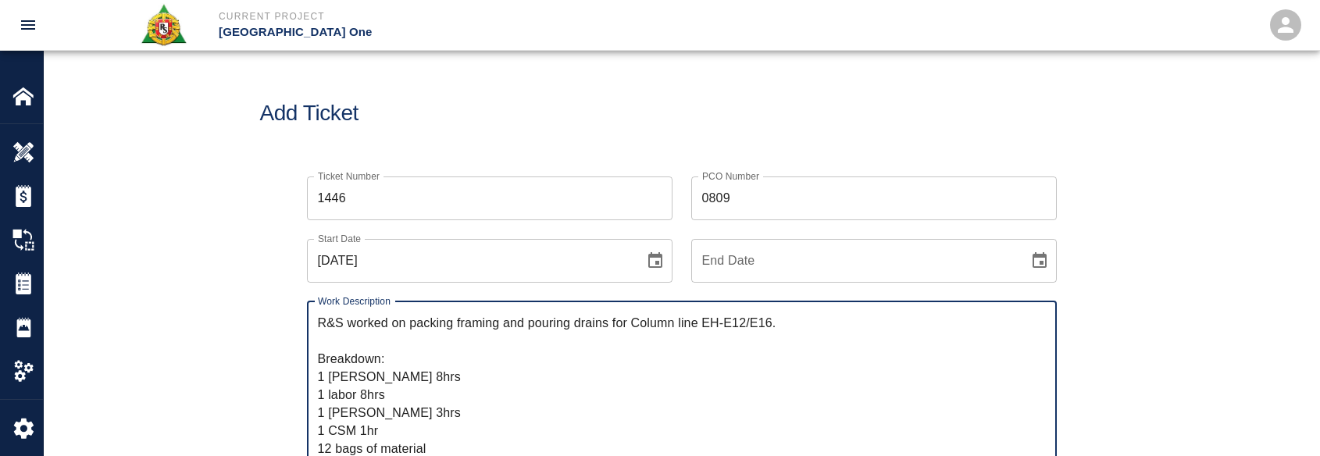
click at [569, 366] on textarea "R&S worked on packing framing and pouring drains for Column line EH-E12/E16. Br…" at bounding box center [682, 404] width 728 height 180
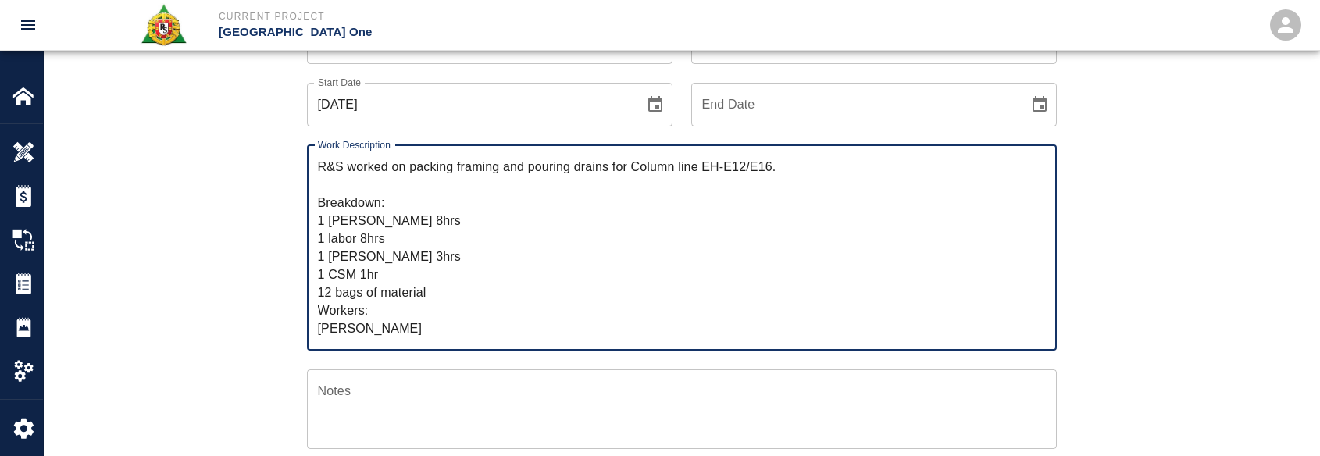
drag, startPoint x: 433, startPoint y: 326, endPoint x: 235, endPoint y: 109, distance: 294.0
click at [235, 109] on div "Ticket Number 1446 Ticket Number PCO Number 0809 PCO Number Start Date 10/14/20…" at bounding box center [681, 396] width 1275 height 788
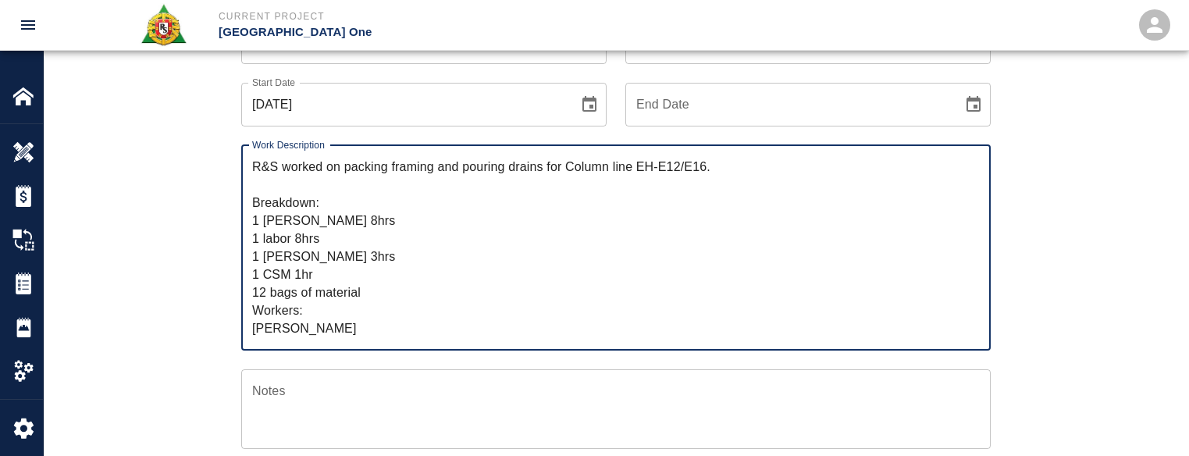
click at [395, 296] on textarea "R&S worked on packing framing and pouring drains for Column line EH-E12/E16. Br…" at bounding box center [616, 248] width 728 height 180
click at [357, 349] on div "R&S worked on packing framing and pouring drains for Column line EH-E12/E16. Br…" at bounding box center [616, 247] width 750 height 205
click at [361, 335] on textarea "R&S worked on packing framing and pouring drains for Column line EH-E12/E16. Br…" at bounding box center [616, 248] width 728 height 180
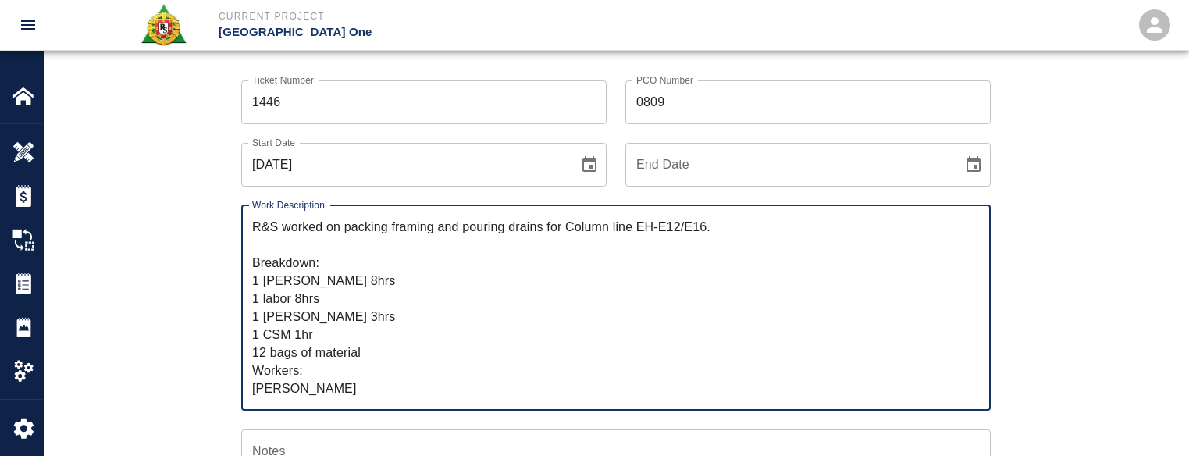
scroll to position [78, 0]
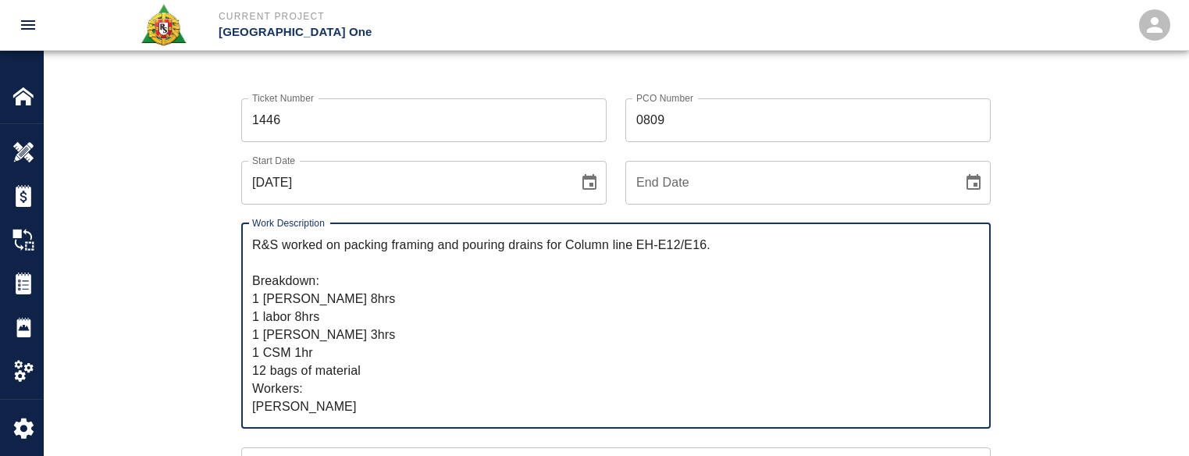
click at [356, 265] on textarea "R&S worked on packing framing and pouring drains for Column line EH-E12/E16. Br…" at bounding box center [616, 326] width 728 height 180
click at [428, 310] on textarea "R&S worked on packing framing and pouring drains for Column line EH-E12/E16. Br…" at bounding box center [616, 326] width 728 height 180
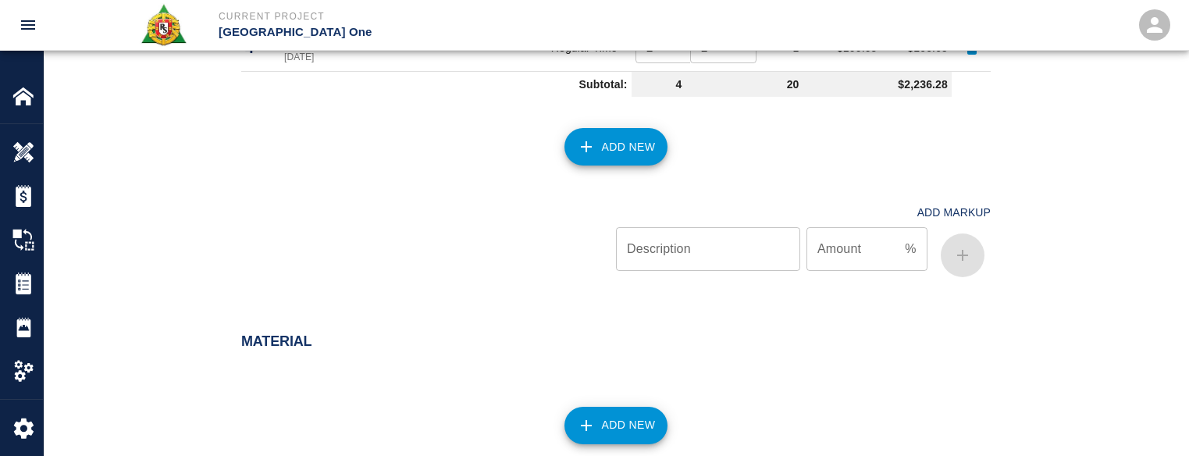
scroll to position [1215, 0]
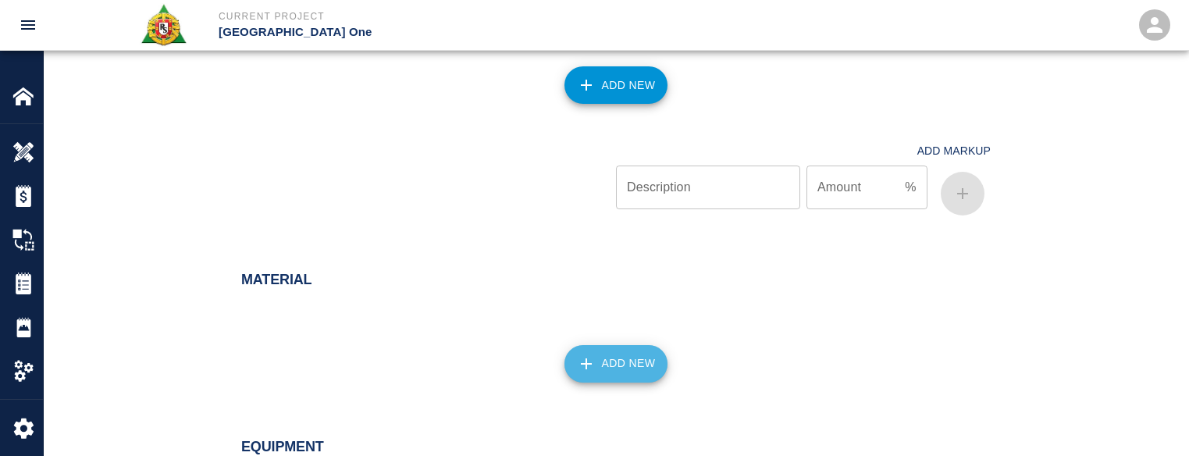
click at [598, 373] on button "Add New" at bounding box center [616, 363] width 104 height 37
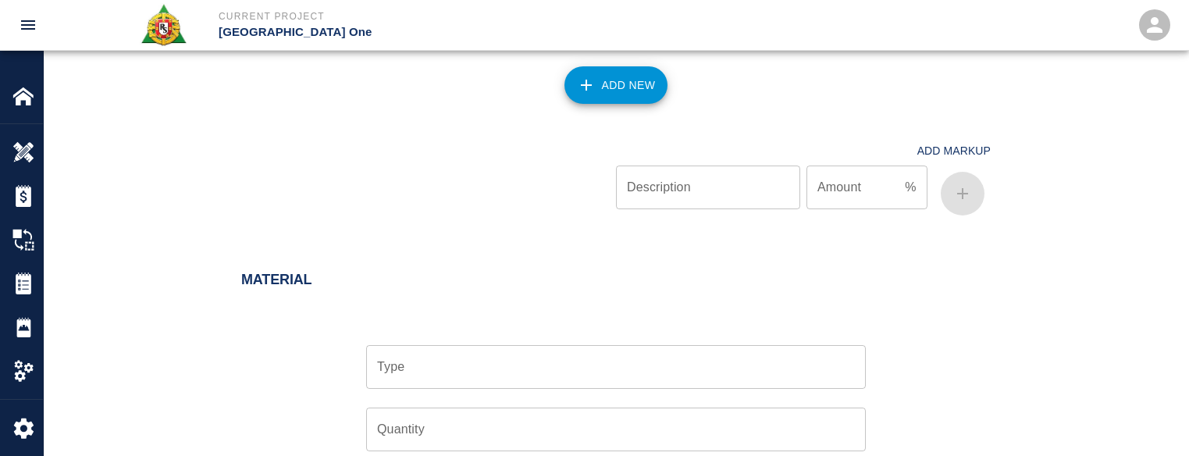
drag, startPoint x: 478, startPoint y: 363, endPoint x: 462, endPoint y: 345, distance: 23.8
click at [478, 363] on input "Type" at bounding box center [616, 367] width 486 height 30
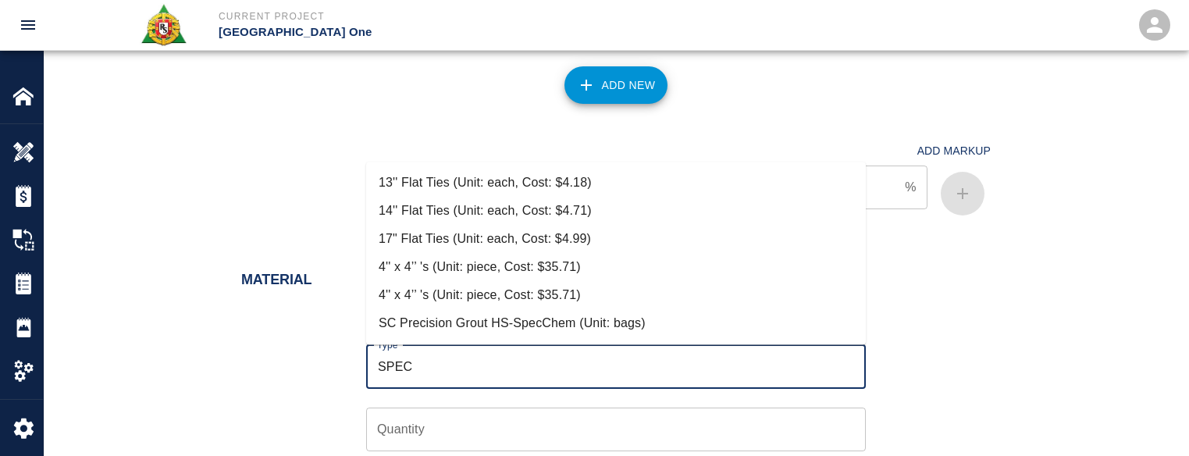
scroll to position [156, 0]
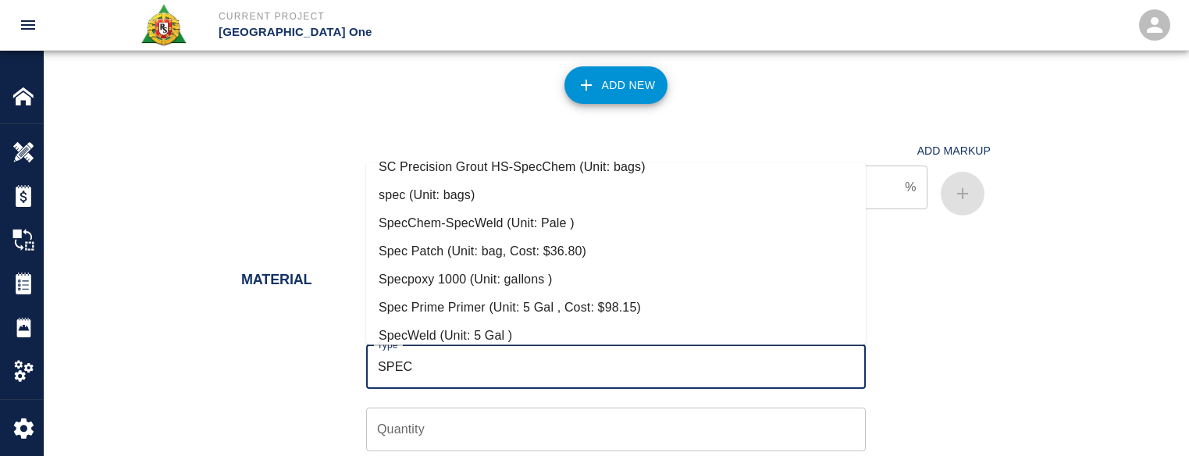
click at [527, 245] on li "Spec Patch (Unit: bag, Cost: $36.80)" at bounding box center [616, 251] width 500 height 28
type input "Spec Patch (Unit: bag, Cost: $36.80)"
type input "bag"
type input "36.8"
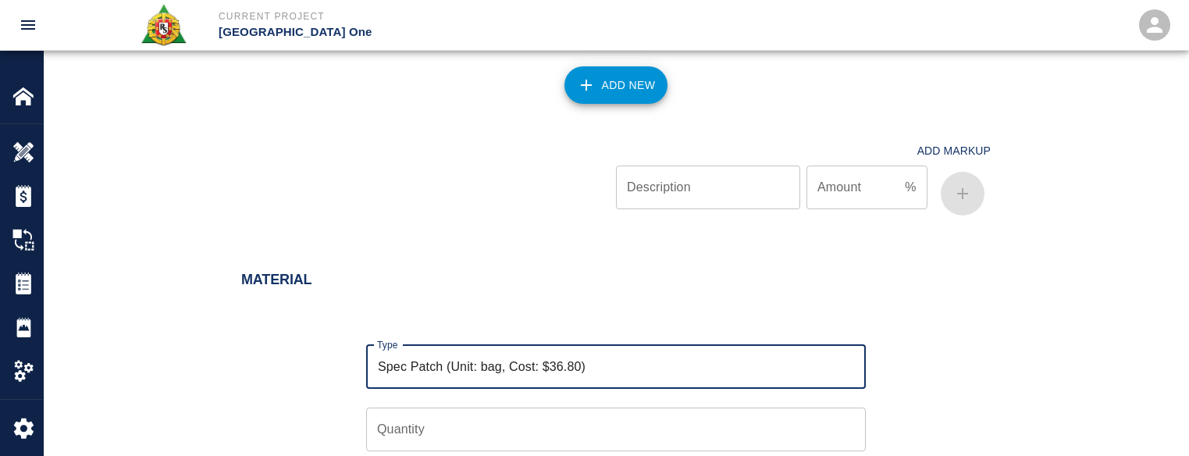
type input "Spec Patch (Unit: bag, Cost: $36.80)"
click at [406, 430] on input "Quantity" at bounding box center [616, 430] width 500 height 44
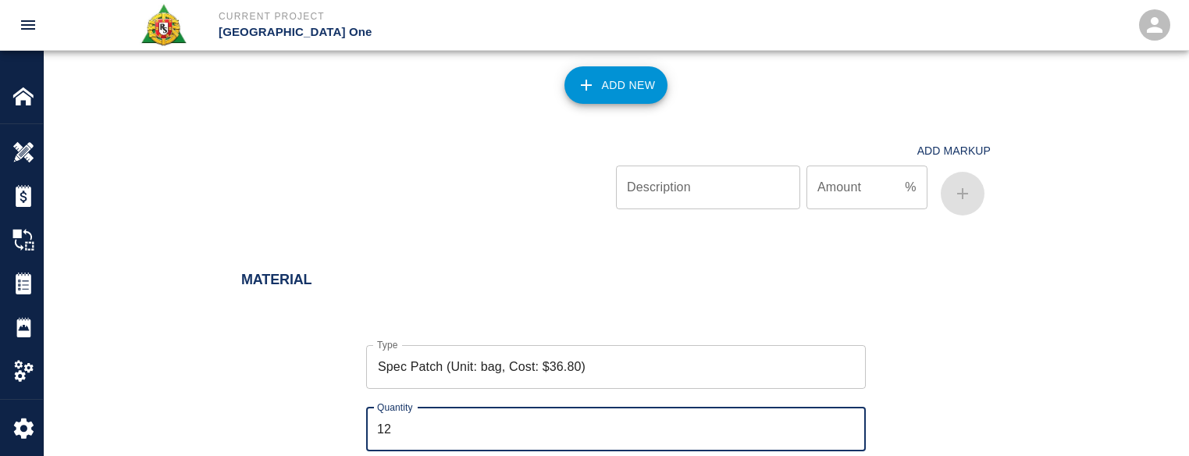
type input "12"
click at [136, 369] on div "Material Type Spec Patch (Unit: bag, Cost: $36.80) Type Quantity 12 Quantity Un…" at bounding box center [616, 450] width 1145 height 420
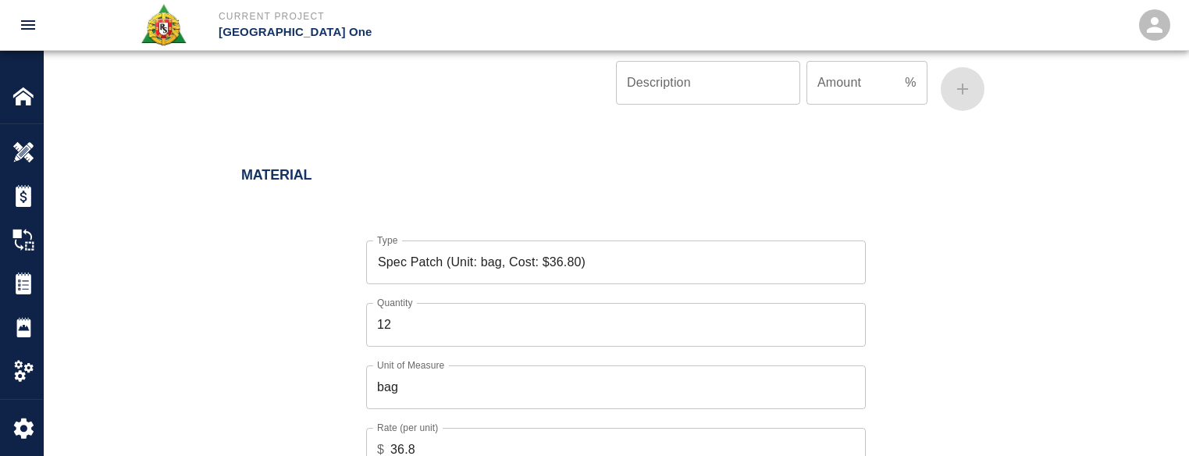
scroll to position [1449, 0]
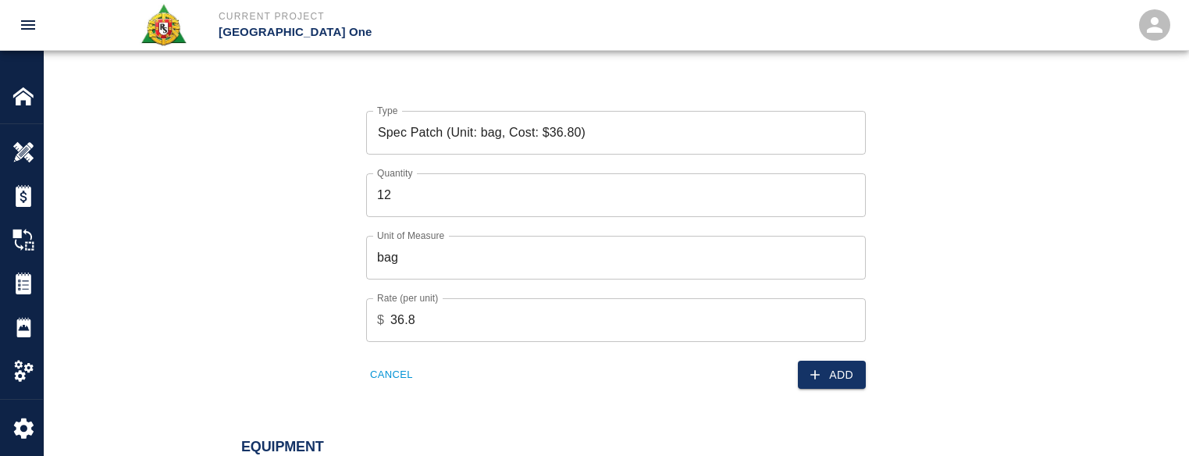
click at [824, 376] on button "Add" at bounding box center [832, 375] width 68 height 29
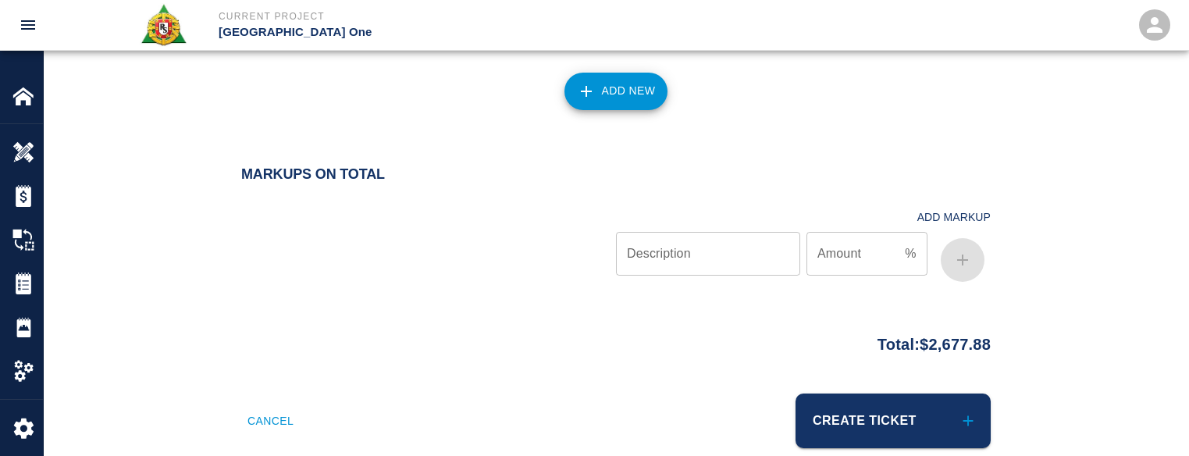
scroll to position [1904, 0]
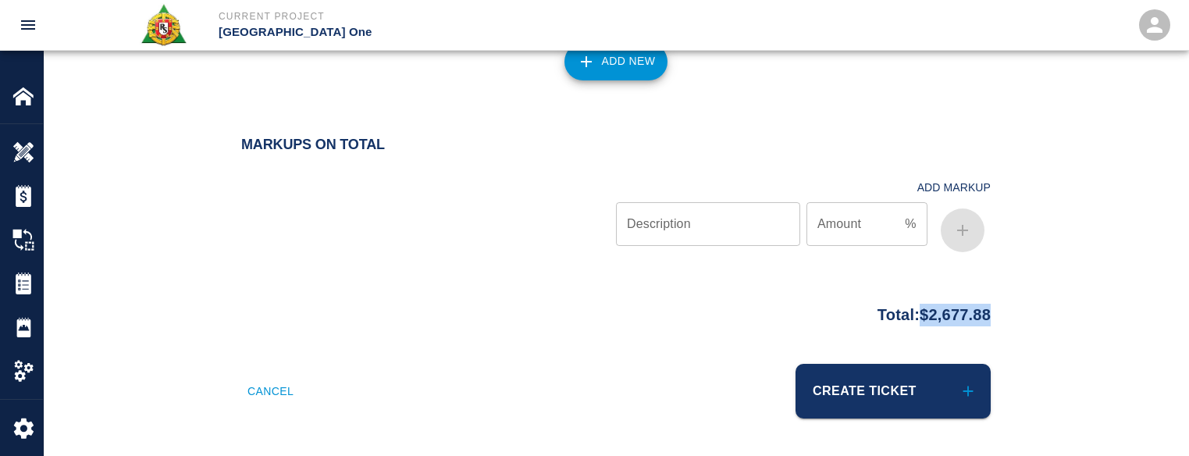
drag, startPoint x: 1001, startPoint y: 316, endPoint x: 907, endPoint y: 318, distance: 93.7
click at [907, 318] on div "Total: $2,677.88" at bounding box center [615, 311] width 843 height 30
copy p "$2,677.88"
click at [422, 222] on div at bounding box center [428, 212] width 375 height 93
click at [872, 397] on button "Create Ticket" at bounding box center [893, 391] width 195 height 55
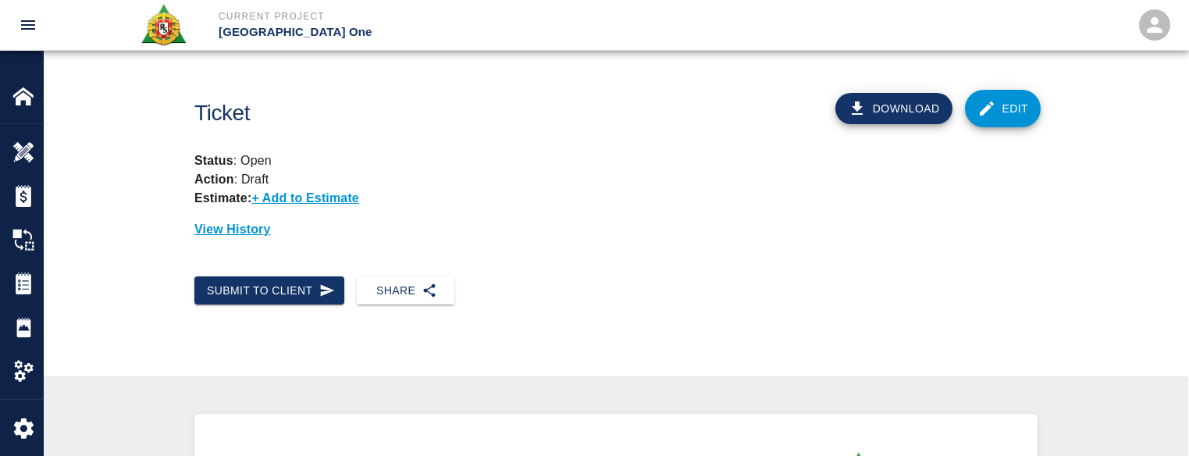
click at [1016, 121] on link "Edit" at bounding box center [1003, 108] width 77 height 37
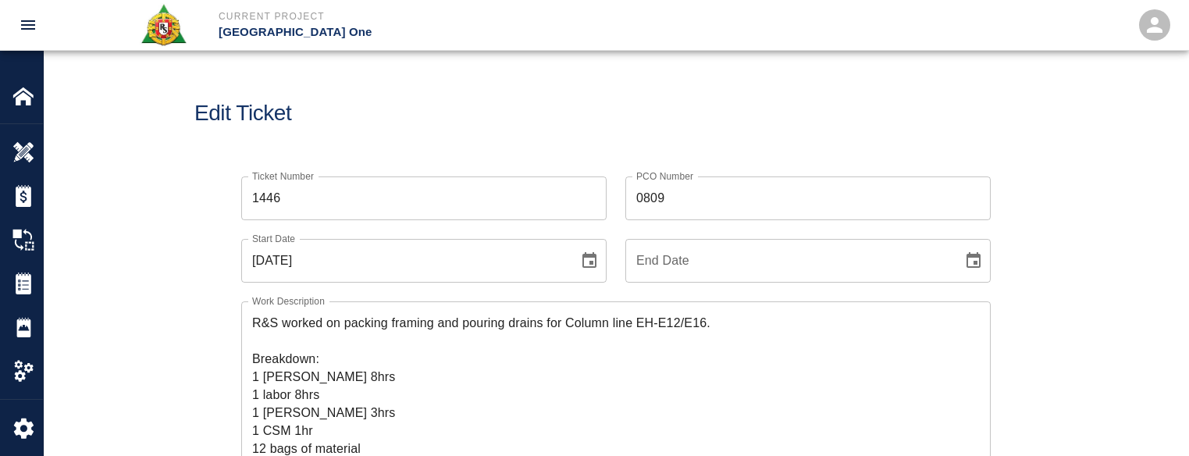
click at [513, 123] on h1 "Edit Ticket" at bounding box center [615, 114] width 843 height 26
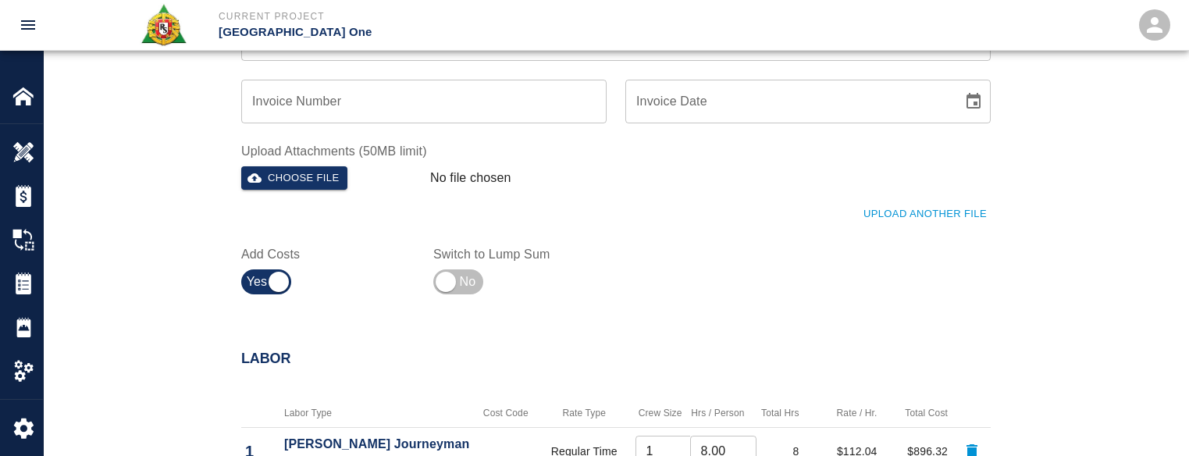
scroll to position [625, 0]
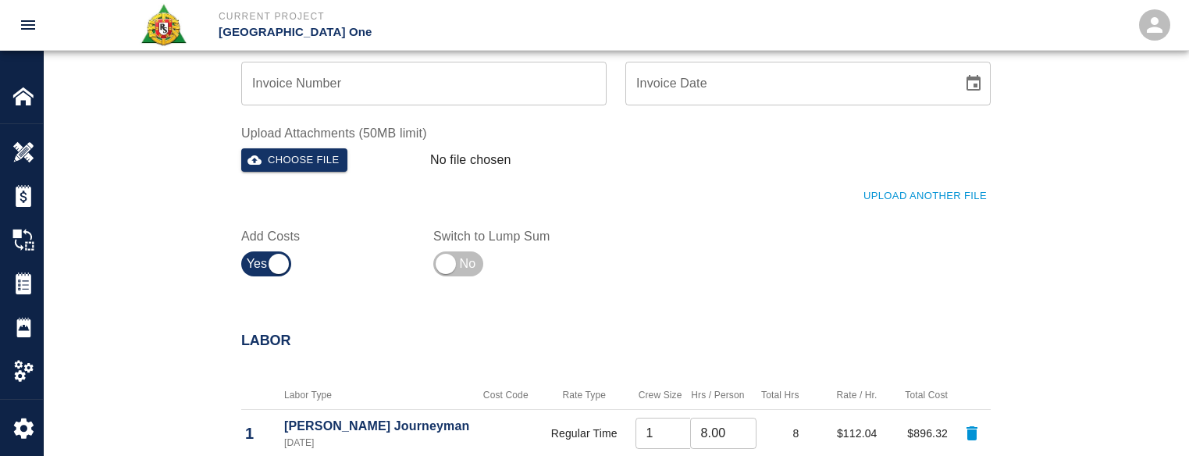
drag, startPoint x: 951, startPoint y: 191, endPoint x: 927, endPoint y: 222, distance: 38.9
click at [949, 193] on button "Upload Another File" at bounding box center [925, 196] width 131 height 24
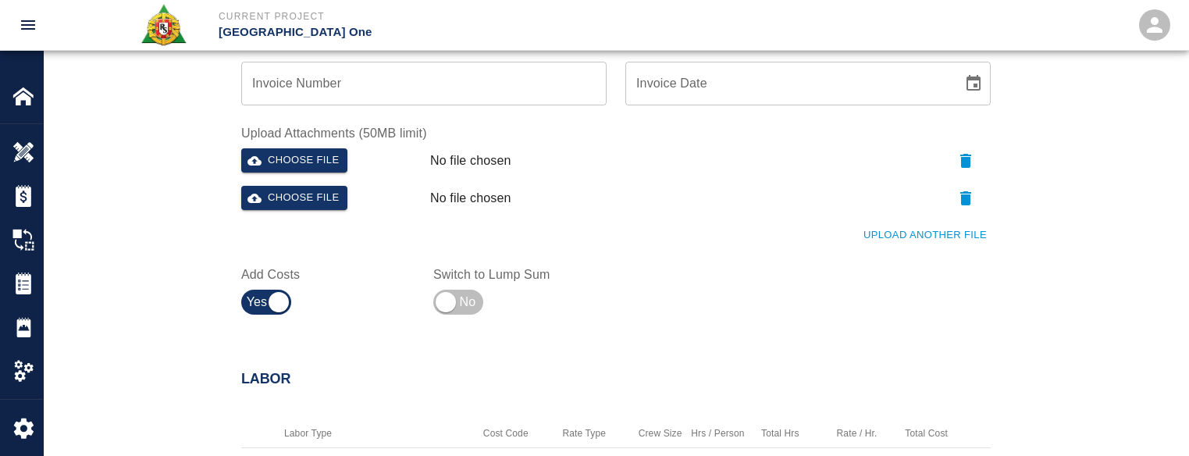
click at [906, 233] on button "Upload Another File" at bounding box center [925, 235] width 131 height 24
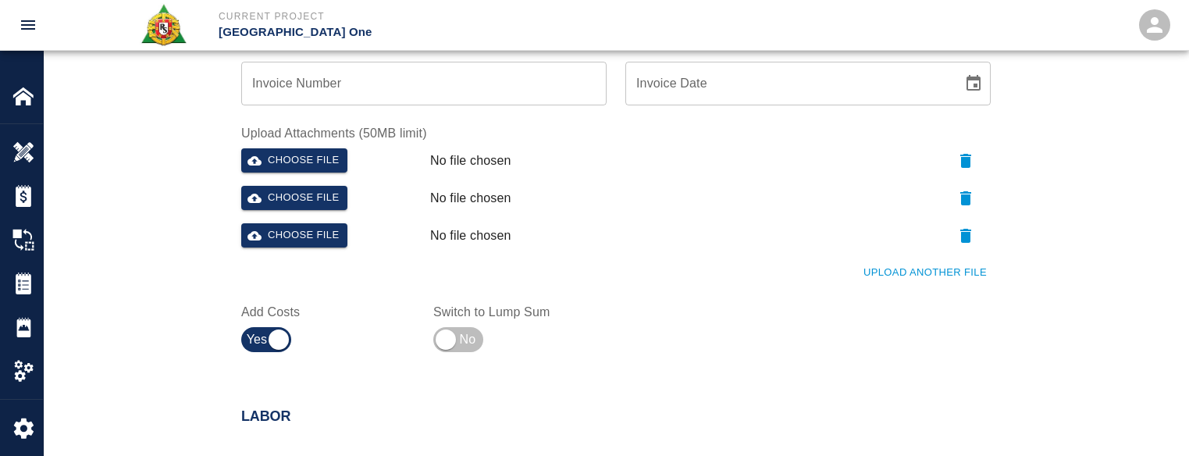
click at [907, 272] on button "Upload Another File" at bounding box center [925, 273] width 131 height 24
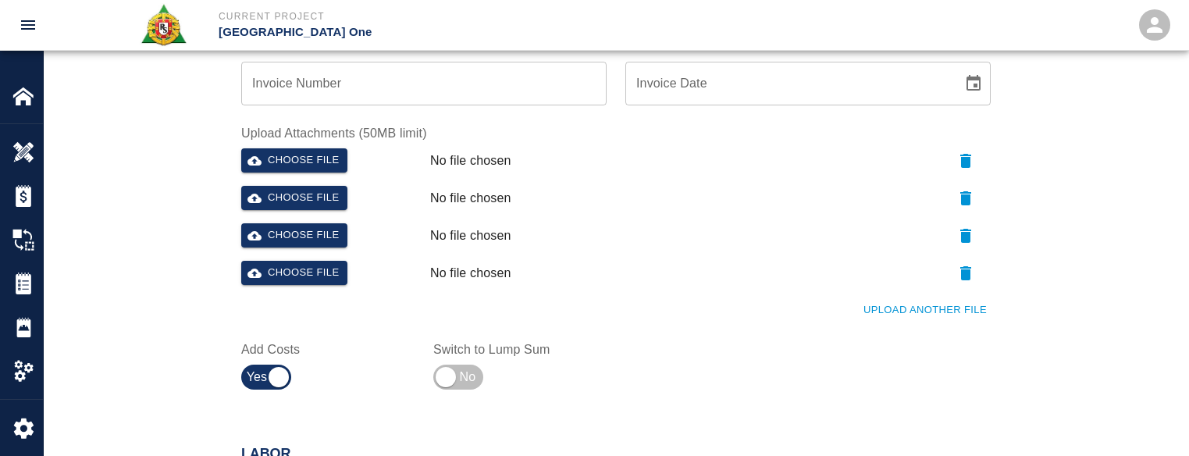
click at [914, 318] on button "Upload Another File" at bounding box center [925, 310] width 131 height 24
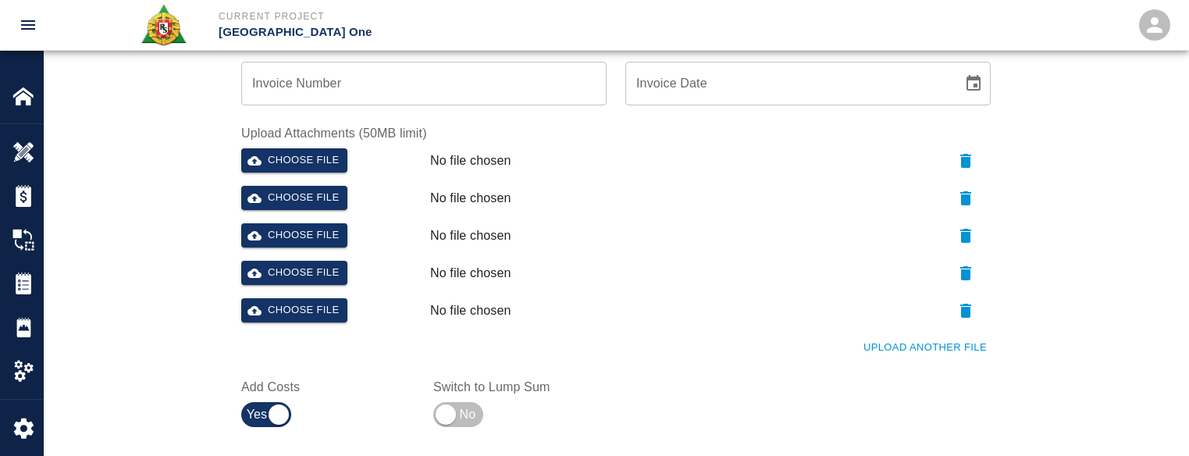
click at [911, 347] on button "Upload Another File" at bounding box center [925, 348] width 131 height 24
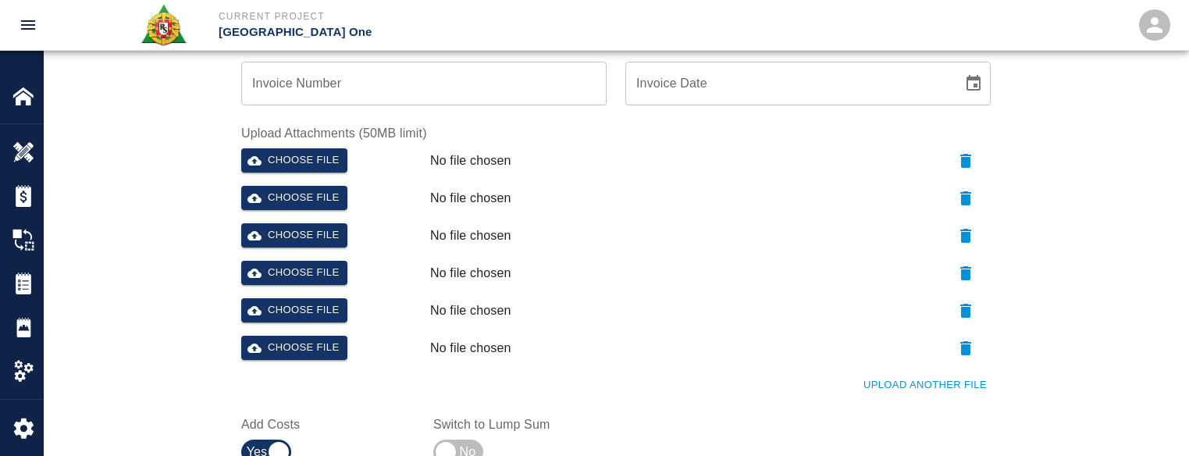
click at [908, 390] on button "Upload Another File" at bounding box center [925, 385] width 131 height 24
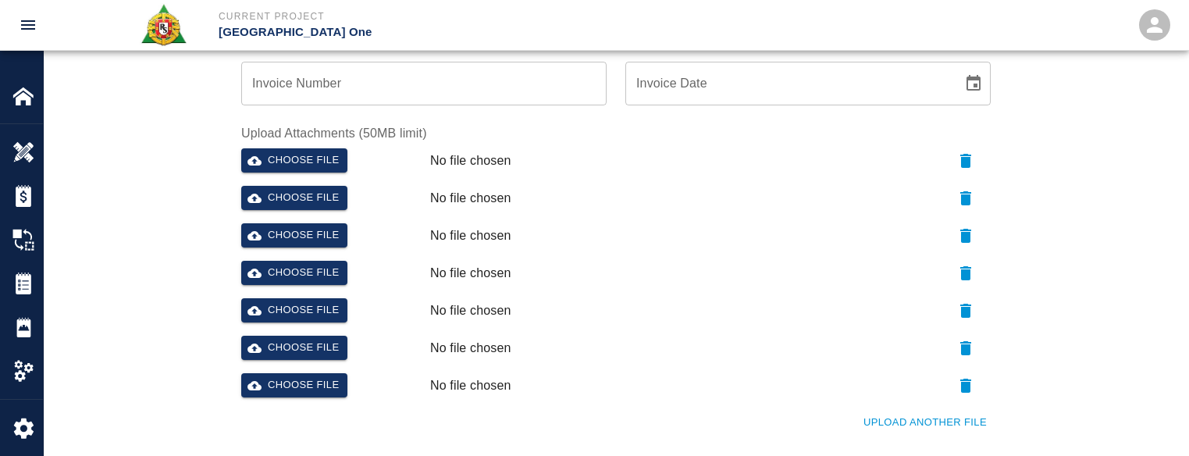
click at [894, 414] on button "Upload Another File" at bounding box center [925, 423] width 131 height 24
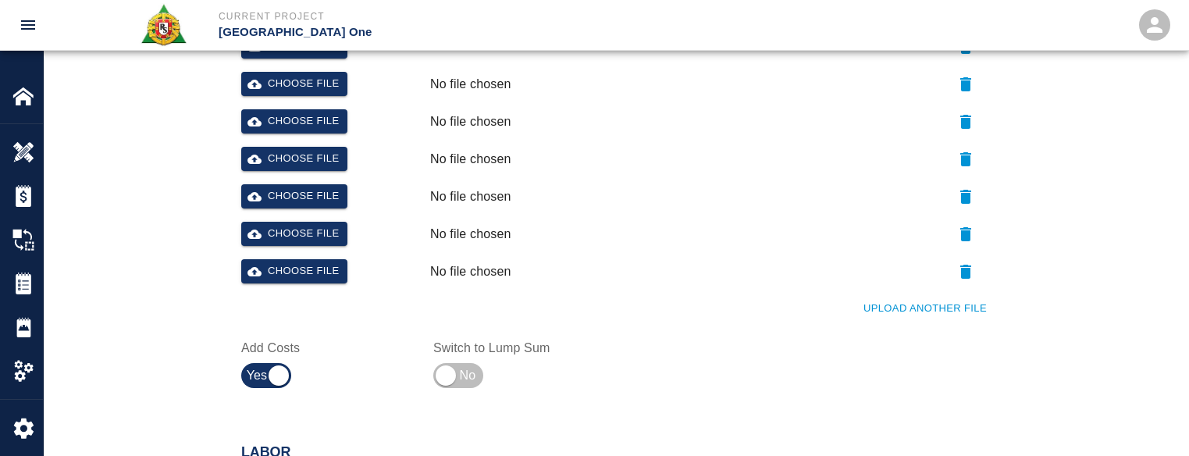
scroll to position [859, 0]
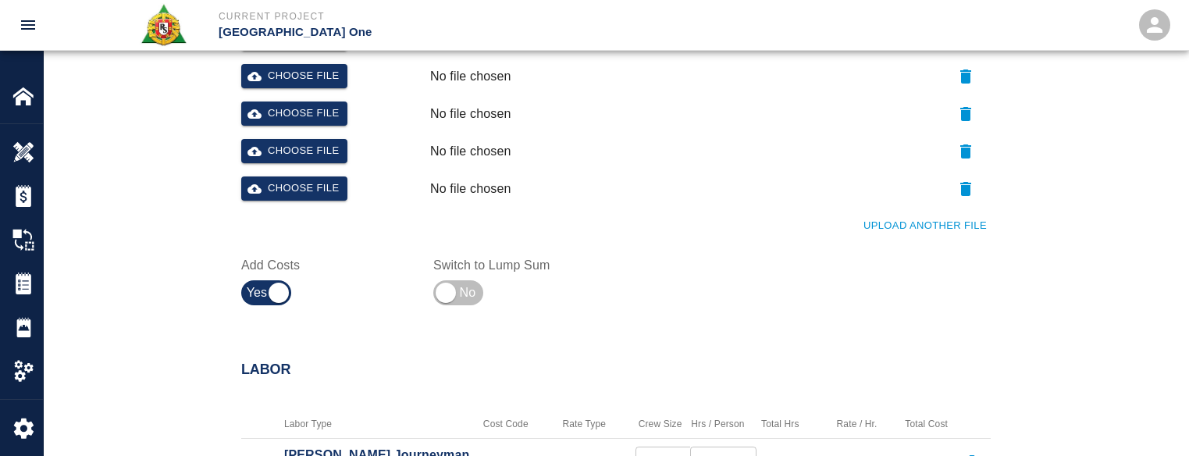
click at [894, 215] on button "Upload Another File" at bounding box center [925, 226] width 131 height 24
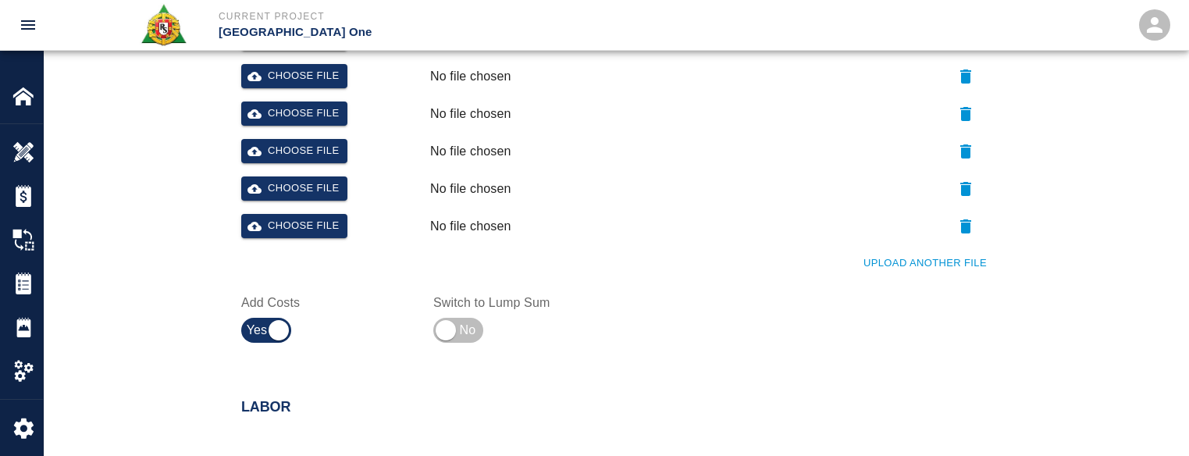
click at [897, 256] on button "Upload Another File" at bounding box center [925, 263] width 131 height 24
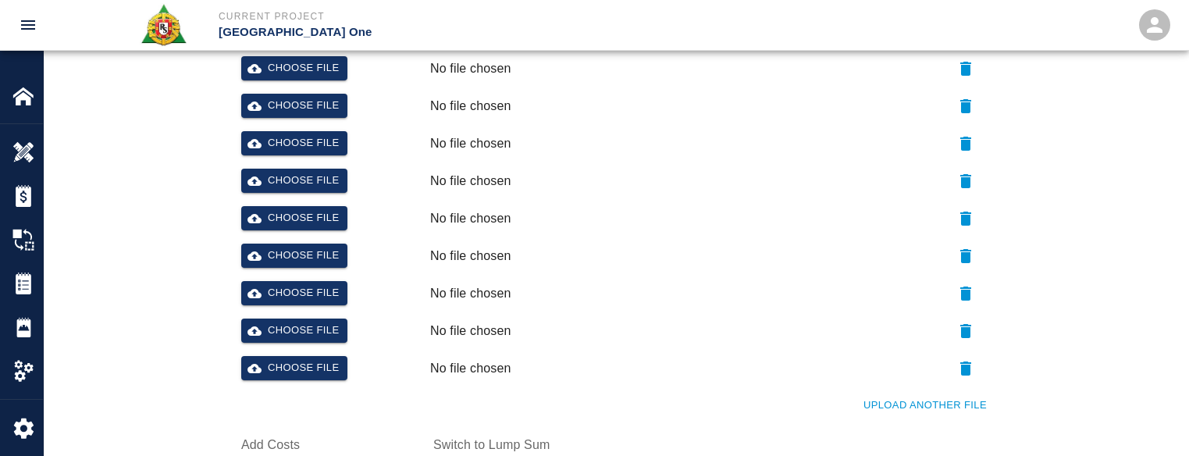
scroll to position [703, 0]
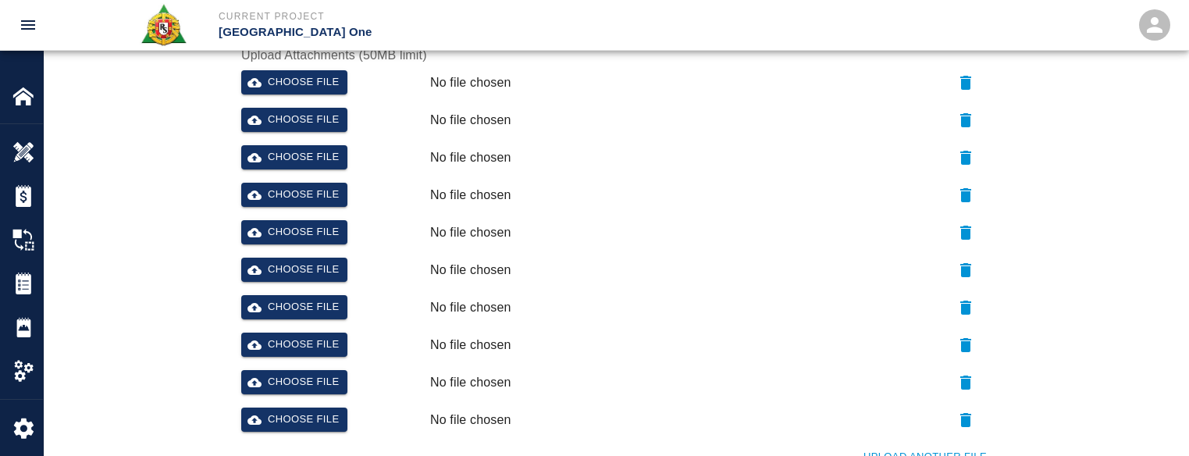
click at [313, 99] on div "Choose file No file chosen" at bounding box center [613, 86] width 756 height 44
click at [308, 90] on button "Choose file" at bounding box center [294, 82] width 106 height 24
click at [330, 123] on button "Choose file" at bounding box center [294, 120] width 106 height 24
click at [295, 151] on button "Choose file" at bounding box center [294, 157] width 106 height 24
click at [327, 198] on button "Choose file" at bounding box center [294, 195] width 106 height 24
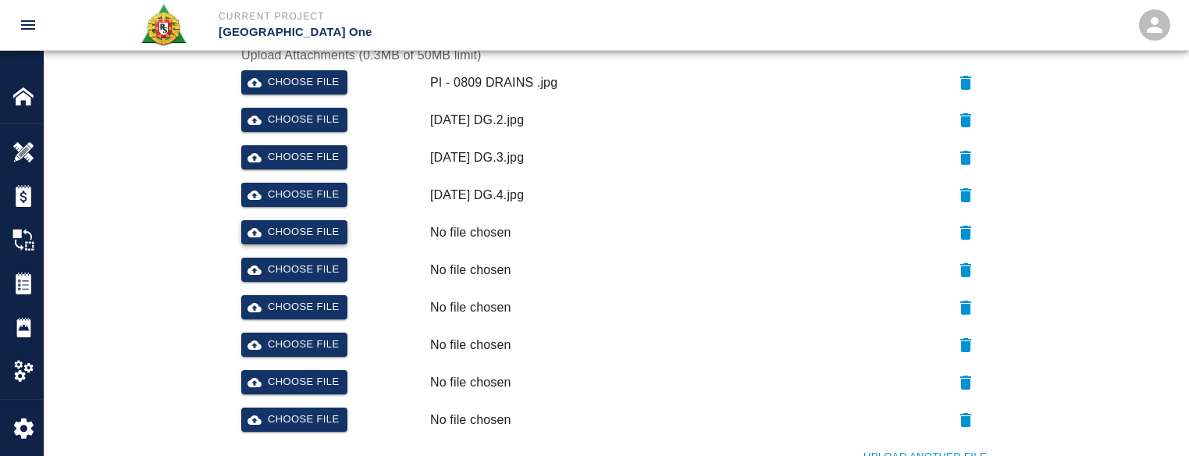
click at [322, 229] on button "Choose file" at bounding box center [294, 232] width 106 height 24
click at [309, 265] on button "Choose file" at bounding box center [294, 270] width 106 height 24
click at [332, 312] on button "Choose file" at bounding box center [294, 307] width 106 height 24
click at [307, 339] on button "Choose file" at bounding box center [294, 345] width 106 height 24
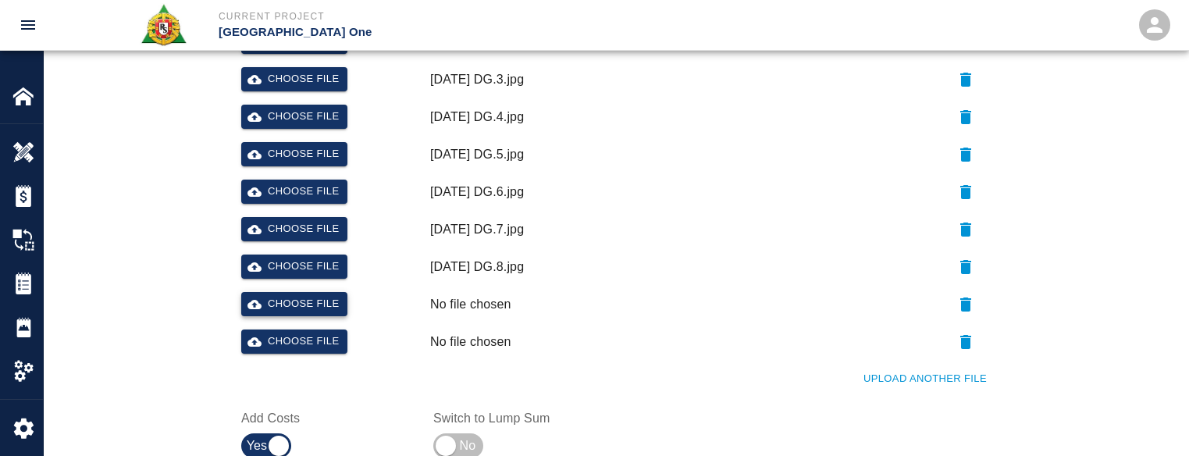
click at [303, 311] on button "Choose file" at bounding box center [294, 304] width 106 height 24
click at [311, 330] on button "Choose file" at bounding box center [294, 341] width 106 height 24
click at [866, 373] on button "Upload Another File" at bounding box center [925, 379] width 131 height 24
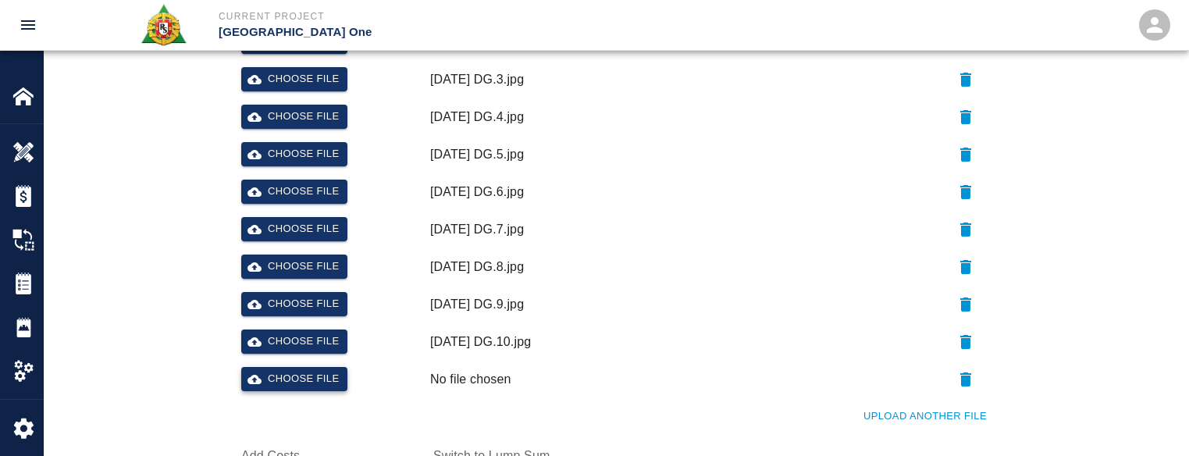
click at [315, 376] on div "Choose file" at bounding box center [329, 376] width 189 height 31
click at [329, 369] on button "Choose file" at bounding box center [294, 379] width 106 height 24
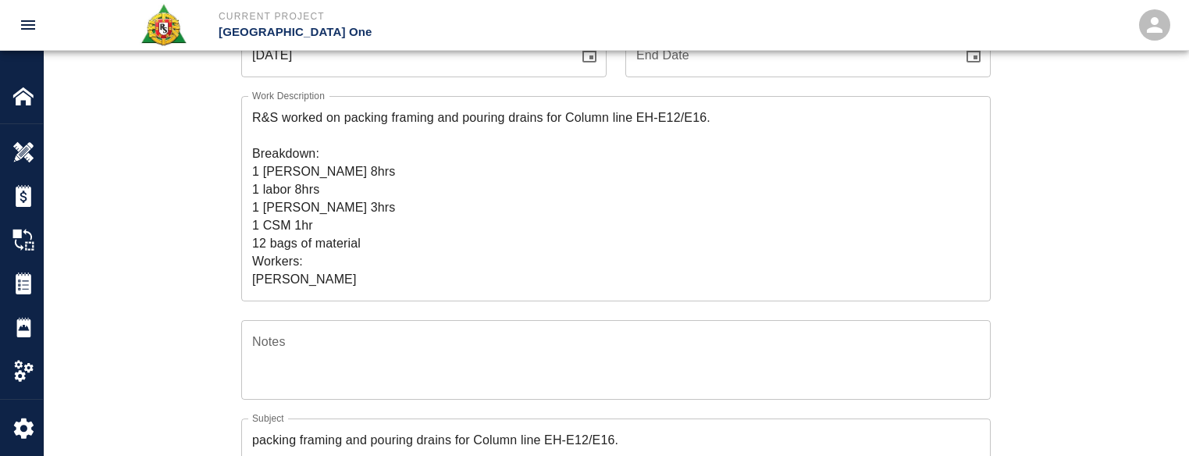
scroll to position [234, 0]
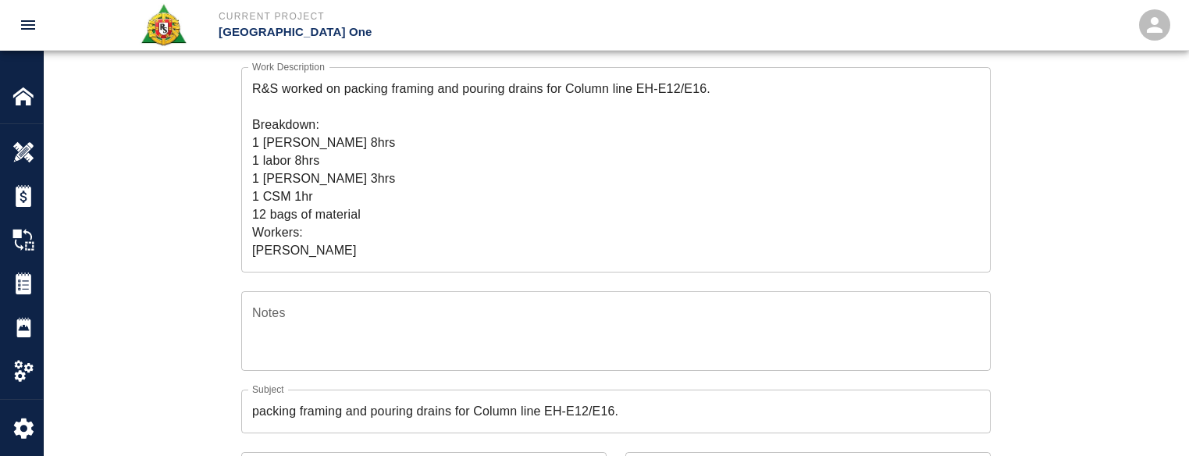
click at [434, 211] on textarea "R&S worked on packing framing and pouring drains for Column line EH-E12/E16. Br…" at bounding box center [616, 170] width 728 height 180
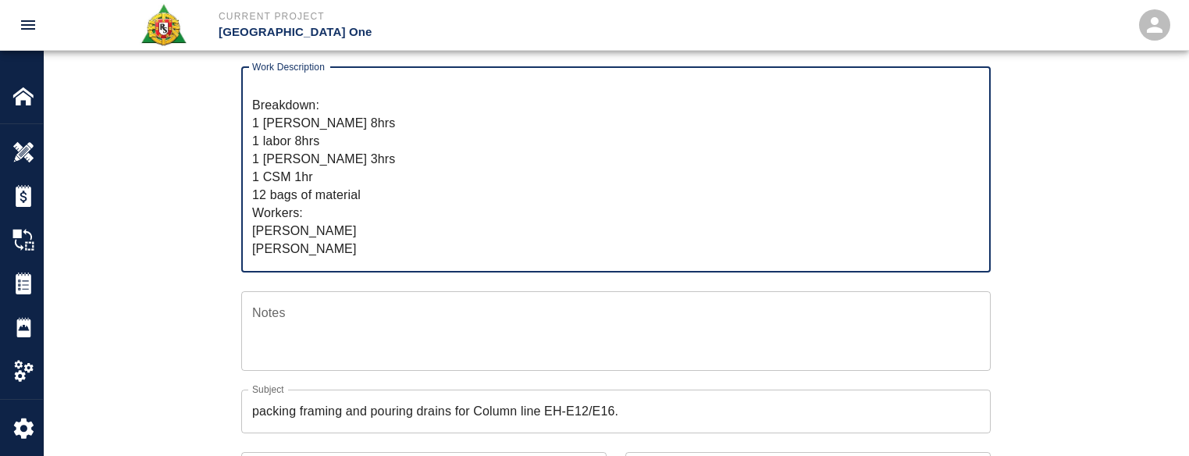
scroll to position [36, 0]
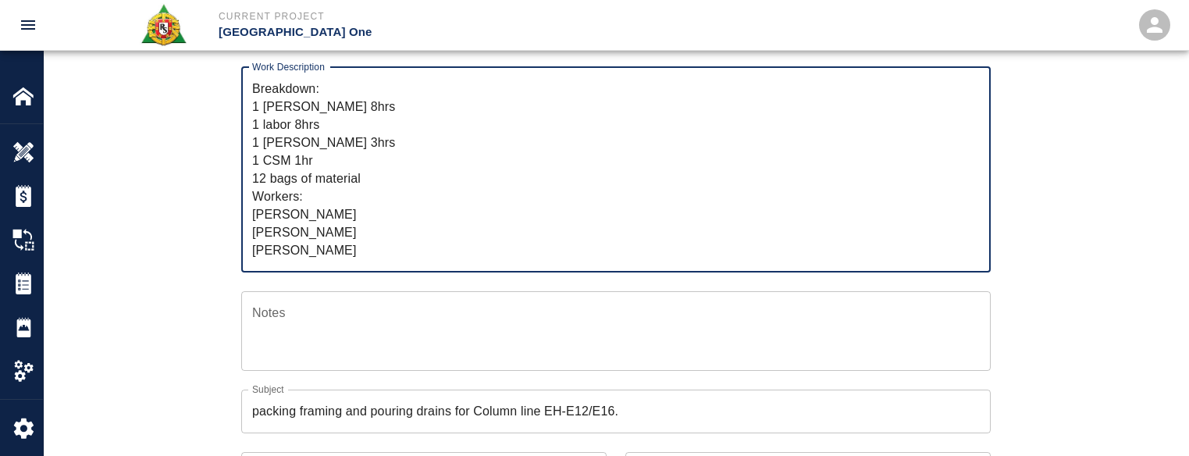
click at [373, 245] on textarea "R&S worked on packing framing and pouring drains for Column line EH-E12/E16. Br…" at bounding box center [616, 170] width 728 height 180
click at [378, 234] on textarea "R&S worked on packing framing and pouring drains for Column line EH-E12/E16. Br…" at bounding box center [616, 170] width 728 height 180
click at [382, 211] on textarea "R&S worked on packing framing and pouring drains for Column line EH-E12/E16. Br…" at bounding box center [616, 170] width 728 height 180
click at [390, 191] on textarea "R&S worked on packing framing and pouring drains for Column line EH-E12/E16. Br…" at bounding box center [616, 170] width 728 height 180
click at [392, 180] on textarea "R&S worked on packing framing and pouring drains for Column line EH-E12/E16. Br…" at bounding box center [616, 170] width 728 height 180
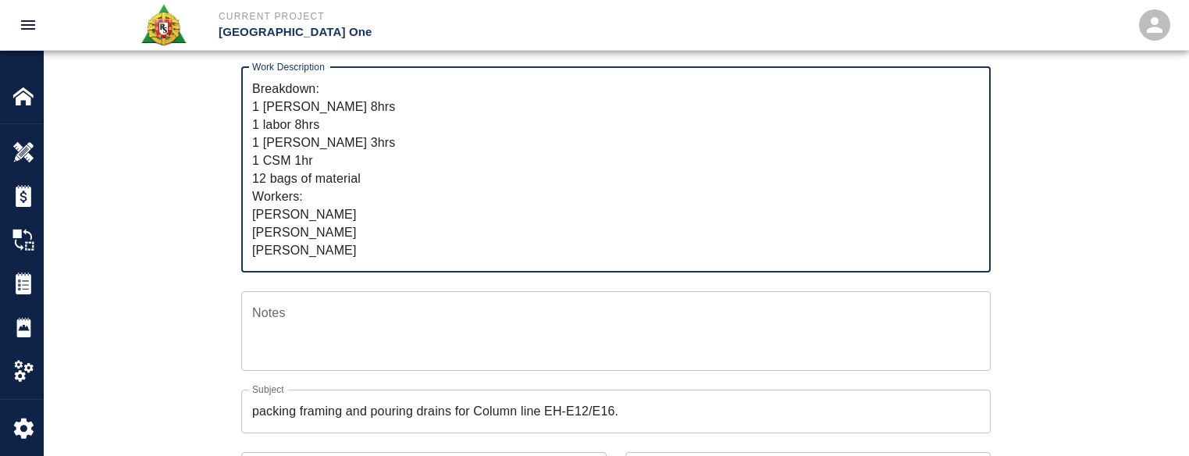
click at [371, 144] on textarea "R&S worked on packing framing and pouring drains for Column line EH-E12/E16. Br…" at bounding box center [616, 170] width 728 height 180
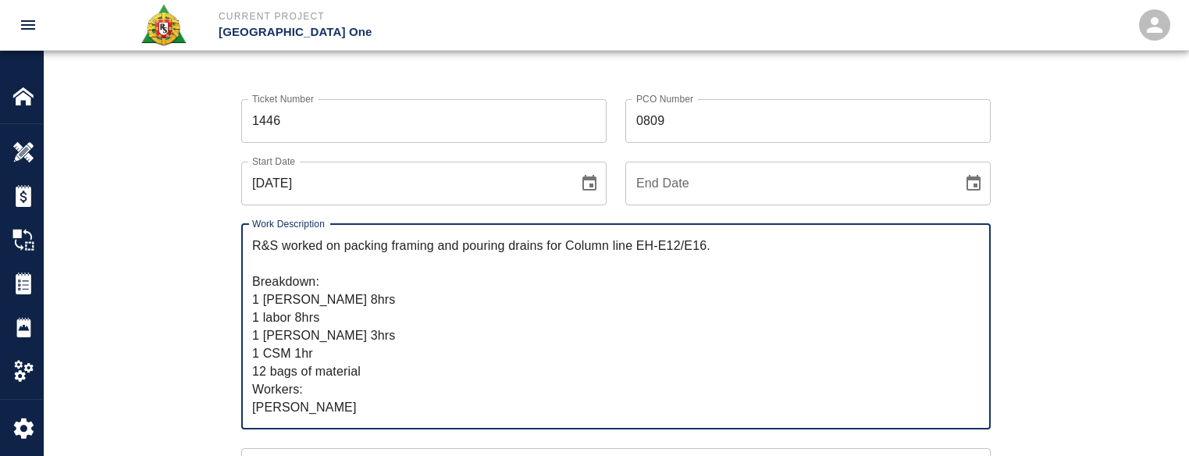
scroll to position [0, 0]
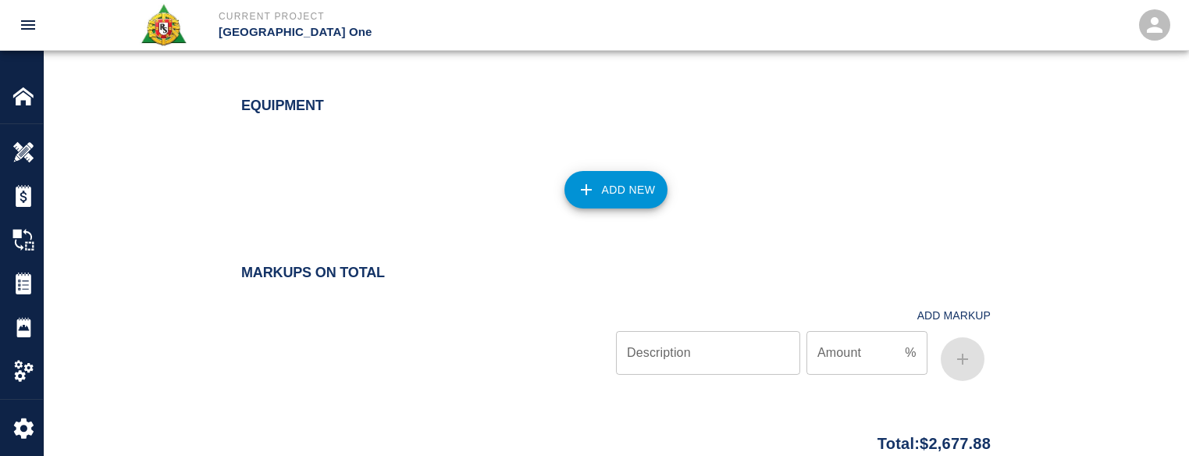
scroll to position [2279, 0]
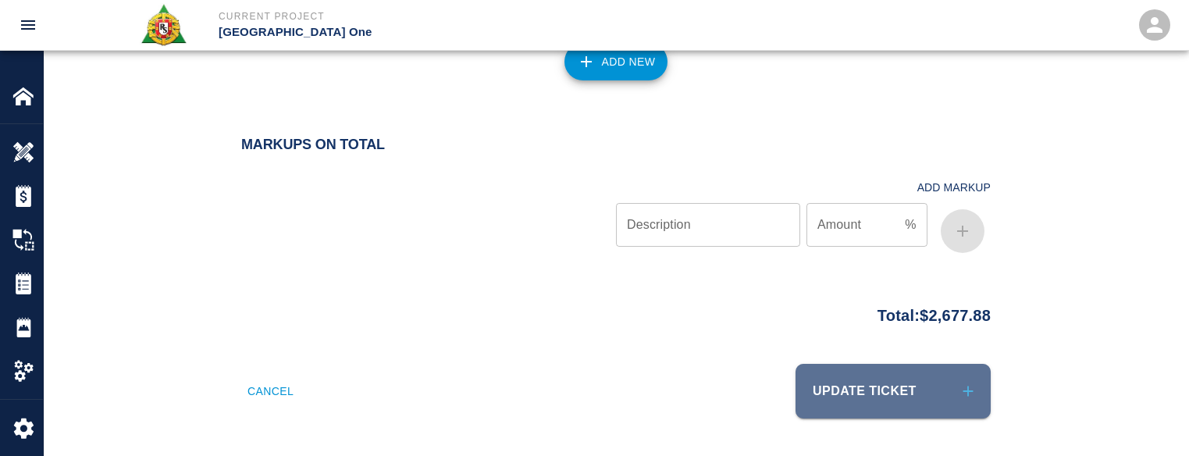
click at [854, 401] on button "Update Ticket" at bounding box center [893, 391] width 195 height 55
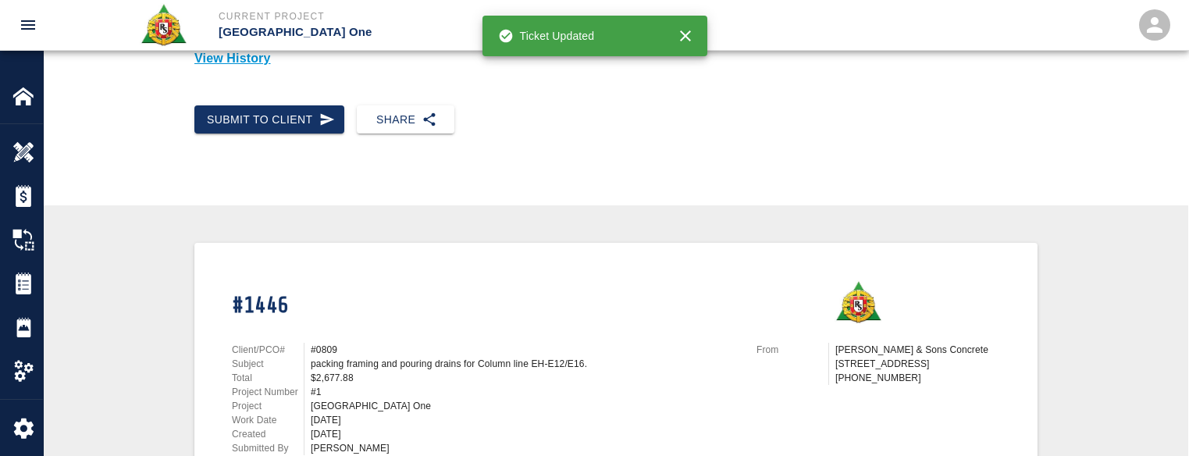
scroll to position [156, 0]
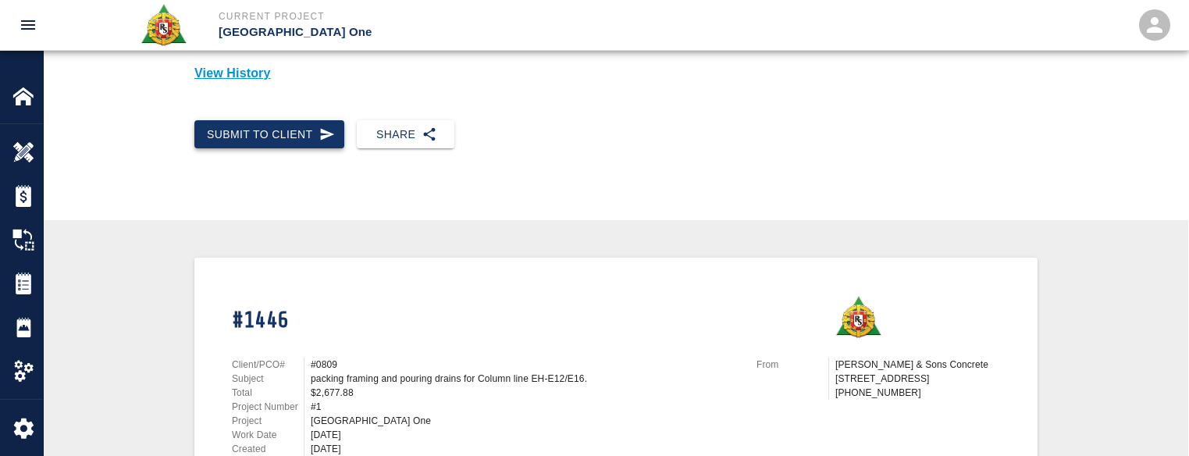
click at [305, 126] on button "Submit to Client" at bounding box center [269, 134] width 150 height 29
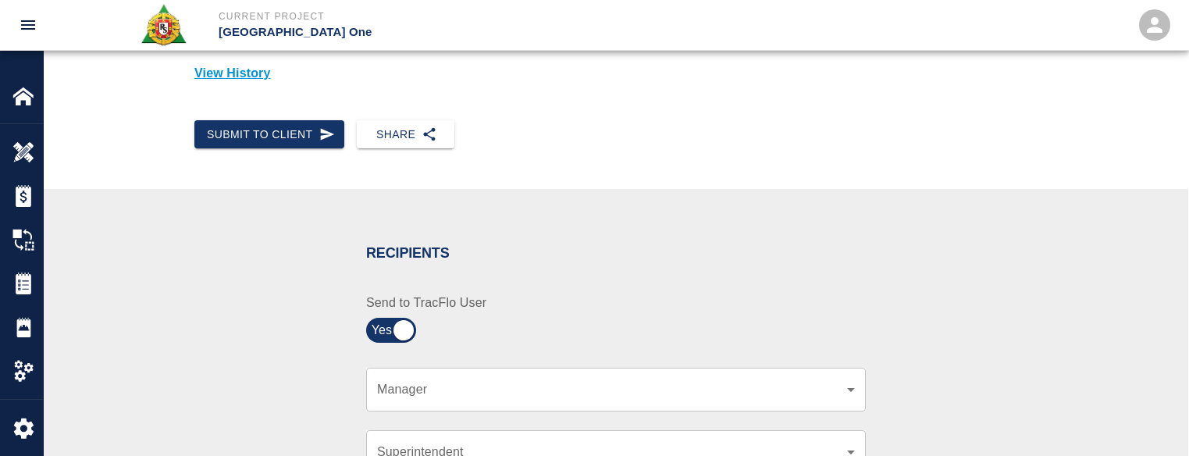
click at [490, 377] on div "​ Manager" at bounding box center [616, 390] width 500 height 44
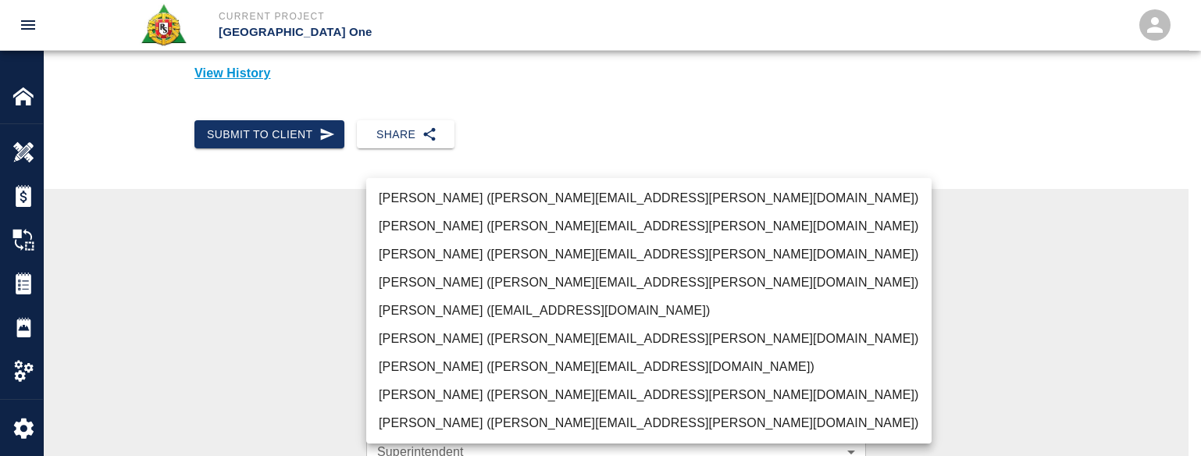
drag, startPoint x: 494, startPoint y: 395, endPoint x: 490, endPoint y: 376, distance: 19.9
click at [493, 300] on body "Current Project JFK Terminal One Home JFK Terminal One Overview Estimates Chang…" at bounding box center [600, 72] width 1201 height 456
click at [516, 198] on li "Peter Hardecker (peter.hardecker@aecom.com)" at bounding box center [648, 198] width 565 height 28
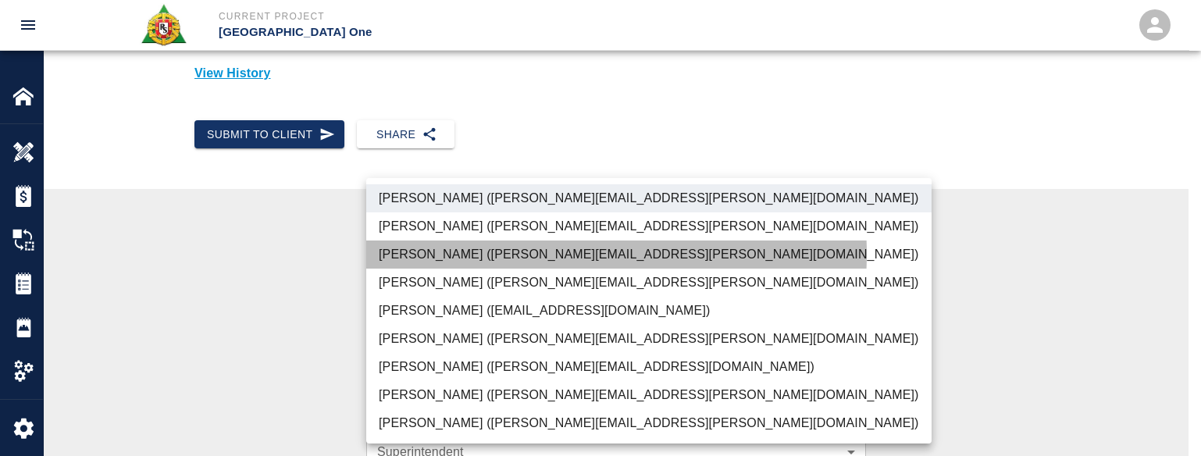
click at [502, 254] on li "Parin Kanani (parin.kanani@aecom.com)" at bounding box center [648, 254] width 565 height 28
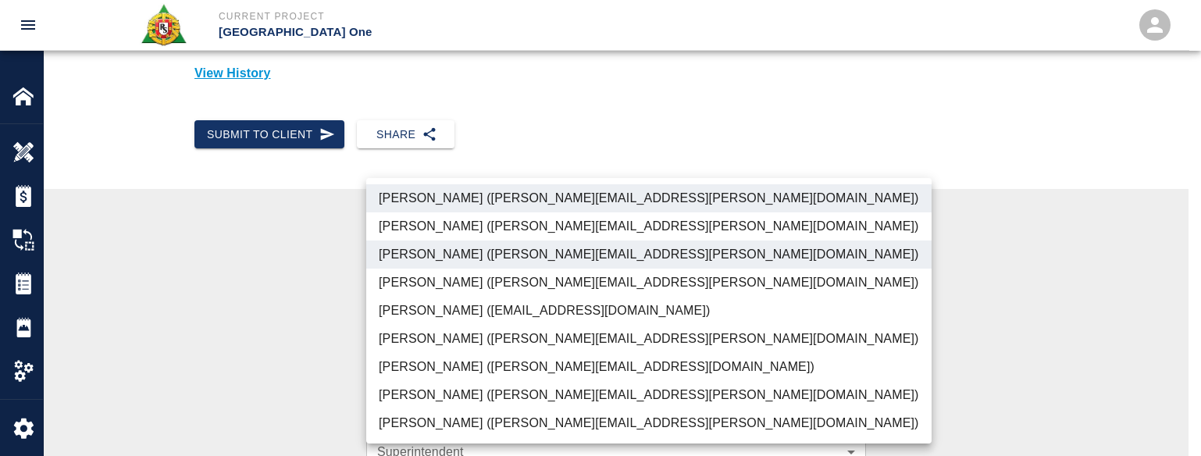
click at [480, 393] on li "Dylan Sims (dylan.sims@aecom.com)" at bounding box center [648, 395] width 565 height 28
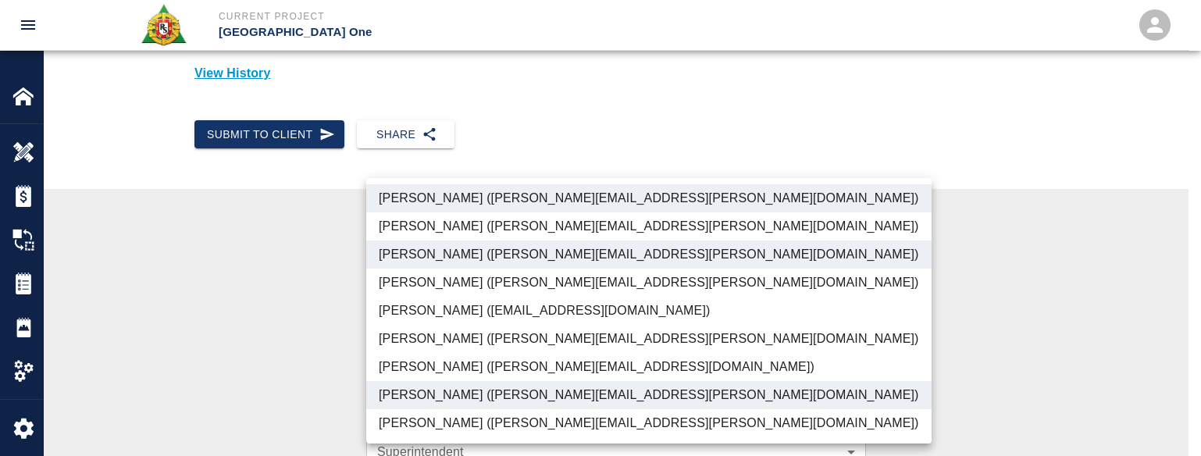
click at [466, 361] on li "Patrick Testino (patrick.testino@aecom.com)" at bounding box center [648, 367] width 565 height 28
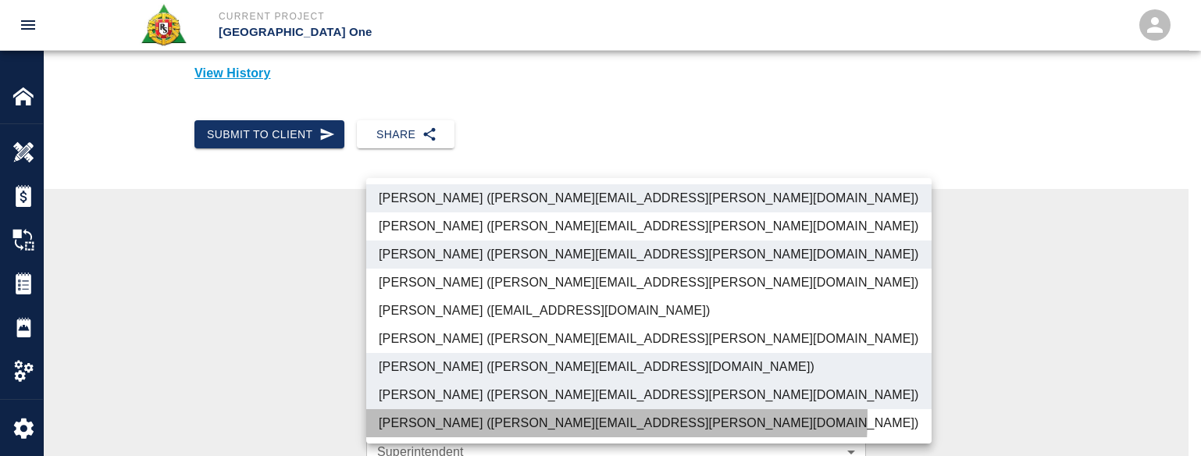
click at [454, 415] on li "Shane Lamay (shane.lamay@aecom.com)" at bounding box center [648, 423] width 565 height 28
type input "ede96749-2565-4a65-a76c-ac2c5448e16e,69d78ca4-8a93-4c72-a988-7271956ccf0b,b38a7…"
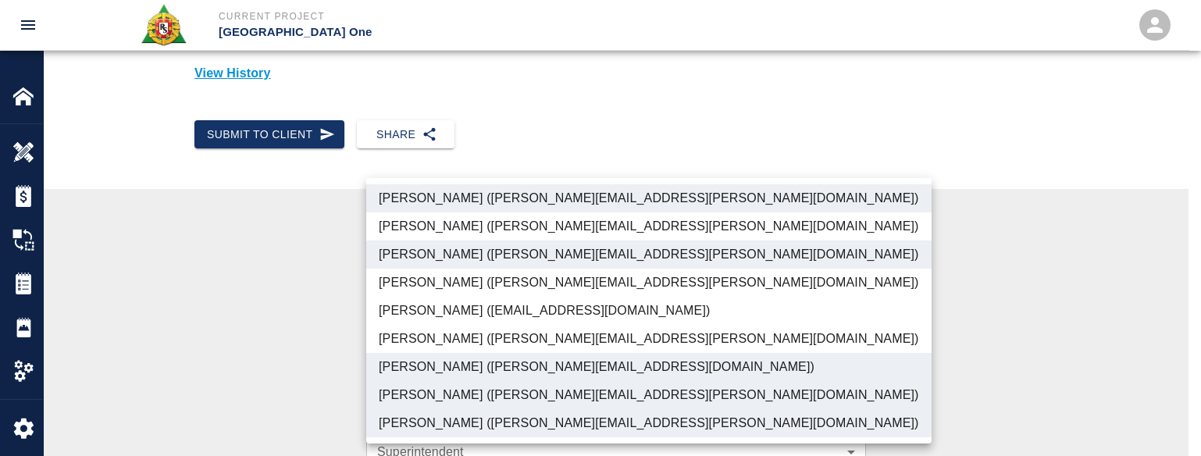
click at [276, 373] on div at bounding box center [600, 228] width 1201 height 456
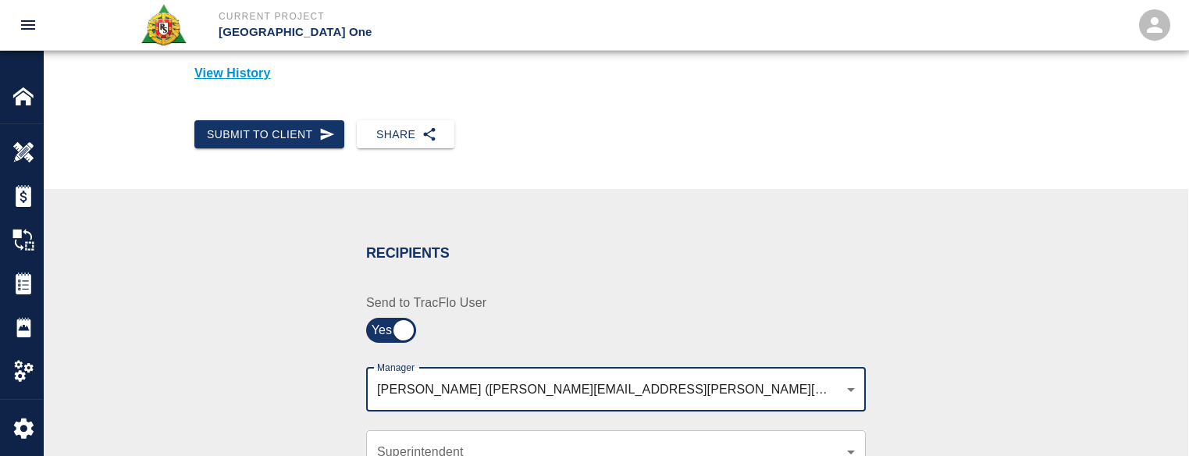
scroll to position [312, 0]
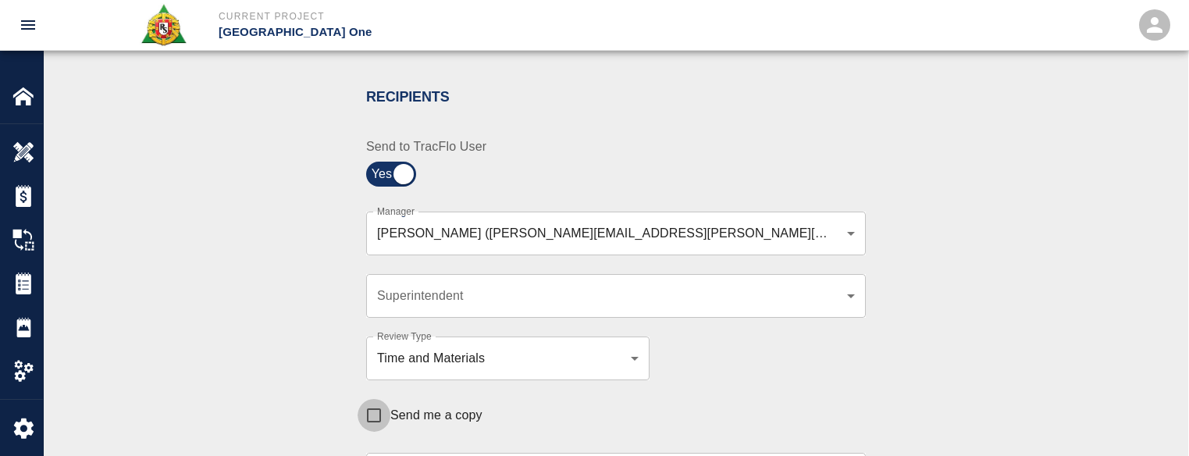
click at [379, 404] on input "Send me a copy" at bounding box center [374, 415] width 33 height 33
checkbox input "true"
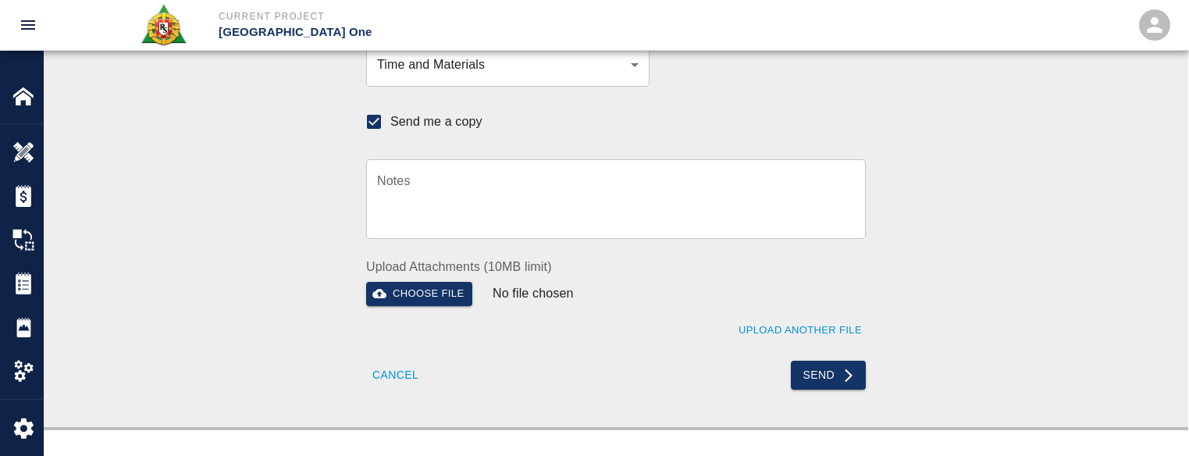
scroll to position [625, 0]
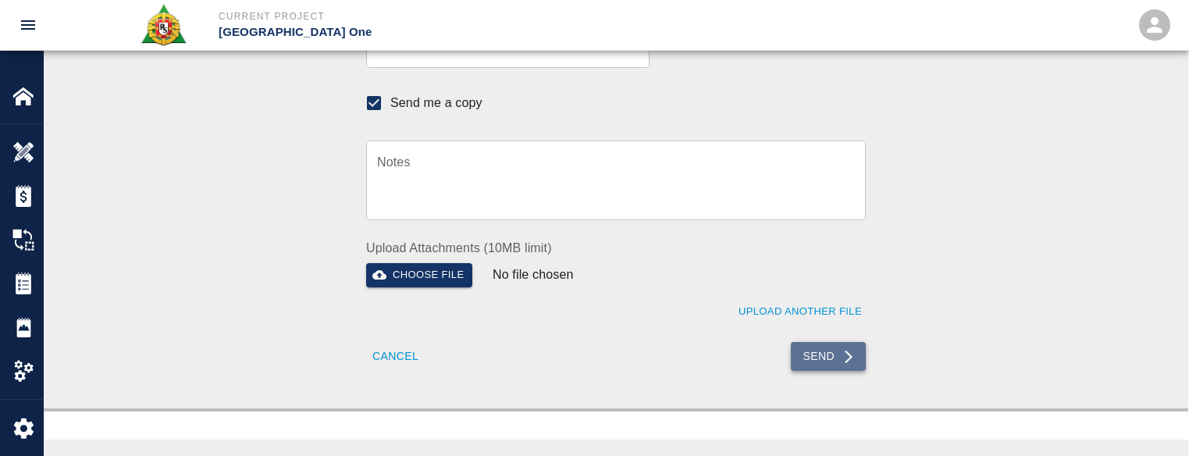
click at [835, 361] on button "Send" at bounding box center [829, 356] width 76 height 29
checkbox input "false"
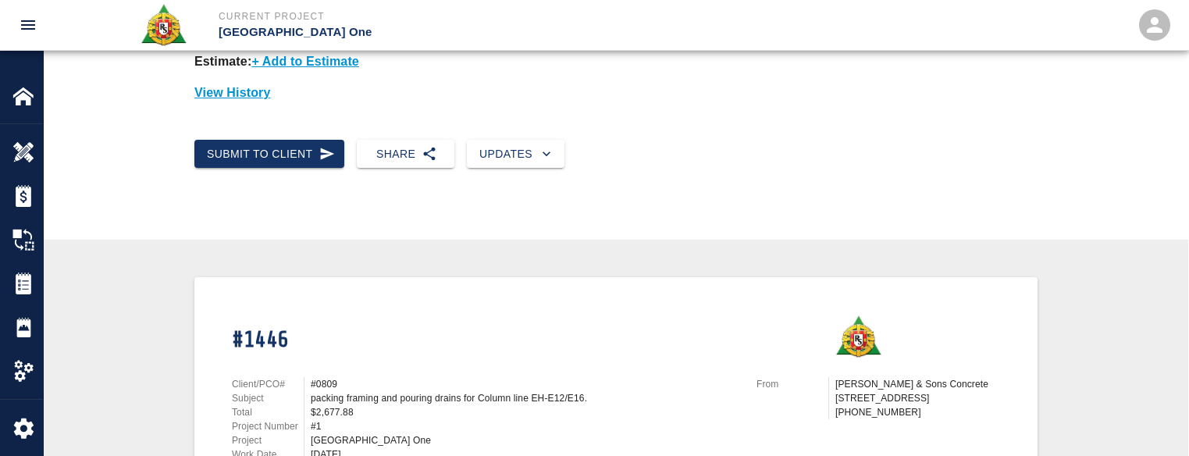
scroll to position [0, 0]
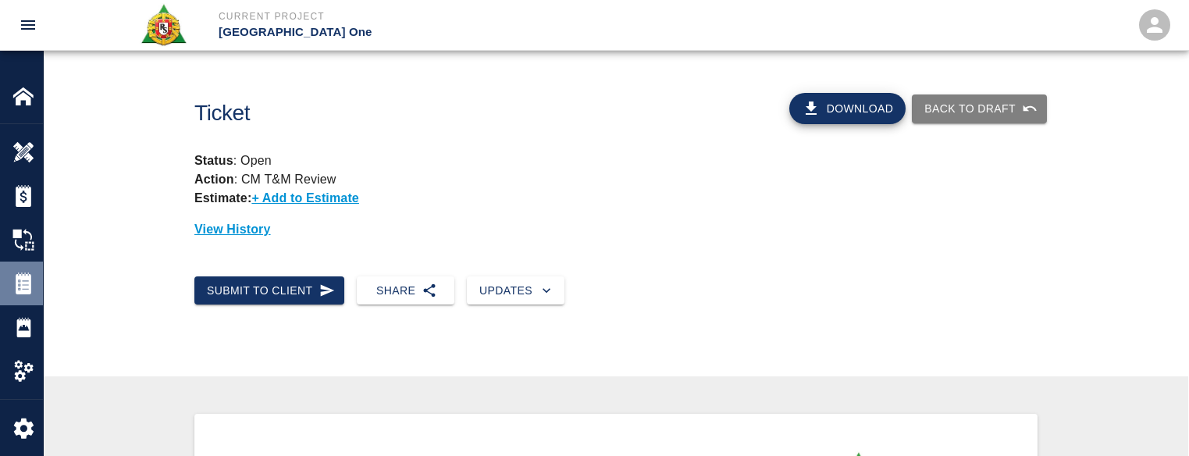
click at [24, 274] on img at bounding box center [23, 283] width 22 height 22
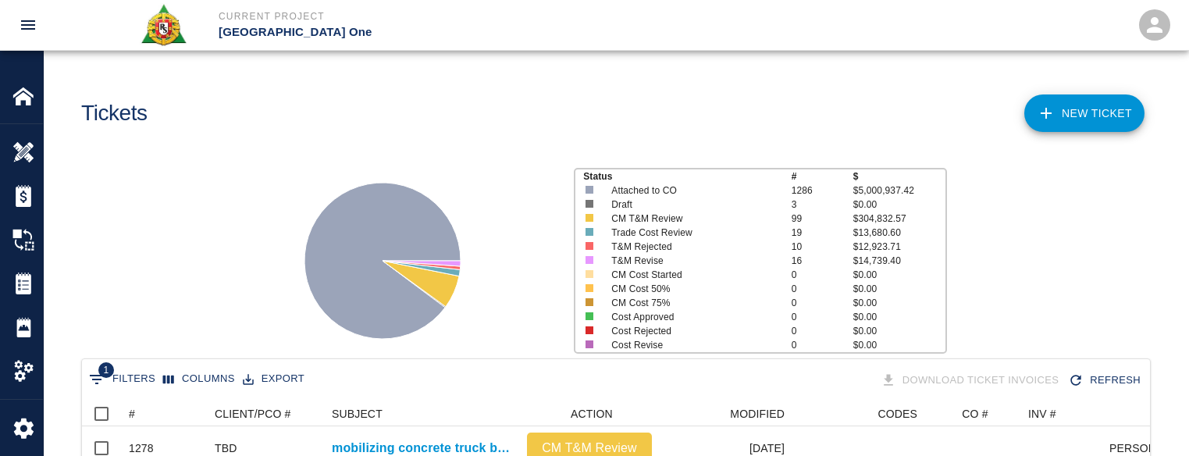
scroll to position [681, 1056]
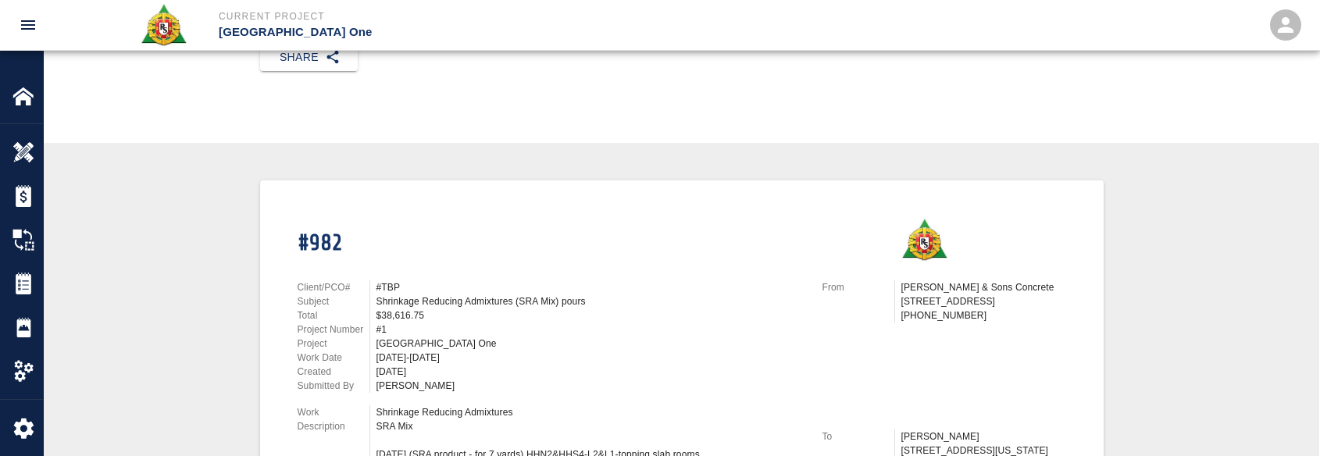
scroll to position [234, 0]
drag, startPoint x: 319, startPoint y: 11, endPoint x: 262, endPoint y: 48, distance: 67.8
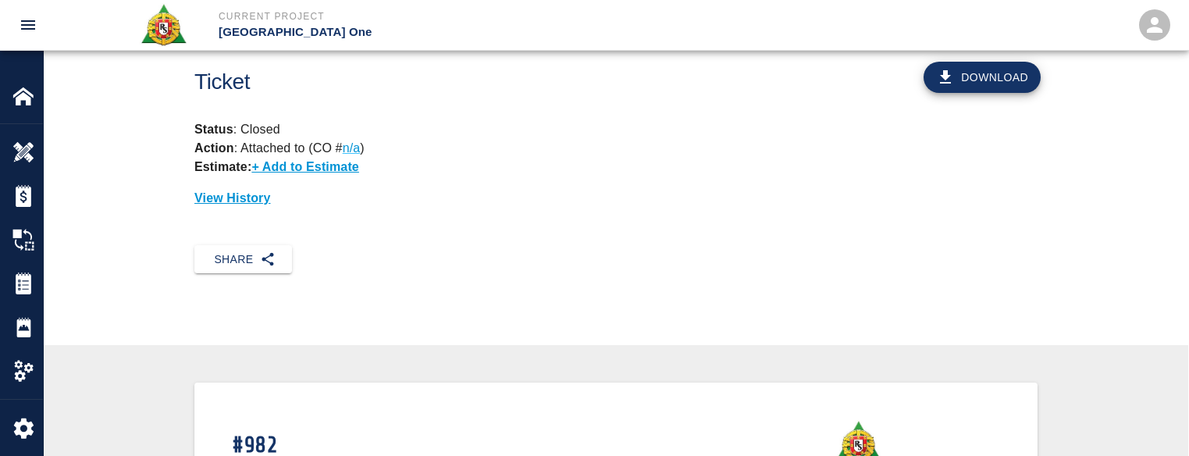
scroll to position [0, 0]
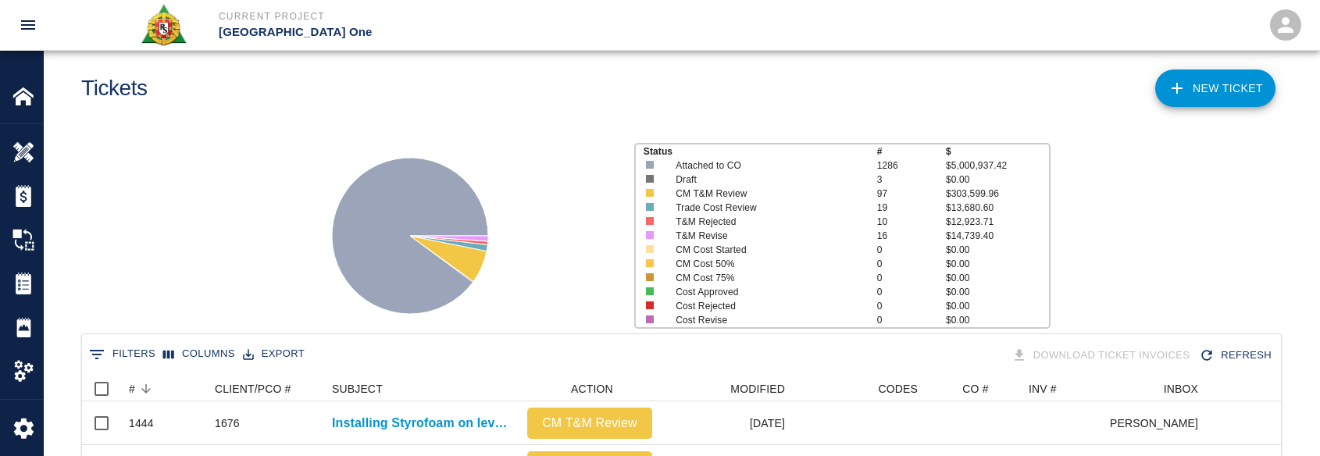
scroll to position [899, 1187]
click at [1156, 102] on div "NEW TICKET" at bounding box center [978, 82] width 607 height 63
click at [1196, 80] on link "NEW TICKET" at bounding box center [1215, 87] width 120 height 37
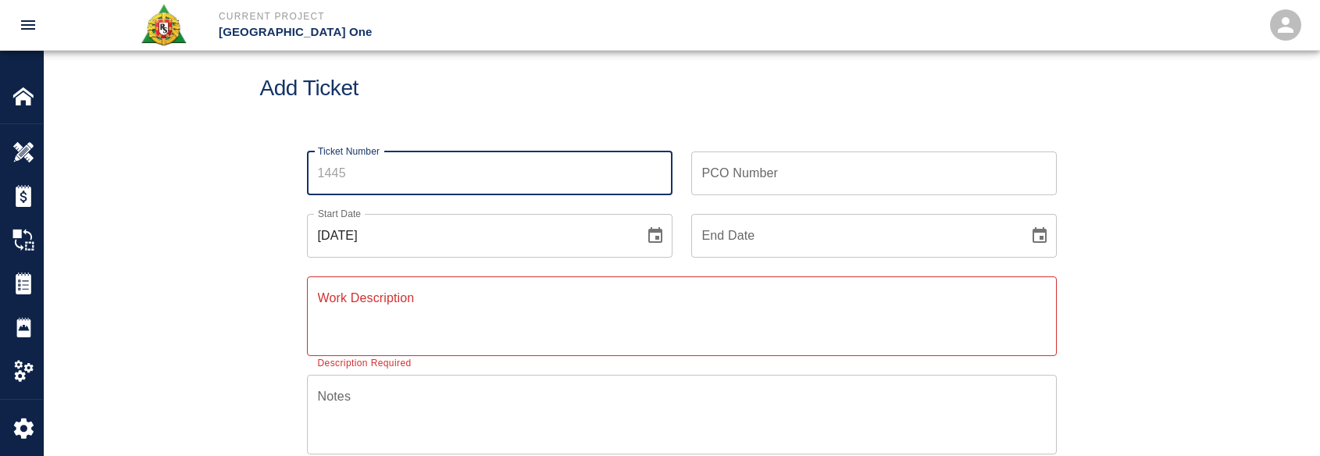
click at [373, 160] on input "Ticket Number" at bounding box center [489, 173] width 365 height 44
type input "1447"
click at [377, 98] on h1 "Add Ticket" at bounding box center [681, 89] width 843 height 26
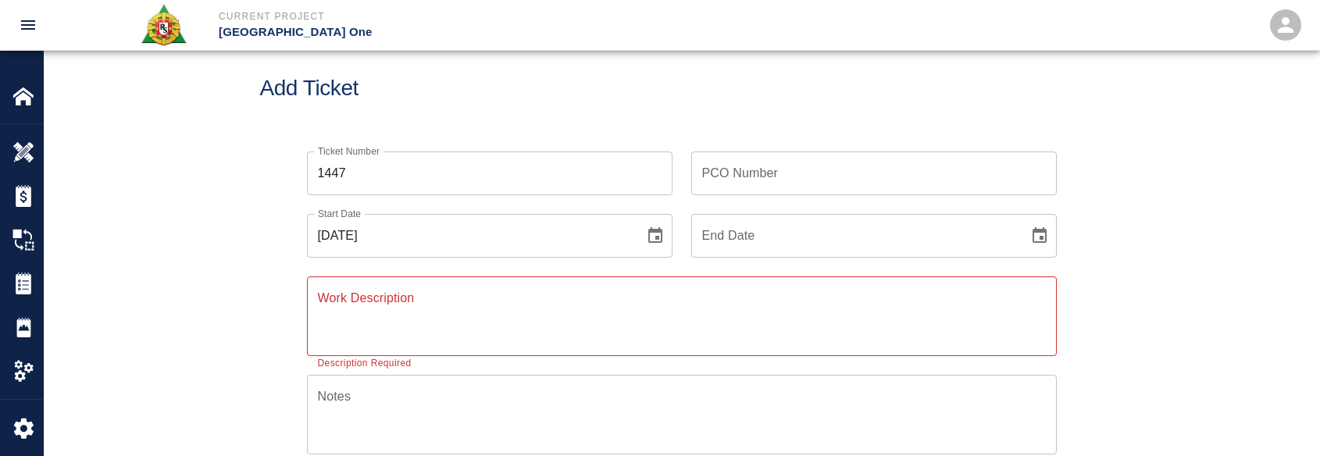
drag, startPoint x: 669, startPoint y: 244, endPoint x: 648, endPoint y: 248, distance: 21.3
click at [669, 245] on div "10/15/2025 Start Date" at bounding box center [489, 236] width 365 height 44
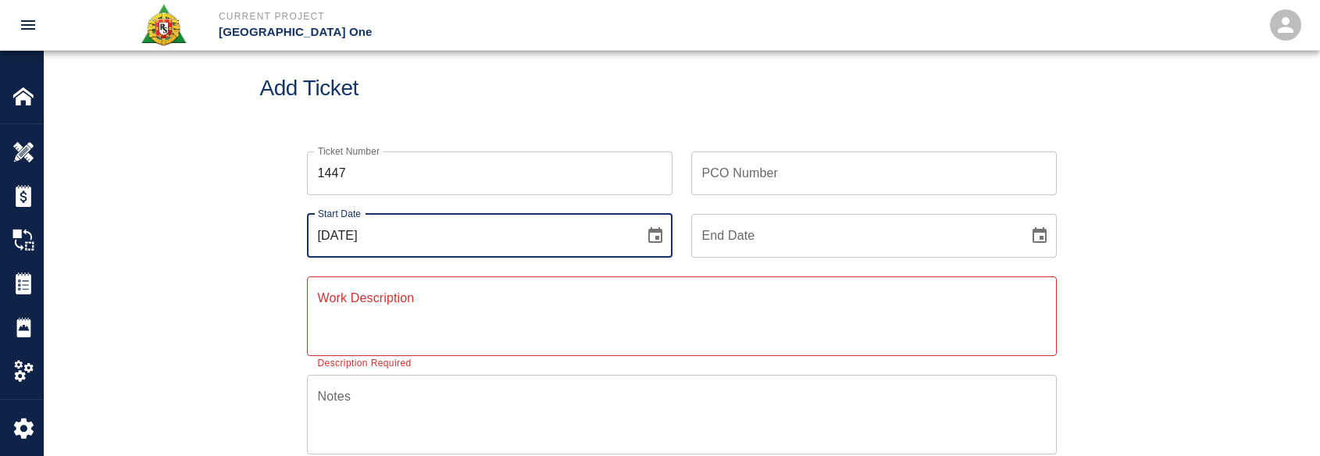
click at [637, 244] on div "10/15/2025 Start Date" at bounding box center [489, 236] width 365 height 44
click at [650, 244] on icon "Choose date, selected date is Oct 15, 2025" at bounding box center [655, 235] width 19 height 19
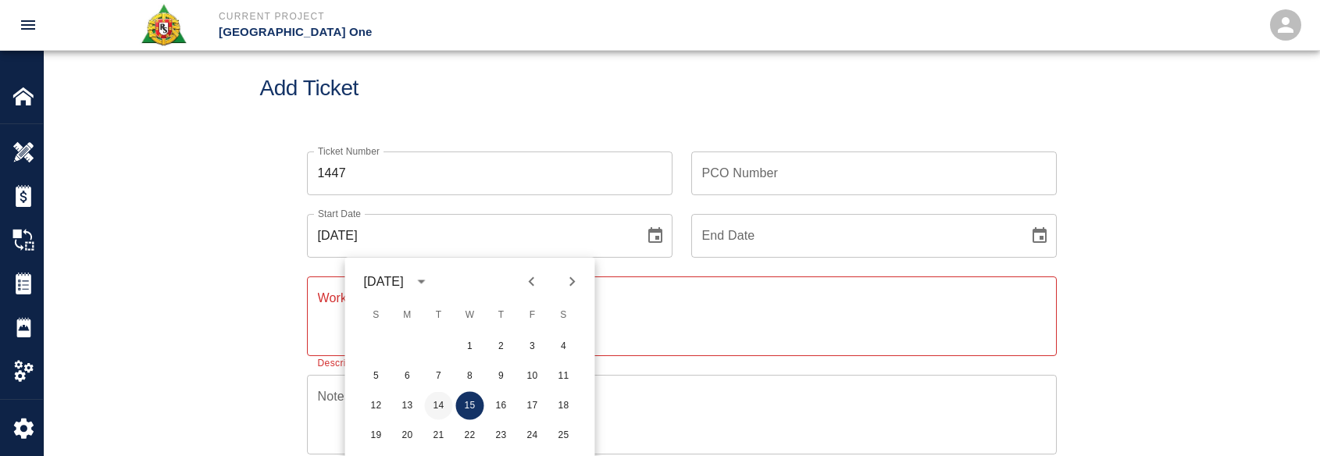
click at [426, 404] on button "14" at bounding box center [439, 406] width 28 height 28
type input "[DATE]"
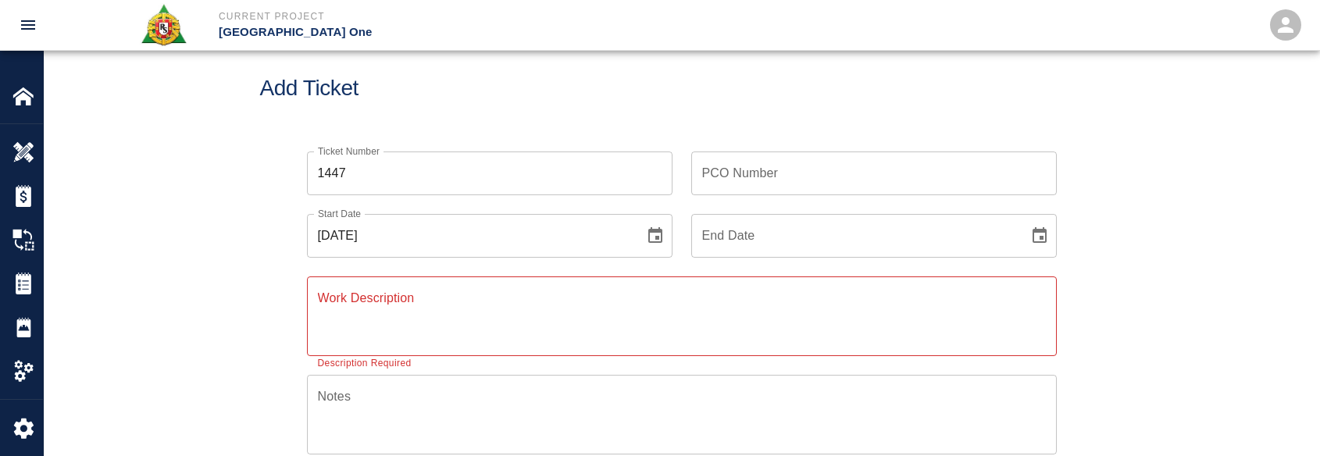
click at [396, 354] on div "x Work Description" at bounding box center [682, 316] width 750 height 80
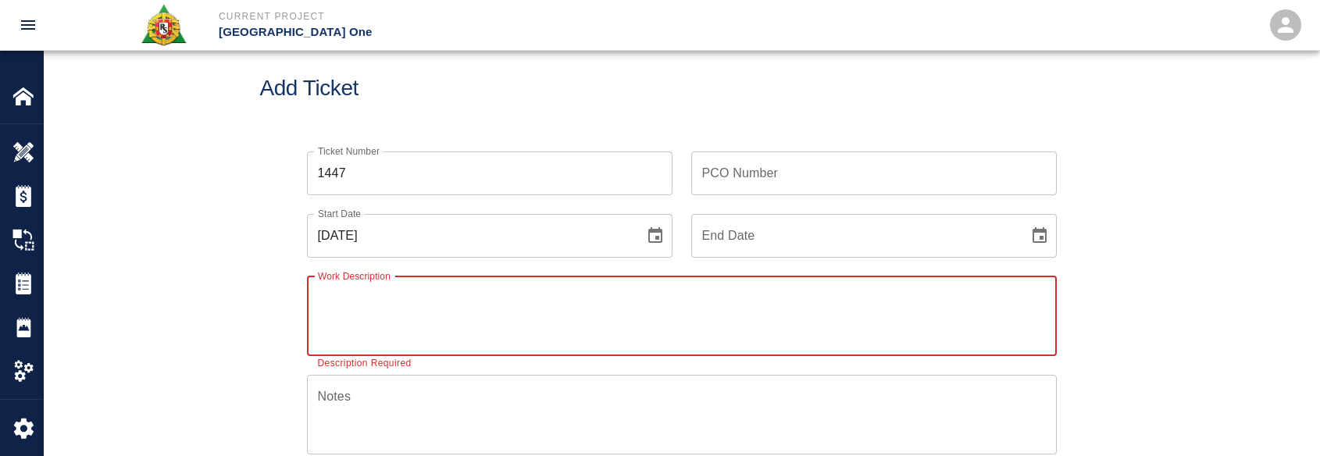
paste textarea "R&S worked on"
type textarea "R&S worked on"
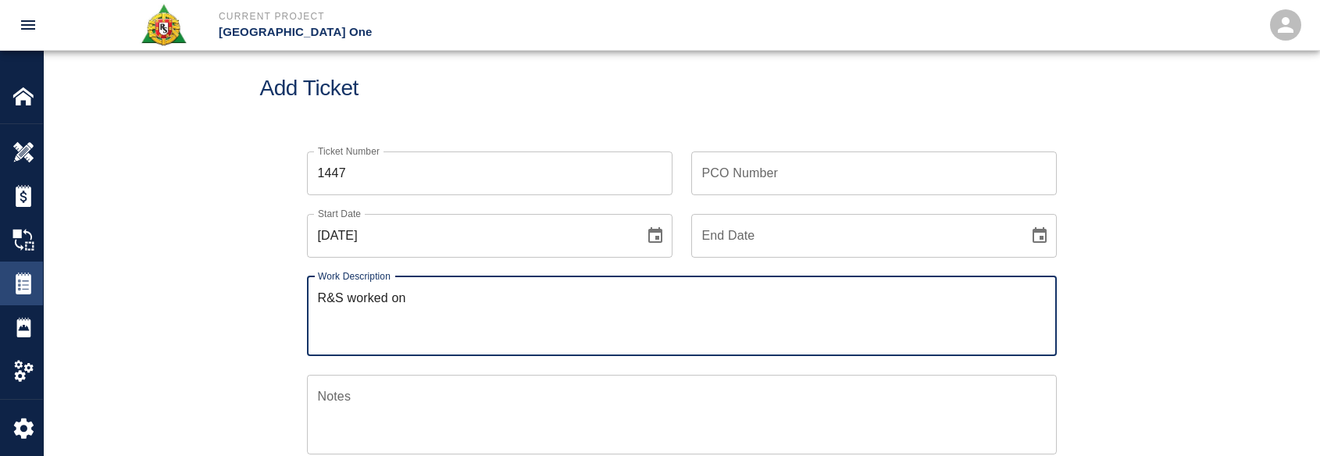
click at [36, 287] on div at bounding box center [34, 283] width 44 height 22
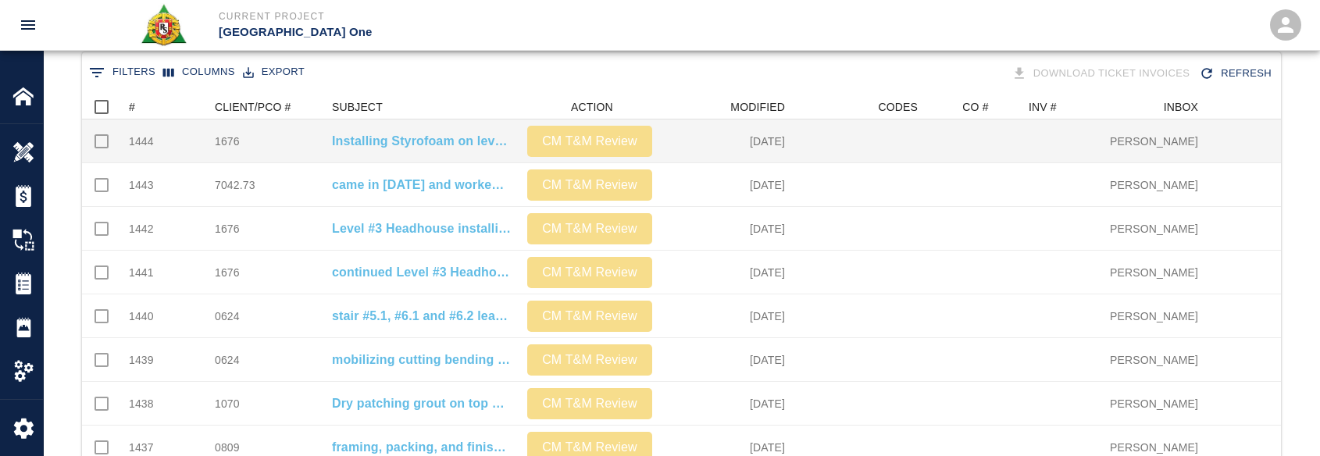
scroll to position [337, 0]
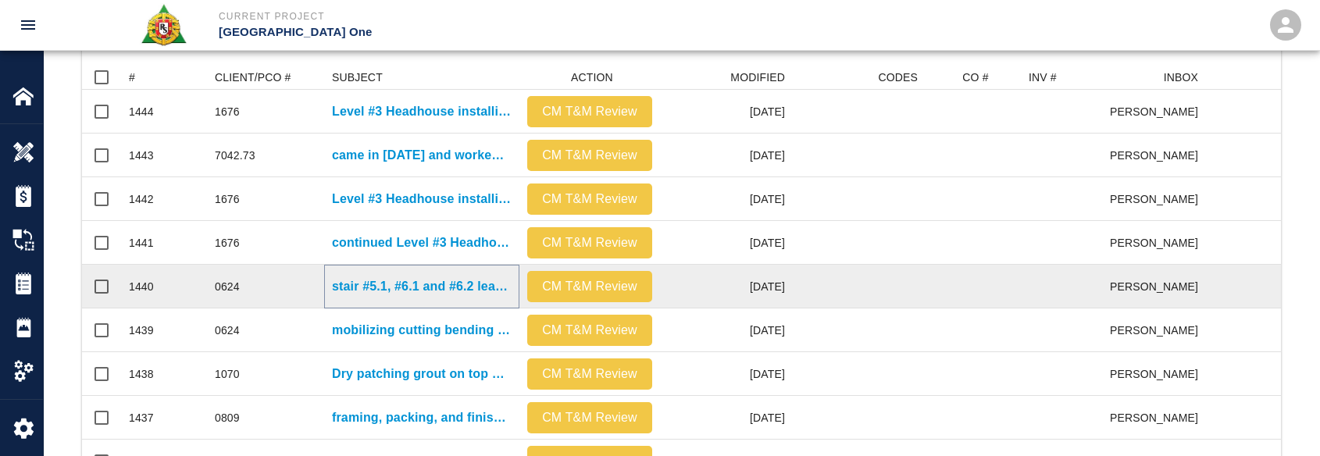
click at [454, 289] on p "stair #5.1, #6.1 and #6.2 leave outs on Level #2 mobilizing concrete via motor …" at bounding box center [422, 286] width 180 height 19
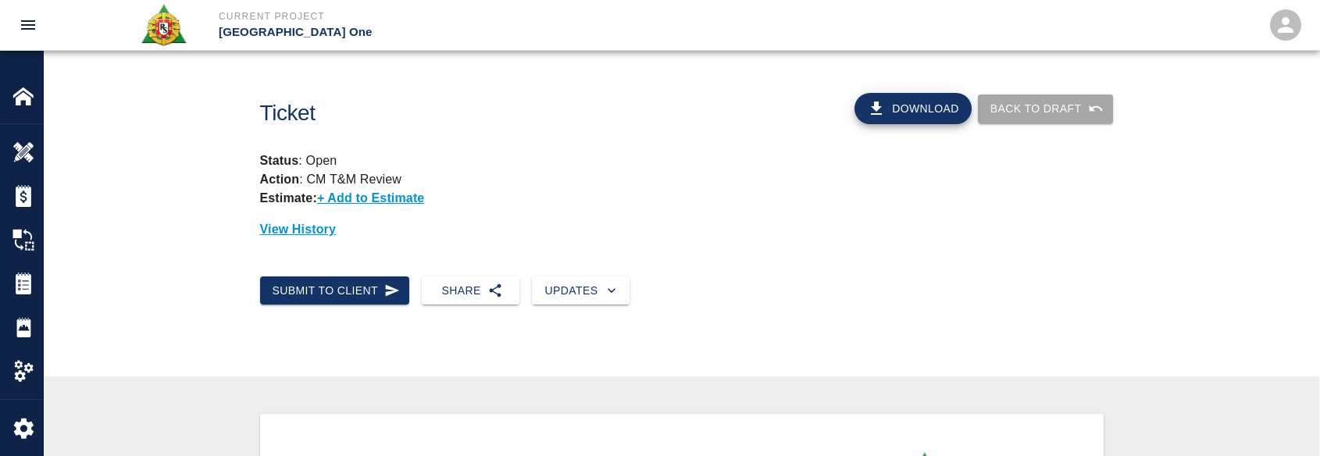
click at [996, 118] on button "Back to Draft" at bounding box center [1045, 108] width 135 height 29
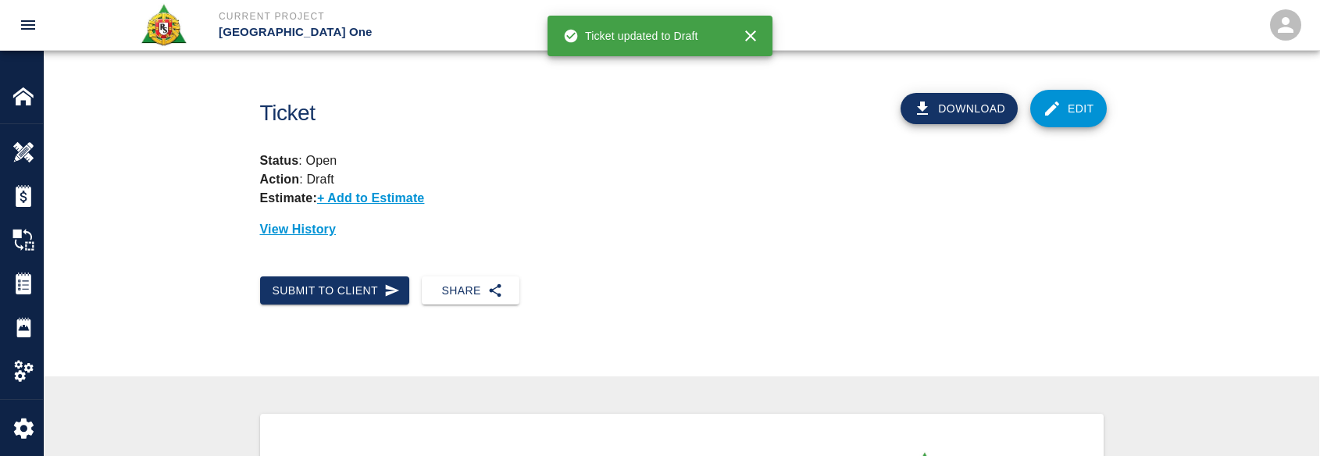
click at [1067, 95] on link "Edit" at bounding box center [1068, 108] width 77 height 37
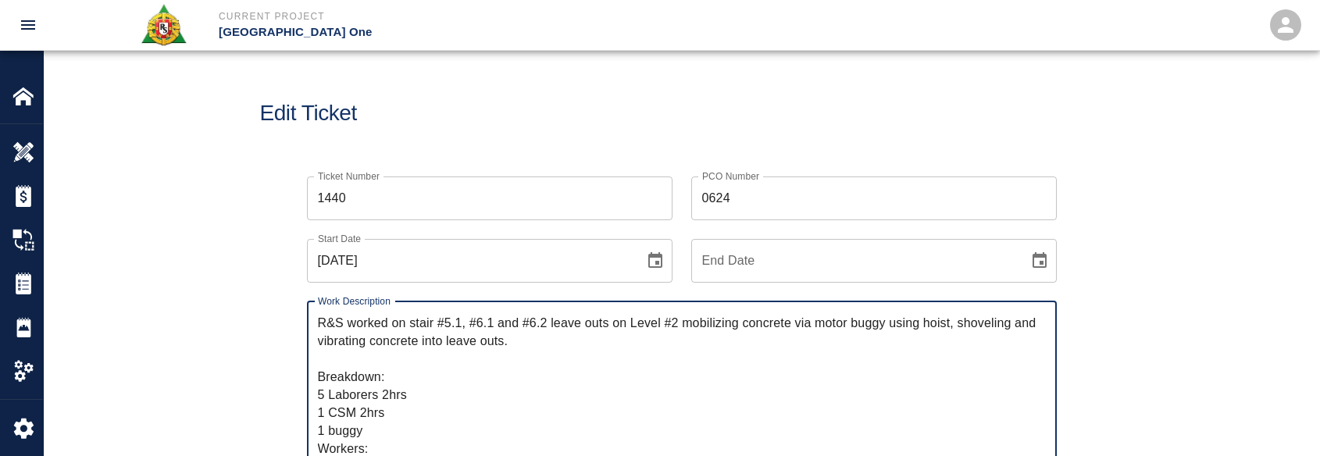
scroll to position [54, 0]
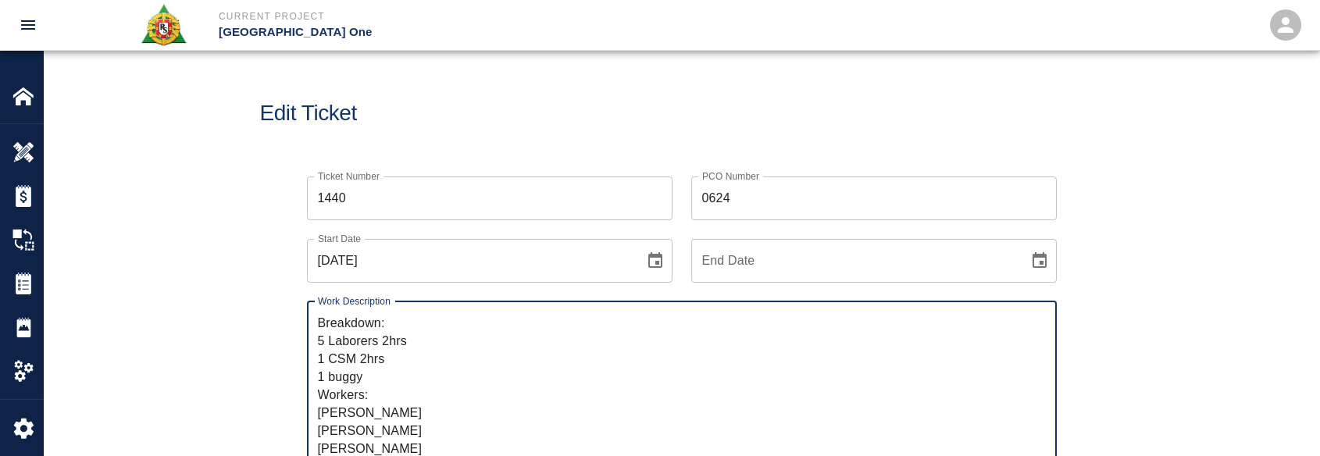
click at [397, 347] on textarea "R&S worked on stair #5.1, #6.1 and #6.2 leave outs on Level #2 mobilizing concr…" at bounding box center [682, 404] width 728 height 180
click at [404, 355] on textarea "R&S worked on stair #5.1, #6.1 and #6.2 leave outs on Level #2 mobilizing concr…" at bounding box center [682, 404] width 728 height 180
type textarea "R&S worked on stair #5.1, #6.1 and #6.2 leave outs on Level #2 mobilizing concr…"
click at [436, 132] on div "Edit Ticket" at bounding box center [681, 114] width 1275 height 126
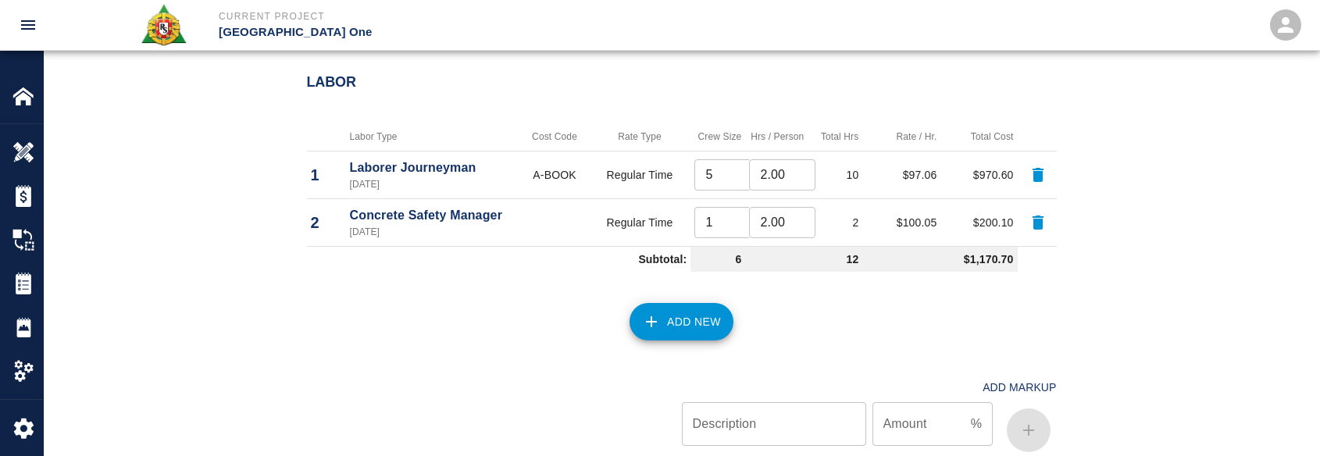
scroll to position [1171, 0]
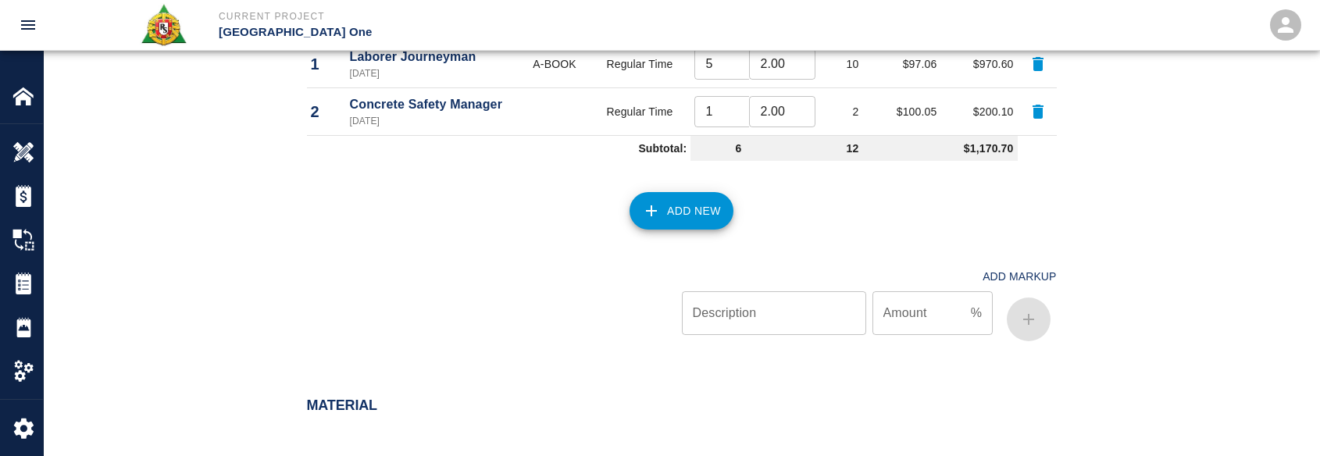
click at [663, 191] on div "Add New" at bounding box center [672, 201] width 768 height 69
click at [682, 224] on button "Add New" at bounding box center [681, 210] width 104 height 37
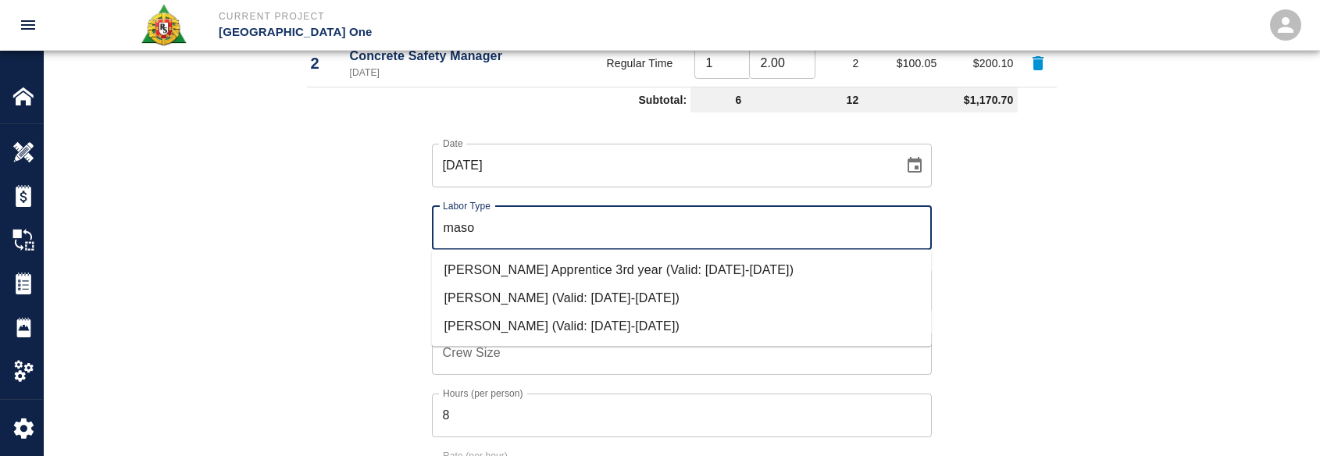
scroll to position [1249, 0]
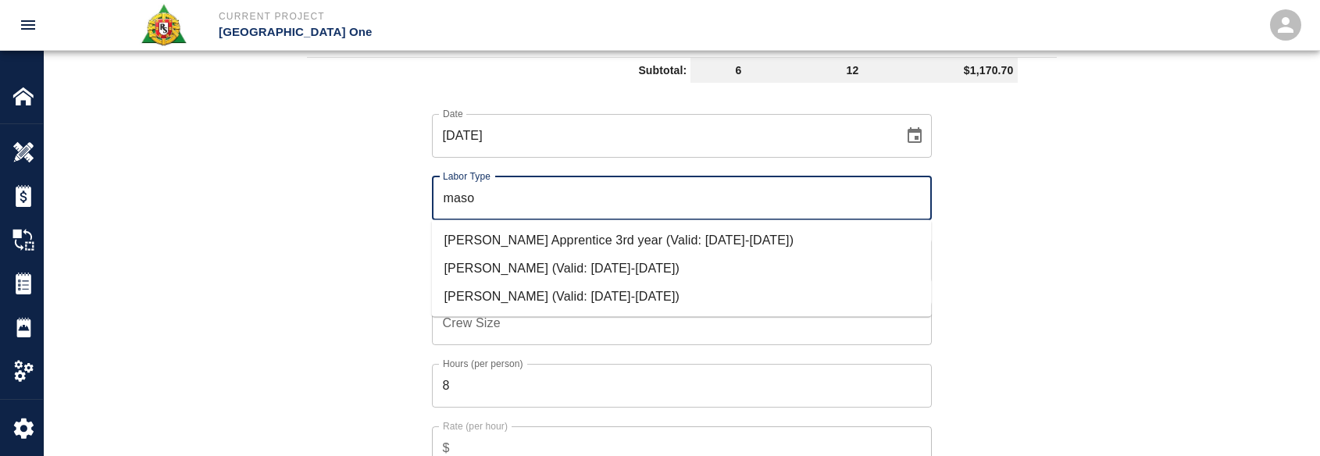
click at [518, 285] on li "Mason Journeyman (Valid: 07/01/2024-10/31/2025)" at bounding box center [682, 297] width 500 height 28
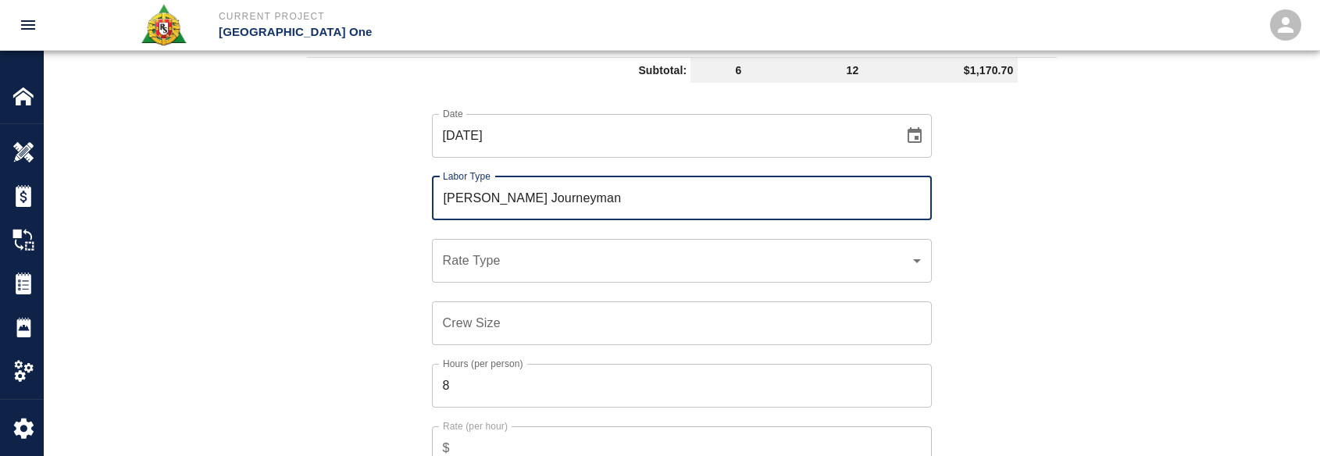
type input "Mason Journeyman"
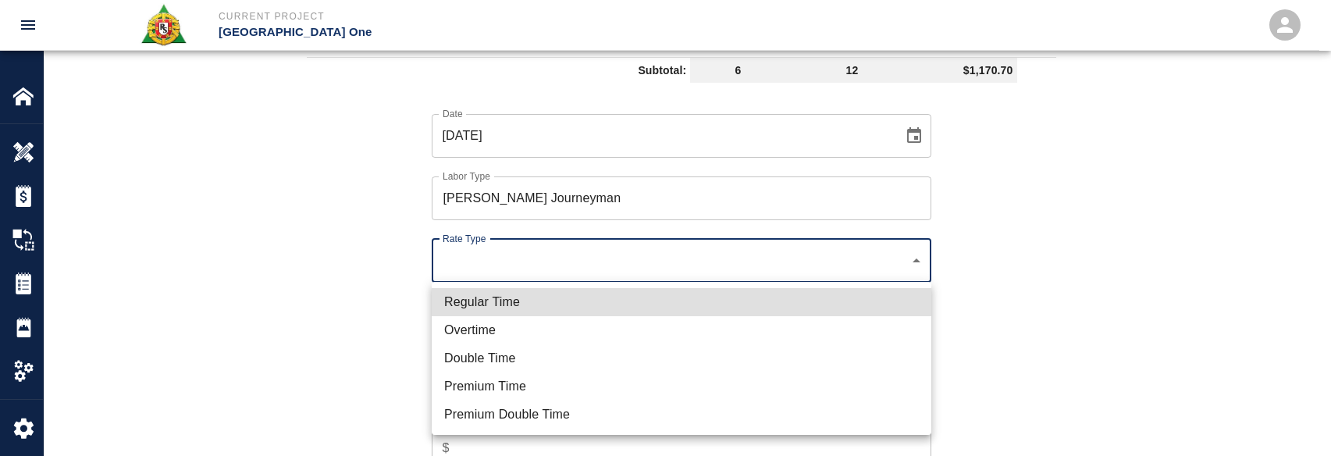
click at [486, 305] on li "Regular Time" at bounding box center [682, 302] width 500 height 28
type input "rate_rt"
type input "112.04"
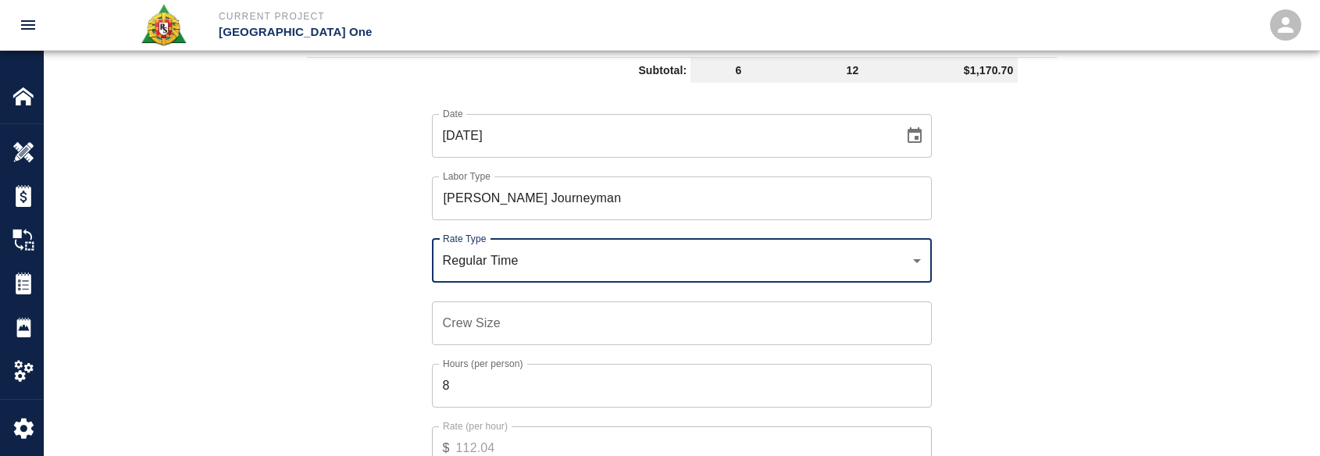
click at [465, 332] on input "Crew Size" at bounding box center [682, 323] width 500 height 44
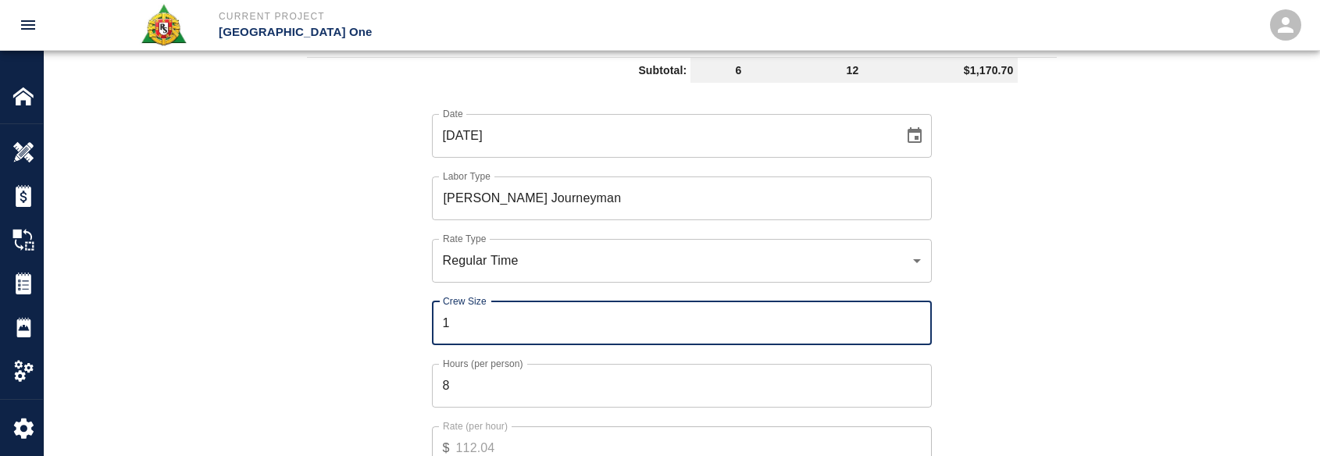
type input "1"
click at [497, 368] on label "Hours (per person)" at bounding box center [483, 363] width 80 height 13
click at [497, 368] on input "8" at bounding box center [682, 386] width 500 height 44
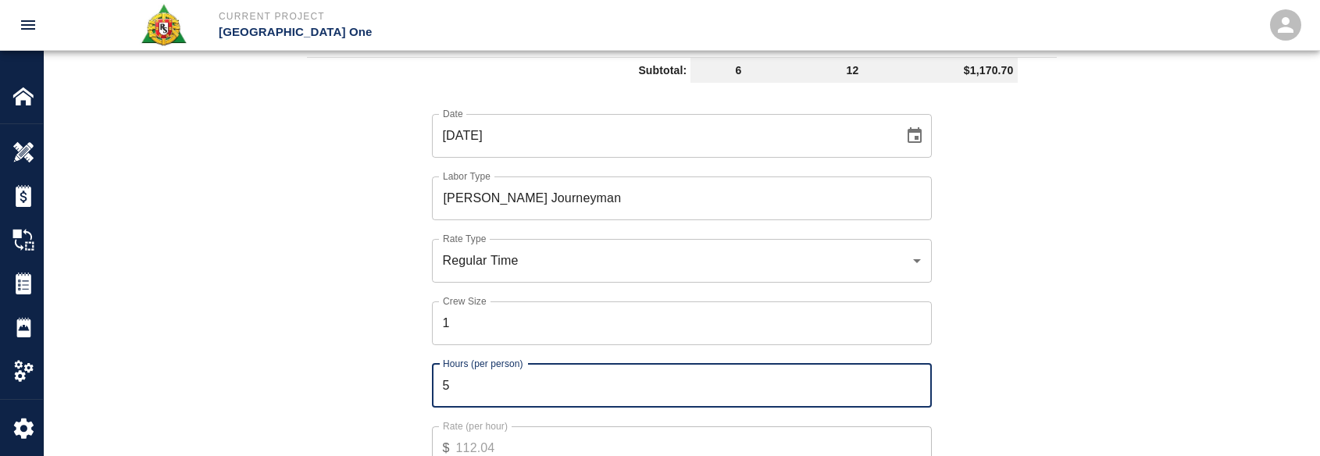
type input "5"
click at [379, 395] on div "Date 10/14/2025 Date Labor Type Mason Journeyman Labor Type Rate Type Regular T…" at bounding box center [672, 303] width 768 height 429
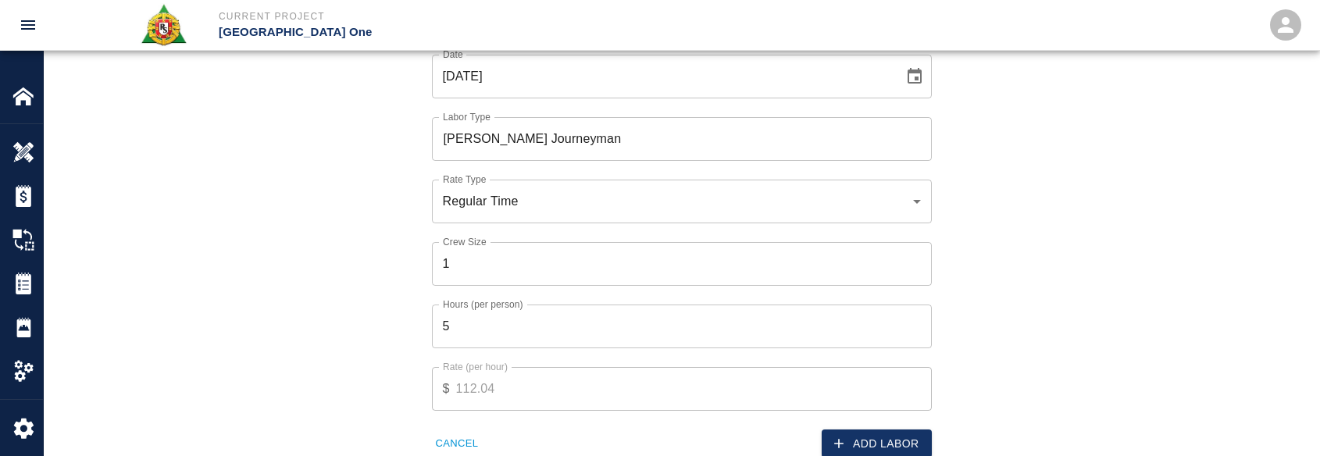
scroll to position [1405, 0]
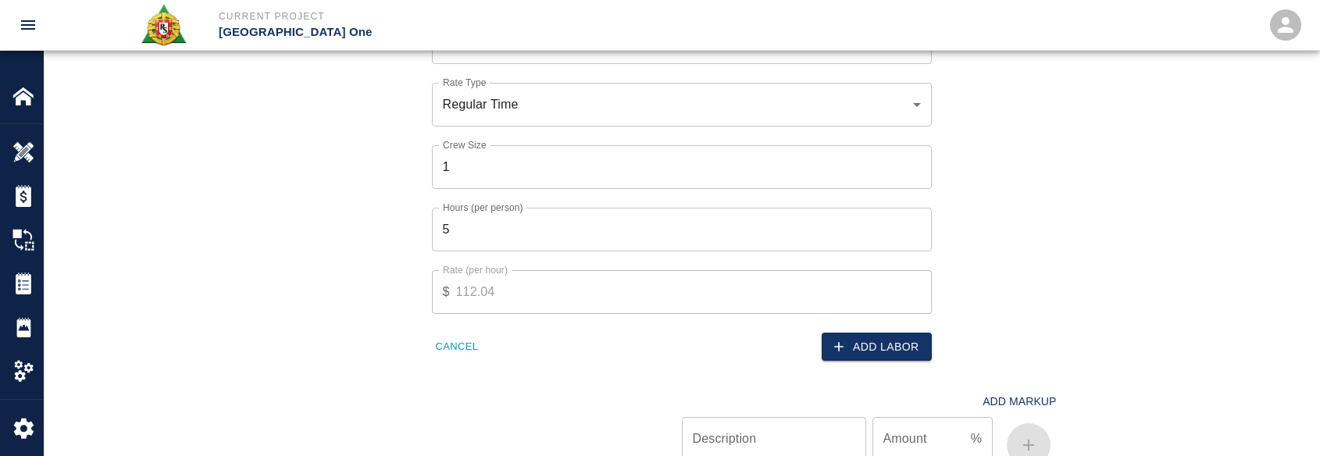
click at [835, 358] on button "Add Labor" at bounding box center [876, 347] width 110 height 29
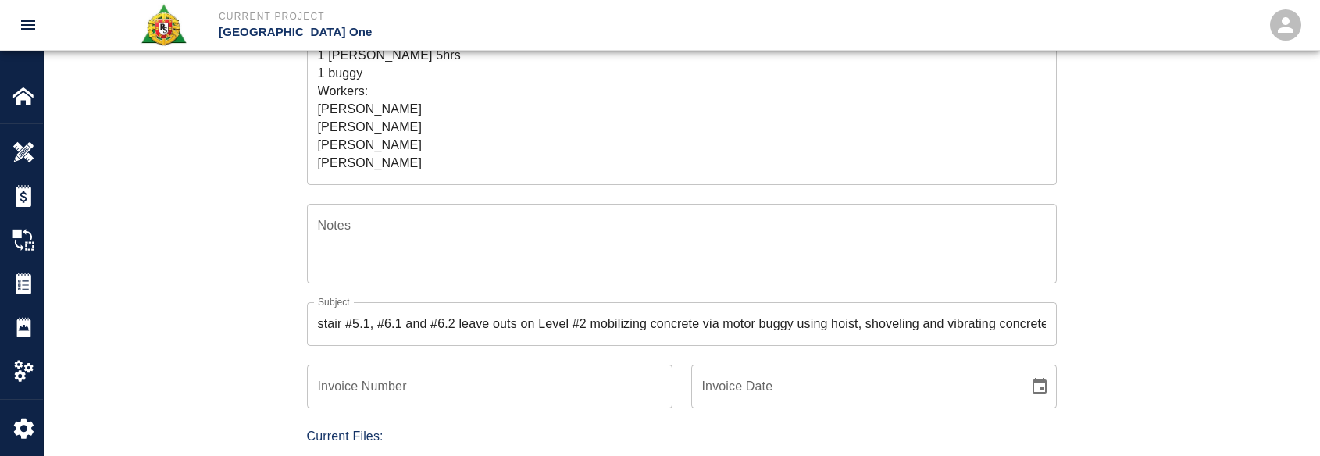
scroll to position [204, 0]
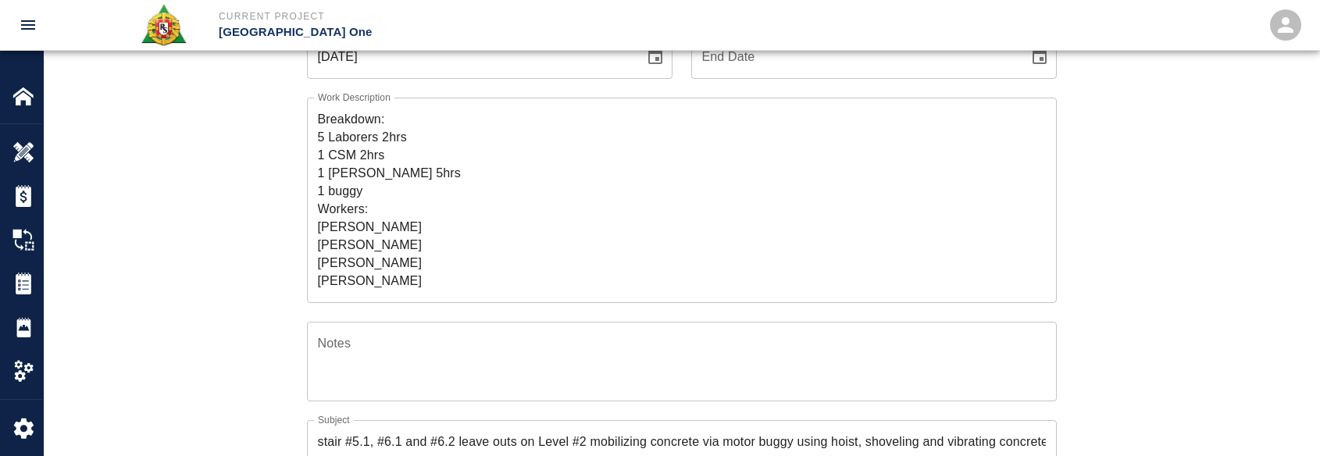
click at [476, 272] on textarea "R&S worked on stair #5.1, #6.1 and #6.2 leave outs on Level #2 mobilizing concr…" at bounding box center [682, 200] width 728 height 180
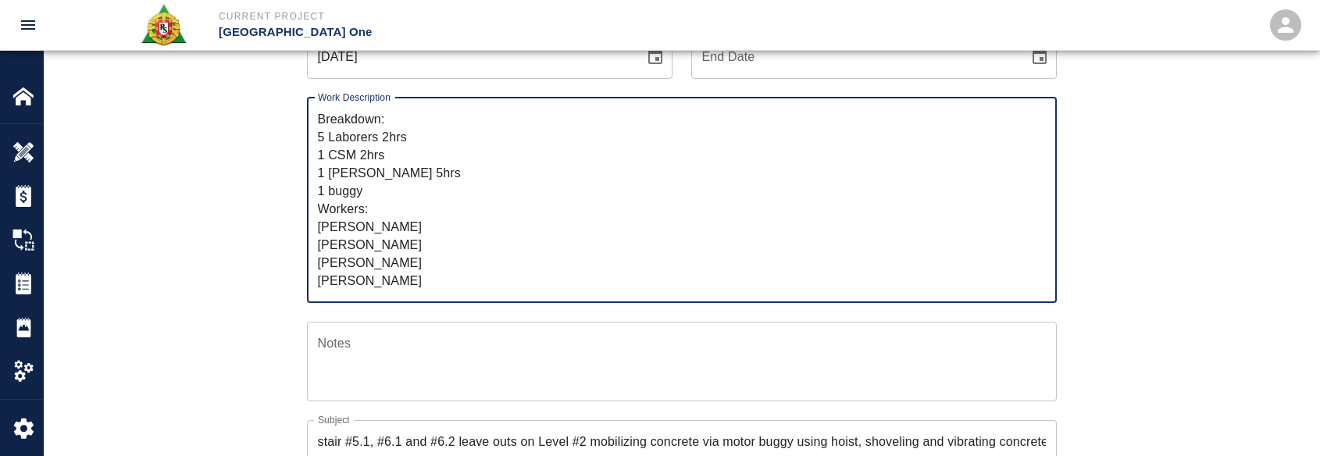
click at [441, 288] on textarea "R&S worked on stair #5.1, #6.1 and #6.2 leave outs on Level #2 mobilizing concr…" at bounding box center [682, 200] width 728 height 180
click at [429, 218] on textarea "R&S worked on stair #5.1, #6.1 and #6.2 leave outs on Level #2 mobilizing concr…" at bounding box center [682, 200] width 728 height 180
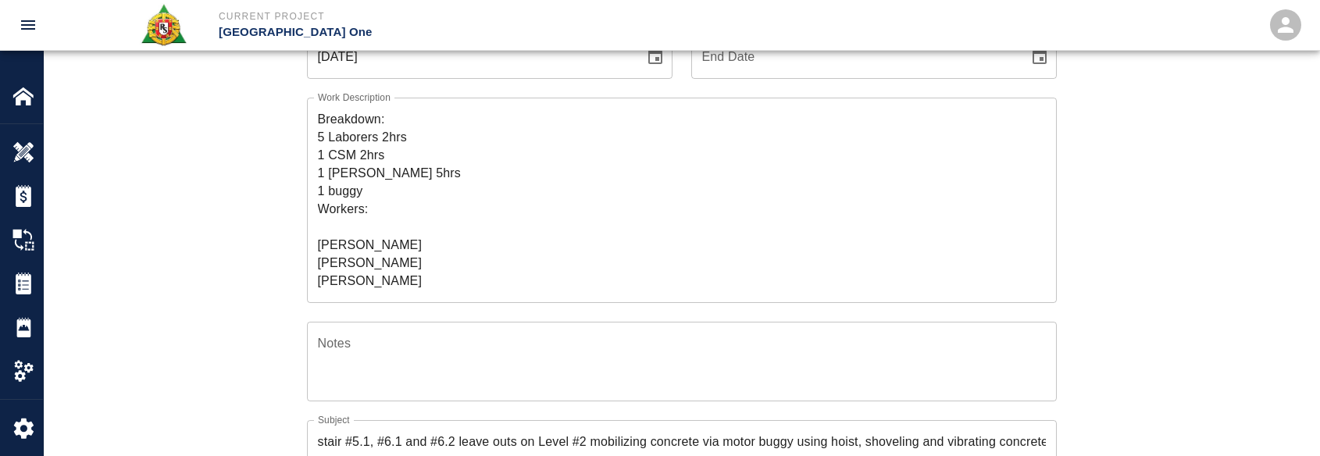
click at [351, 225] on textarea "R&S worked on stair #5.1, #6.1 and #6.2 leave outs on Level #2 mobilizing concr…" at bounding box center [682, 200] width 728 height 180
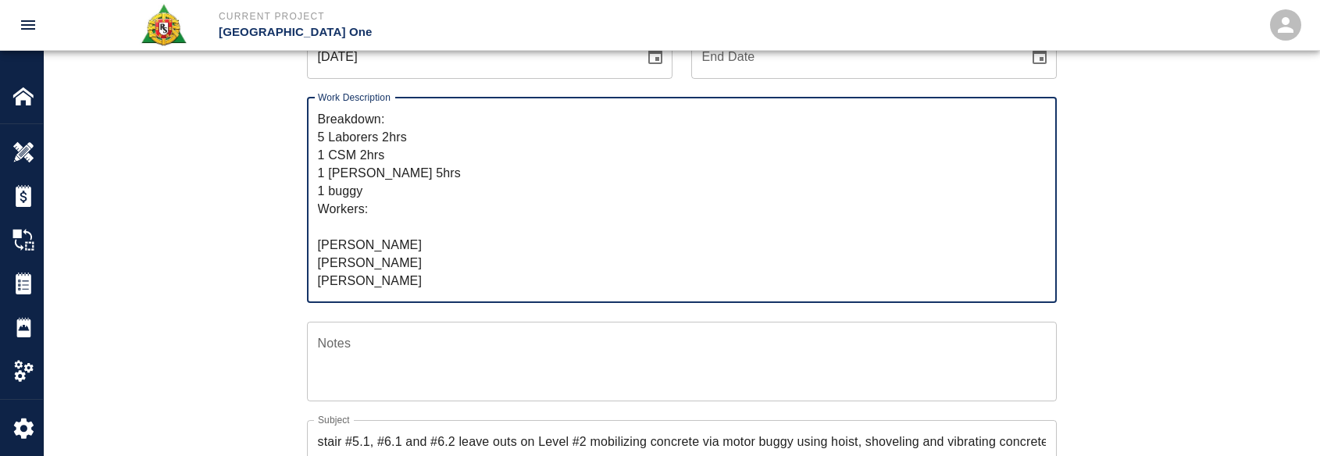
paste textarea "Conor porter"
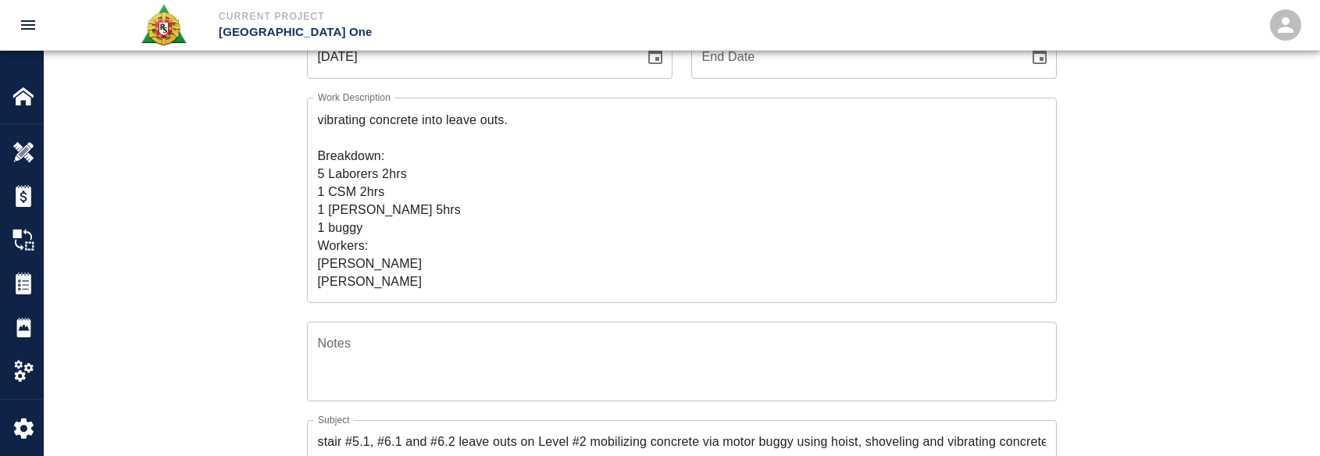
scroll to position [0, 0]
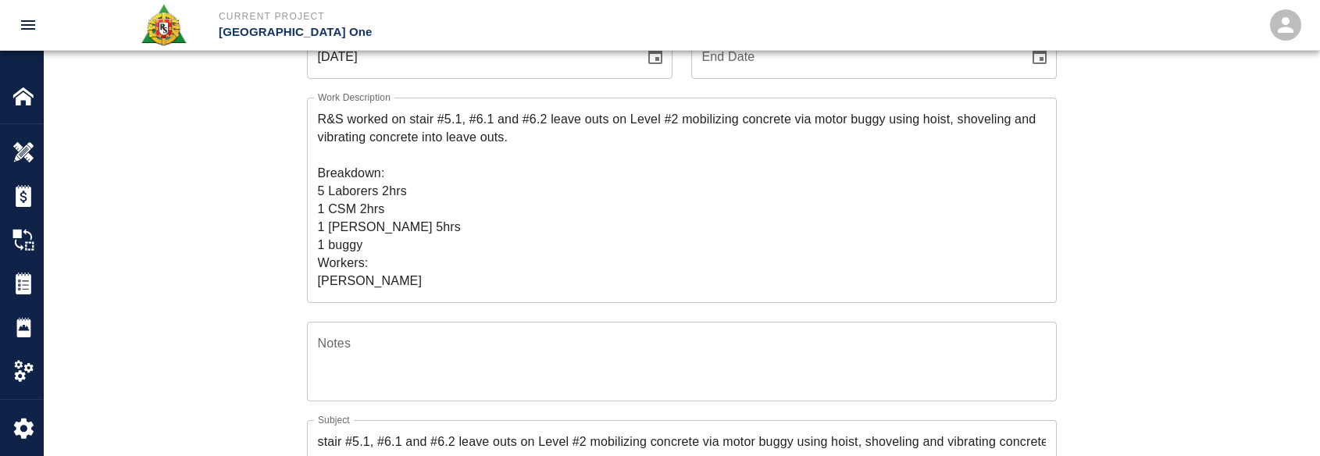
click at [587, 145] on textarea "R&S worked on stair #5.1, #6.1 and #6.2 leave outs on Level #2 mobilizing concr…" at bounding box center [682, 200] width 728 height 180
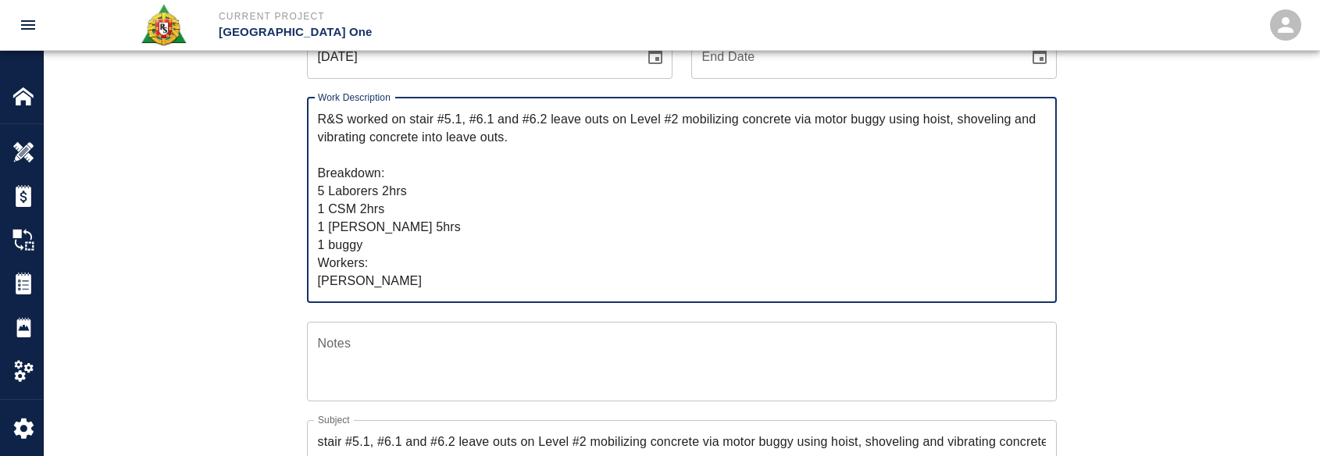
paste textarea "Doing infills on 5.1,6.1,6.2 Pouring, screeding ,setting tread and finishing"
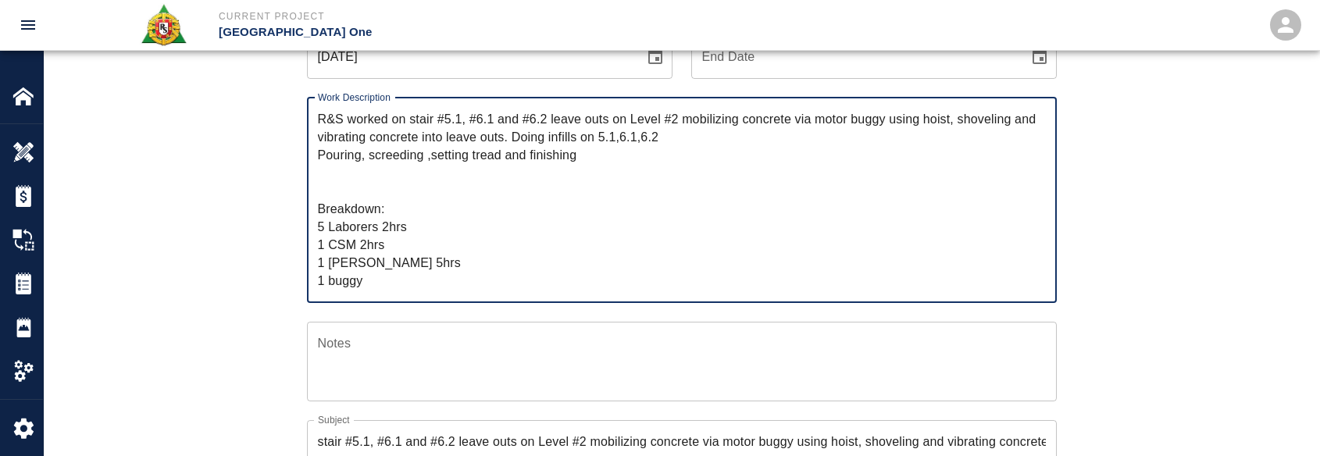
drag, startPoint x: 365, startPoint y: 155, endPoint x: 536, endPoint y: 132, distance: 171.7
click at [536, 132] on textarea "R&S worked on stair #5.1, #6.1 and #6.2 leave outs on Level #2 mobilizing concr…" at bounding box center [682, 200] width 728 height 180
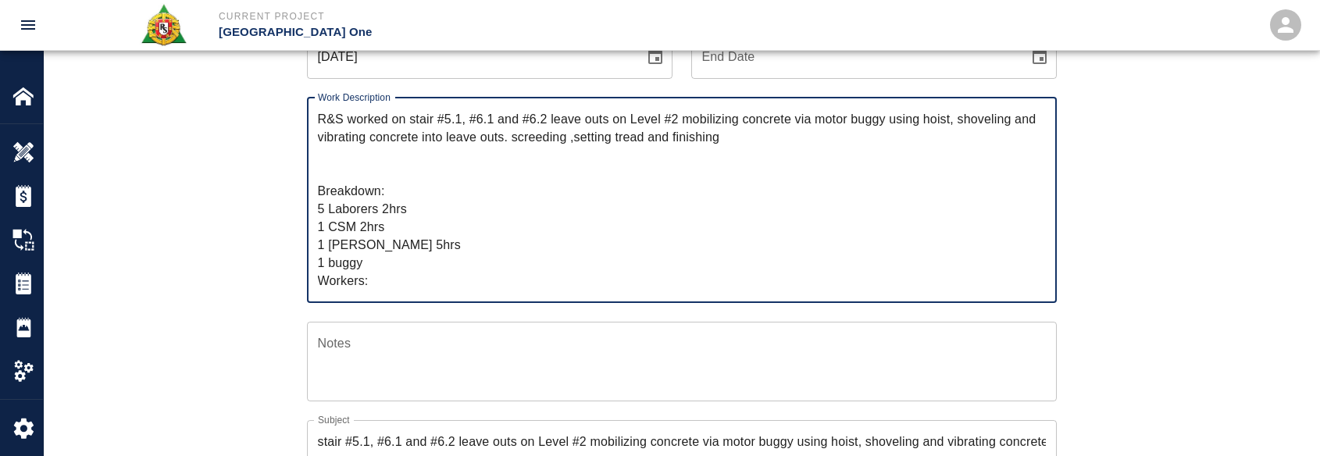
drag, startPoint x: 749, startPoint y: 144, endPoint x: 535, endPoint y: 140, distance: 214.0
click at [535, 140] on textarea "R&S worked on stair #5.1, #6.1 and #6.2 leave outs on Level #2 mobilizing concr…" at bounding box center [682, 200] width 728 height 180
click at [411, 119] on textarea "R&S worked on stair #5.1, #6.1 and #6.2 leave outs on Level #2 mobilizing concr…" at bounding box center [682, 200] width 728 height 180
click at [685, 118] on textarea "R&S worked on stair #5.1, #6.1 and #6.2 leave outs on Level #2 mobilizing concr…" at bounding box center [682, 200] width 728 height 180
paste textarea "screeding ,setting tread and finishing"
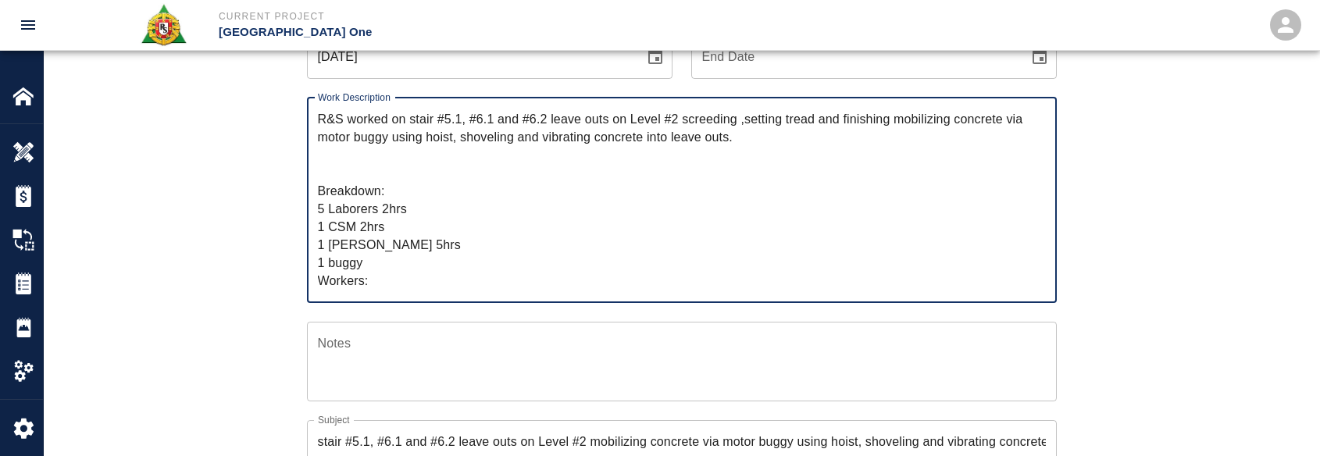
click at [954, 123] on textarea "R&S worked on stair #5.1, #6.1 and #6.2 leave outs on Level #2 screeding ,setti…" at bounding box center [682, 200] width 728 height 180
click at [670, 162] on textarea "R&S worked on stair #5.1, #6.1 and #6.2 leave outs on Level #2 screeding ,setti…" at bounding box center [682, 200] width 728 height 180
drag, startPoint x: 710, startPoint y: 144, endPoint x: 408, endPoint y: 105, distance: 304.6
click at [408, 105] on div "R&S worked on stair #5.1, #6.1 and #6.2 leave outs on Level #2 screeding ,setti…" at bounding box center [682, 200] width 750 height 205
click at [478, 179] on textarea "R&S worked on stair #5.1, #6.1 and #6.2 leave outs on Level #2 screeding ,setti…" at bounding box center [682, 200] width 728 height 180
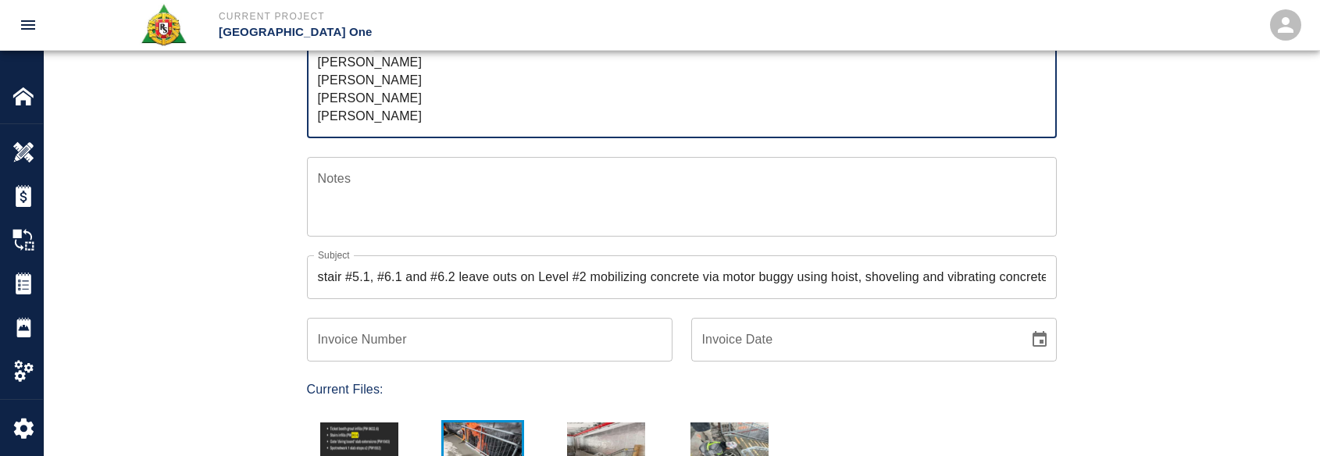
scroll to position [438, 0]
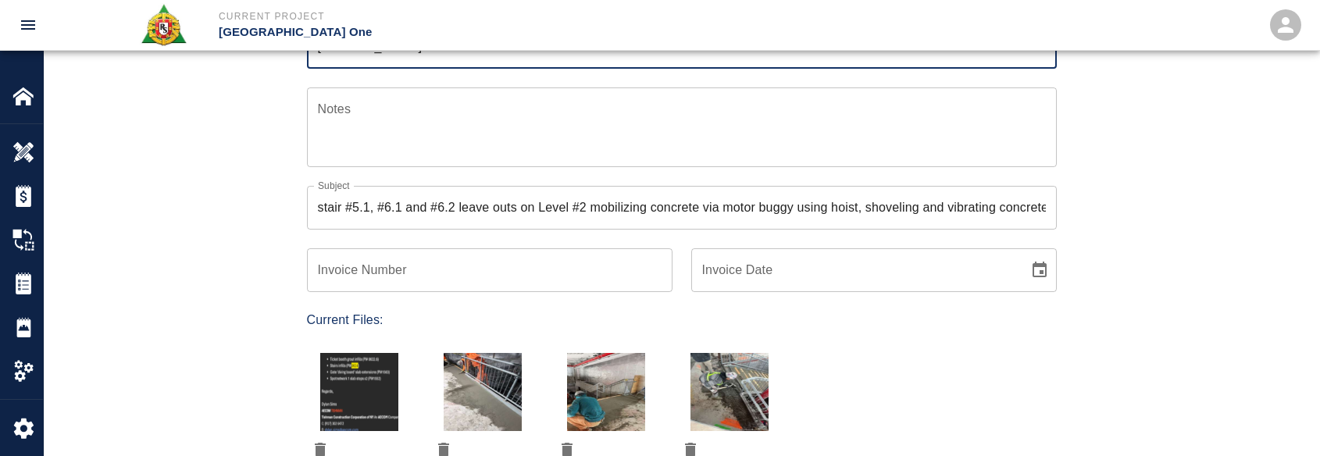
type textarea "R&S worked on stair #5.1, #6.1 and #6.2 leave outs on Level #2 screeding ,setti…"
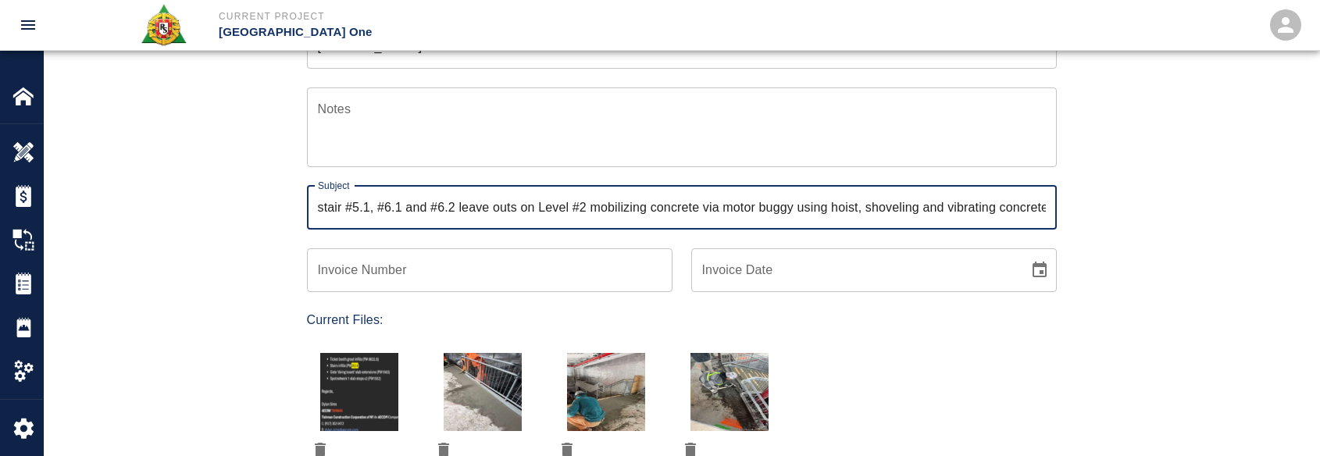
drag, startPoint x: 557, startPoint y: 205, endPoint x: 276, endPoint y: 206, distance: 280.3
click at [276, 206] on div "Ticket Number 1440 Ticket Number PCO Number 0624 PCO Number Start Date 10/14/20…" at bounding box center [681, 184] width 843 height 928
type input "el #2 mobilizing concrete via motor buggy using hoist, shoveling and vibrating …"
drag, startPoint x: 912, startPoint y: 207, endPoint x: 98, endPoint y: 191, distance: 814.5
click at [100, 195] on div "Ticket Number 1440 Ticket Number PCO Number 0624 PCO Number Start Date 10/14/20…" at bounding box center [681, 202] width 1275 height 965
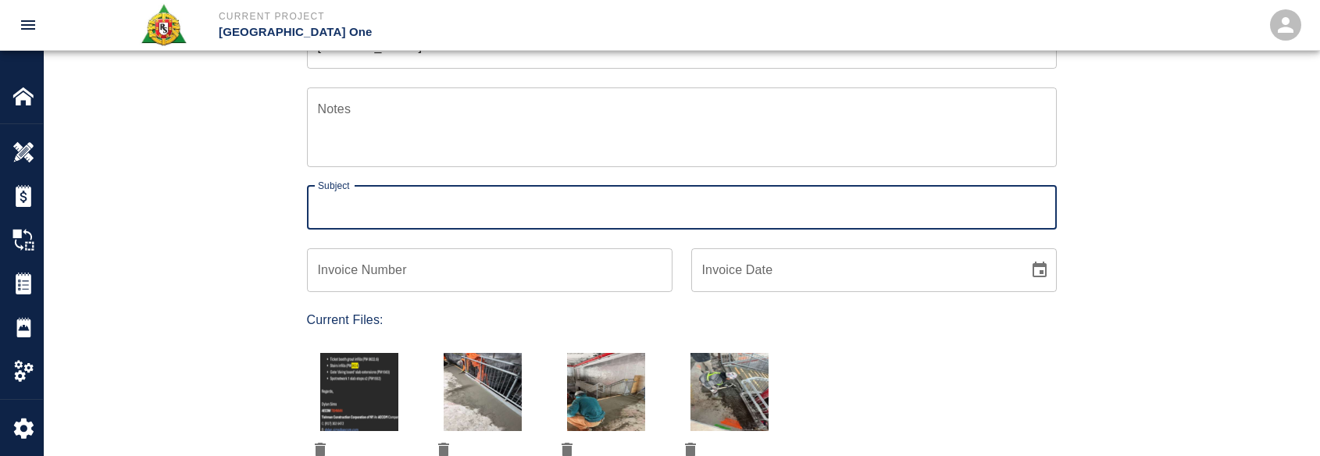
paste input "stair #5.1, #6.1 and #6.2 leave outs on Level #2 screeding ,setting tread and f…"
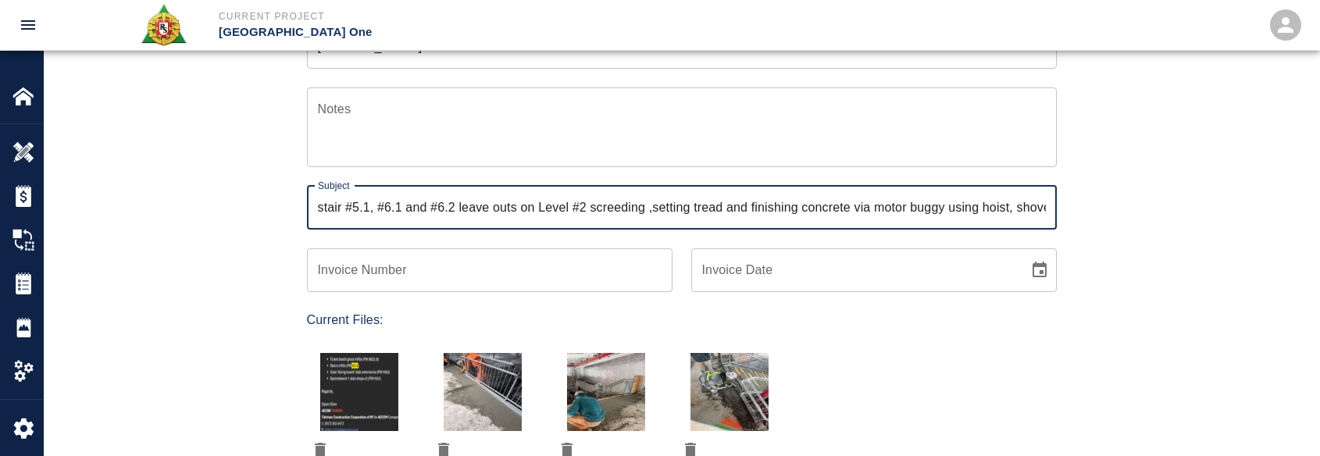
scroll to position [0, 243]
type input "stair #5.1, #6.1 and #6.2 leave outs on Level #2 screeding ,setting tread and f…"
click at [194, 212] on div "Ticket Number 1440 Ticket Number PCO Number 0624 PCO Number Start Date 10/14/20…" at bounding box center [681, 202] width 1275 height 965
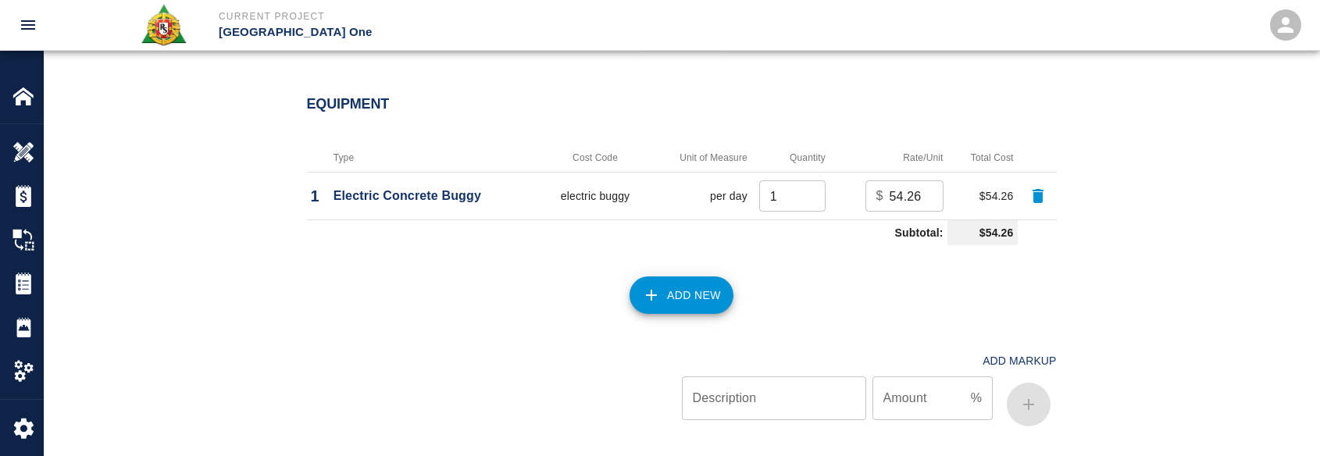
scroll to position [2032, 0]
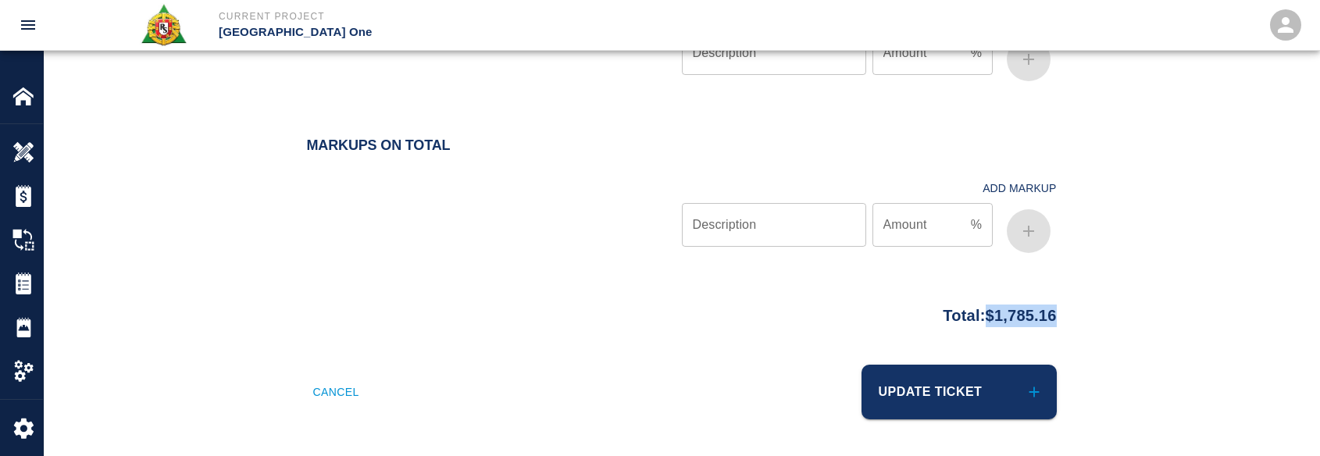
drag, startPoint x: 1126, startPoint y: 300, endPoint x: 971, endPoint y: 315, distance: 155.4
click at [971, 315] on div "Total: $1,785.16" at bounding box center [681, 331] width 1275 height 68
copy p "$1,785.16"
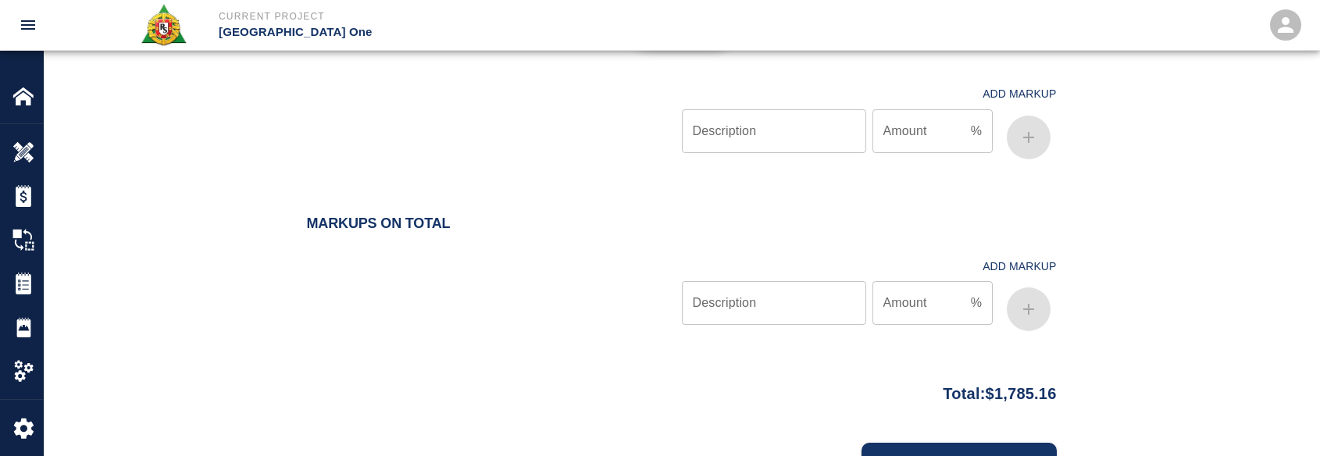
click at [596, 248] on div at bounding box center [494, 290] width 375 height 93
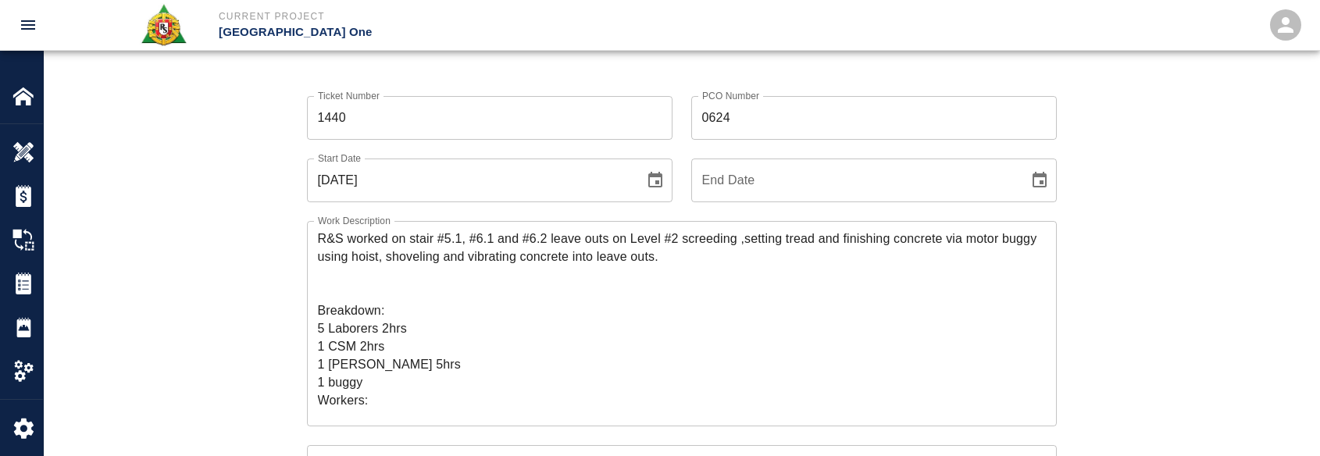
scroll to position [0, 0]
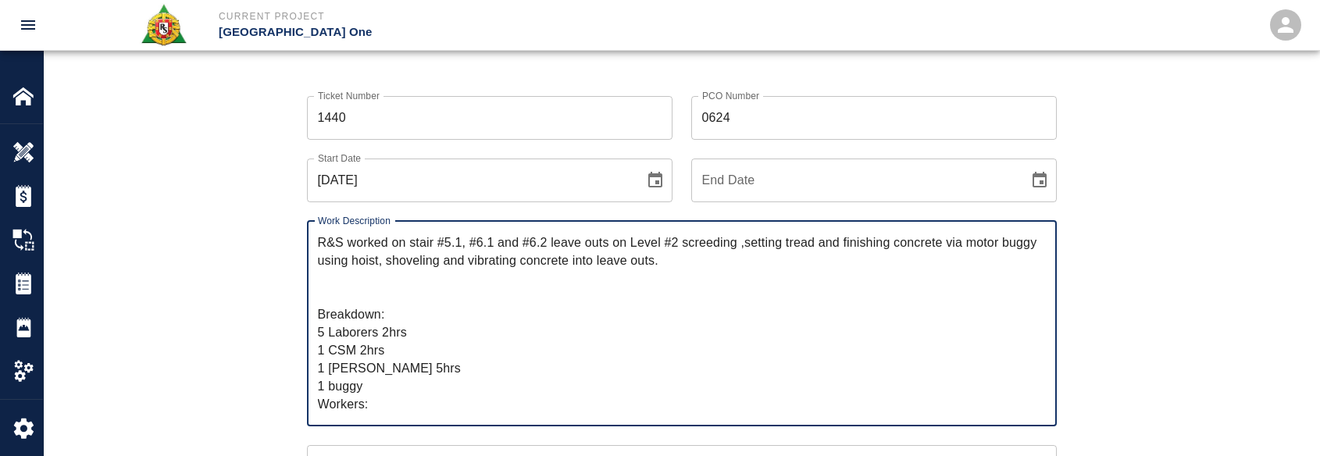
drag, startPoint x: 373, startPoint y: 287, endPoint x: 299, endPoint y: 251, distance: 82.4
click at [299, 251] on div "Work Description R&S worked on stair #5.1, #6.1 and #6.2 leave outs on Level #2…" at bounding box center [672, 314] width 768 height 224
click at [764, 350] on textarea "R&S worked on stair #5.1, #6.1 and #6.2 leave outs on Level #2 screeding ,setti…" at bounding box center [682, 323] width 728 height 180
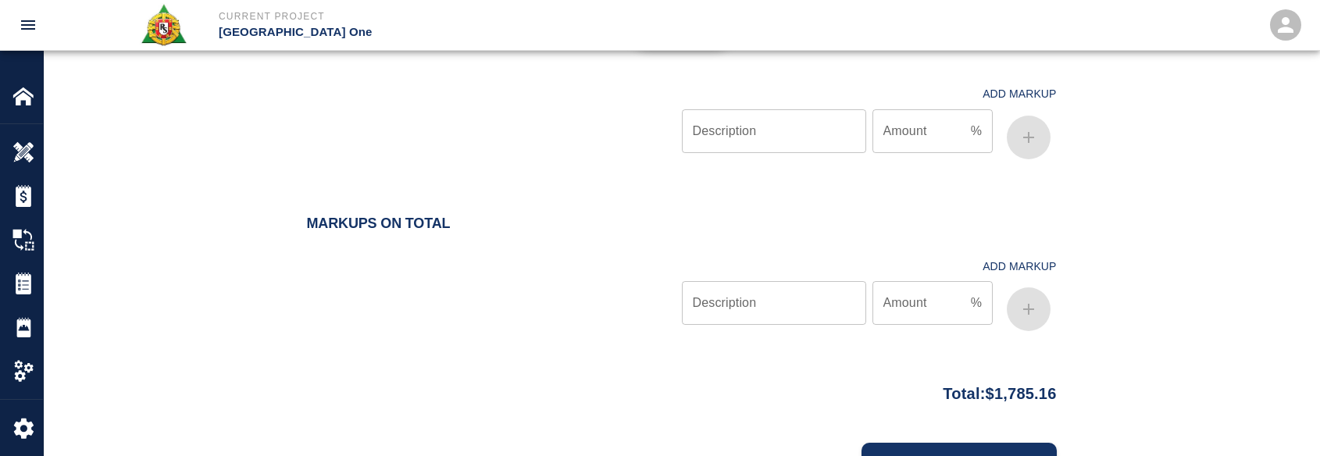
scroll to position [2032, 0]
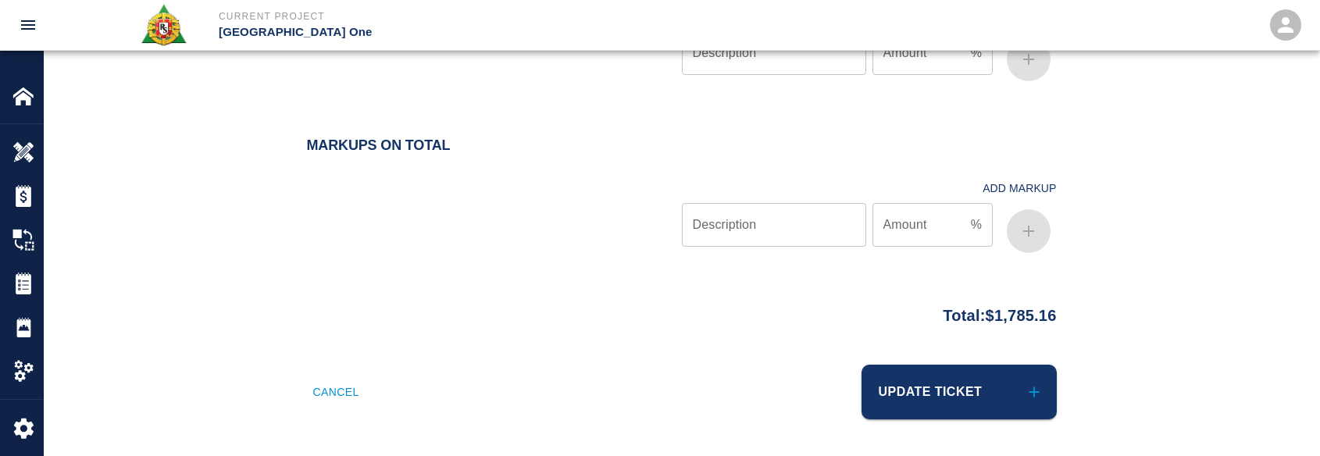
click at [978, 377] on button "Update Ticket" at bounding box center [958, 392] width 195 height 55
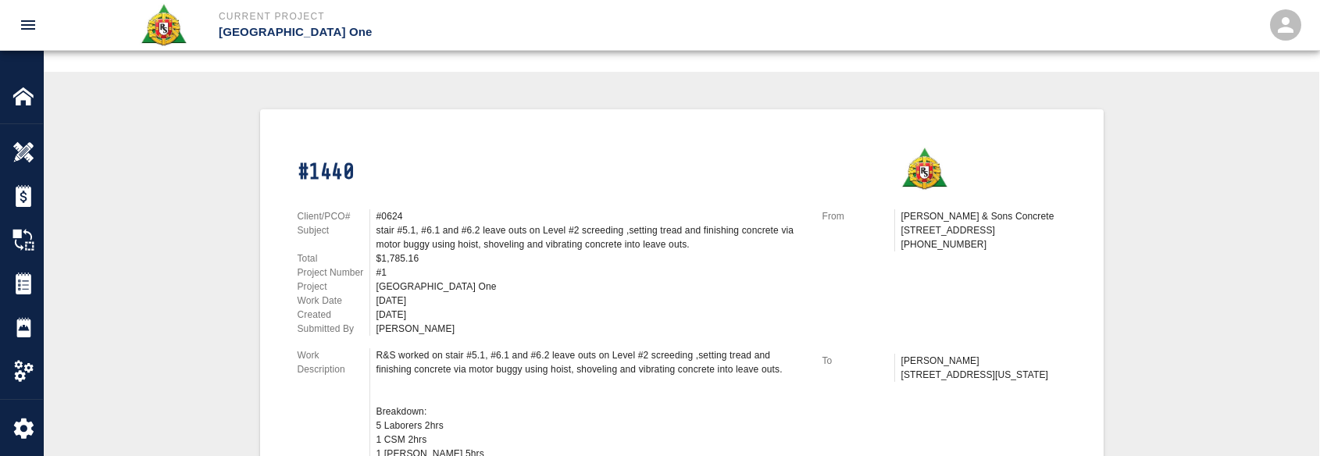
scroll to position [234, 0]
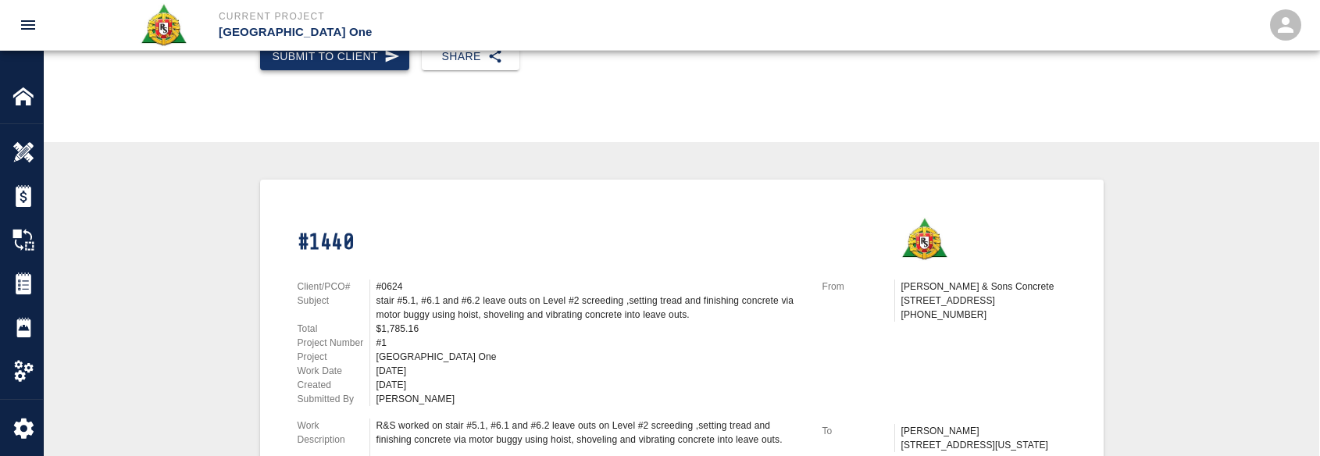
click at [372, 52] on button "Submit to Client" at bounding box center [335, 56] width 150 height 29
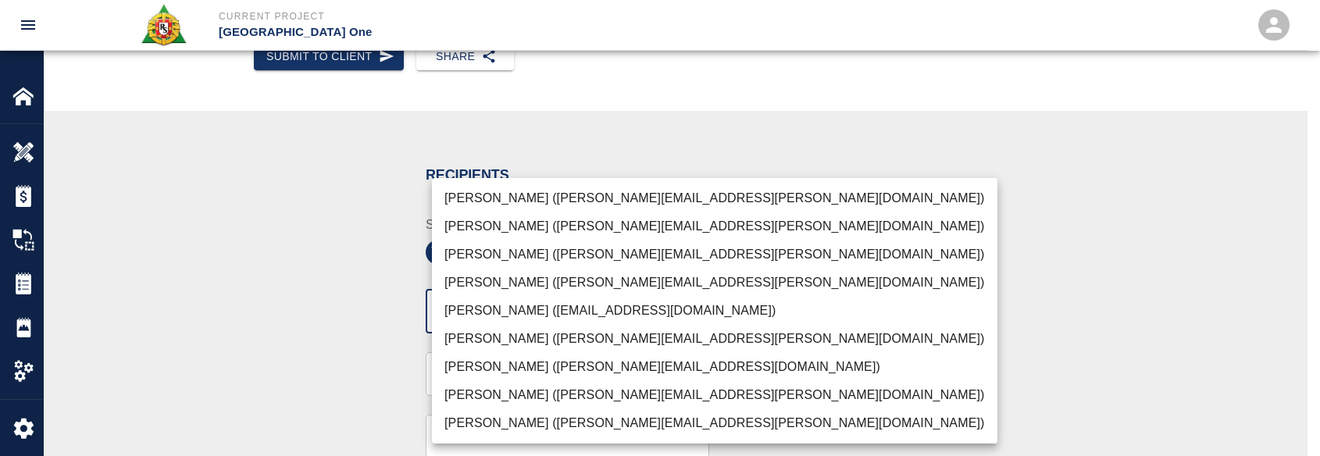
click at [523, 204] on li "Peter Hardecker (peter.hardecker@aecom.com)" at bounding box center [714, 198] width 565 height 28
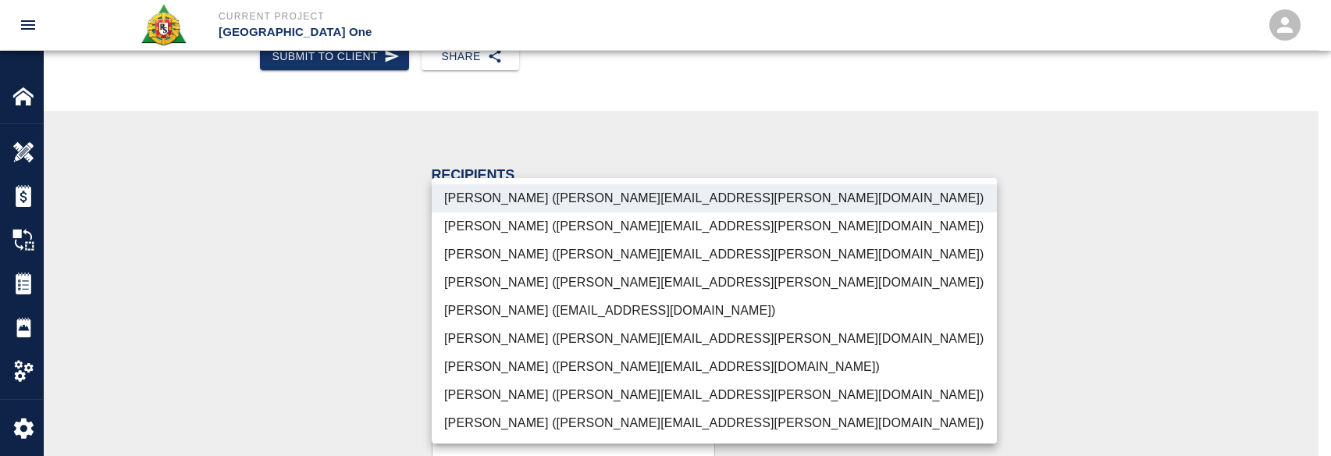
click at [500, 260] on li "Parin Kanani (parin.kanani@aecom.com)" at bounding box center [714, 254] width 565 height 28
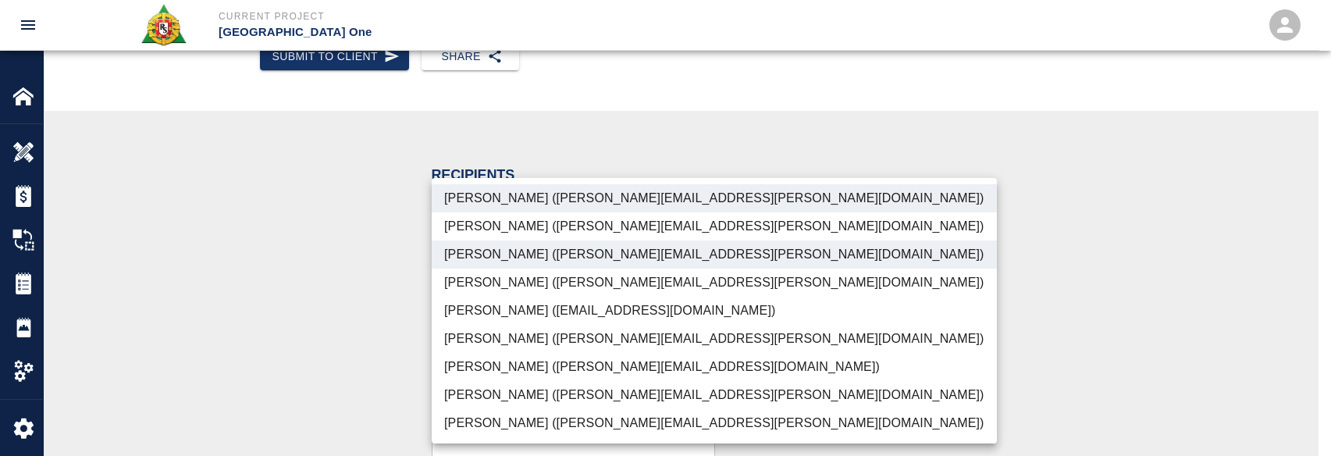
click at [503, 400] on li "Dylan Sims (dylan.sims@aecom.com)" at bounding box center [714, 395] width 565 height 28
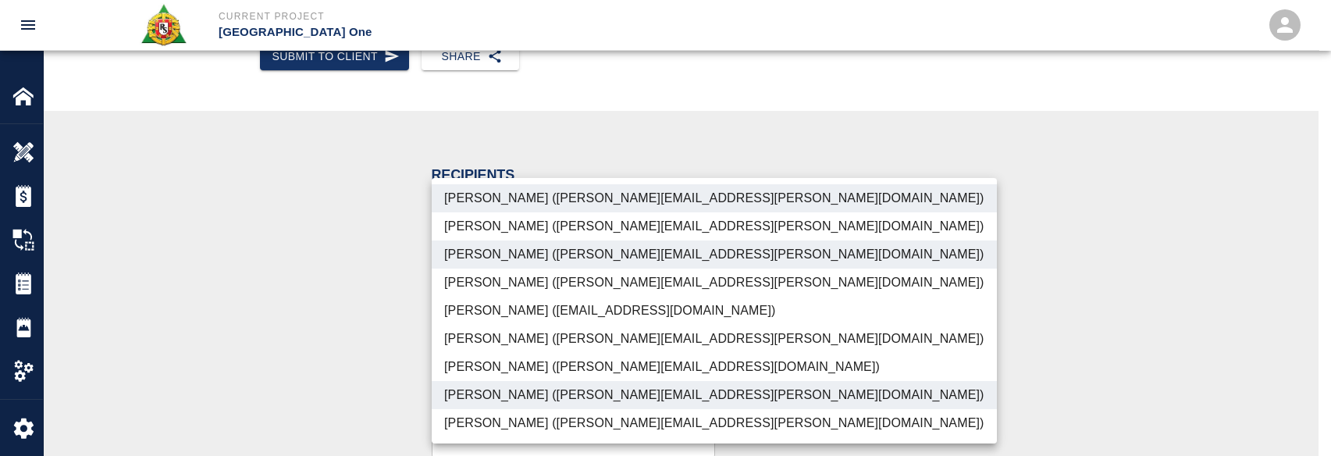
click at [491, 423] on li "Shane Lamay (shane.lamay@aecom.com)" at bounding box center [714, 423] width 565 height 28
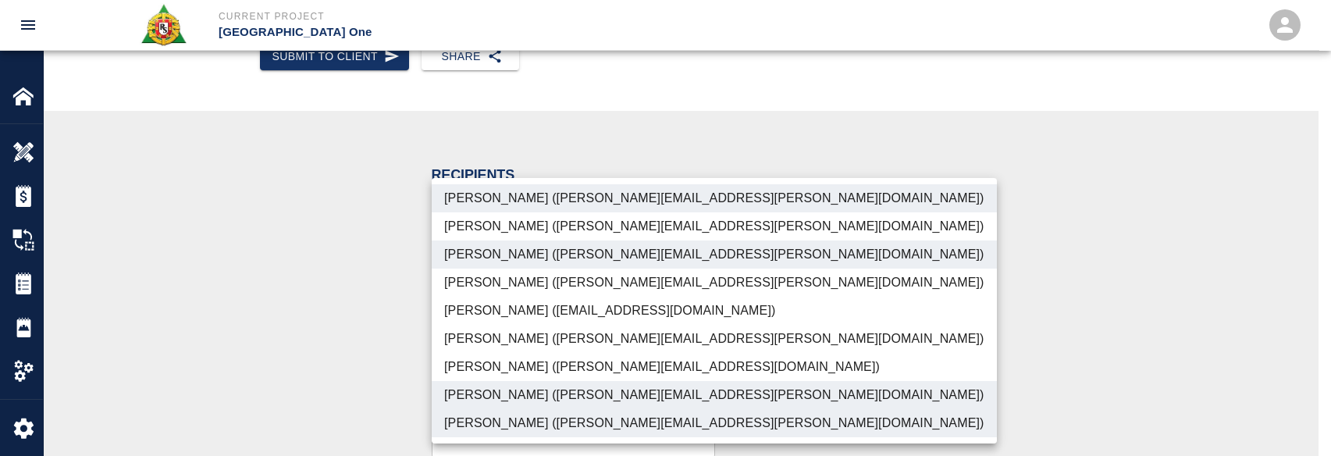
click at [478, 363] on li "Patrick Testino (patrick.testino@aecom.com)" at bounding box center [714, 367] width 565 height 28
type input "ede96749-2565-4a65-a76c-ac2c5448e16e,69d78ca4-8a93-4c72-a988-7271956ccf0b,b38a7…"
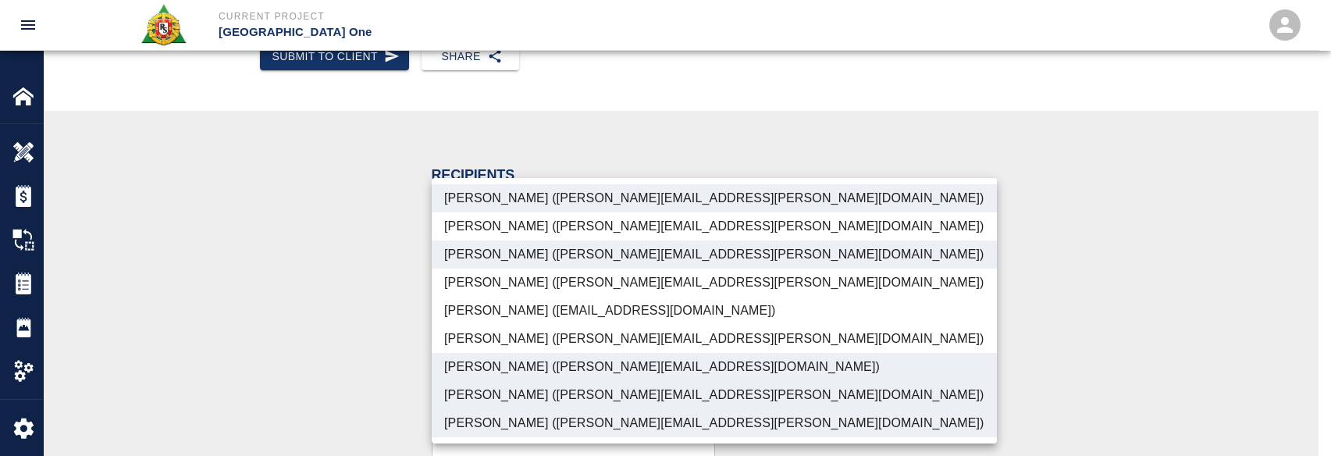
click at [325, 300] on div at bounding box center [665, 228] width 1331 height 456
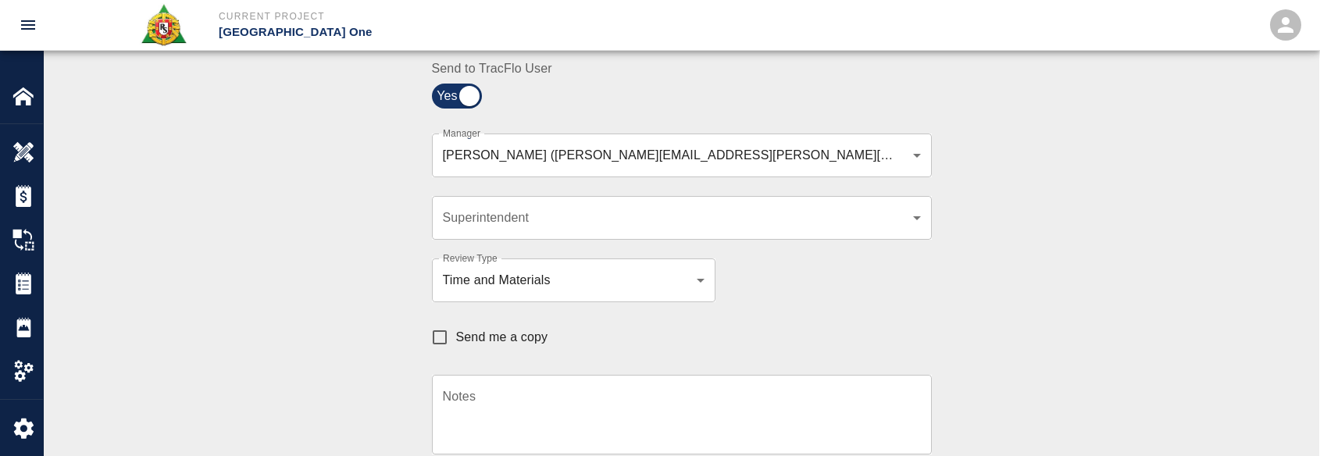
click at [471, 334] on span "Send me a copy" at bounding box center [502, 337] width 92 height 19
click at [456, 334] on input "Send me a copy" at bounding box center [439, 337] width 33 height 33
checkbox input "true"
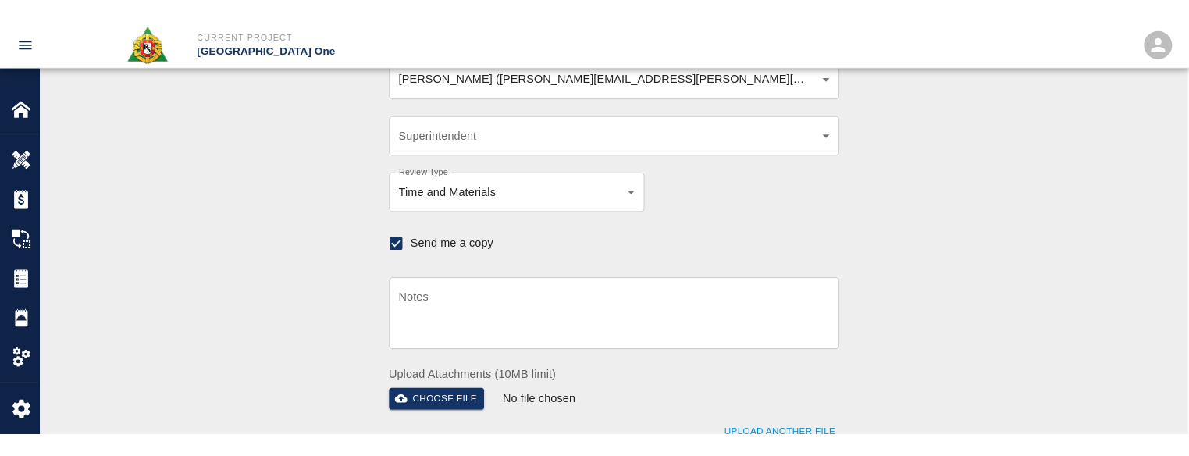
scroll to position [625, 0]
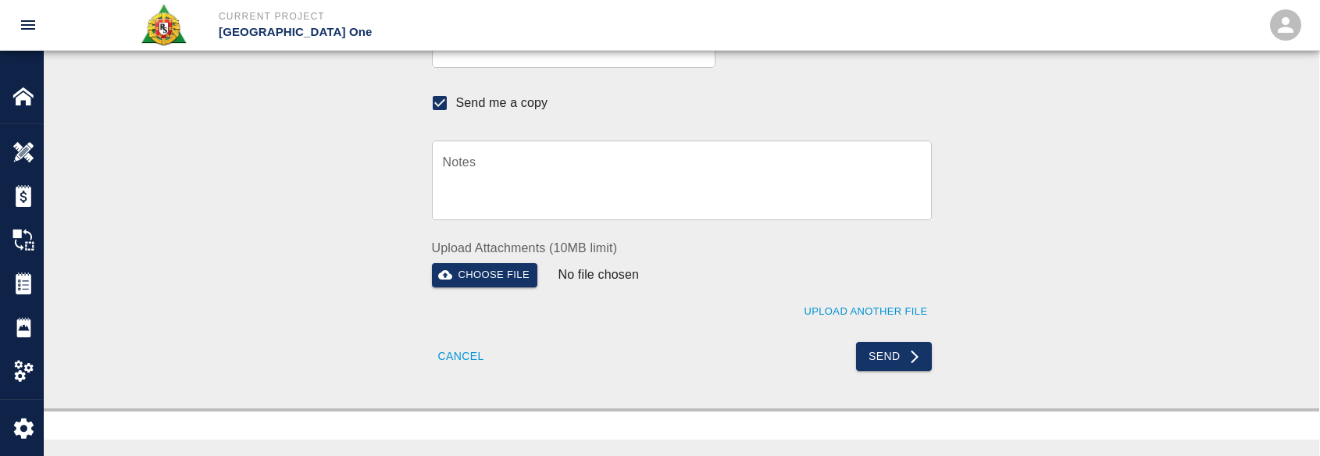
click at [903, 354] on button "Send" at bounding box center [894, 356] width 76 height 29
checkbox input "false"
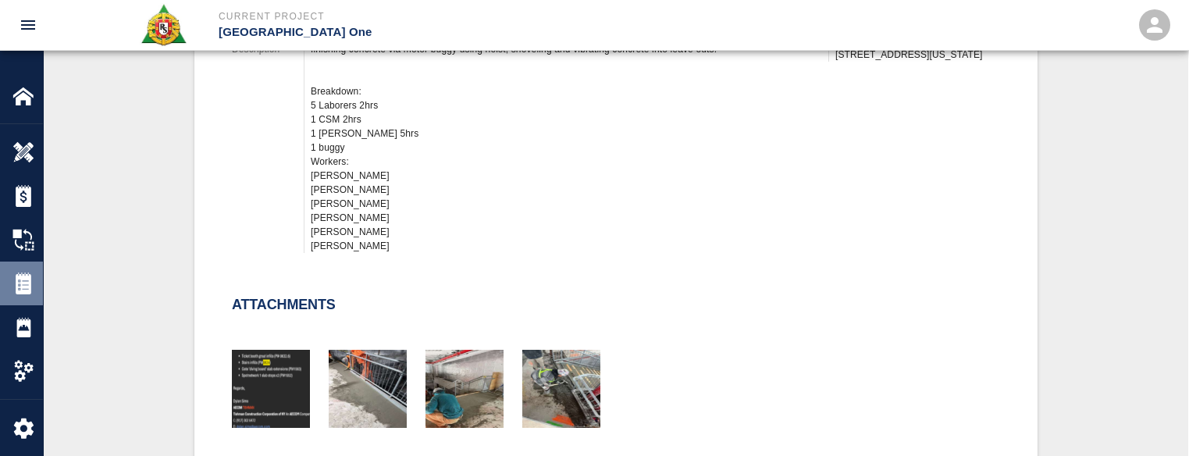
click at [11, 267] on div "Tickets" at bounding box center [21, 284] width 43 height 44
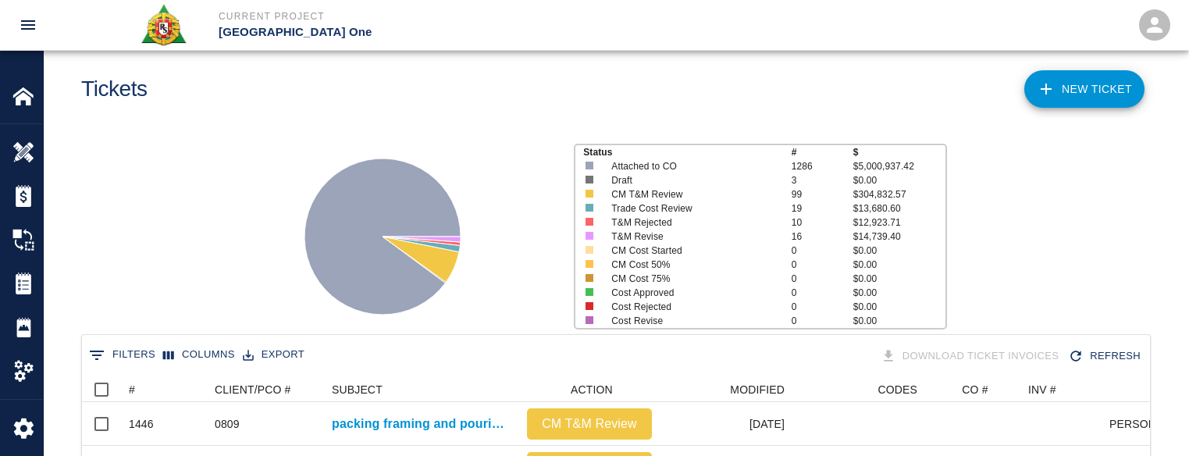
scroll to position [899, 1056]
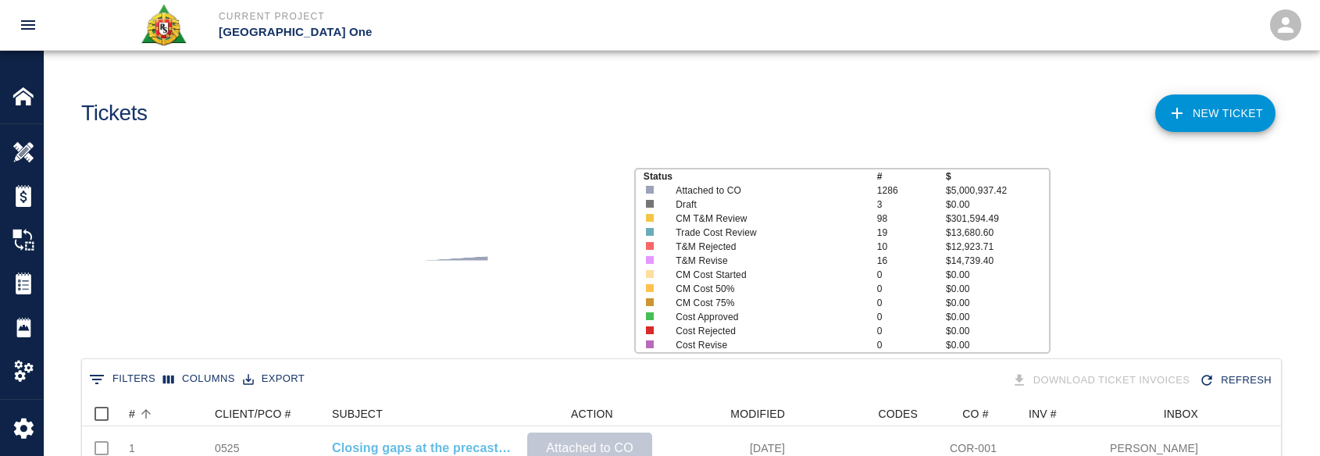
scroll to position [55, 0]
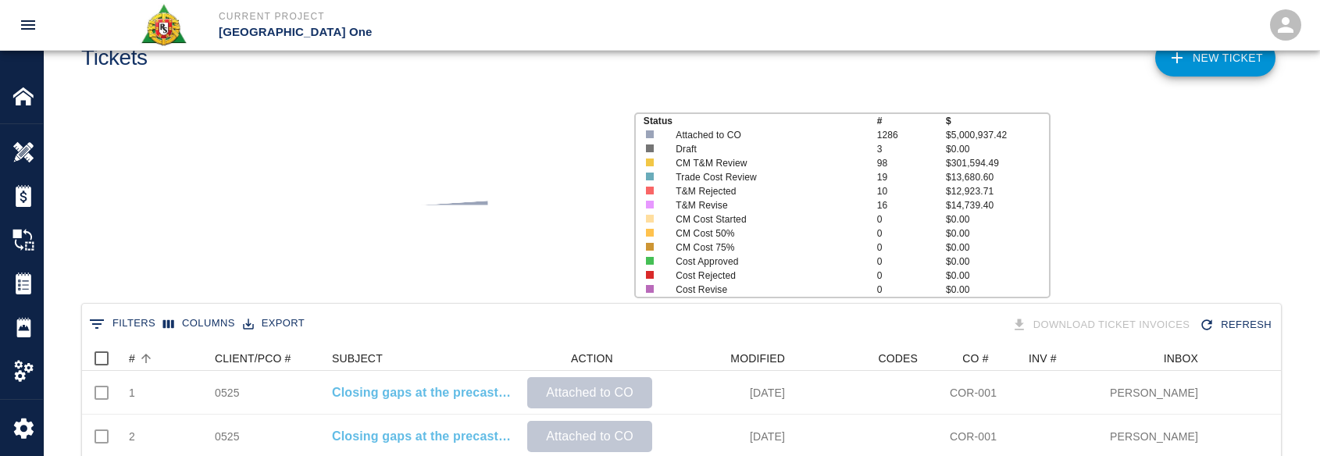
click at [144, 361] on icon "Sort" at bounding box center [146, 358] width 14 height 14
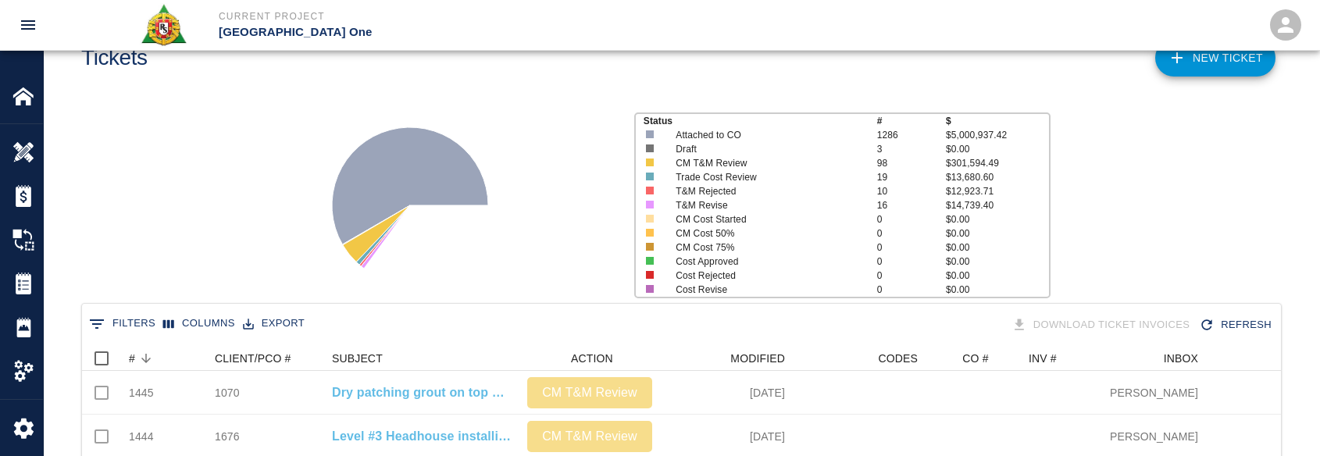
click at [258, 250] on div "Status # $ Attached to CO 1286 $5,000,937.42 Draft 3 $0.00 CM T&M Review 98 $30…" at bounding box center [674, 199] width 1287 height 208
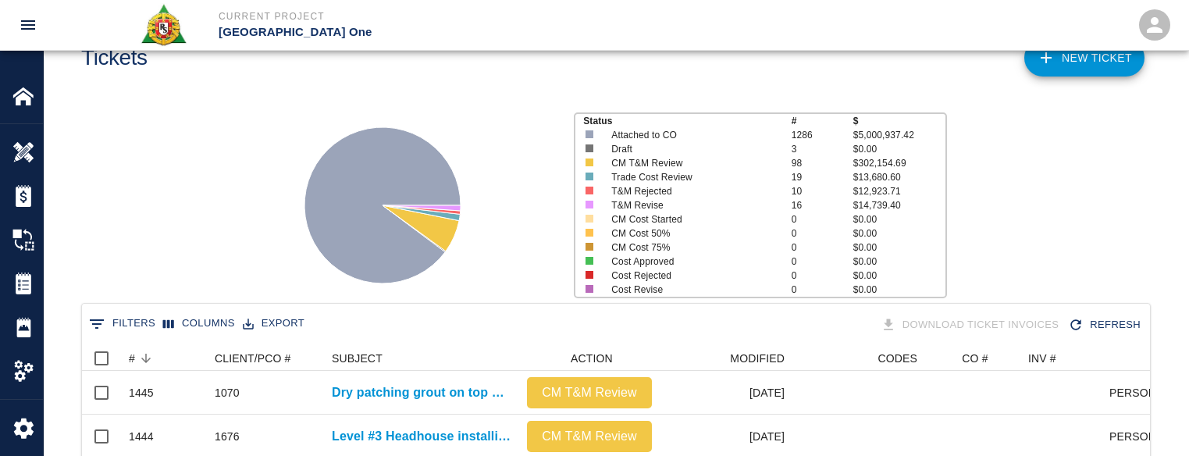
scroll to position [899, 1056]
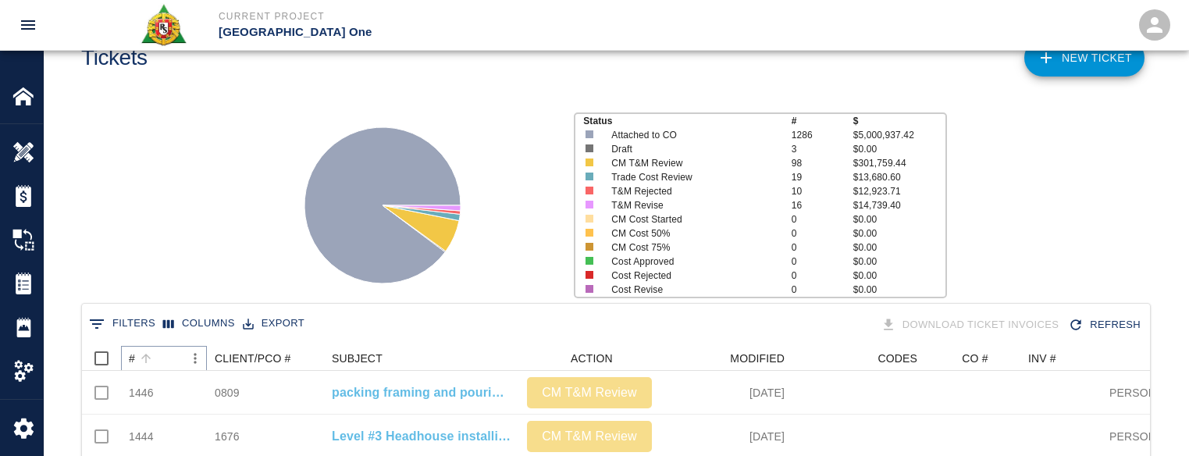
click at [147, 350] on button "Sort" at bounding box center [146, 358] width 22 height 22
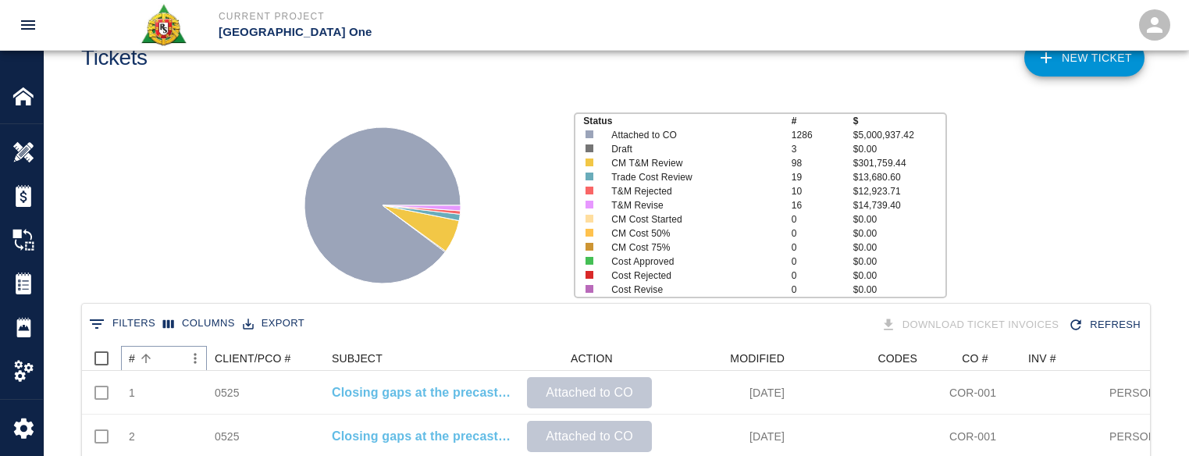
click at [147, 350] on button "Sort" at bounding box center [146, 358] width 22 height 22
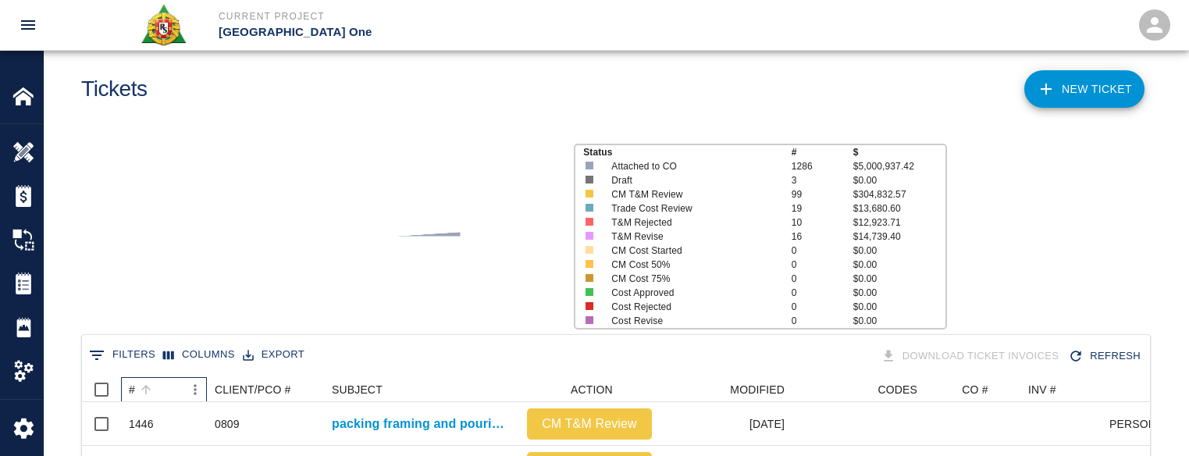
click at [165, 378] on div "#" at bounding box center [156, 389] width 55 height 25
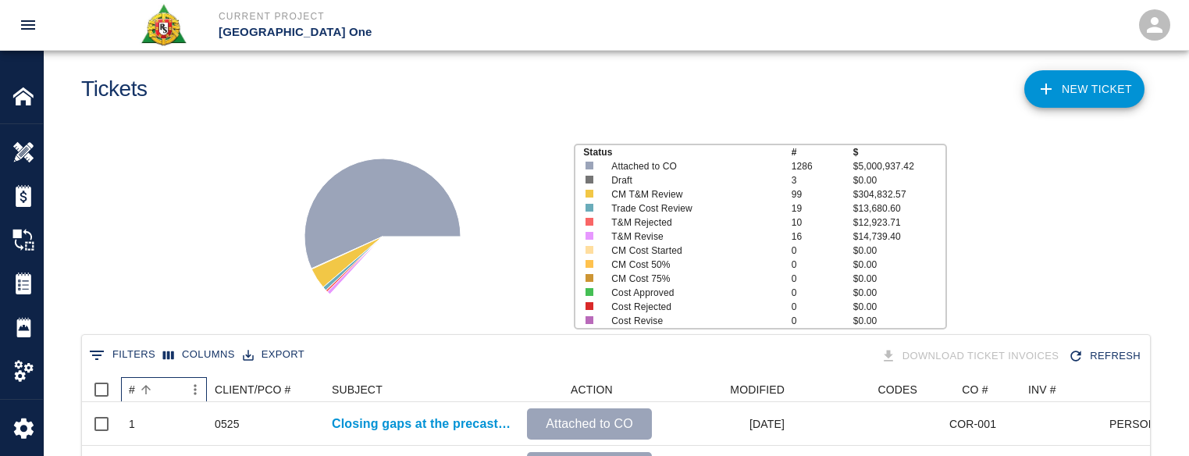
click at [161, 380] on div "#" at bounding box center [156, 389] width 55 height 25
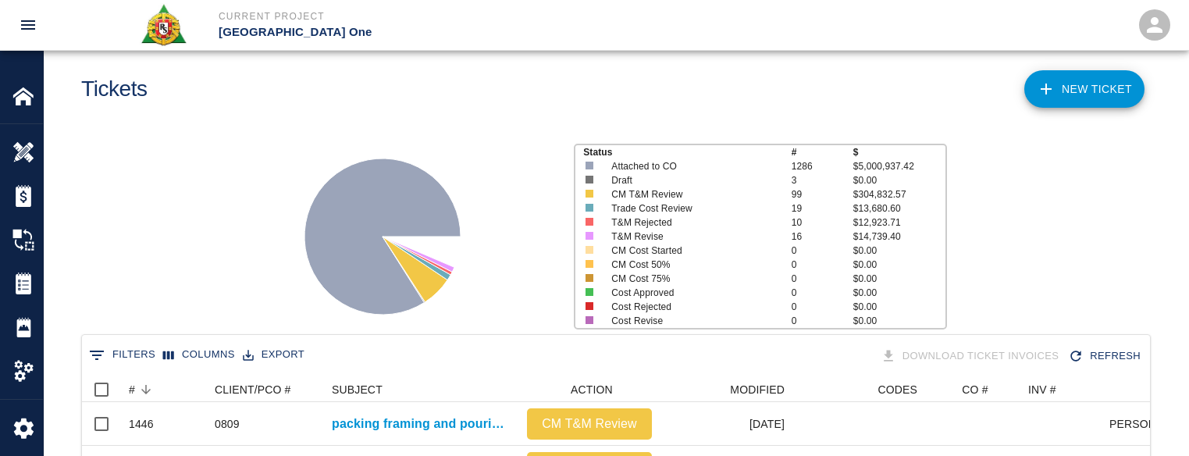
click at [183, 294] on div "Status # $ Attached to CO 1286 $5,000,937.42 Draft 3 $0.00 CM T&M Review 99 $30…" at bounding box center [609, 230] width 1157 height 208
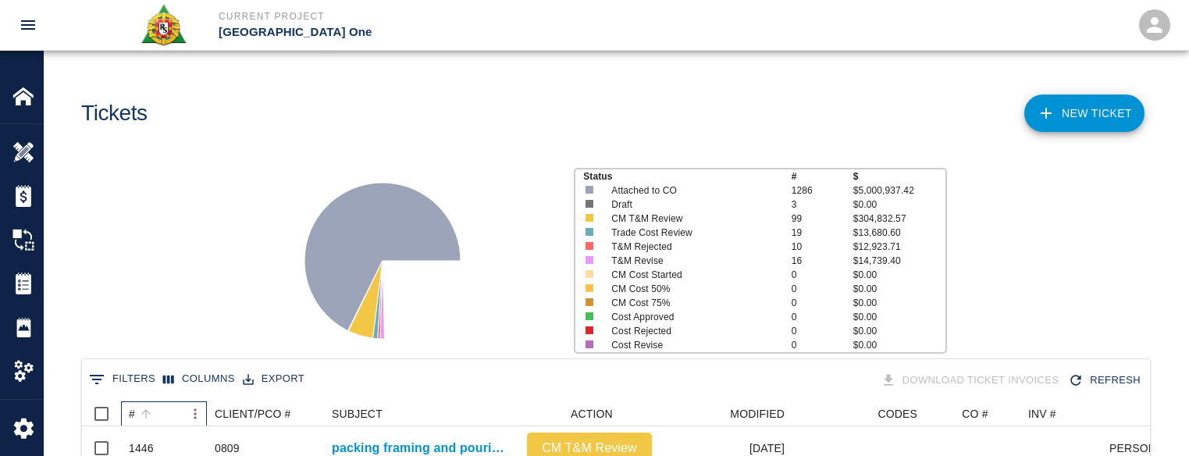
click at [160, 411] on div "#" at bounding box center [156, 413] width 55 height 25
click at [159, 411] on div "#" at bounding box center [156, 413] width 55 height 25
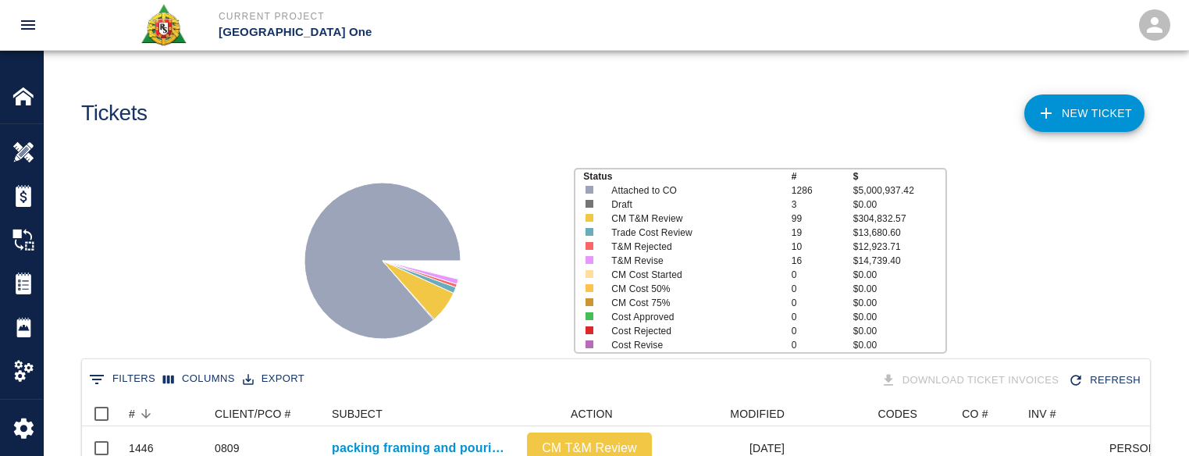
click at [201, 305] on div "Status # $ Attached to CO 1286 $5,000,937.42 Draft 3 $0.00 CM T&M Review 99 $30…" at bounding box center [609, 255] width 1157 height 208
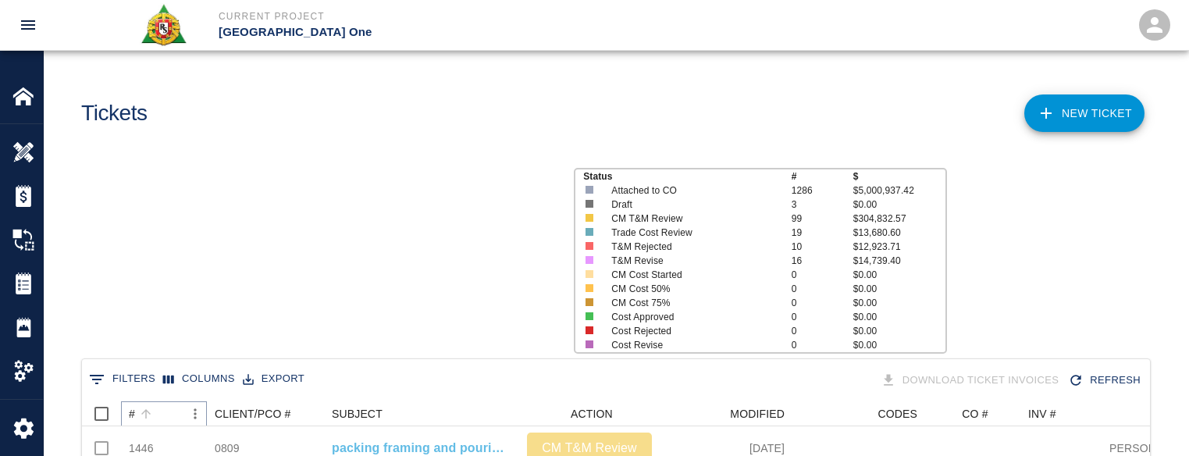
drag, startPoint x: 0, startPoint y: 0, endPoint x: 153, endPoint y: 413, distance: 440.5
click at [156, 413] on button "Sort" at bounding box center [146, 414] width 22 height 22
click at [153, 413] on button "Sort" at bounding box center [146, 414] width 22 height 22
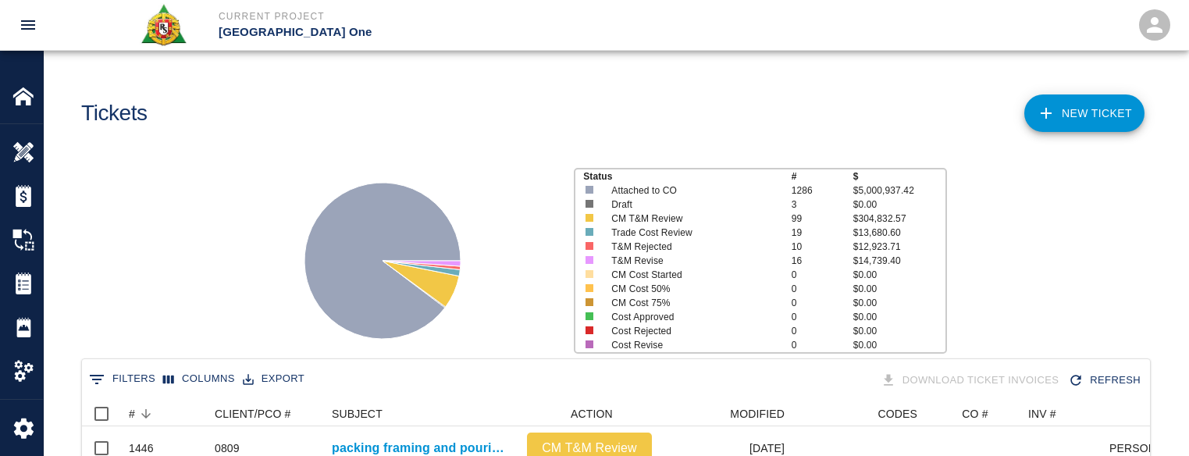
click at [231, 301] on div "Status # $ Attached to CO 1286 $5,000,937.42 Draft 3 $0.00 CM T&M Review 99 $30…" at bounding box center [609, 255] width 1157 height 208
